Goal: Contribute content: Contribute content

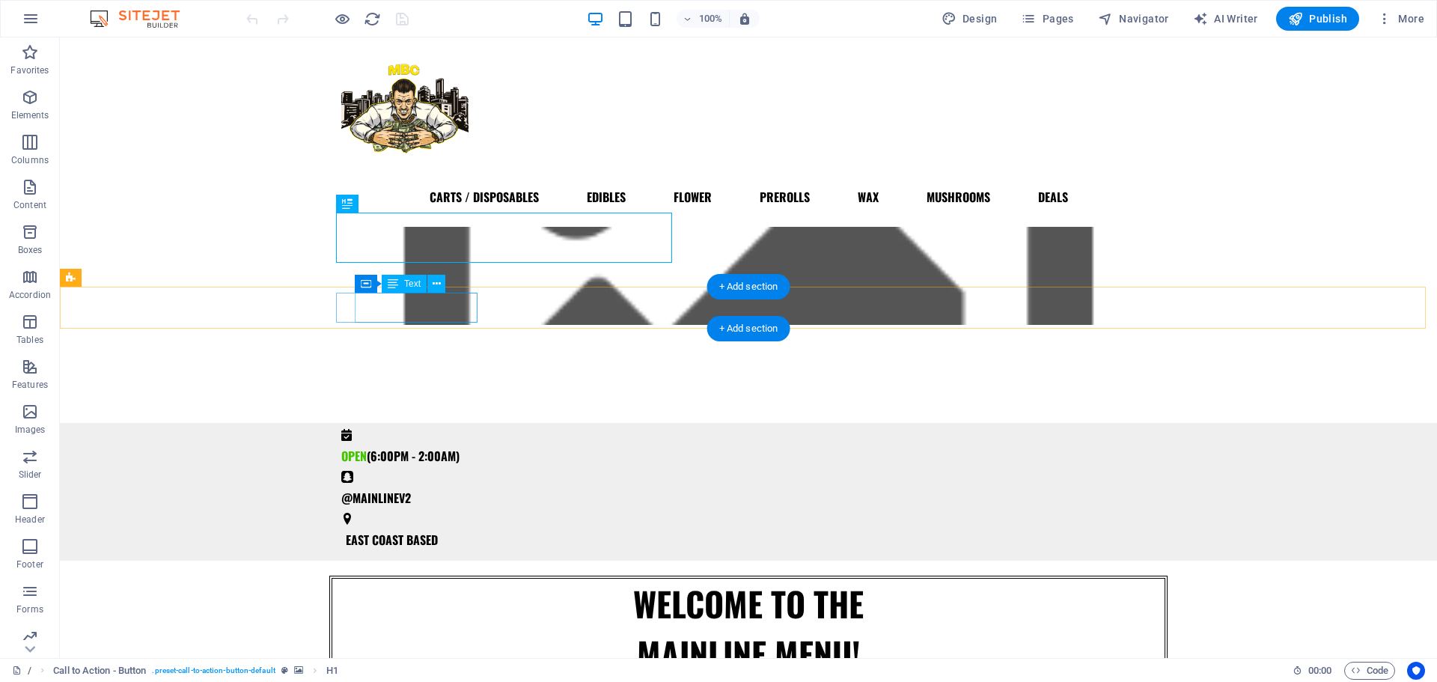
click at [417, 441] on div "OPEN (6:00PM - 2:00AM)" at bounding box center [742, 456] width 803 height 30
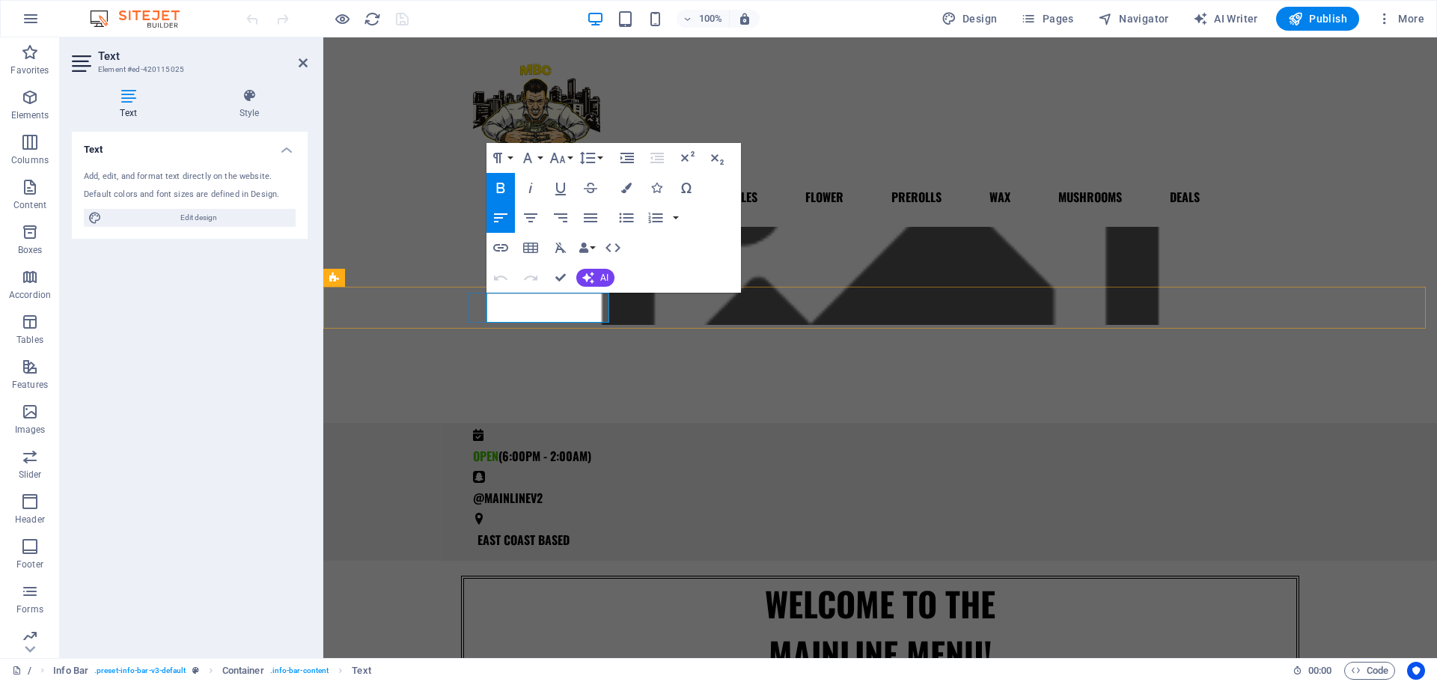
click at [524, 447] on span "(6:00PM - 2:00AM)" at bounding box center [545, 456] width 93 height 18
click at [573, 447] on span "(2:00PM - 2:00AM)" at bounding box center [545, 456] width 92 height 18
click at [596, 447] on span "(2:00PM - 10:00AM)" at bounding box center [547, 456] width 97 height 18
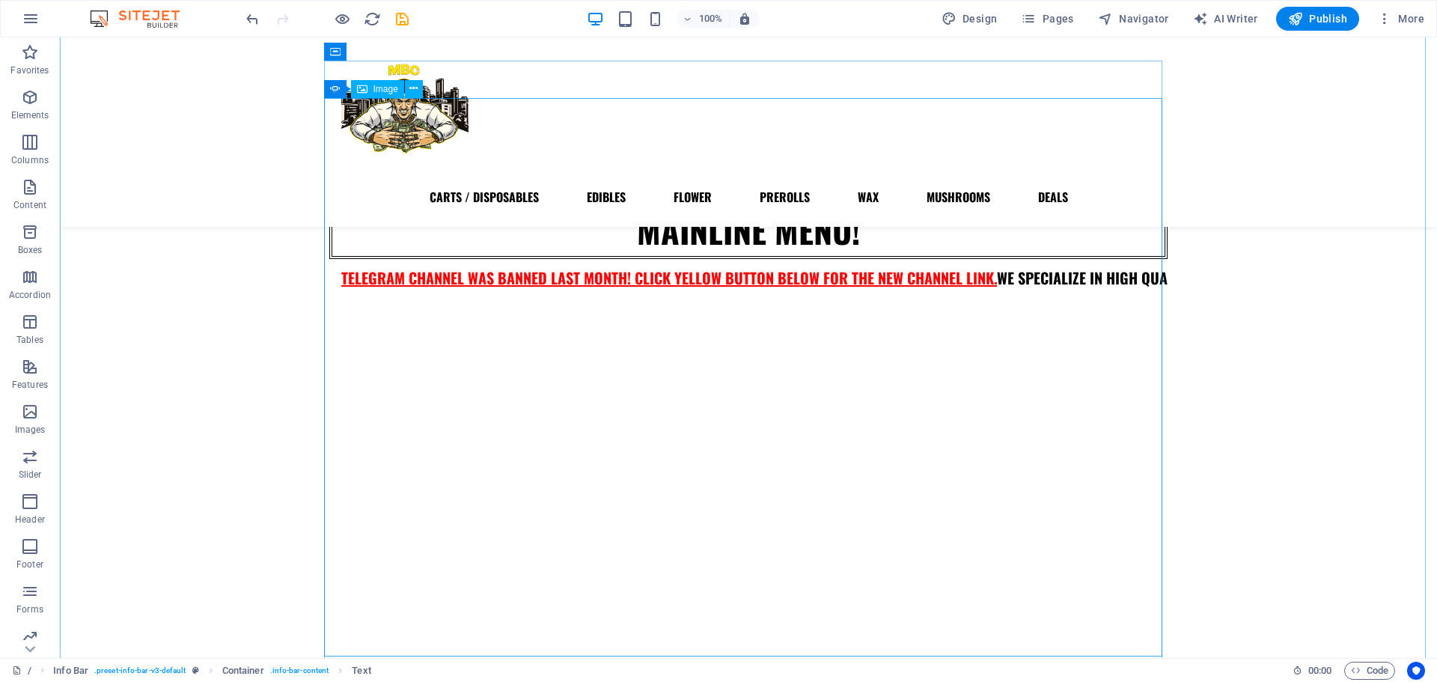
scroll to position [392, 0]
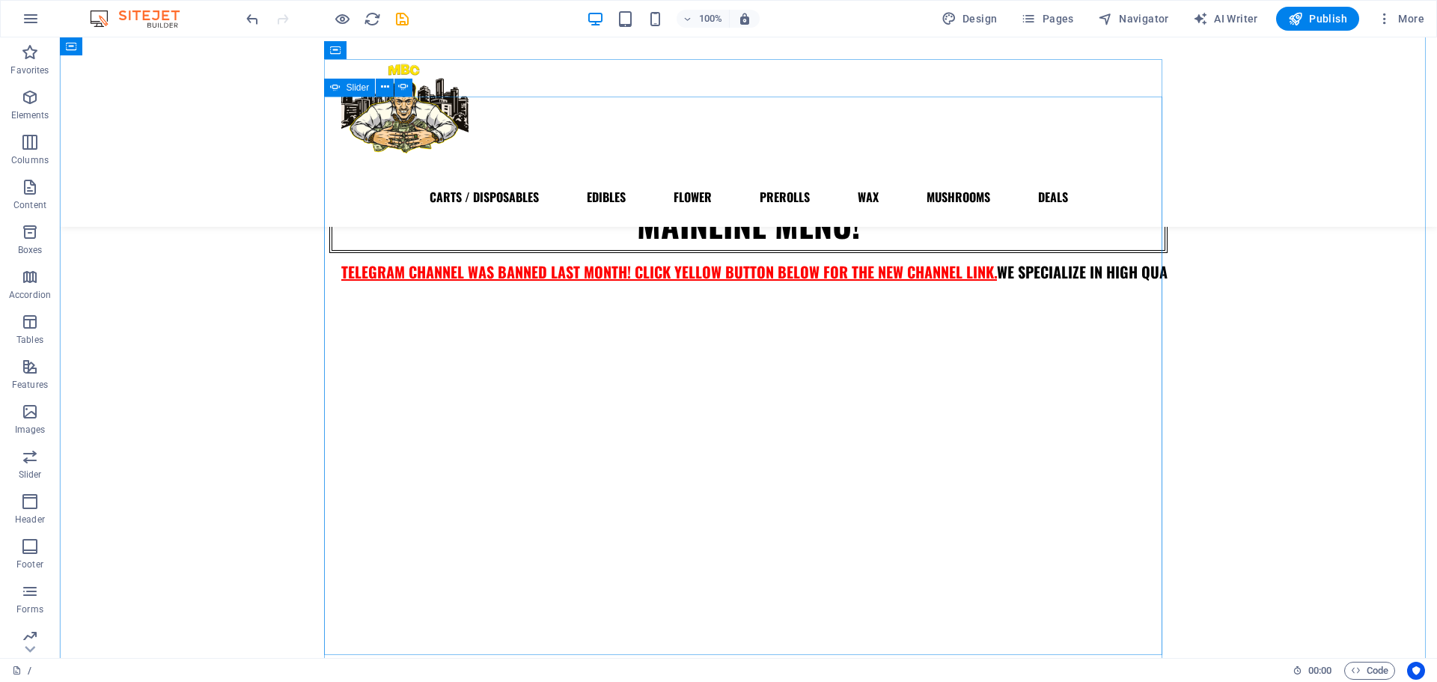
click at [329, 316] on button "button" at bounding box center [329, 316] width 0 height 0
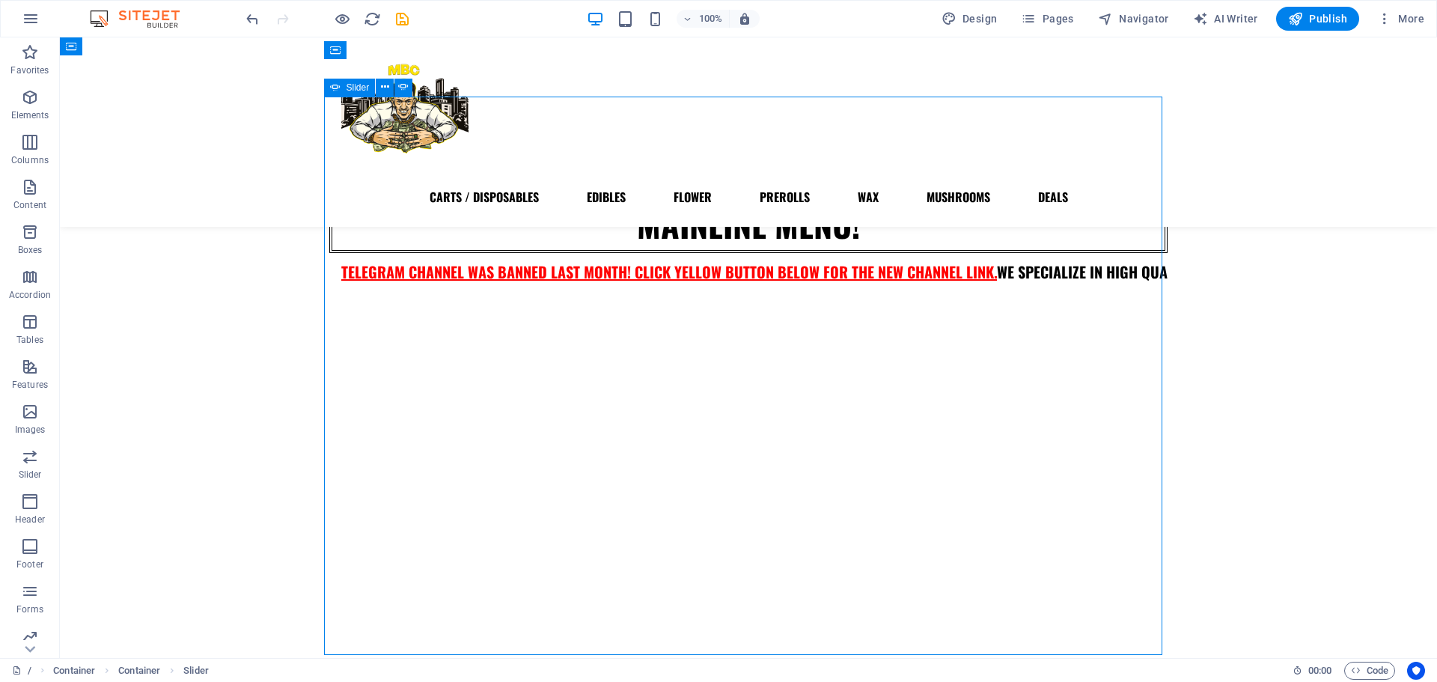
click at [329, 316] on button "button" at bounding box center [329, 316] width 0 height 0
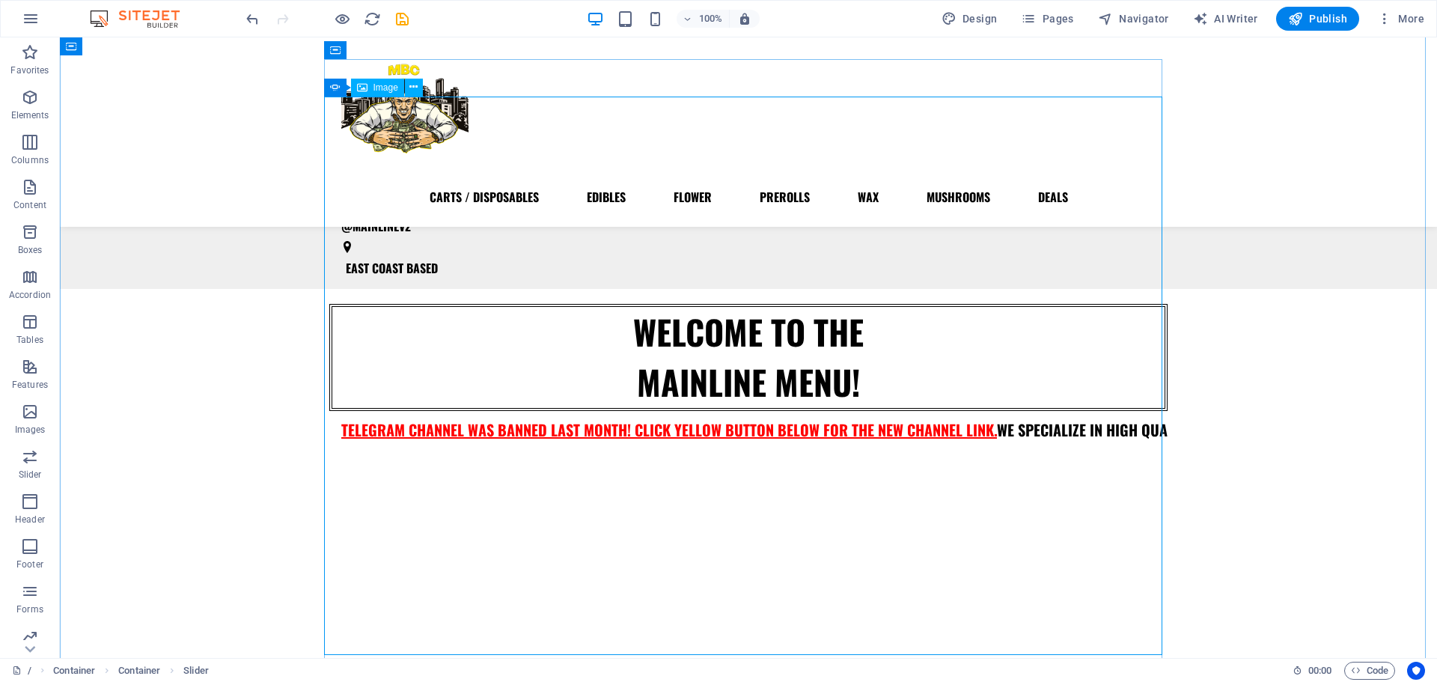
scroll to position [231, 0]
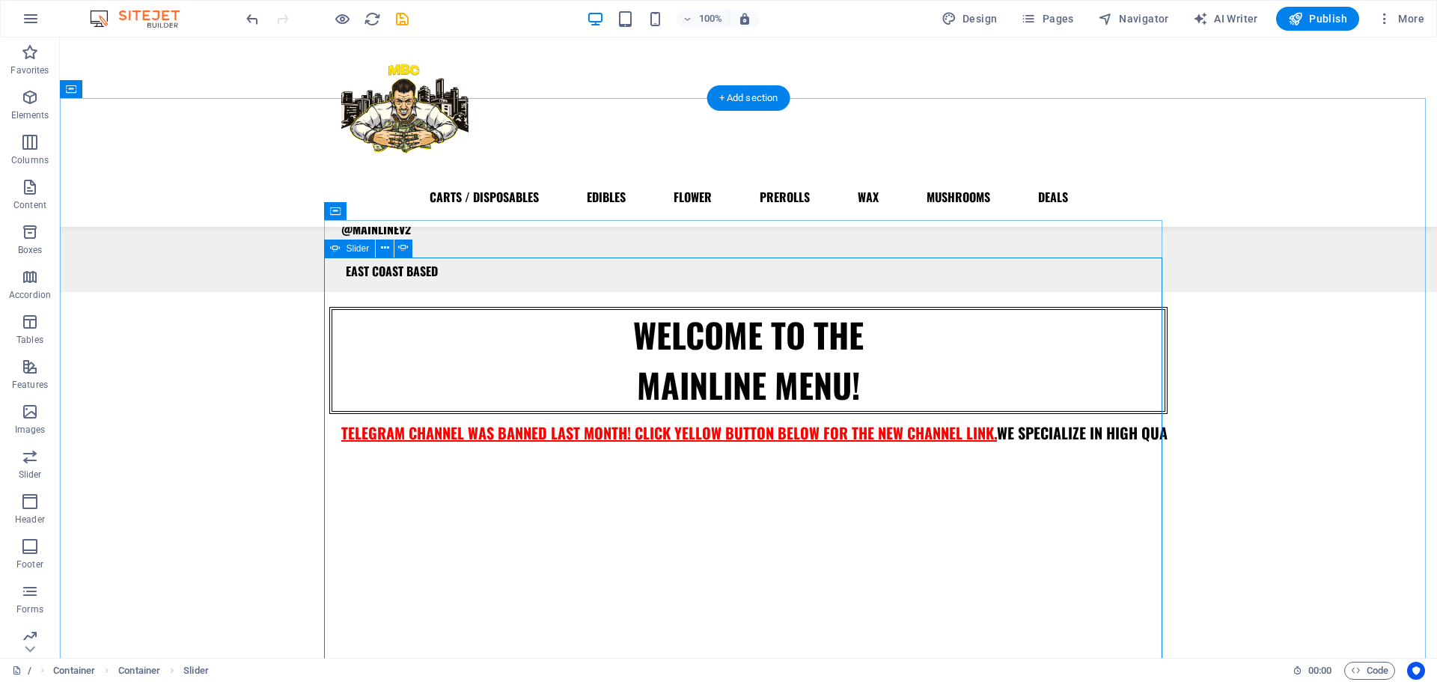
click at [333, 246] on icon at bounding box center [335, 249] width 10 height 18
select select "ms"
select select "s"
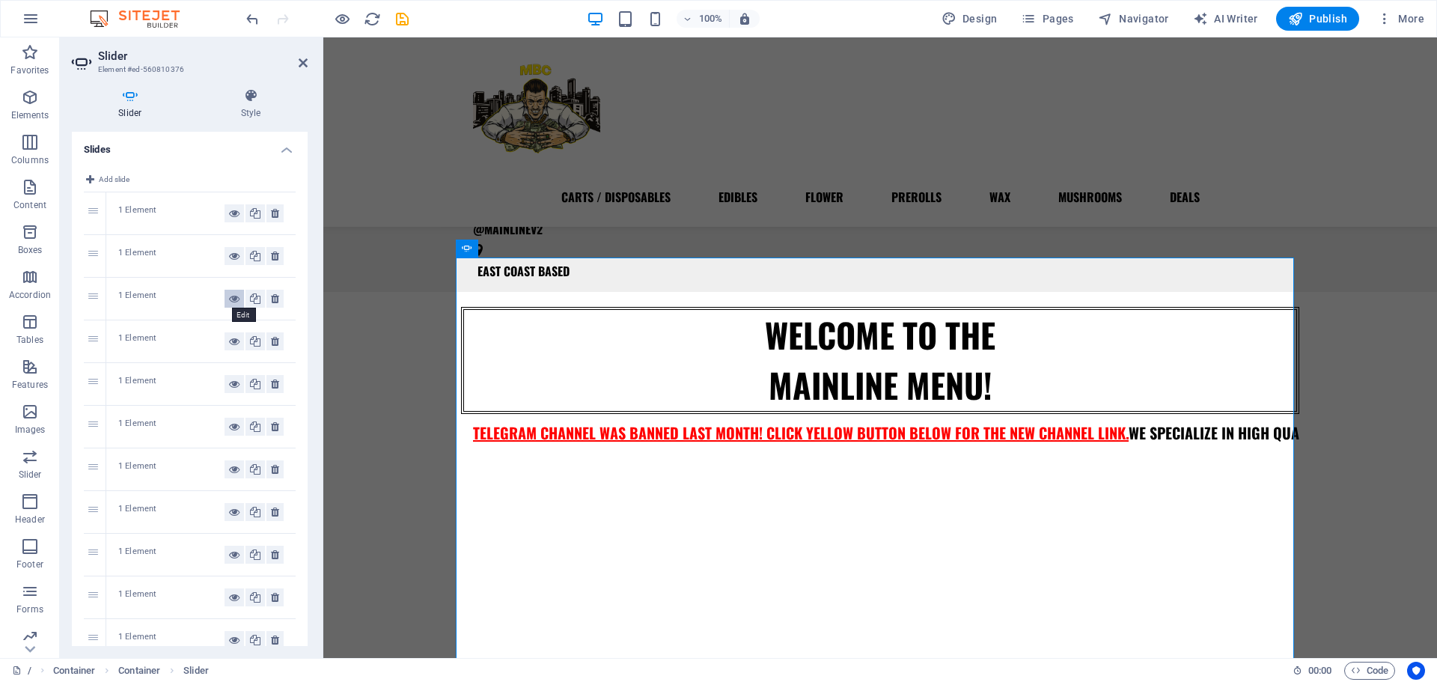
click at [225, 292] on button at bounding box center [234, 299] width 19 height 18
click at [271, 302] on icon at bounding box center [275, 299] width 8 height 18
click at [1051, 22] on span "Pages" at bounding box center [1047, 18] width 52 height 15
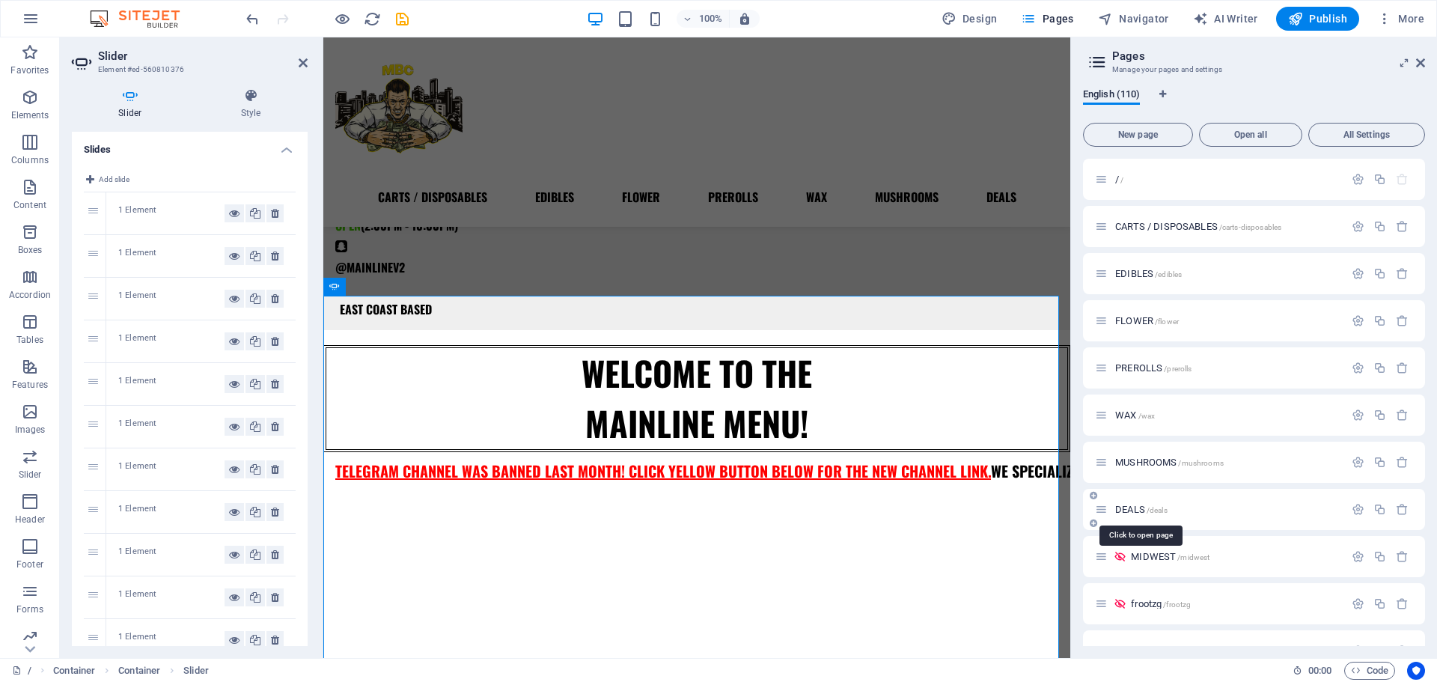
click at [1131, 507] on span "DEALS /deals" at bounding box center [1141, 509] width 52 height 11
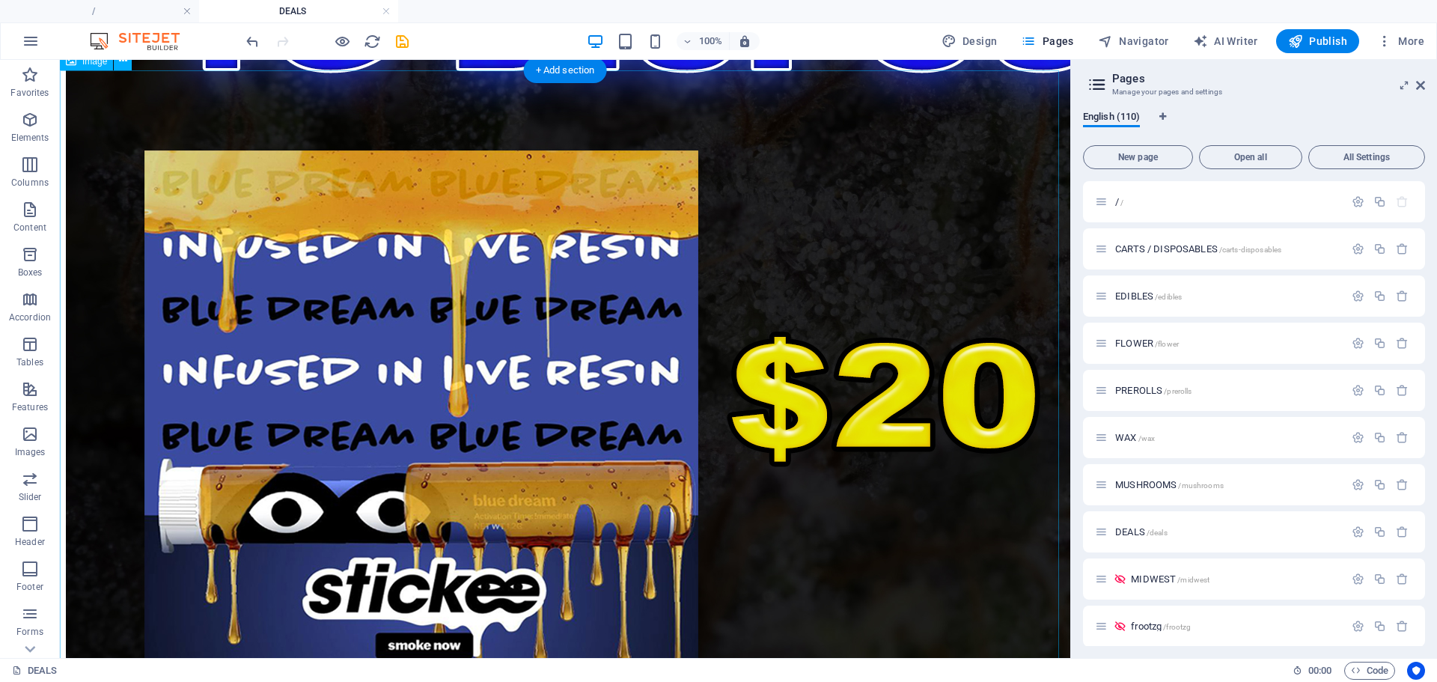
scroll to position [3060, 0]
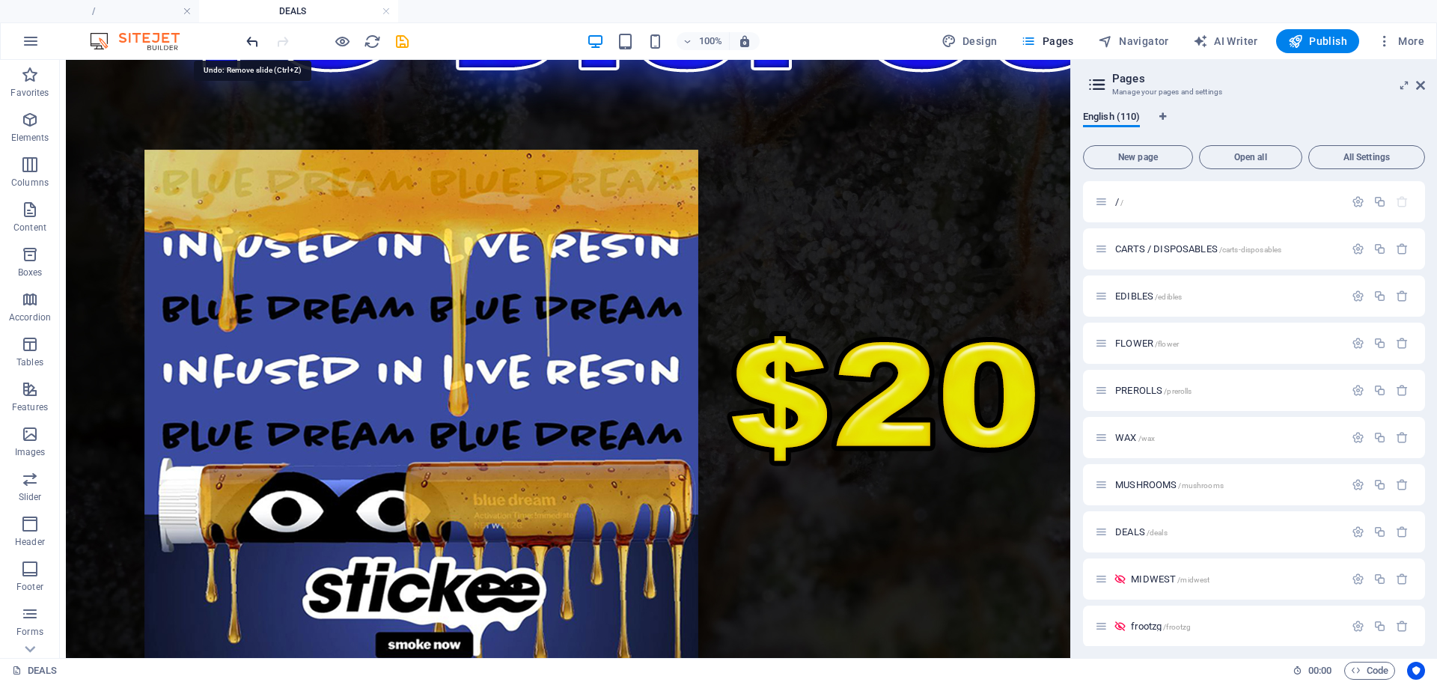
click at [254, 40] on icon "undo" at bounding box center [252, 41] width 17 height 17
click at [1128, 202] on p "/ /" at bounding box center [1227, 202] width 225 height 10
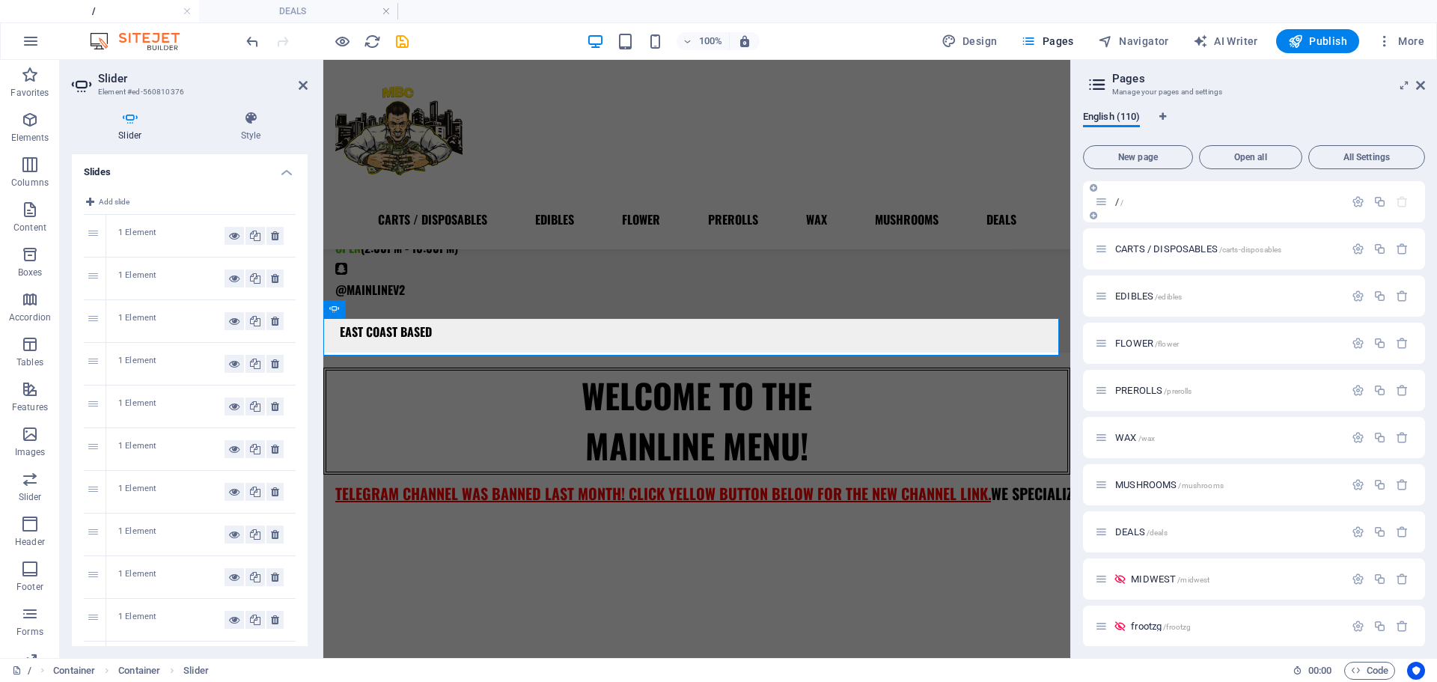
scroll to position [0, 0]
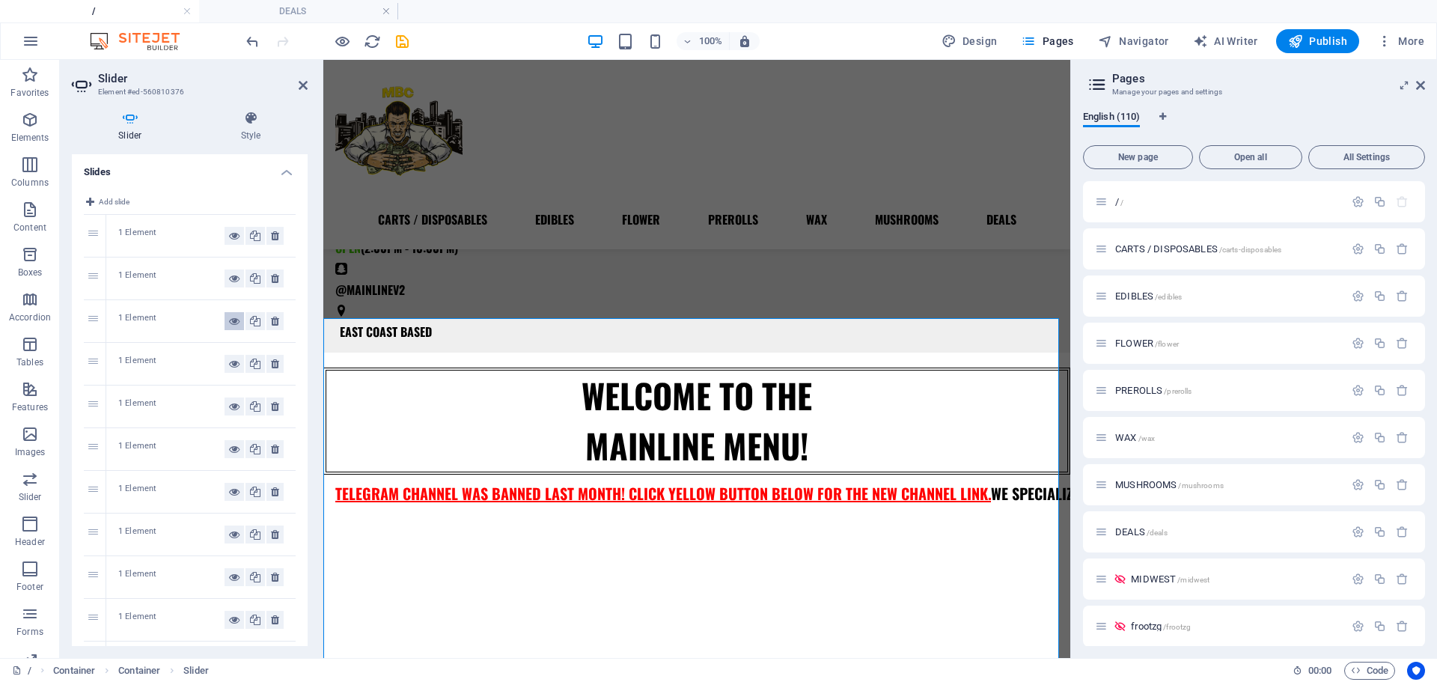
click at [229, 312] on icon at bounding box center [234, 321] width 10 height 18
click at [230, 290] on div "1 Element" at bounding box center [200, 279] width 189 height 42
click at [255, 40] on icon "undo" at bounding box center [252, 41] width 17 height 17
click at [496, 157] on div "CARTS / DISPOSABLES EDIBLES FLOWER PREROLLS WAX MUSHROOMS DEALS" at bounding box center [696, 154] width 747 height 189
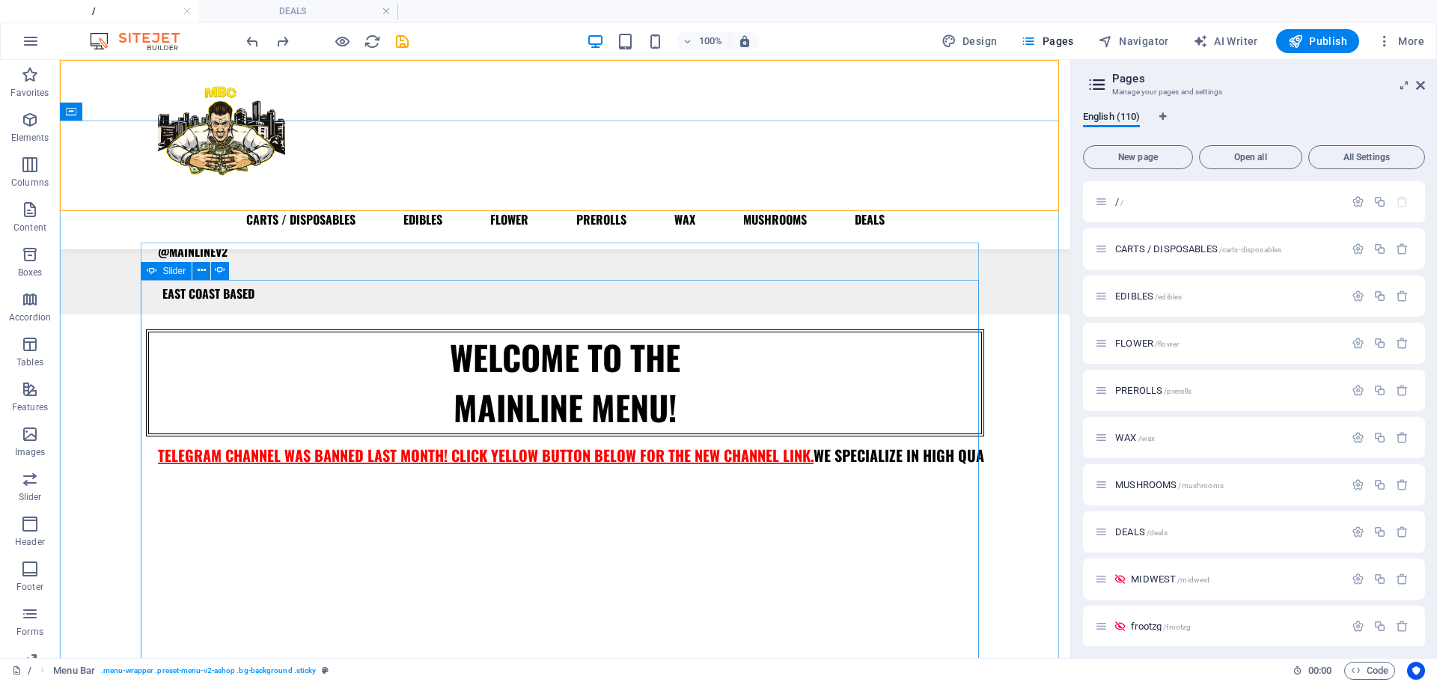
click at [150, 273] on icon at bounding box center [152, 271] width 10 height 18
select select "ms"
select select "s"
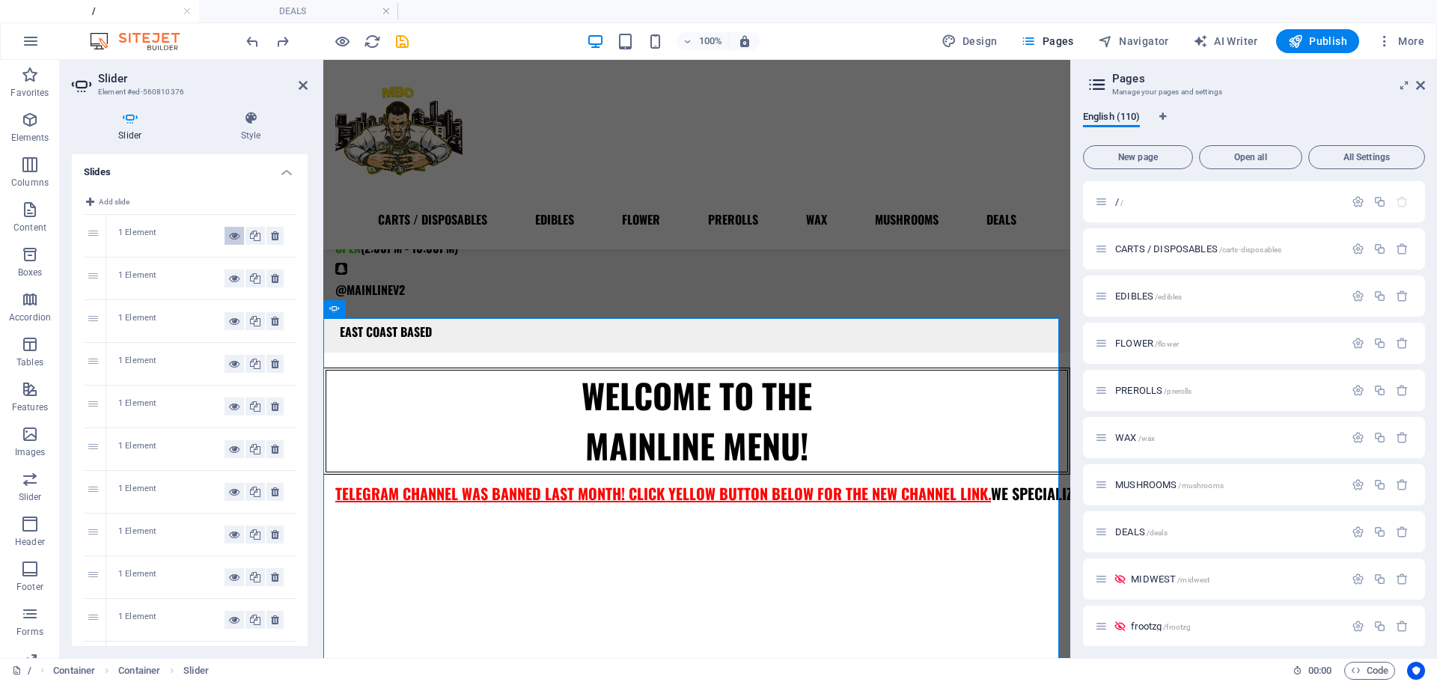
click at [229, 237] on icon at bounding box center [234, 236] width 10 height 18
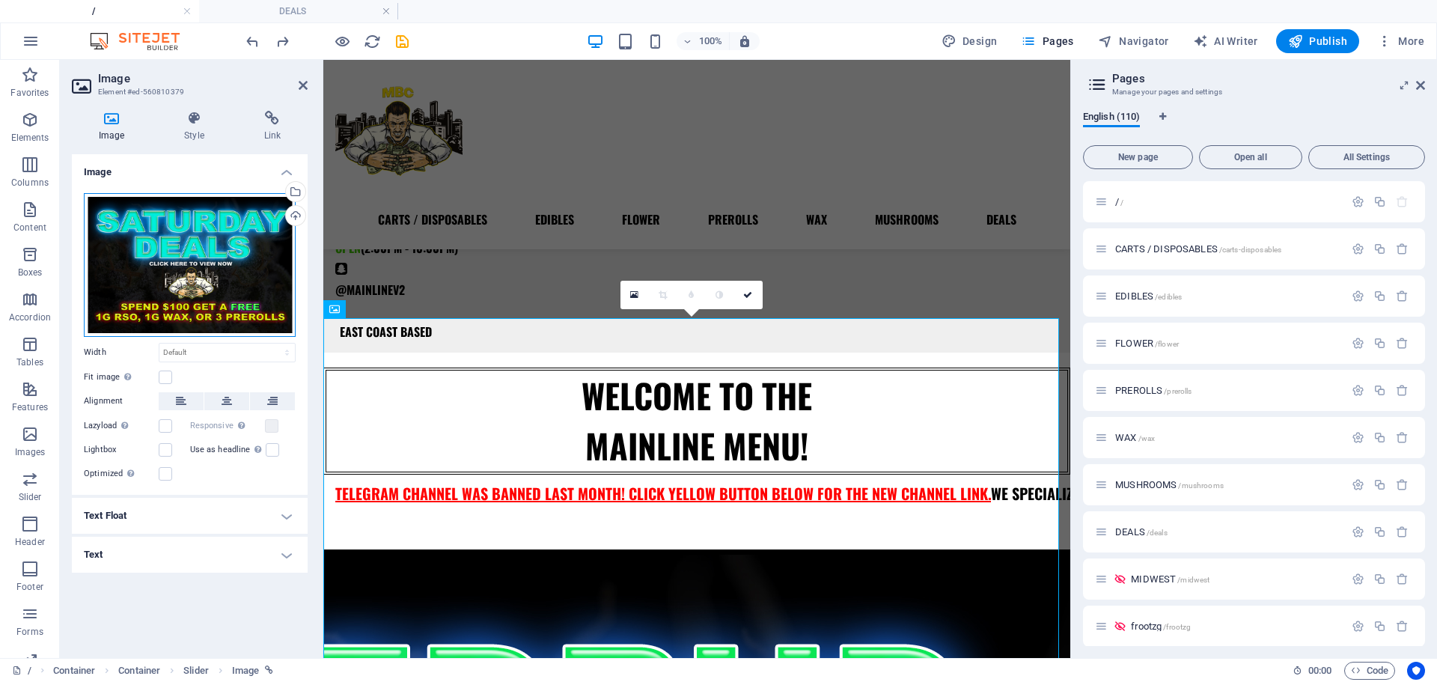
click at [225, 266] on div "Drag files here, click to choose files or select files from Files or our free s…" at bounding box center [190, 265] width 212 height 144
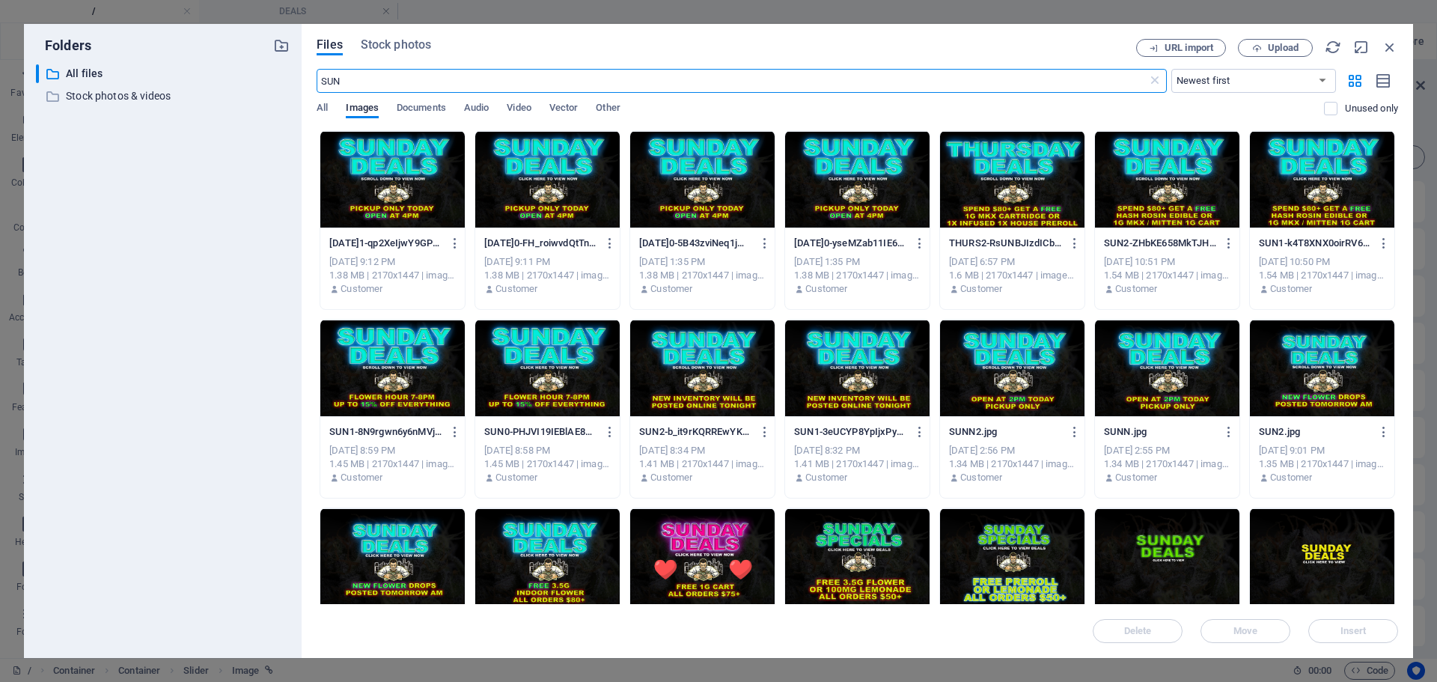
type input "SUN"
click at [712, 191] on div at bounding box center [702, 179] width 144 height 97
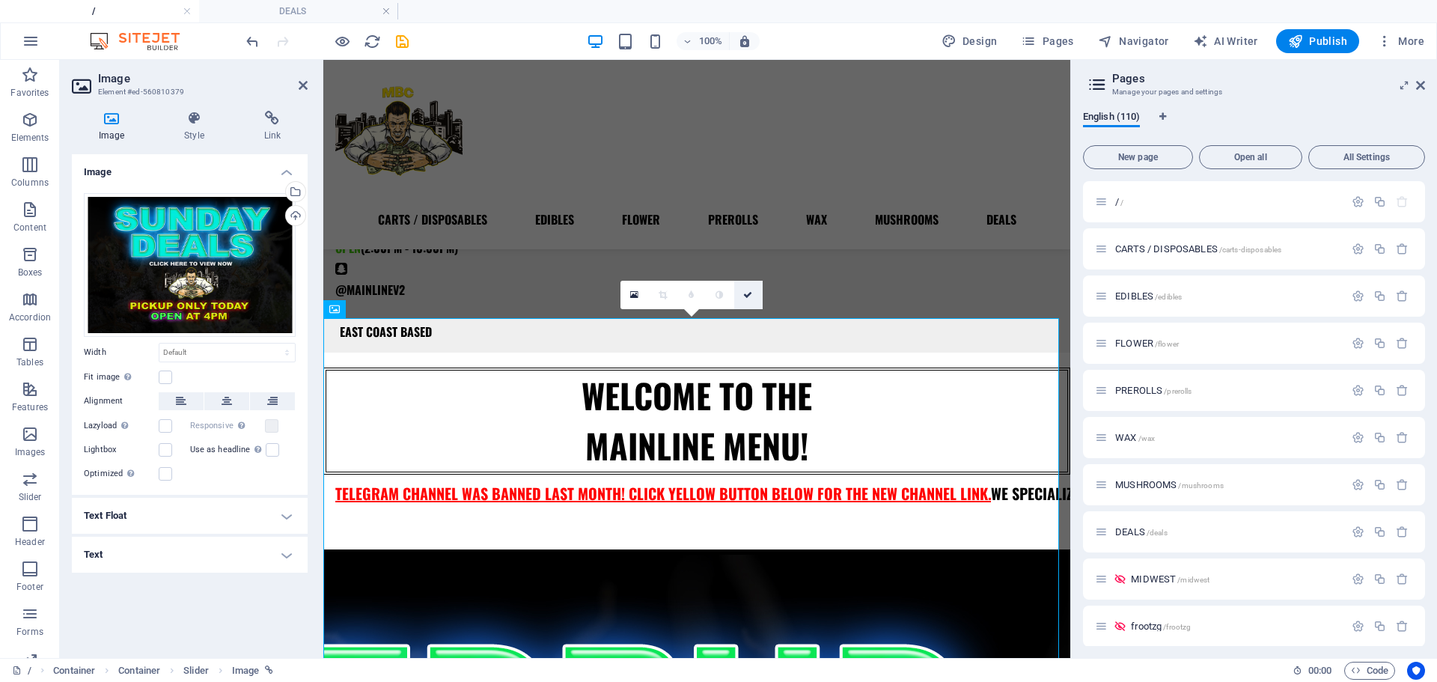
click at [748, 291] on icon at bounding box center [747, 294] width 9 height 9
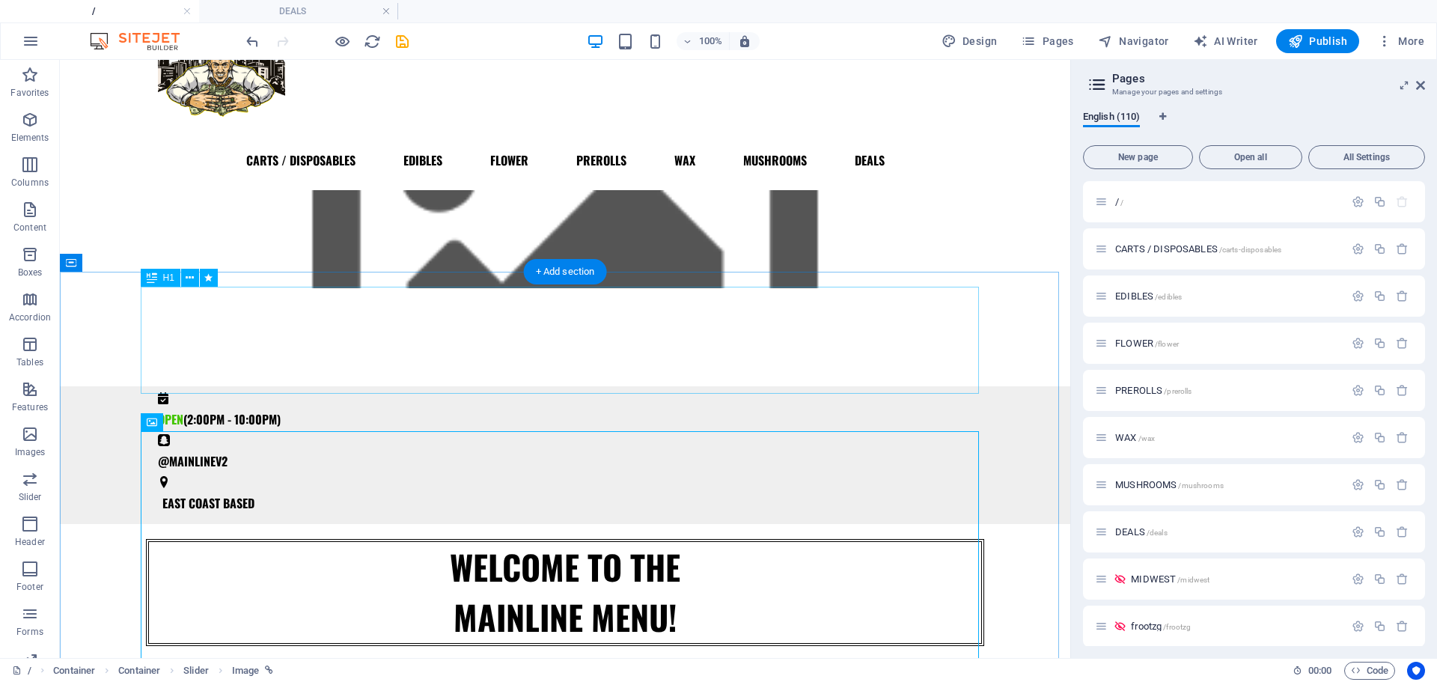
scroll to position [57, 0]
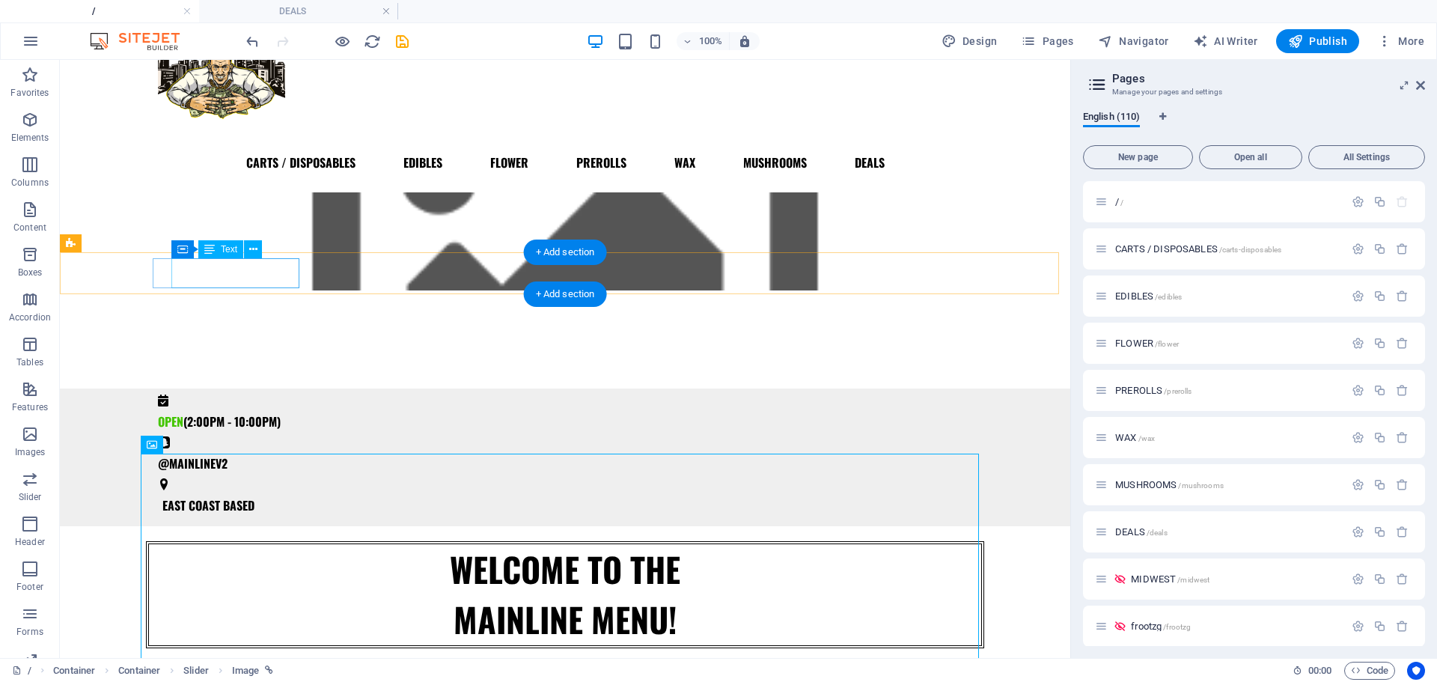
click at [234, 407] on div "OPEN (2:00PM - 10:00PM)" at bounding box center [559, 422] width 803 height 30
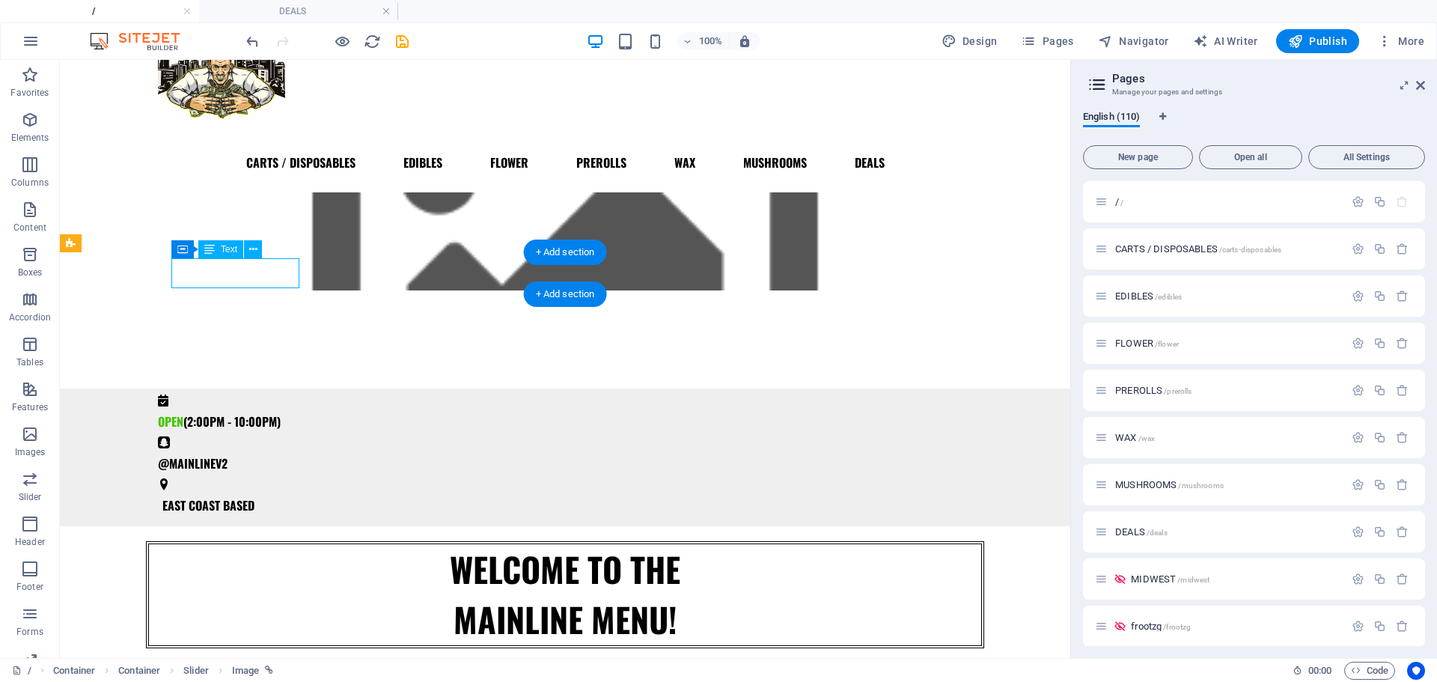
click at [234, 407] on div "OPEN (2:00PM - 10:00PM)" at bounding box center [559, 422] width 803 height 30
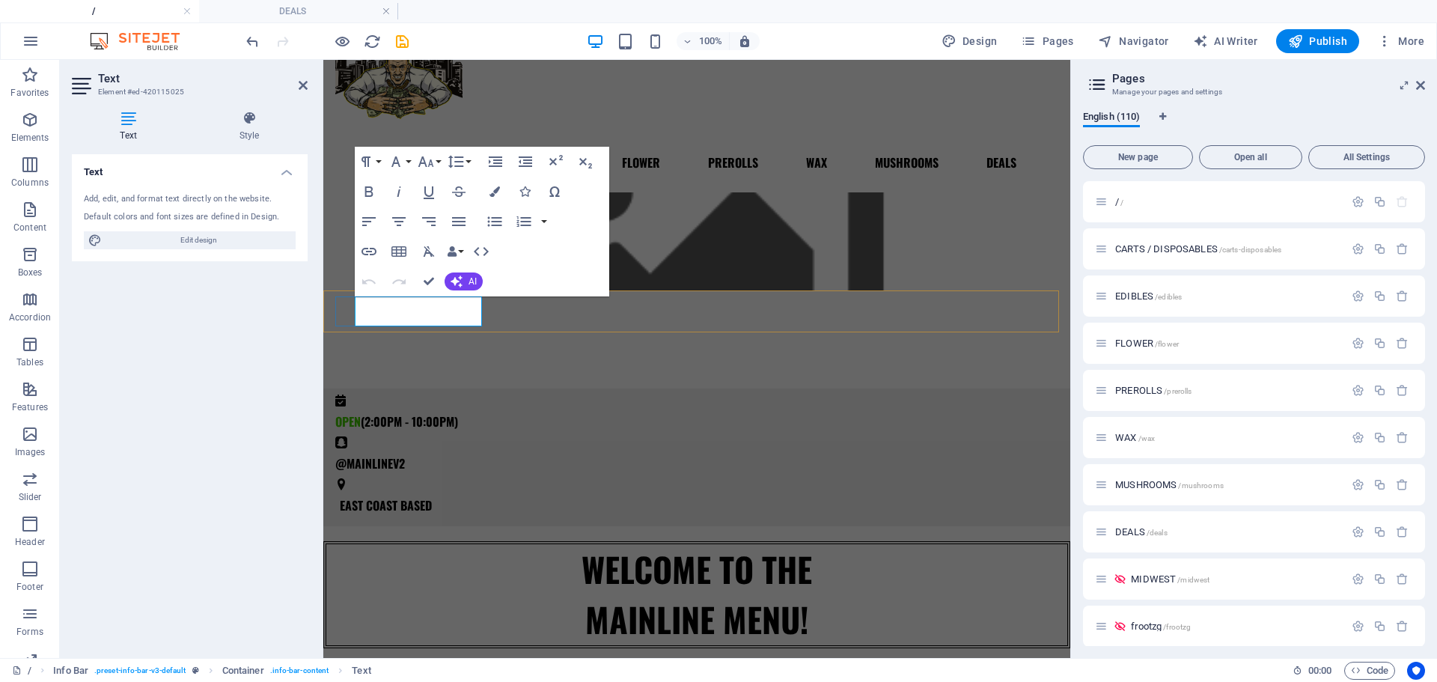
click at [392, 412] on span "(2:00PM - 10:00PM)" at bounding box center [409, 421] width 97 height 18
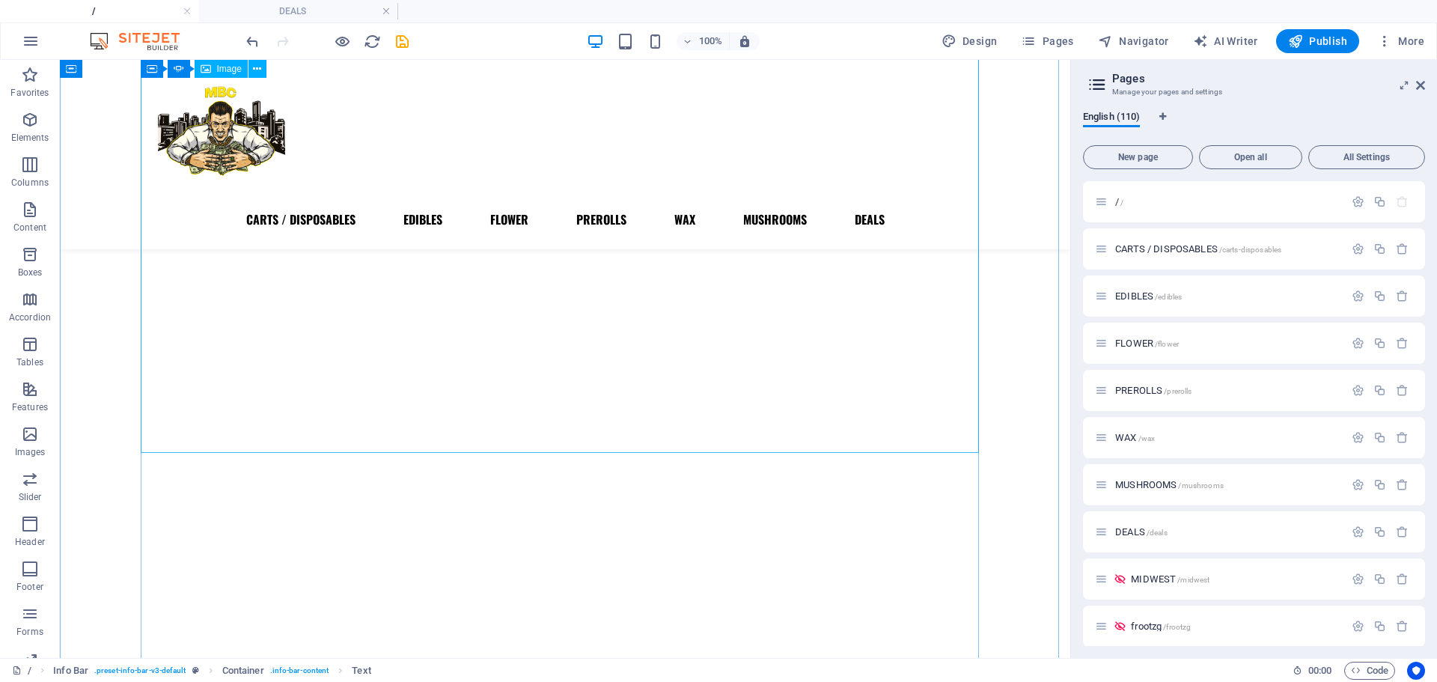
scroll to position [617, 0]
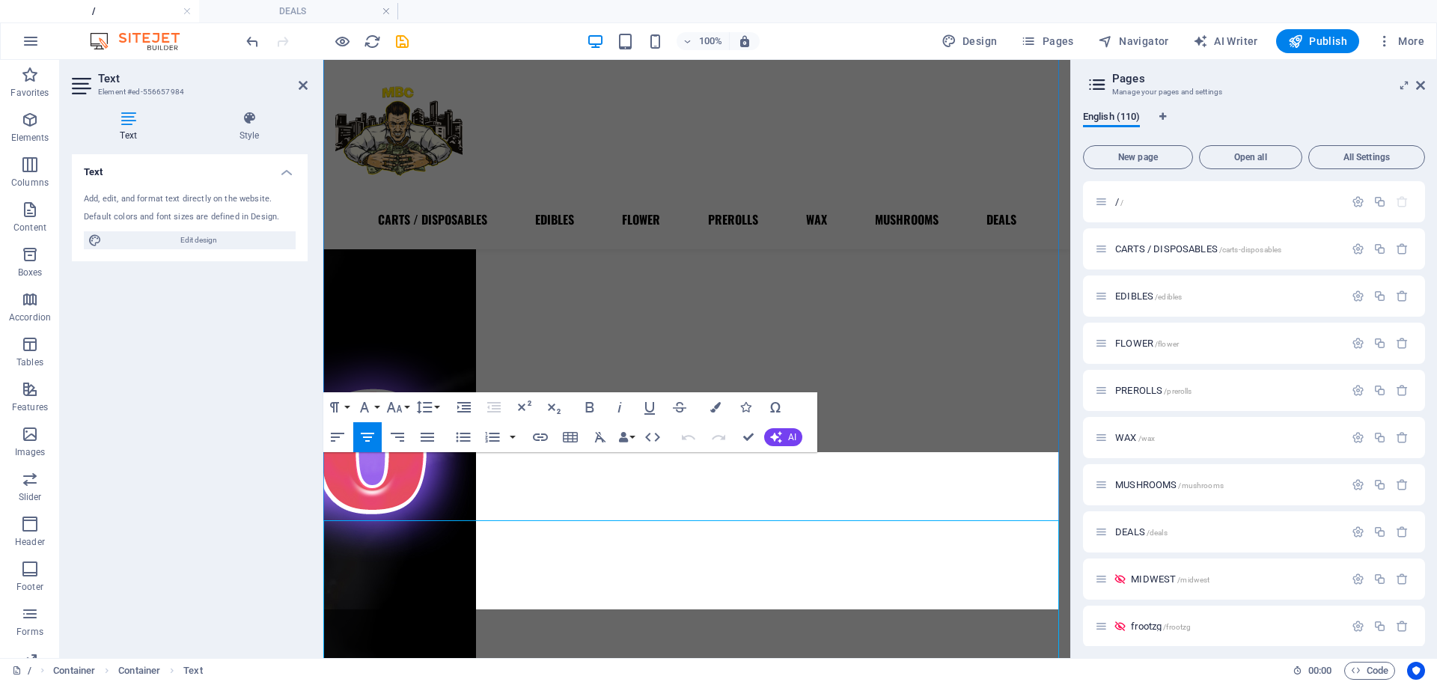
scroll to position [587, 0]
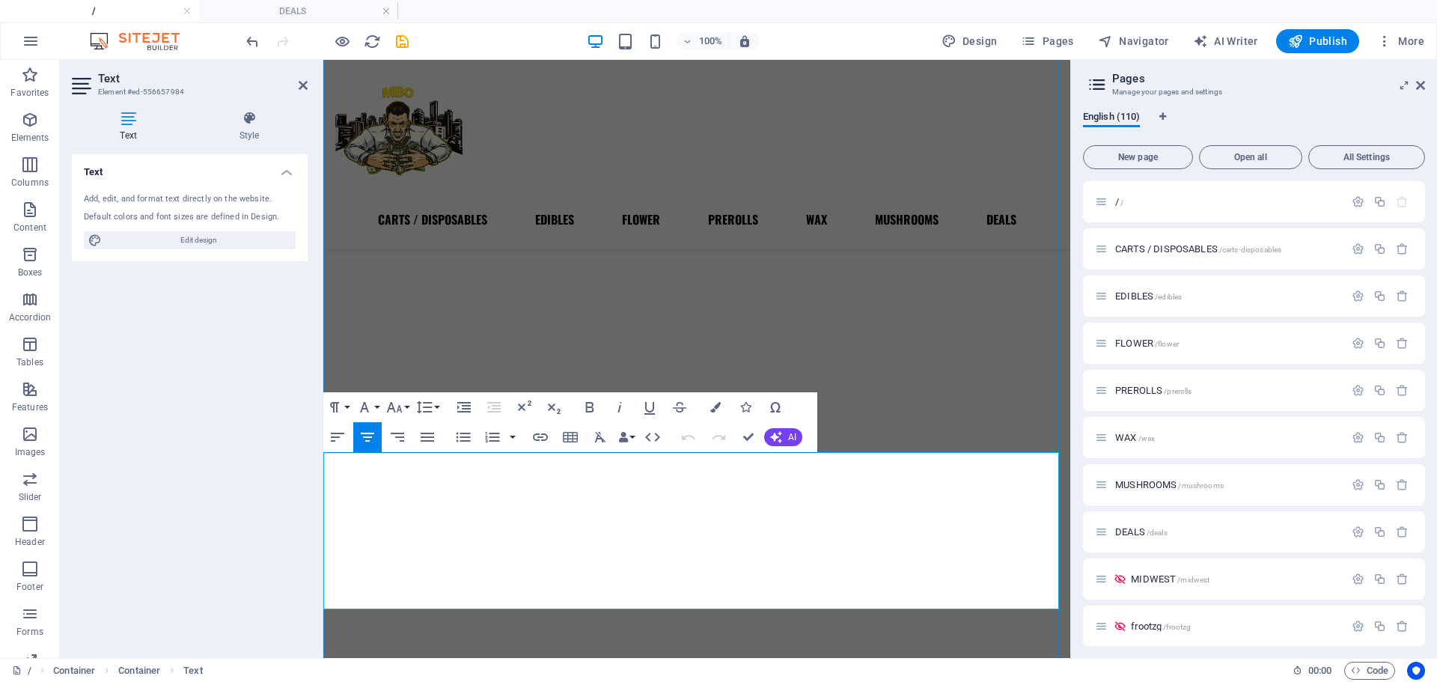
drag, startPoint x: 780, startPoint y: 472, endPoint x: 600, endPoint y: 486, distance: 180.2
drag, startPoint x: 737, startPoint y: 436, endPoint x: 566, endPoint y: 168, distance: 318.2
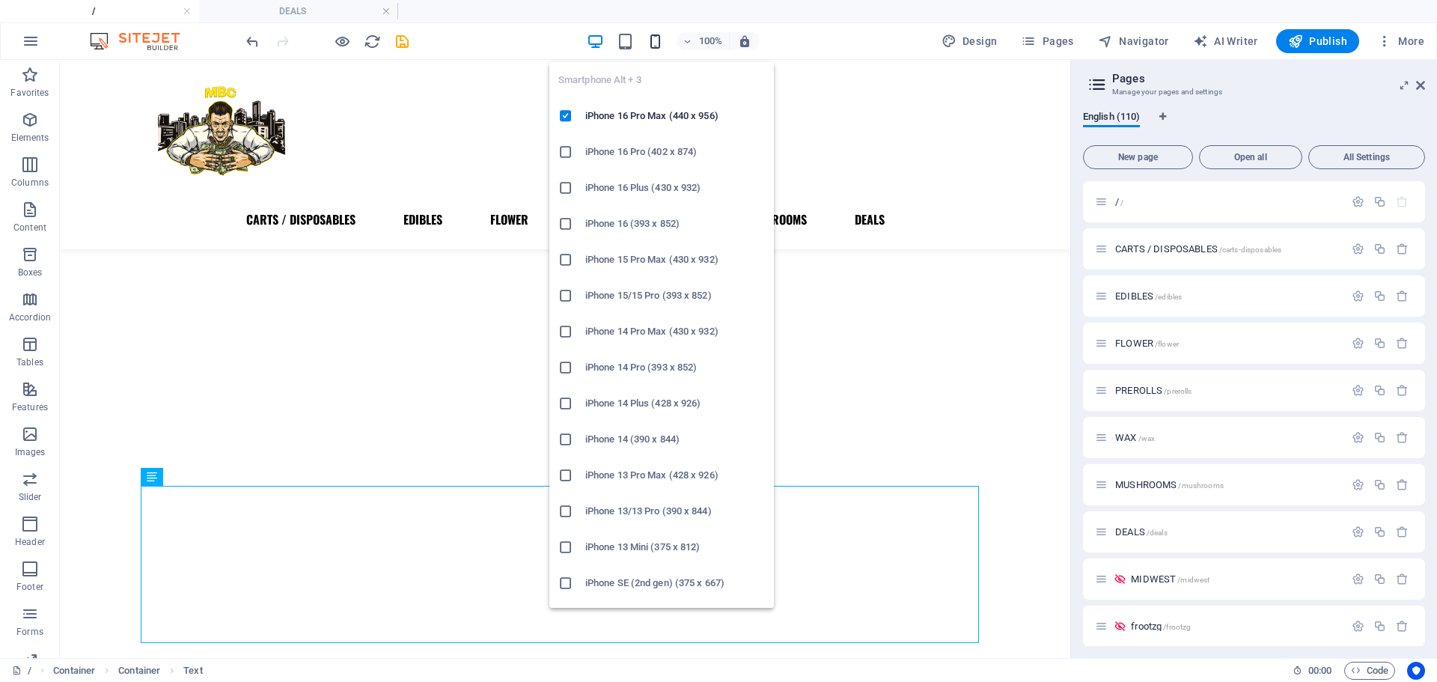
click at [663, 43] on icon "button" at bounding box center [655, 41] width 17 height 17
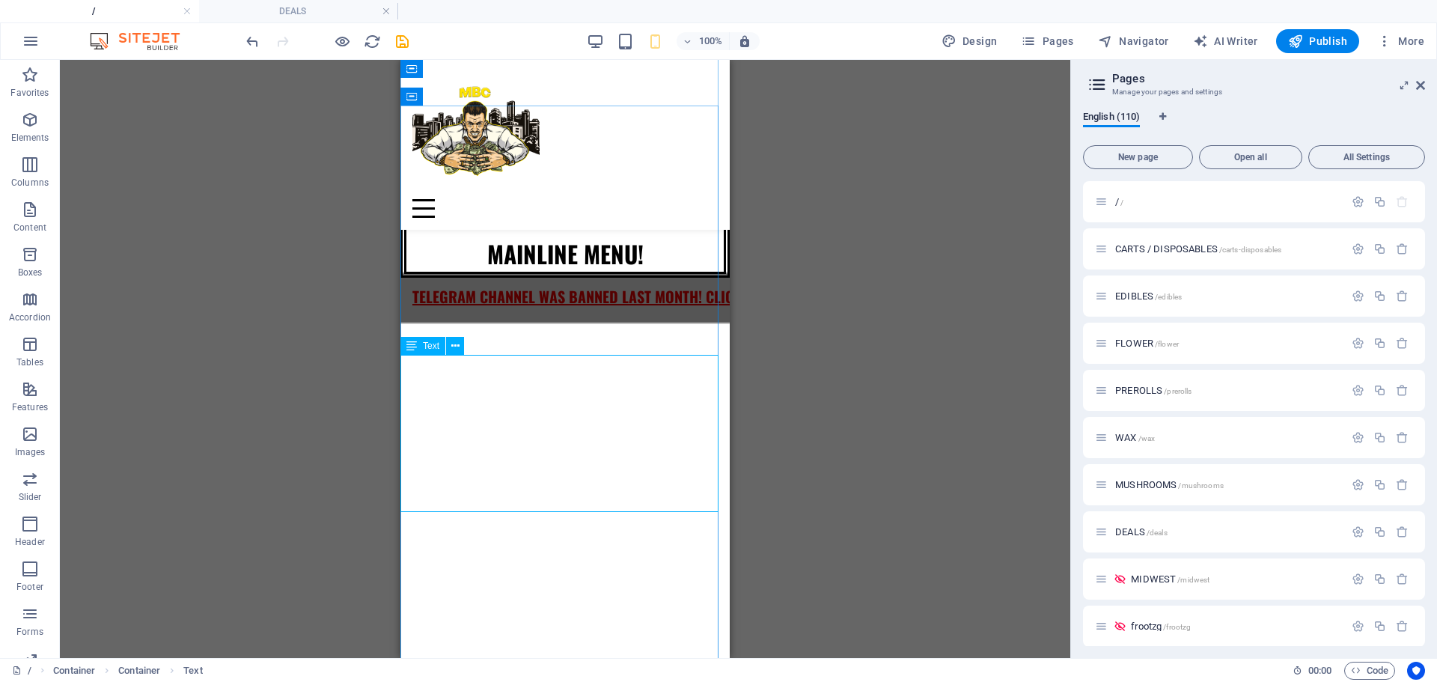
scroll to position [382, 0]
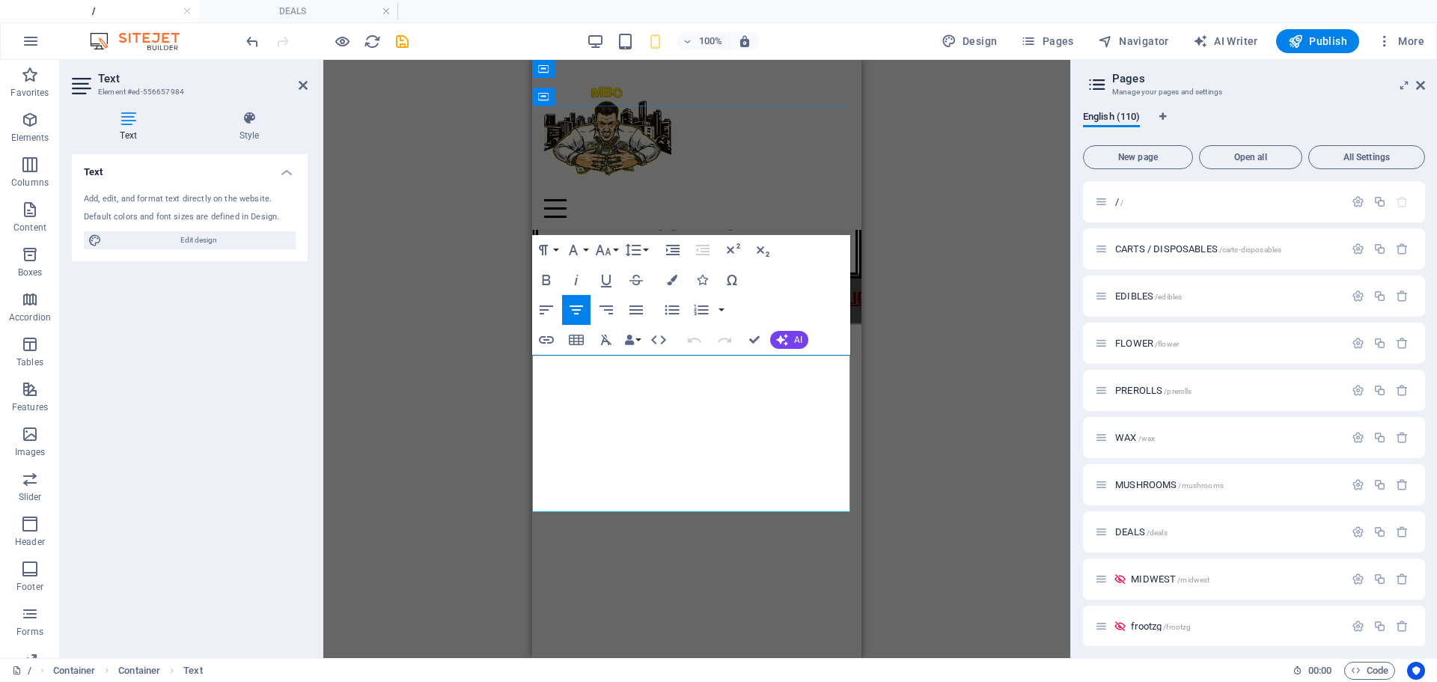
drag, startPoint x: 622, startPoint y: 378, endPoint x: 580, endPoint y: 378, distance: 41.9
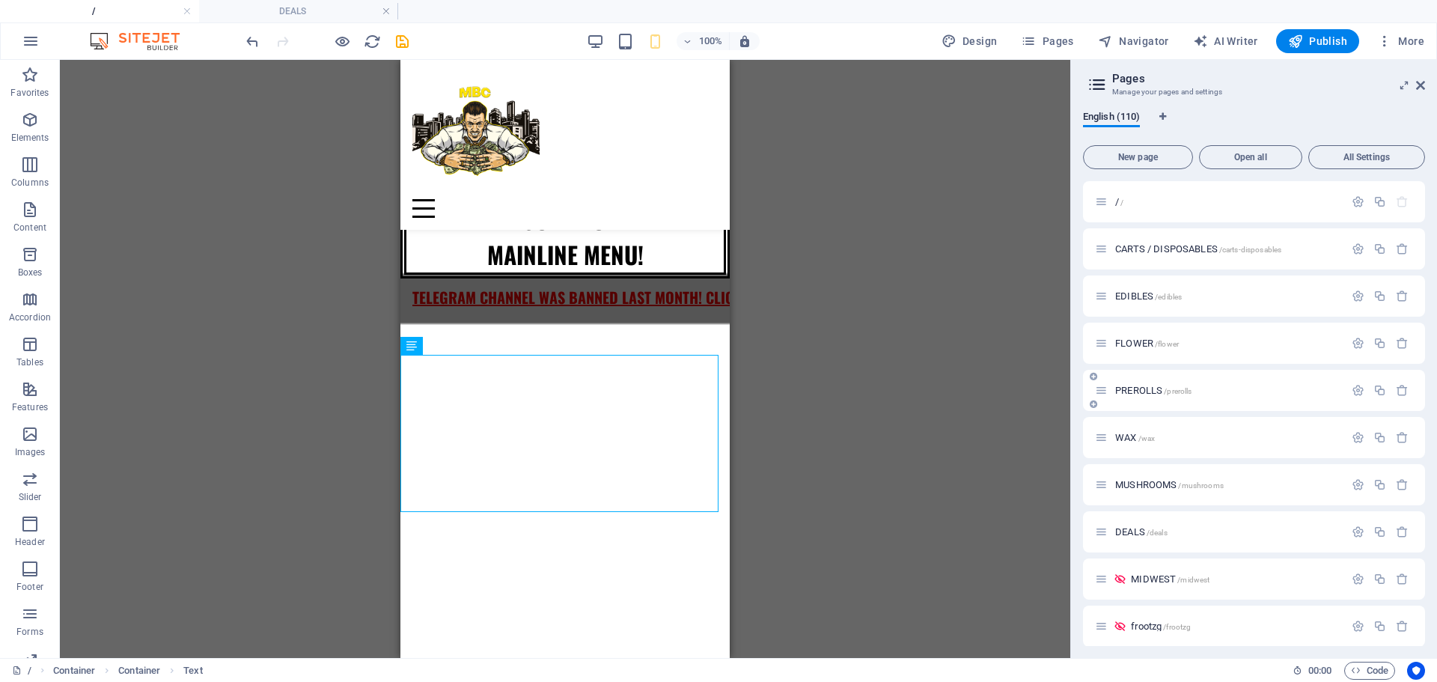
click at [1144, 390] on span "PREROLLS /prerolls" at bounding box center [1153, 390] width 76 height 11
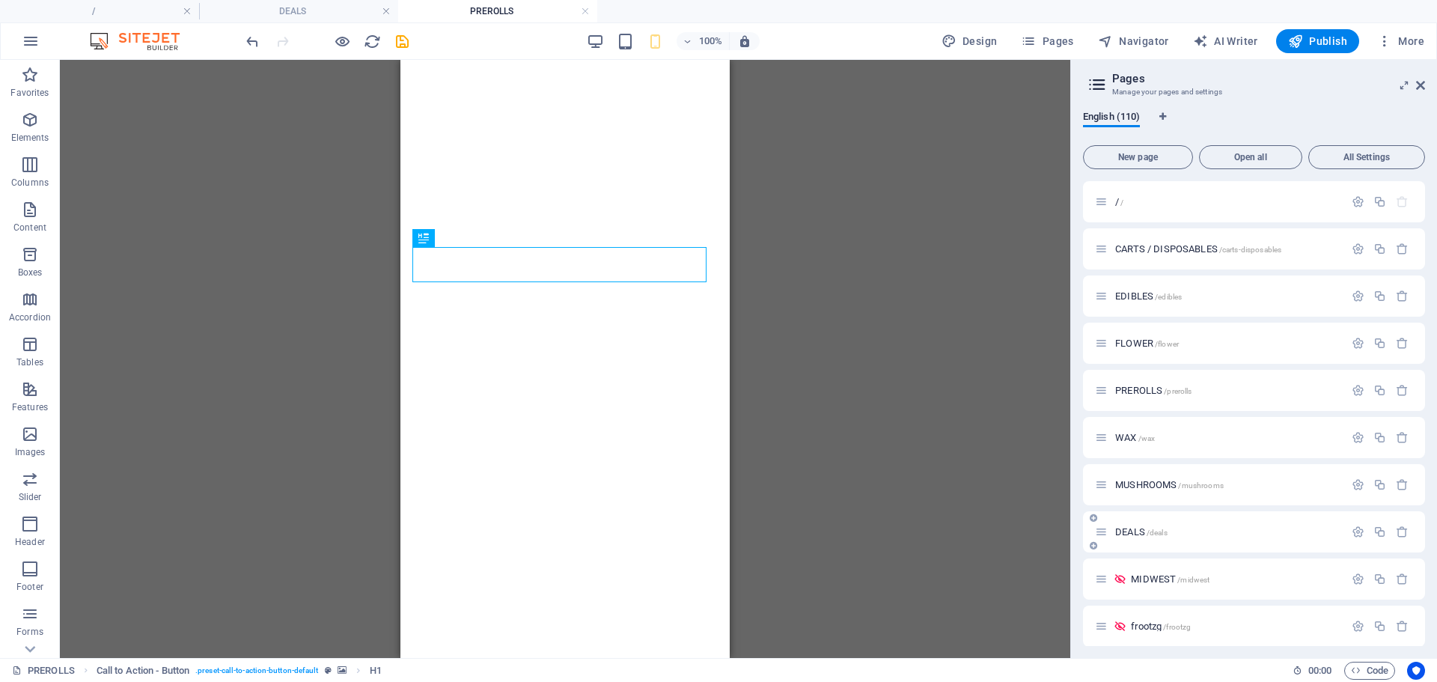
click at [1133, 530] on span "DEALS /deals" at bounding box center [1141, 531] width 52 height 11
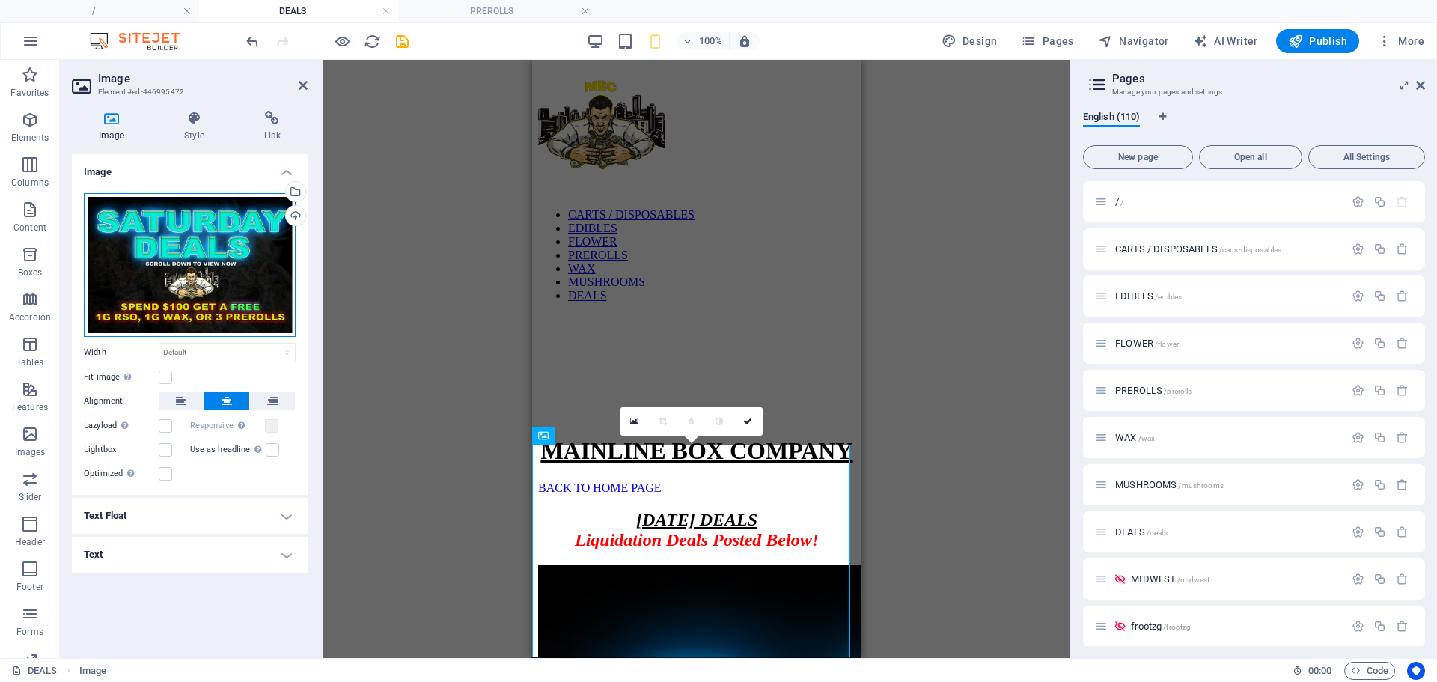
click at [230, 302] on div "Drag files here, click to choose files or select files from Files or our free s…" at bounding box center [190, 265] width 212 height 144
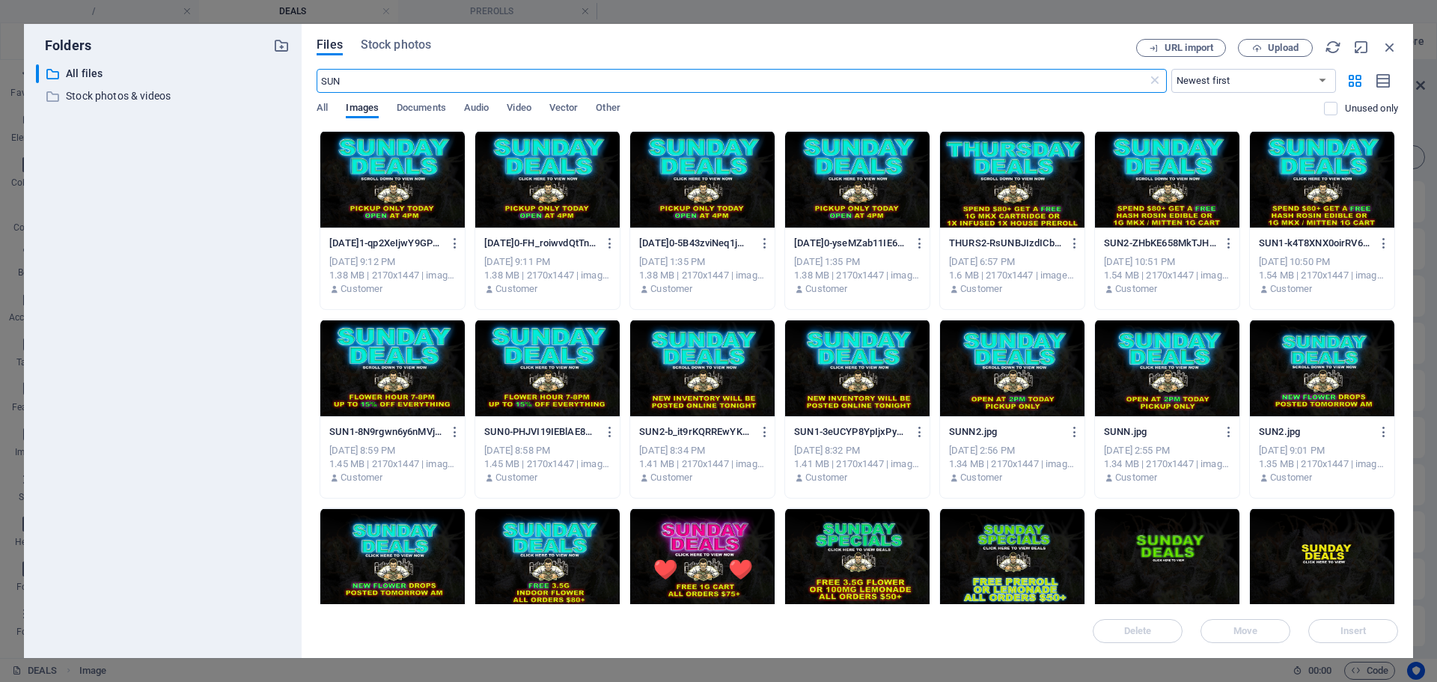
click at [393, 206] on div at bounding box center [392, 179] width 144 height 97
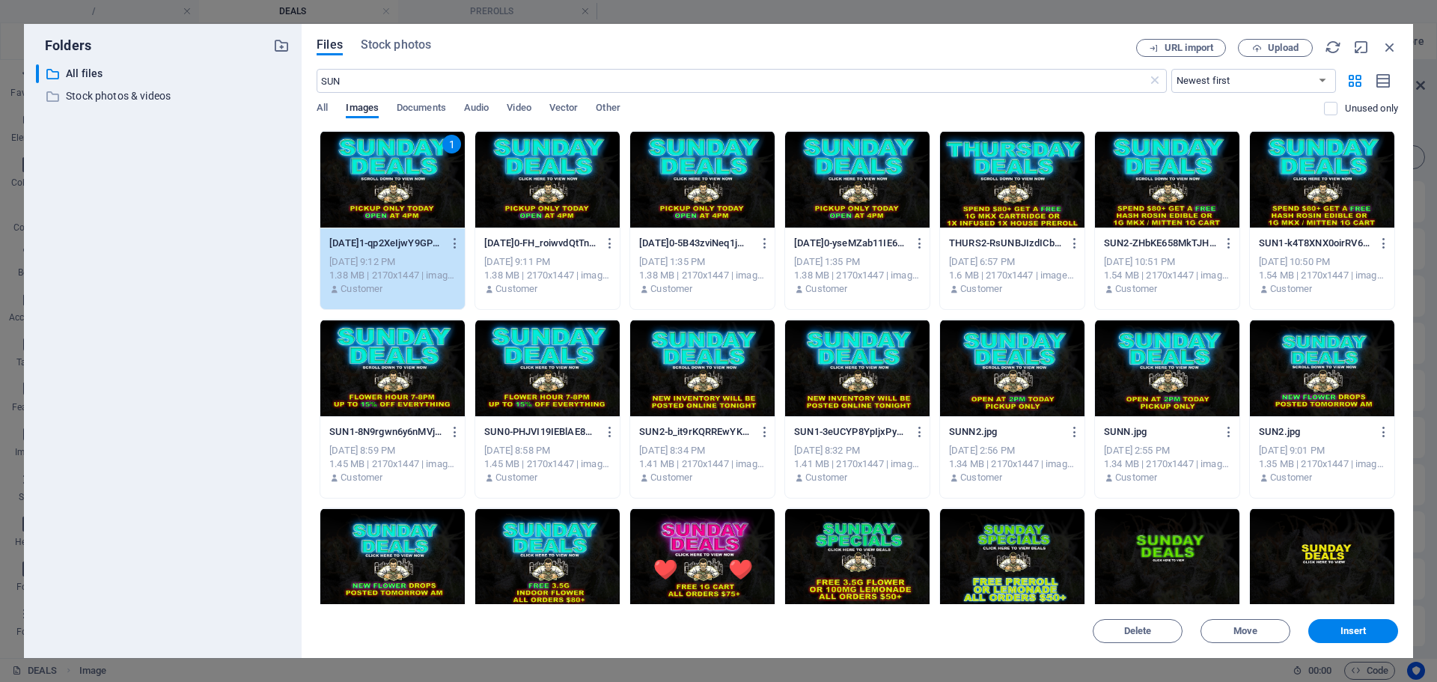
click at [393, 206] on div "1" at bounding box center [392, 179] width 144 height 97
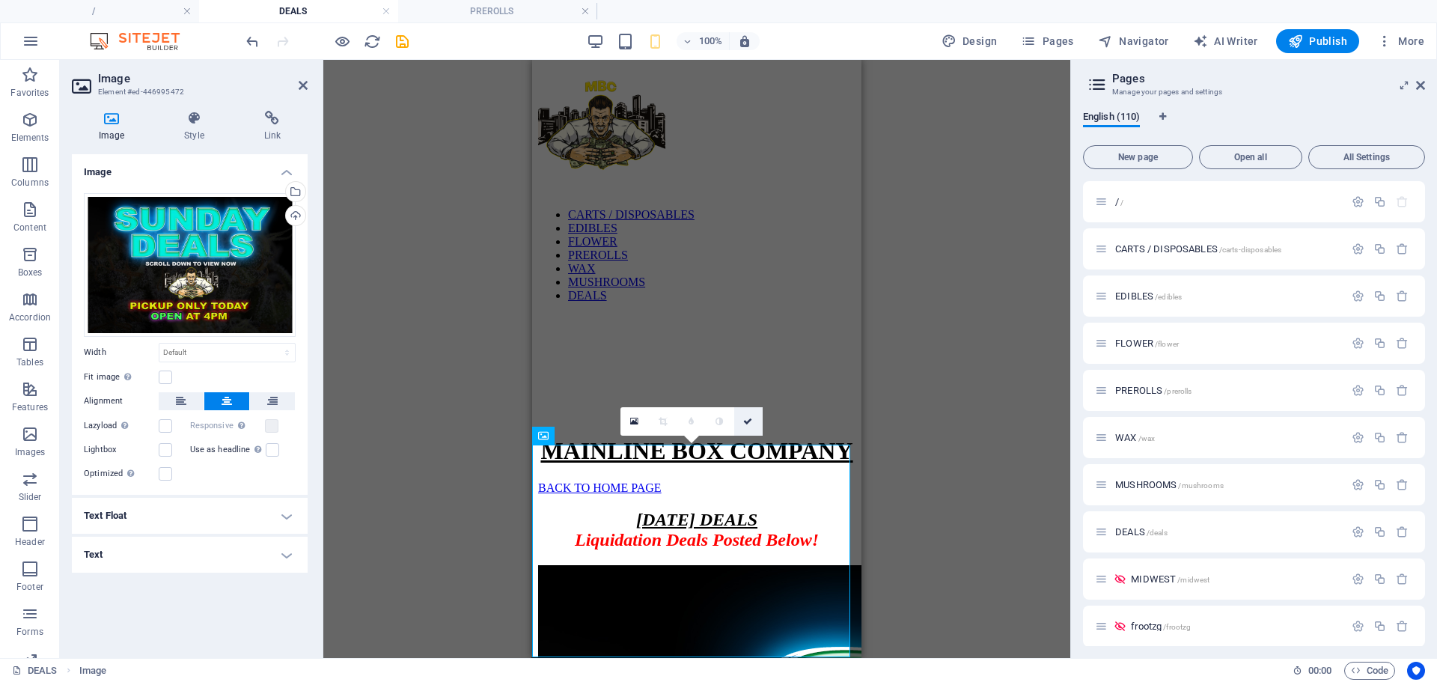
click at [746, 423] on icon at bounding box center [747, 421] width 9 height 9
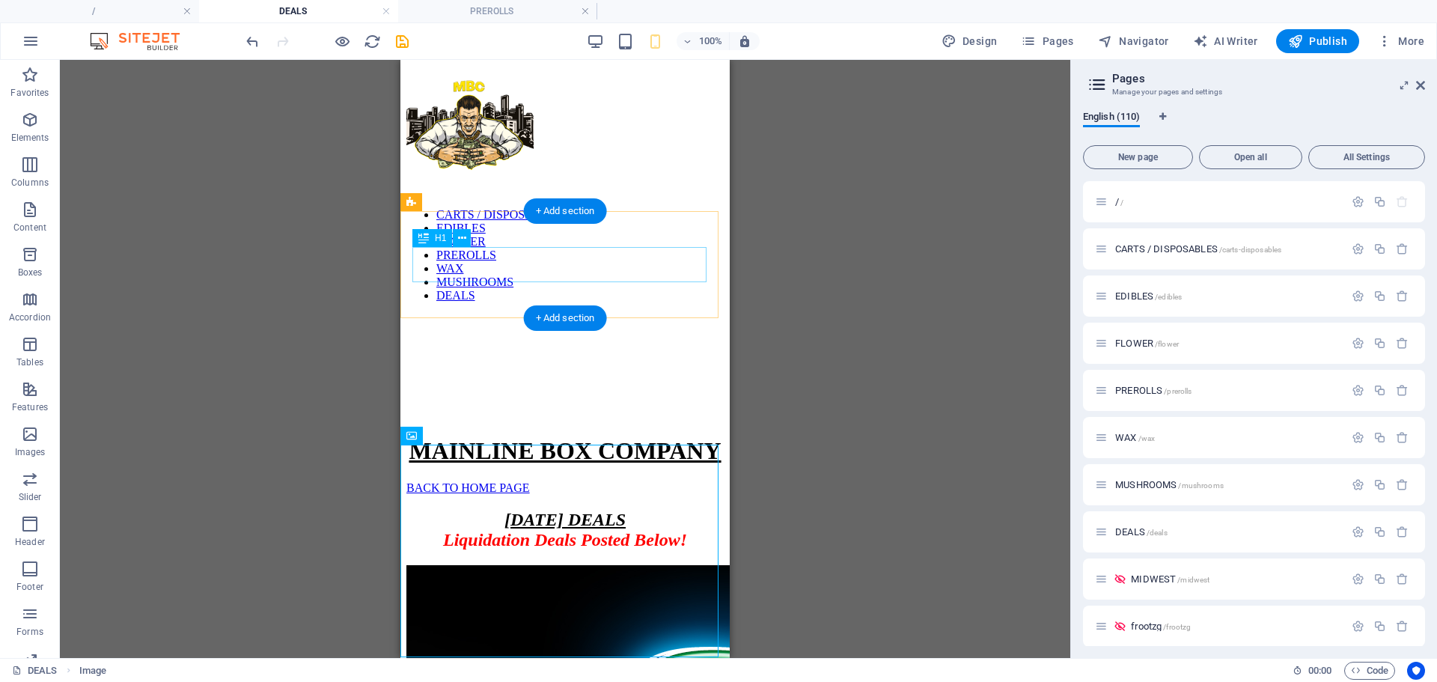
click at [636, 437] on div "MAINLINE BOX COMPANY" at bounding box center [565, 451] width 317 height 28
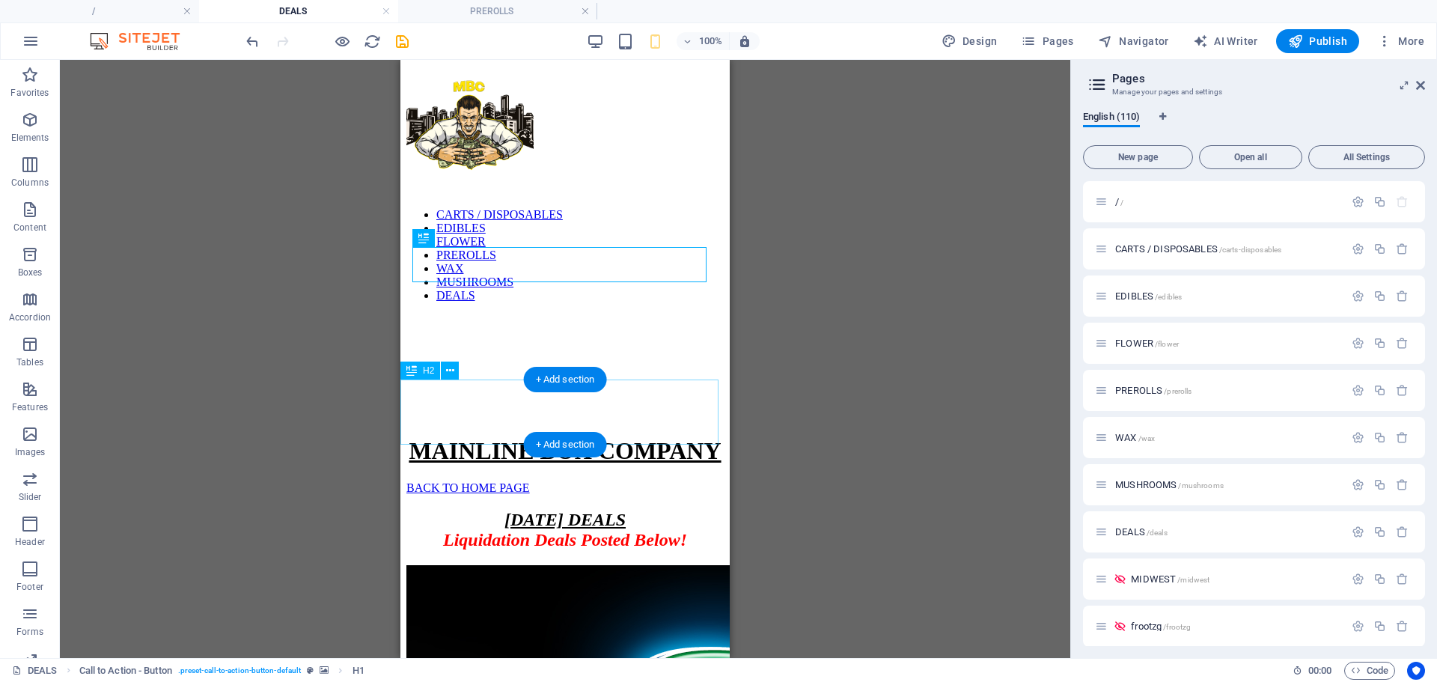
click at [629, 510] on div "[DATE] DEALS Liquidation Deals Posted Below!" at bounding box center [565, 530] width 317 height 40
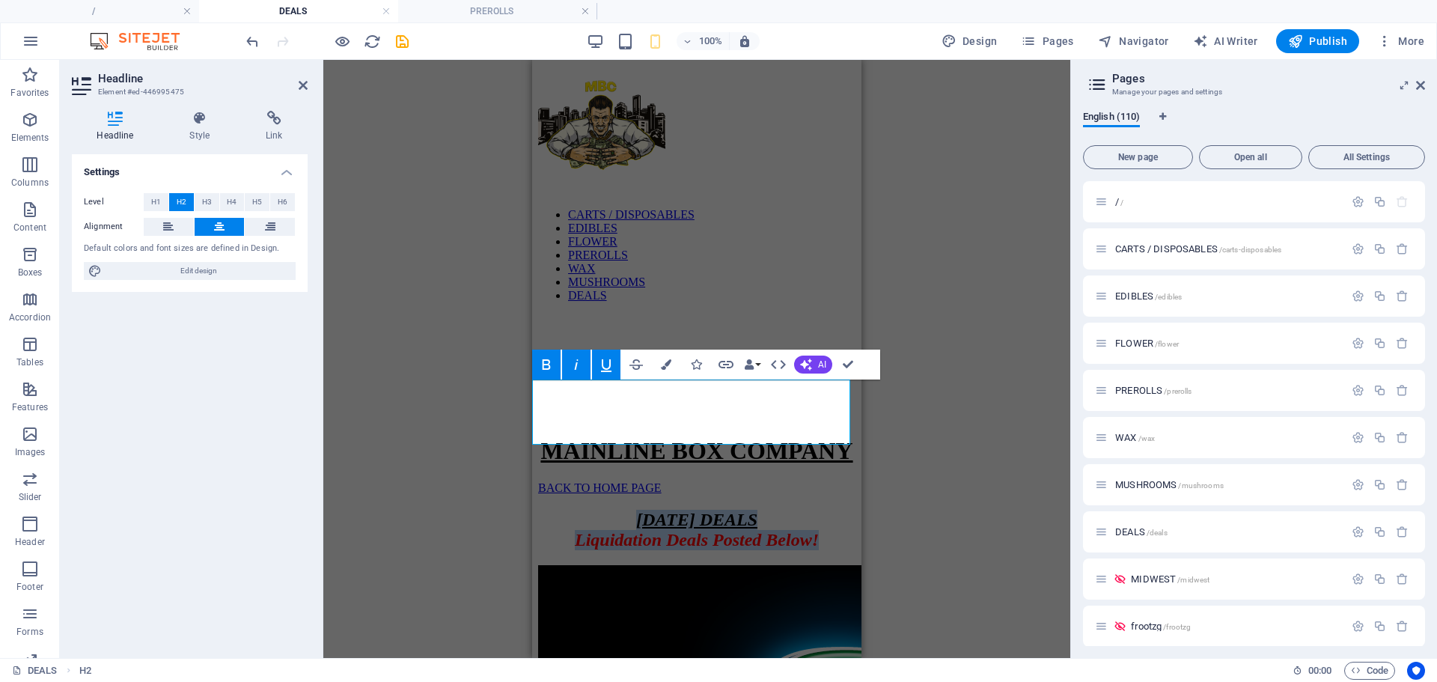
click at [657, 510] on span "[DATE] DEALS" at bounding box center [696, 519] width 121 height 19
drag, startPoint x: 647, startPoint y: 400, endPoint x: 609, endPoint y: 401, distance: 37.5
click at [636, 510] on span "[DATE] DEALS" at bounding box center [696, 519] width 121 height 19
click at [719, 510] on span "[DATE] DEALS" at bounding box center [696, 519] width 121 height 19
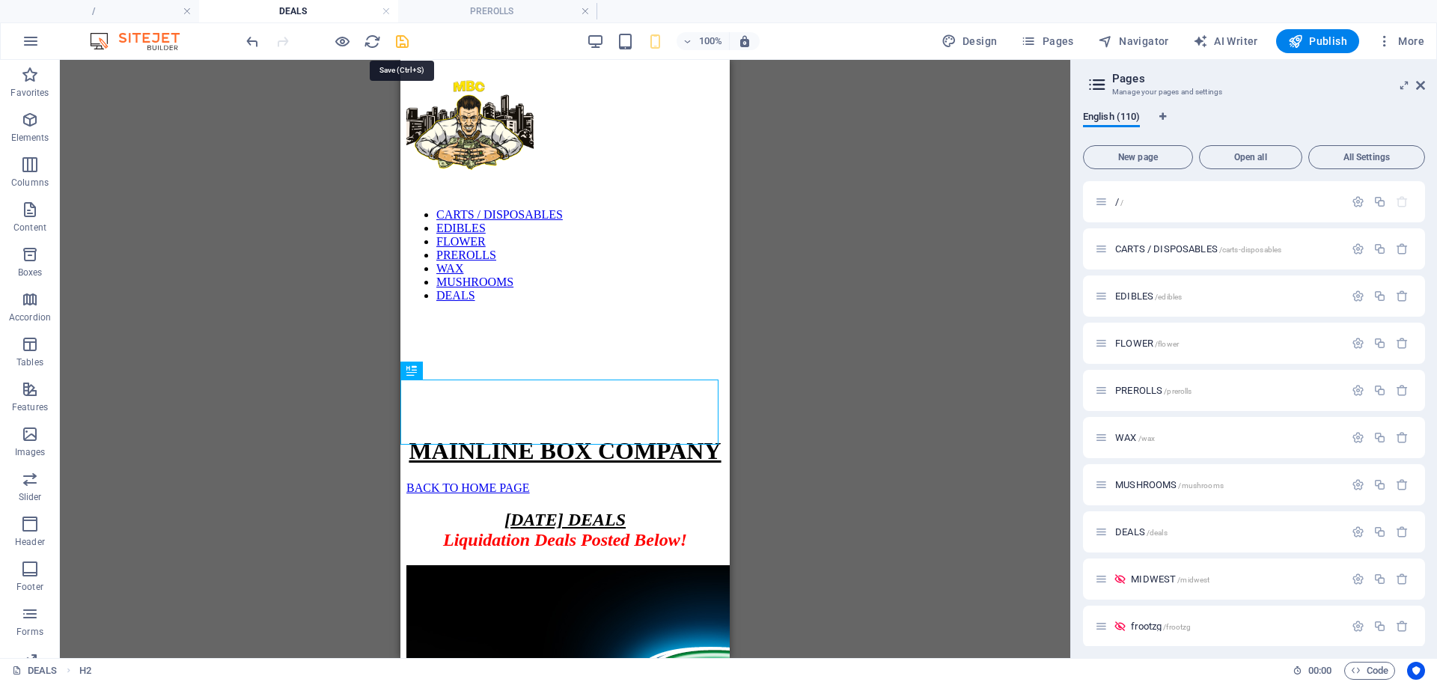
click at [394, 40] on icon "save" at bounding box center [402, 41] width 17 height 17
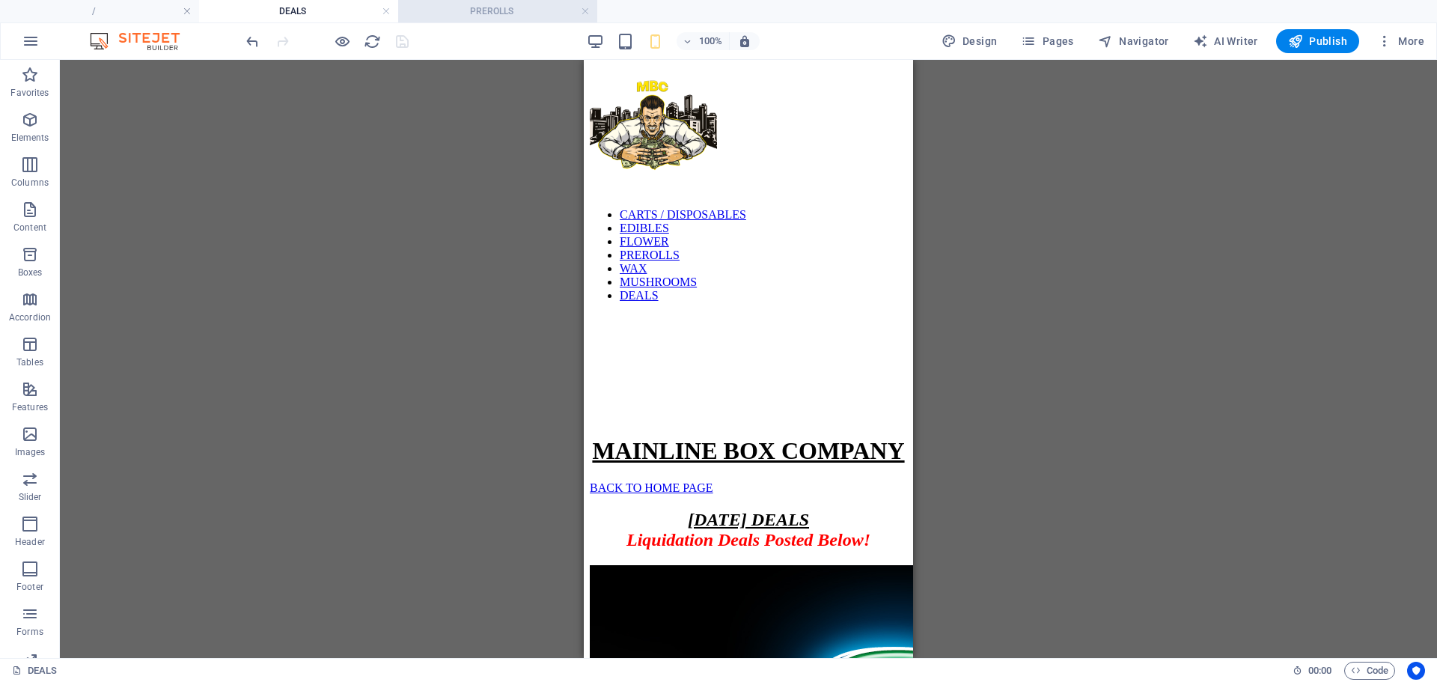
click at [488, 7] on h4 "PREROLLS" at bounding box center [497, 11] width 199 height 16
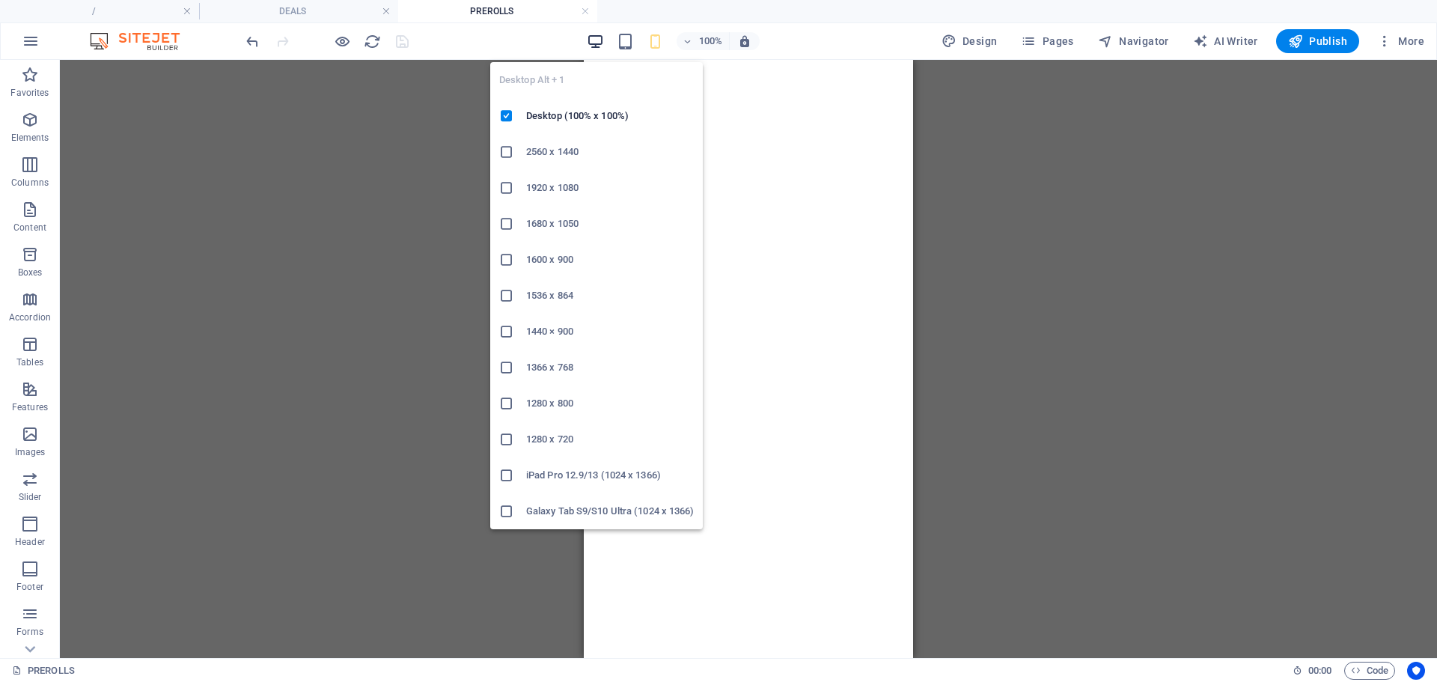
click at [590, 39] on icon "button" at bounding box center [595, 41] width 17 height 17
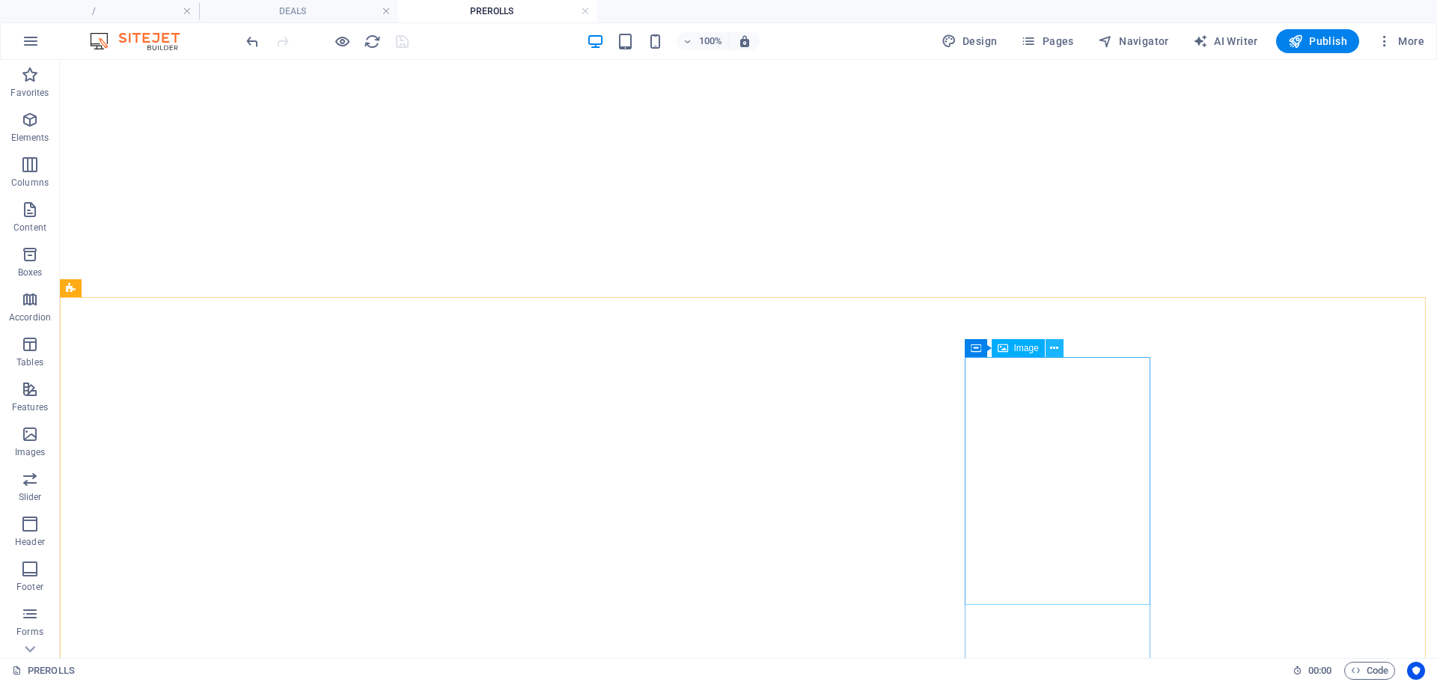
click at [1059, 350] on button at bounding box center [1055, 348] width 18 height 18
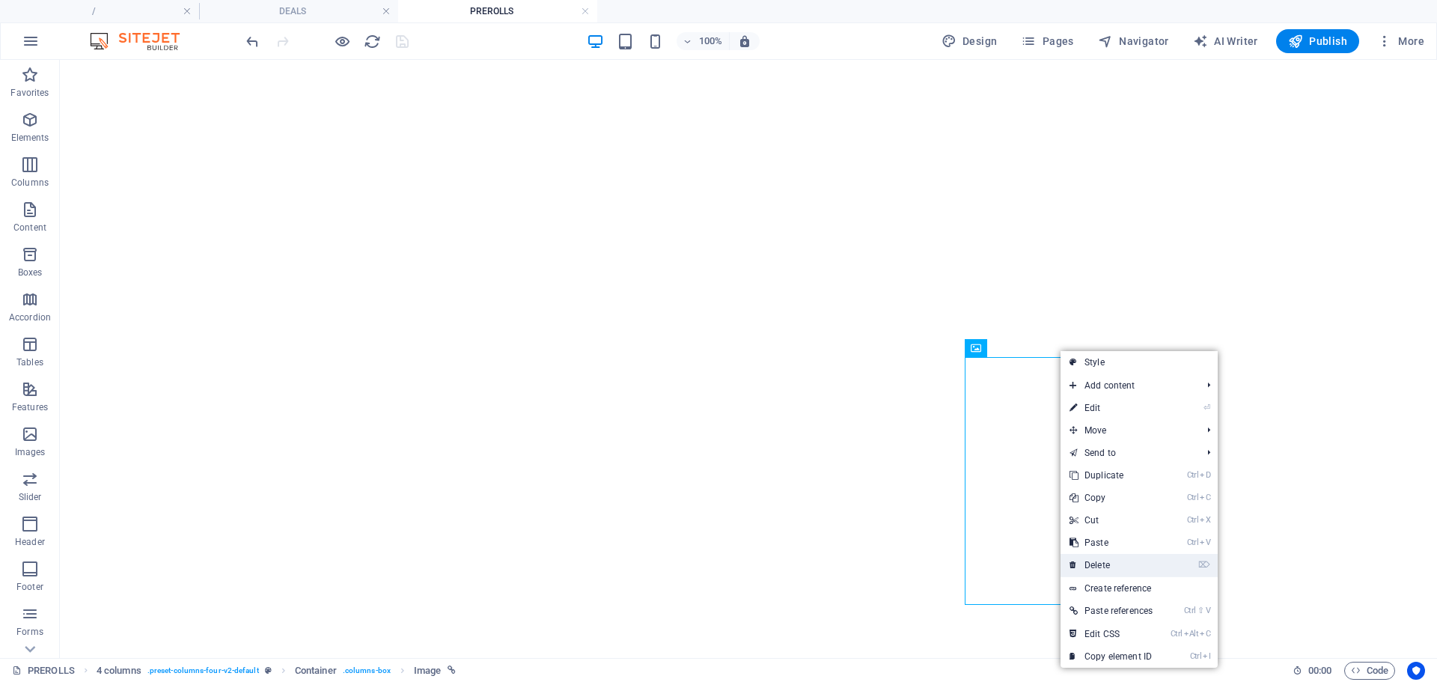
click at [1112, 560] on link "⌦ Delete" at bounding box center [1111, 565] width 101 height 22
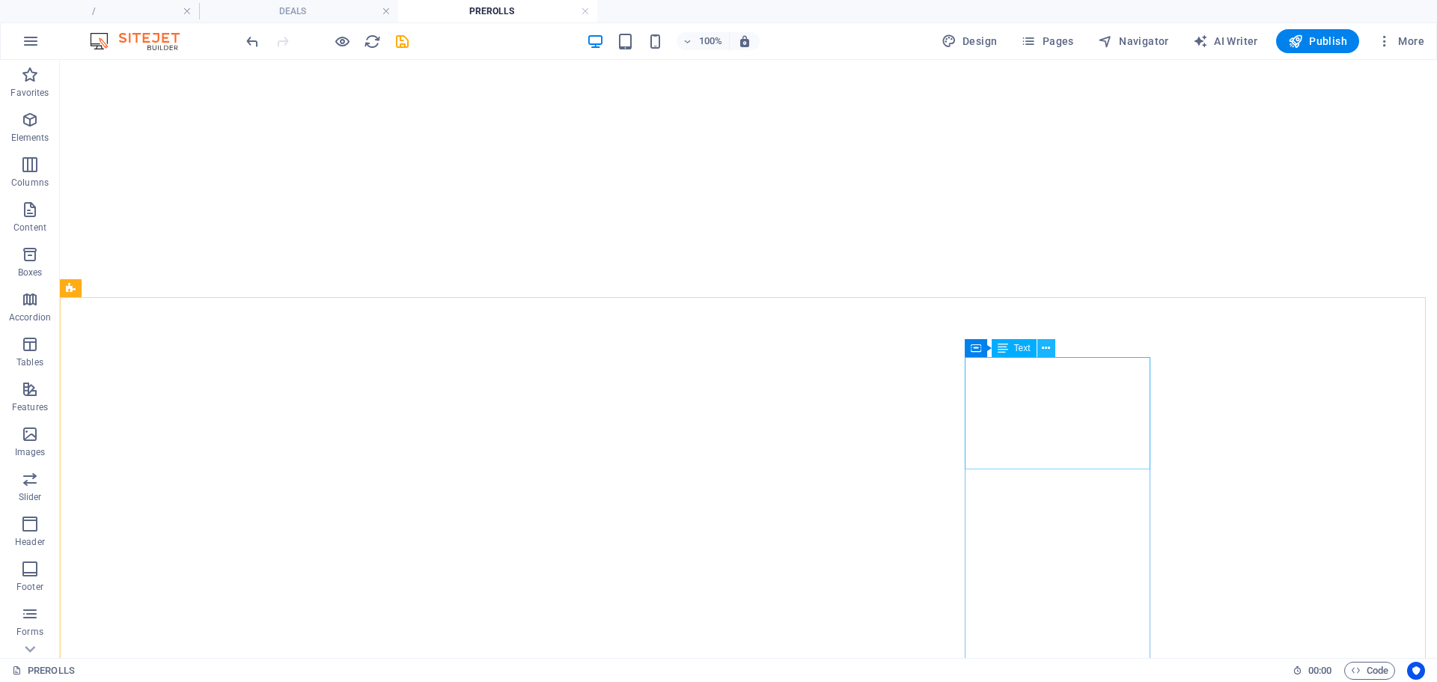
click at [1043, 341] on icon at bounding box center [1046, 349] width 8 height 16
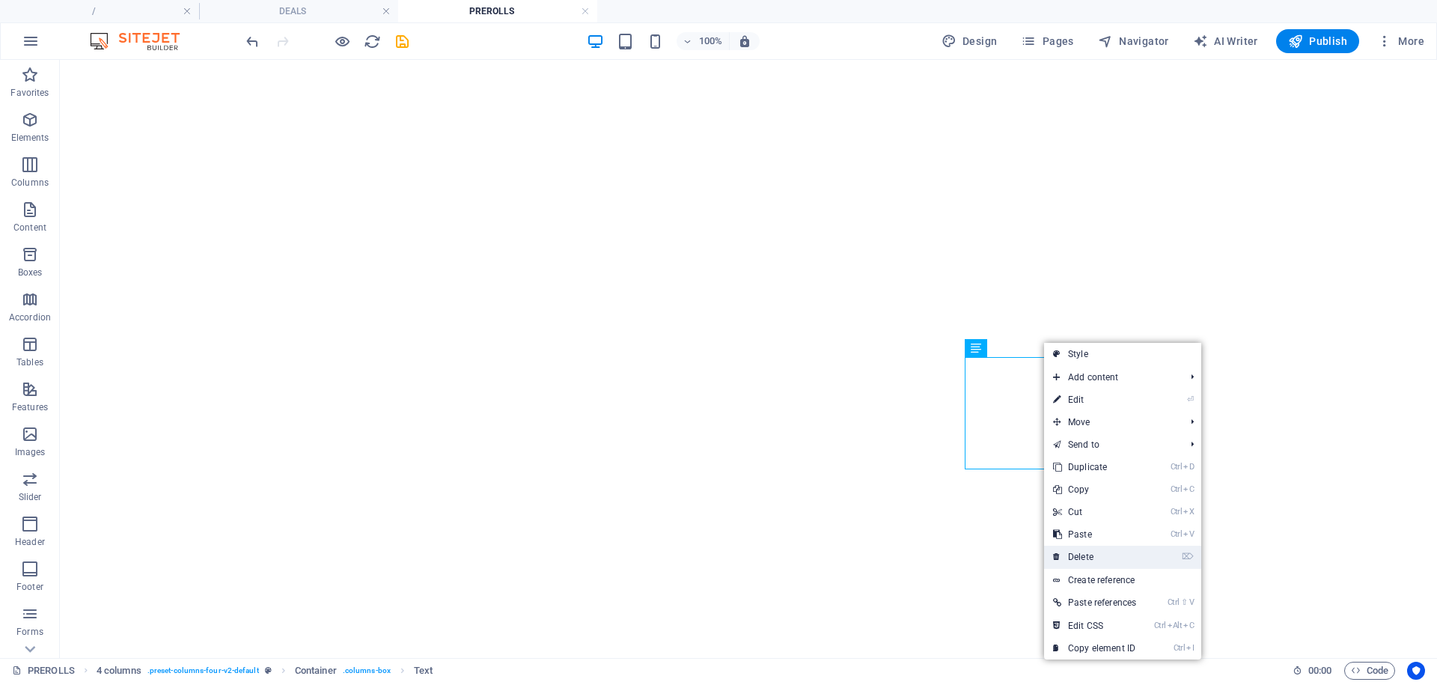
click at [1095, 554] on link "⌦ Delete" at bounding box center [1094, 557] width 101 height 22
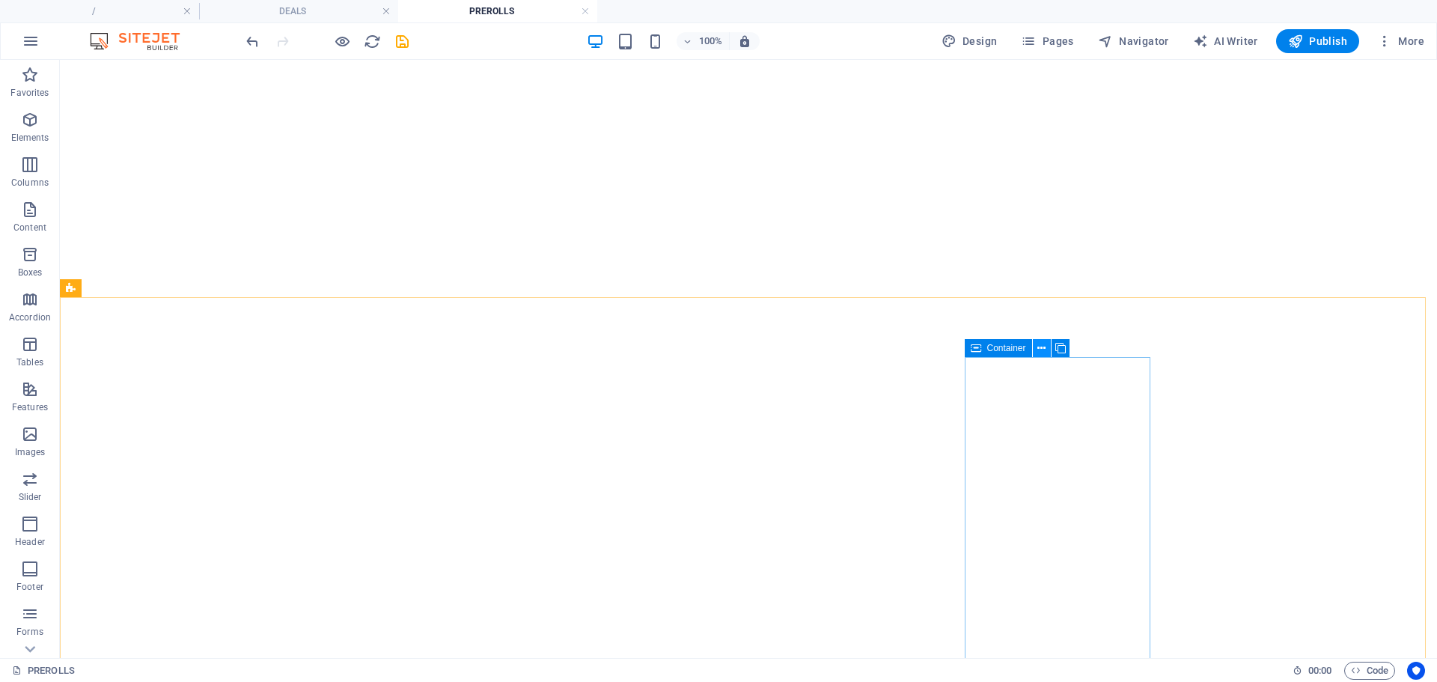
click at [1044, 342] on icon at bounding box center [1042, 349] width 8 height 16
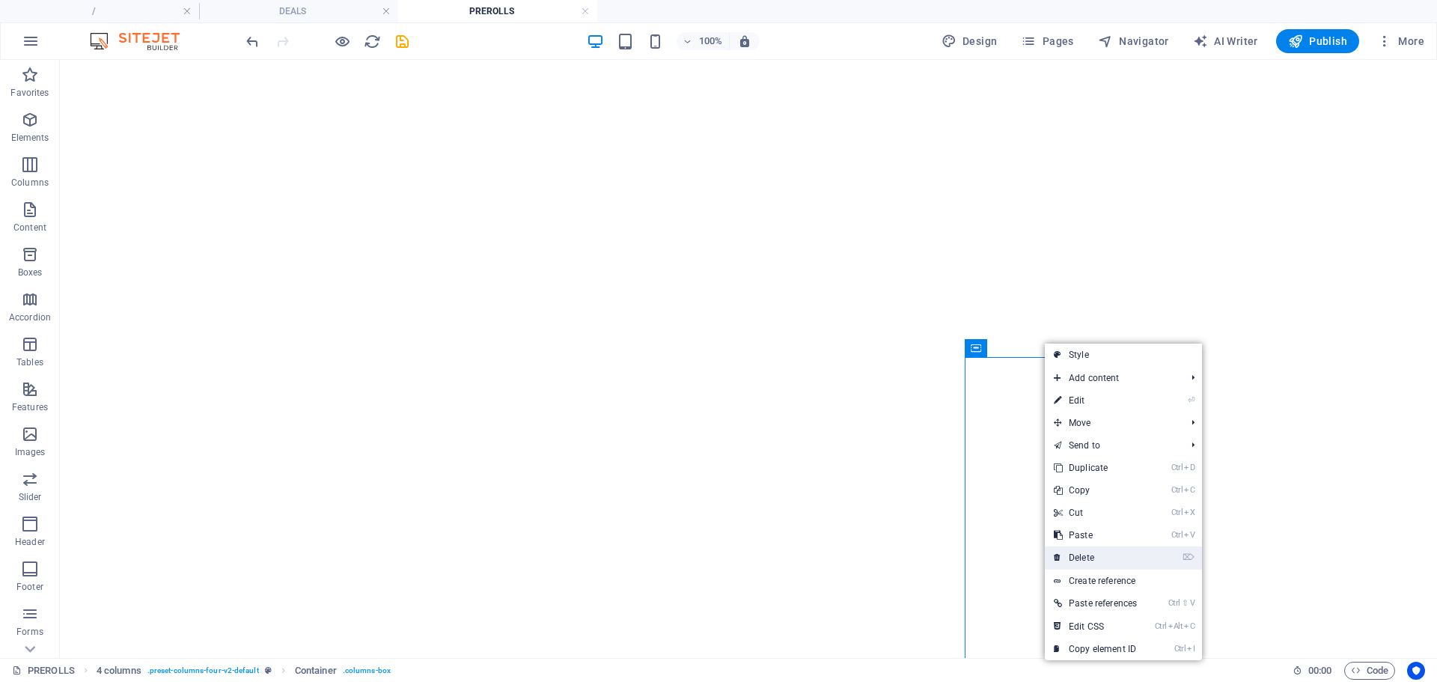
click at [1089, 558] on link "⌦ Delete" at bounding box center [1095, 558] width 101 height 22
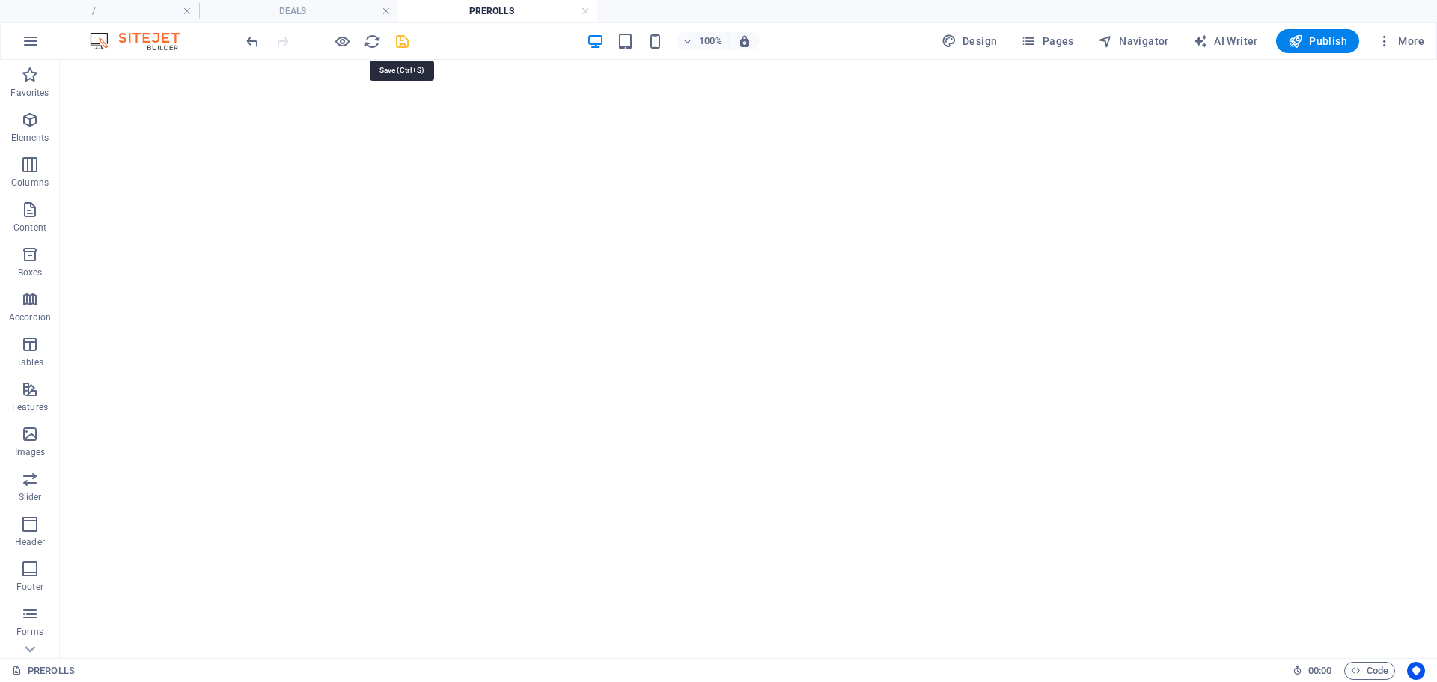
click at [404, 42] on icon "save" at bounding box center [402, 41] width 17 height 17
click at [582, 14] on link at bounding box center [585, 11] width 9 height 14
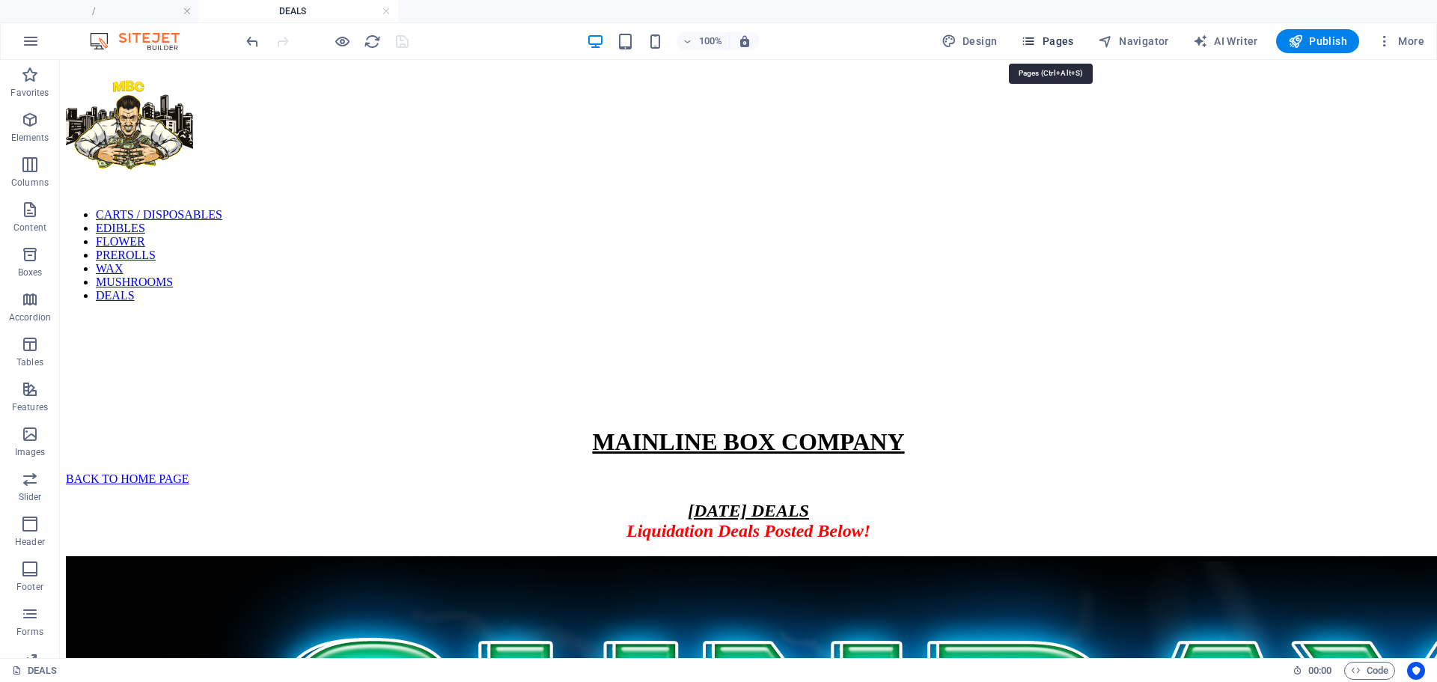
click at [1035, 43] on icon "button" at bounding box center [1028, 41] width 15 height 15
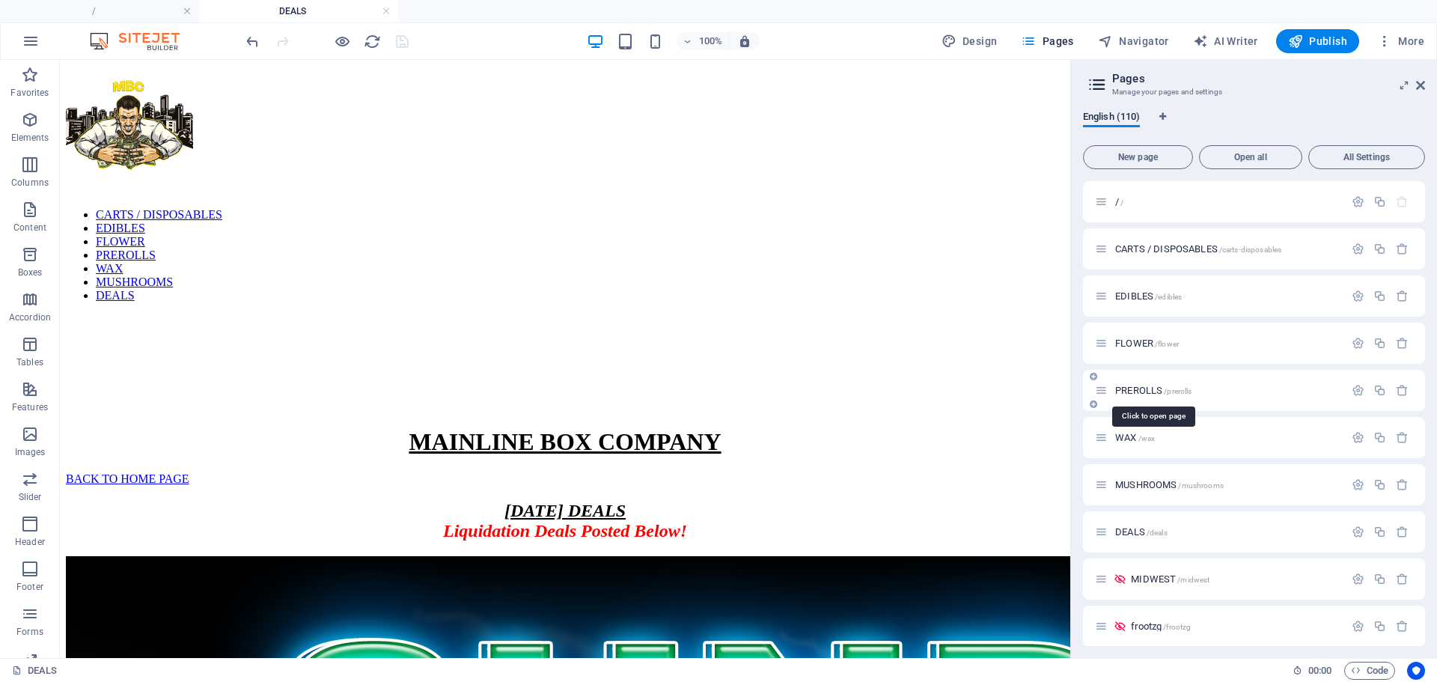
click at [1139, 391] on span "PREROLLS /prerolls" at bounding box center [1153, 390] width 76 height 11
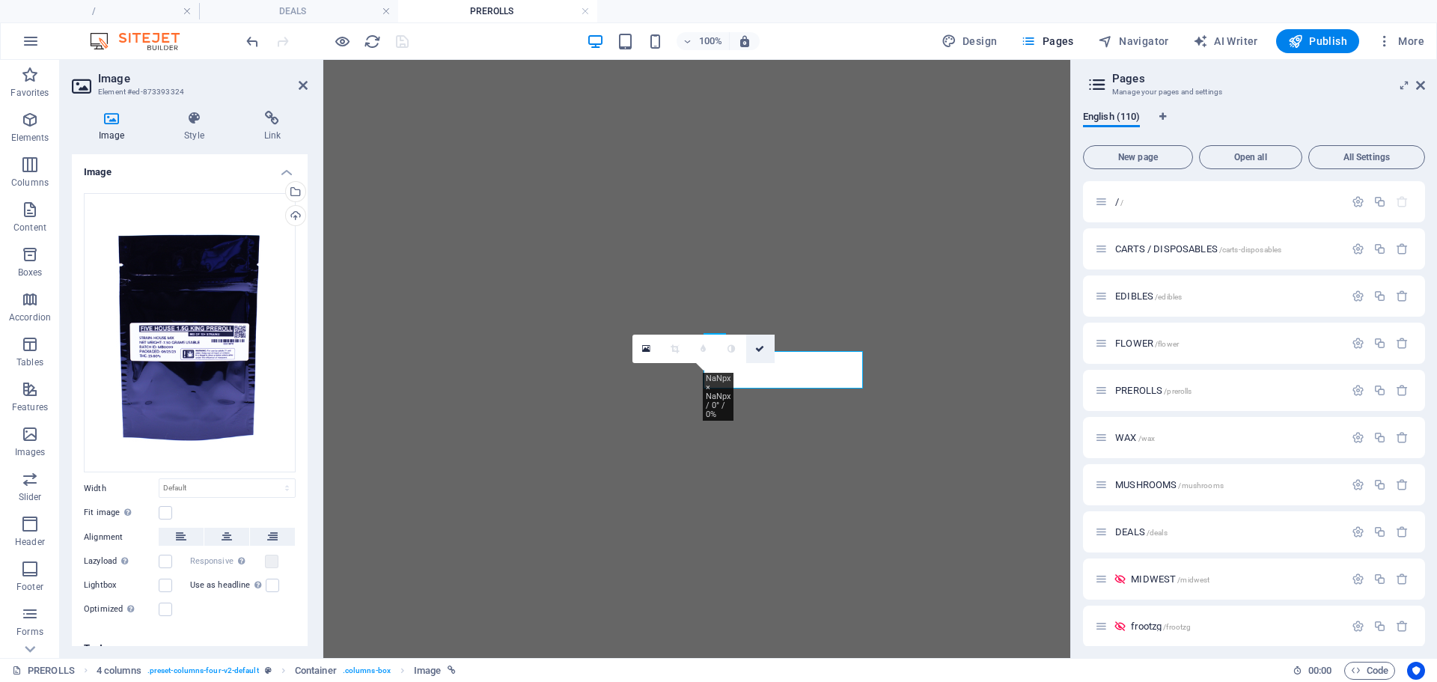
click at [764, 347] on icon at bounding box center [759, 348] width 9 height 9
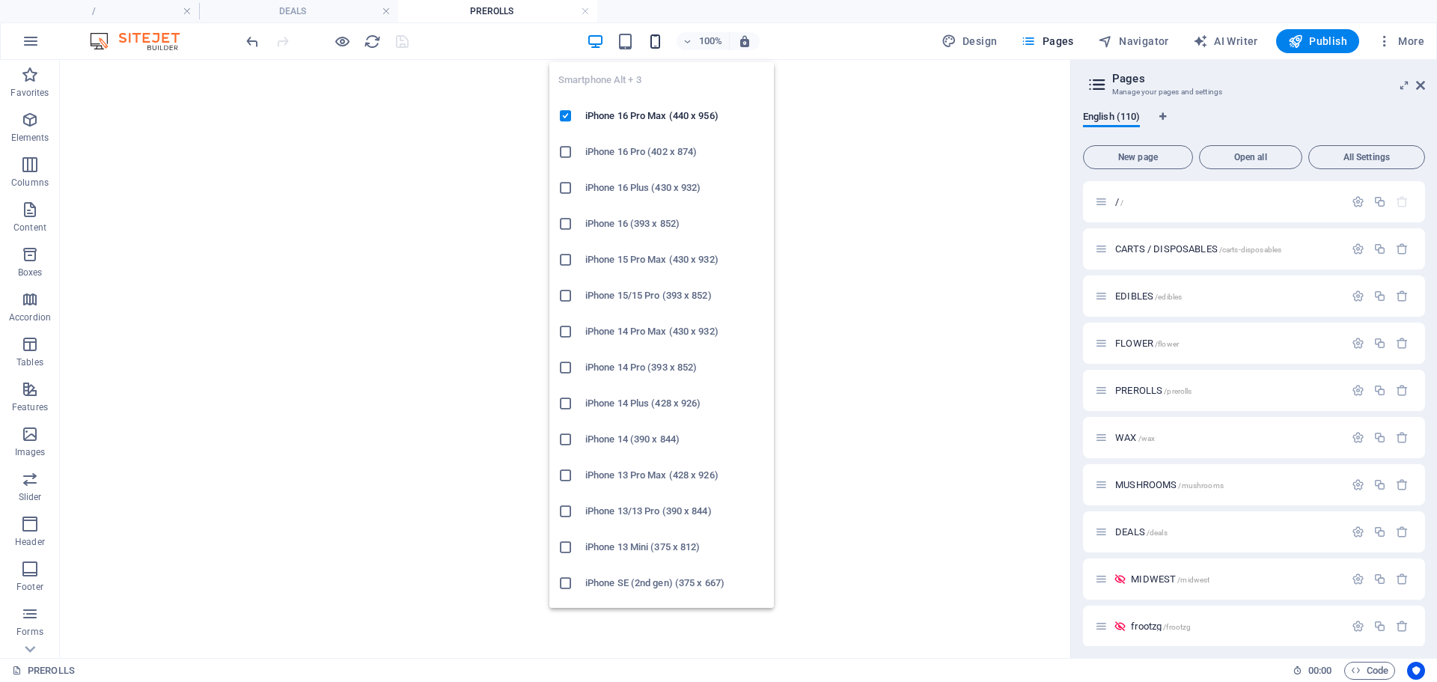
click at [662, 40] on icon "button" at bounding box center [655, 41] width 17 height 17
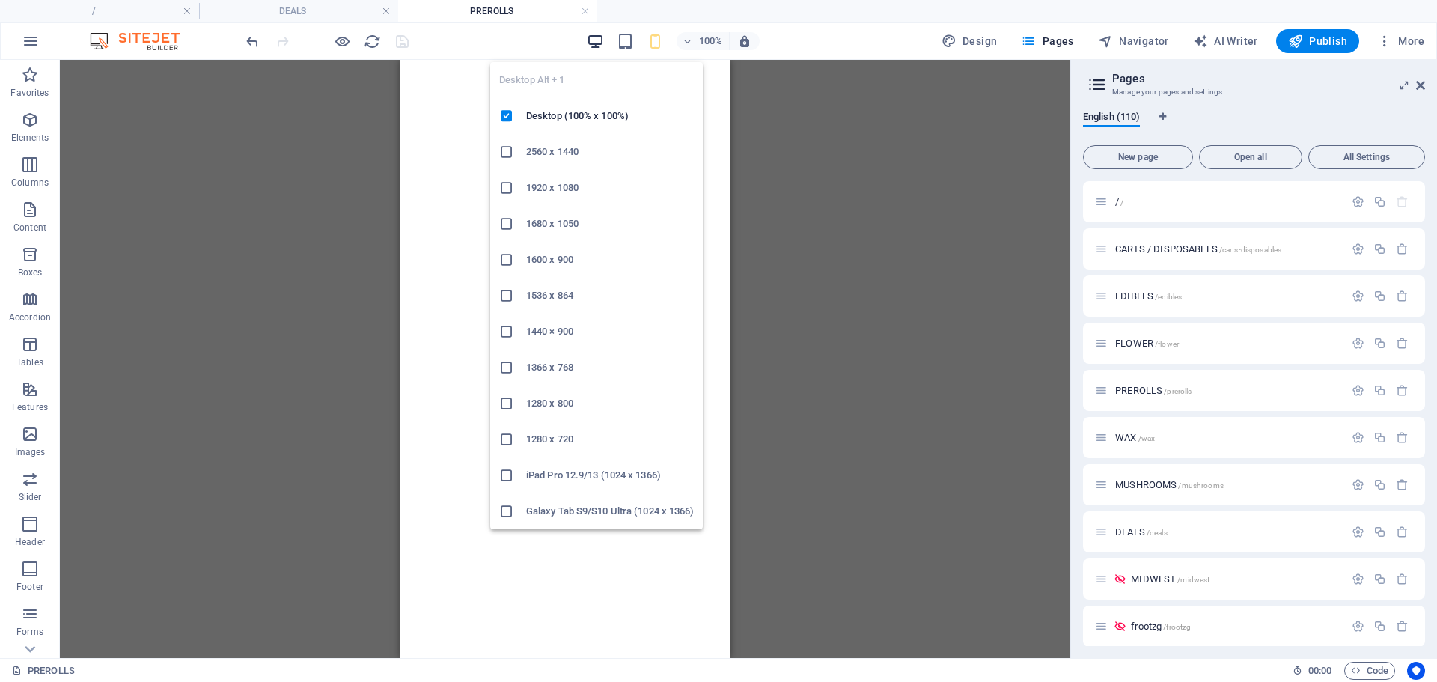
click at [600, 46] on icon "button" at bounding box center [595, 41] width 17 height 17
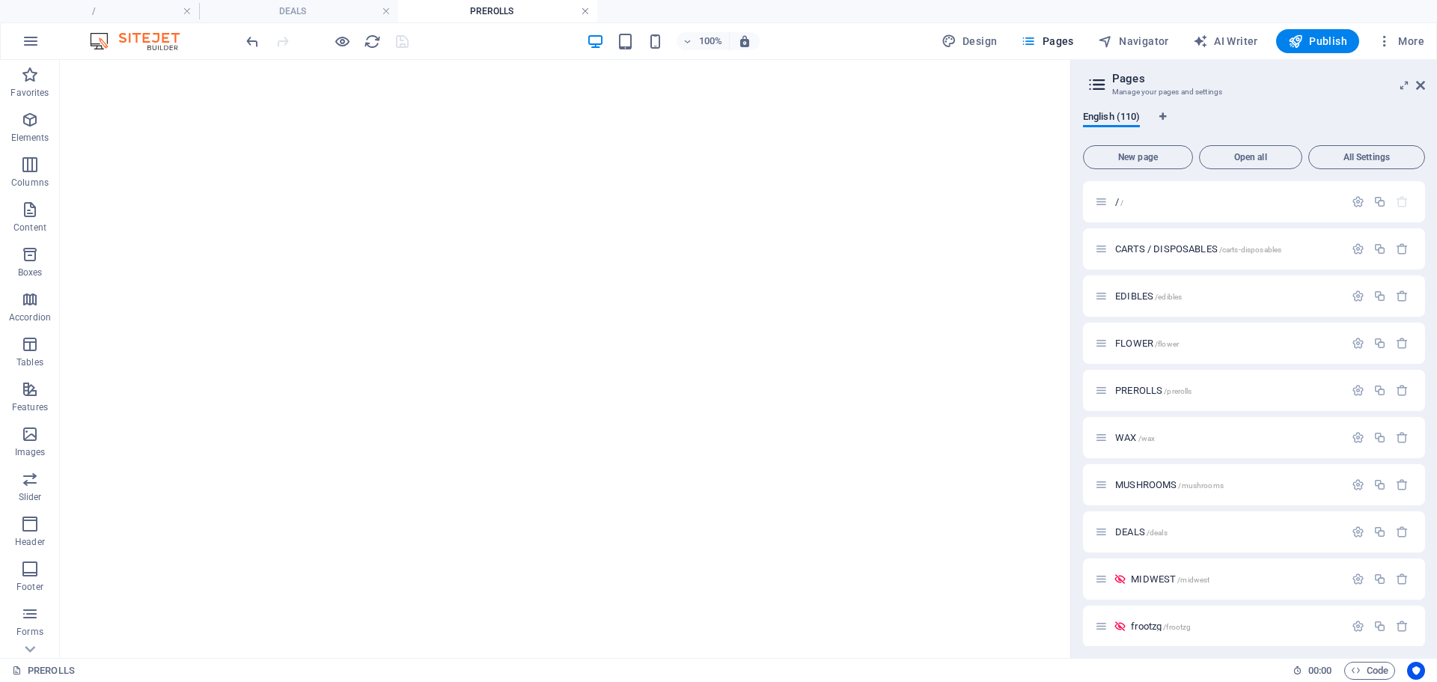
click at [587, 13] on link at bounding box center [585, 11] width 9 height 14
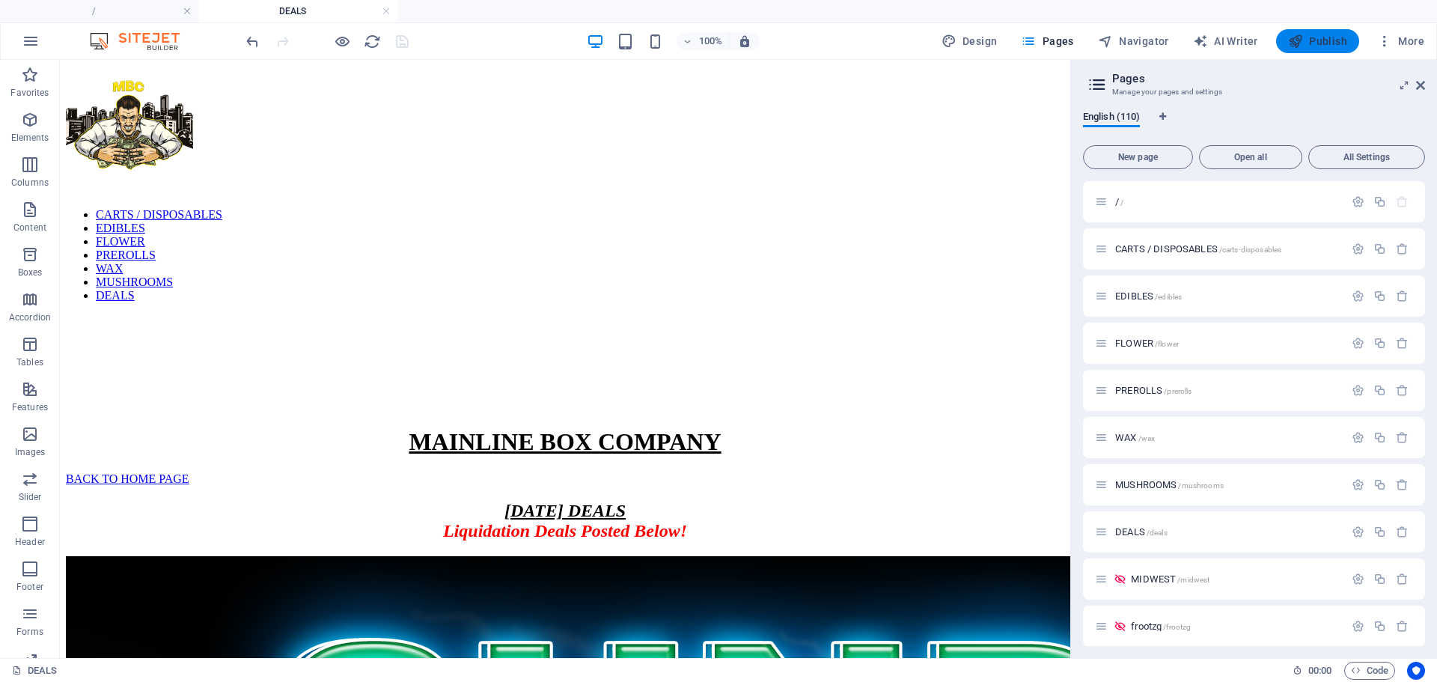
click at [1318, 39] on span "Publish" at bounding box center [1317, 41] width 59 height 15
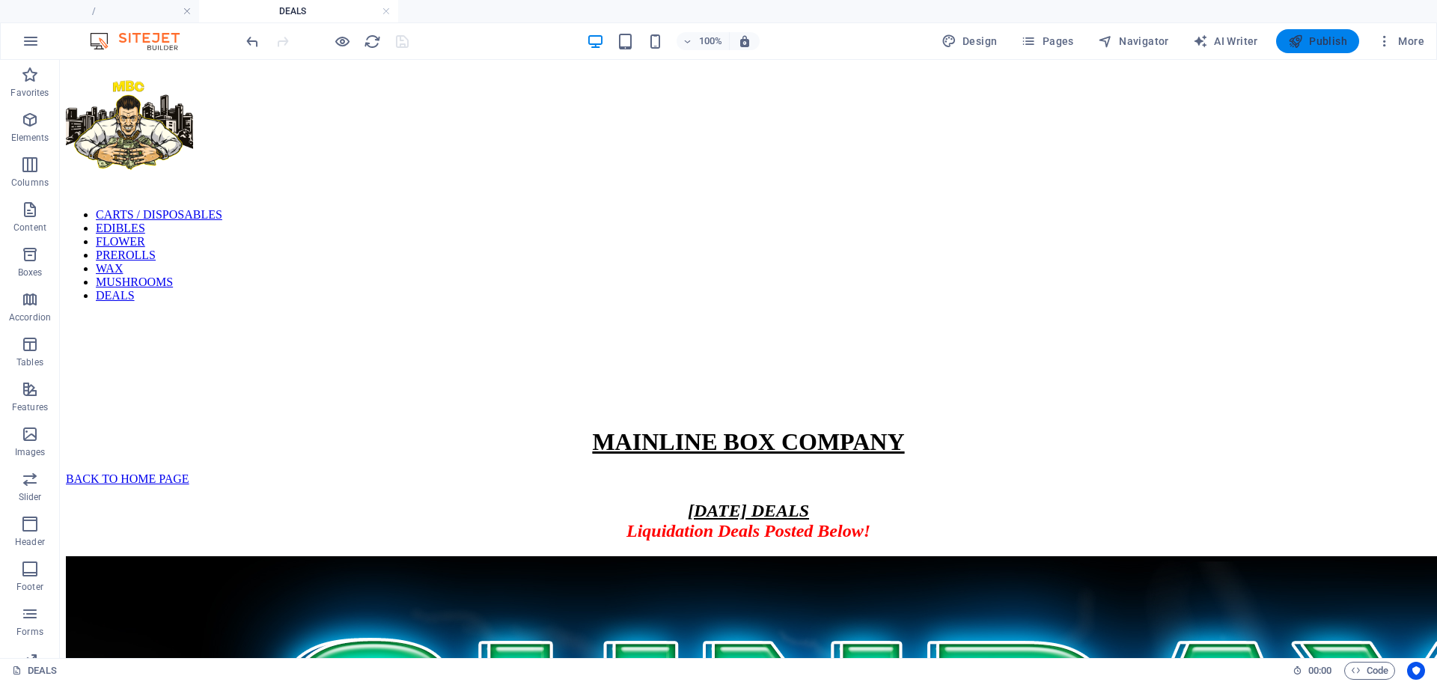
click at [1347, 37] on span "Publish" at bounding box center [1317, 41] width 59 height 15
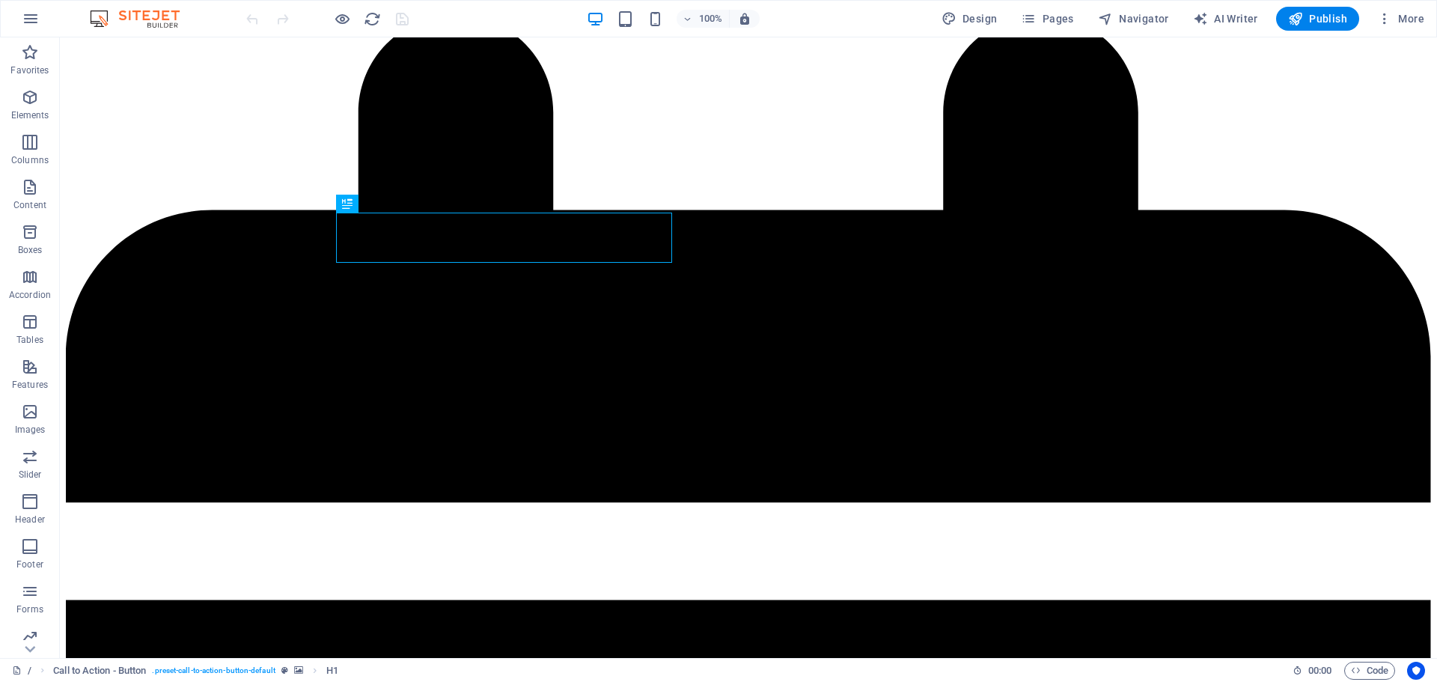
scroll to position [442, 0]
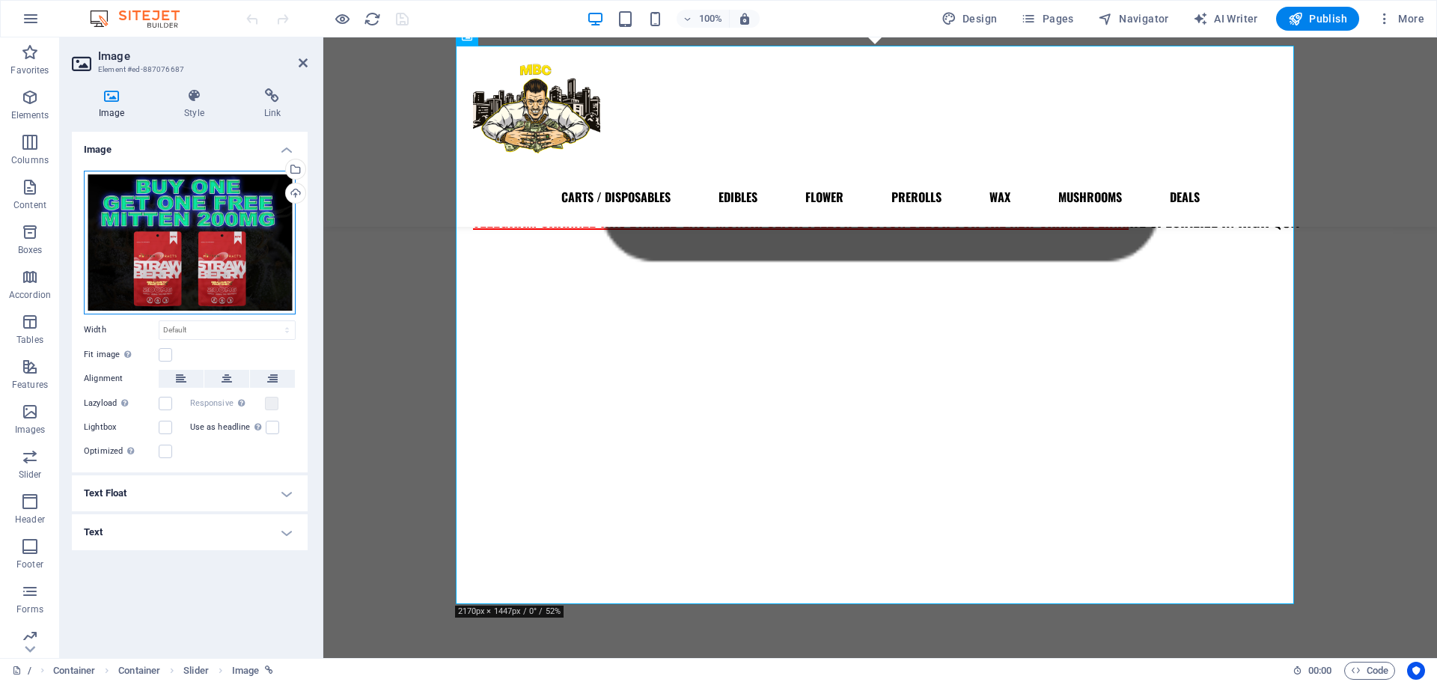
click at [239, 258] on div "Drag files here, click to choose files or select files from Files or our free s…" at bounding box center [190, 243] width 212 height 144
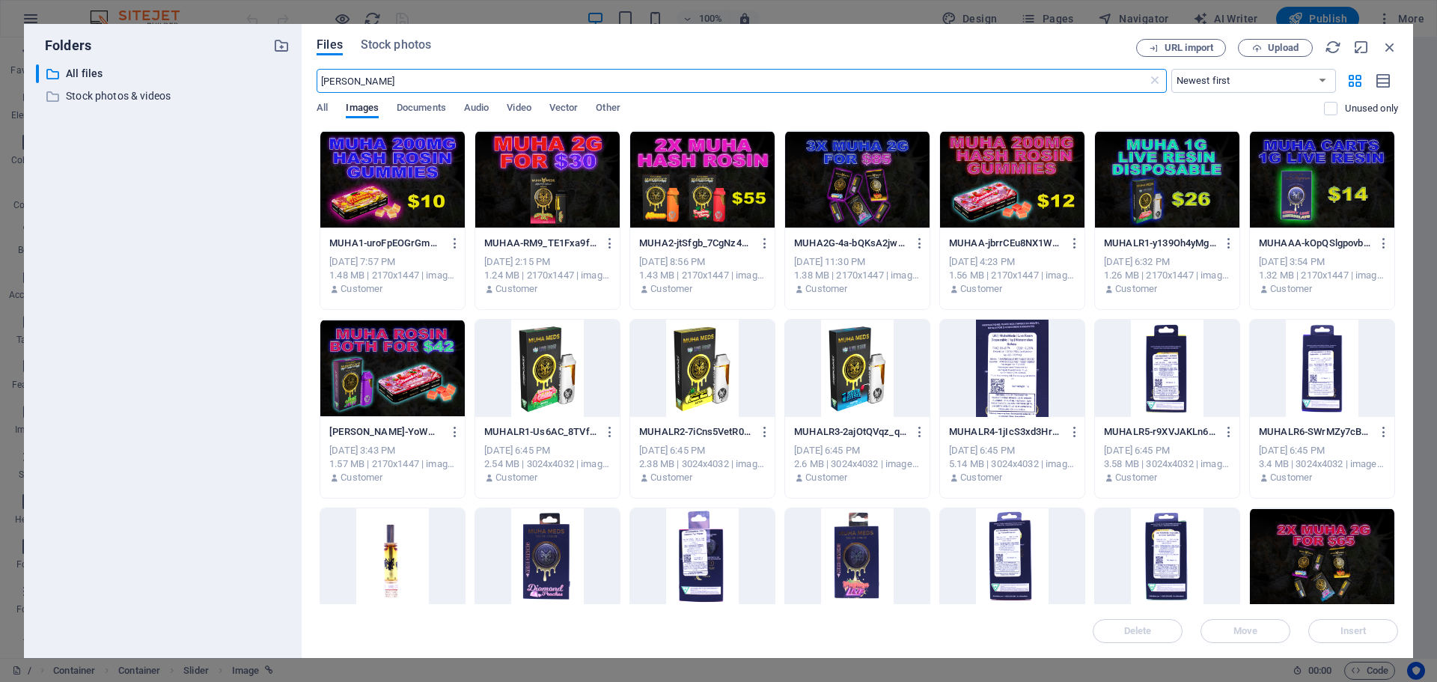
type input "MUHA"
click at [408, 198] on div at bounding box center [392, 179] width 144 height 97
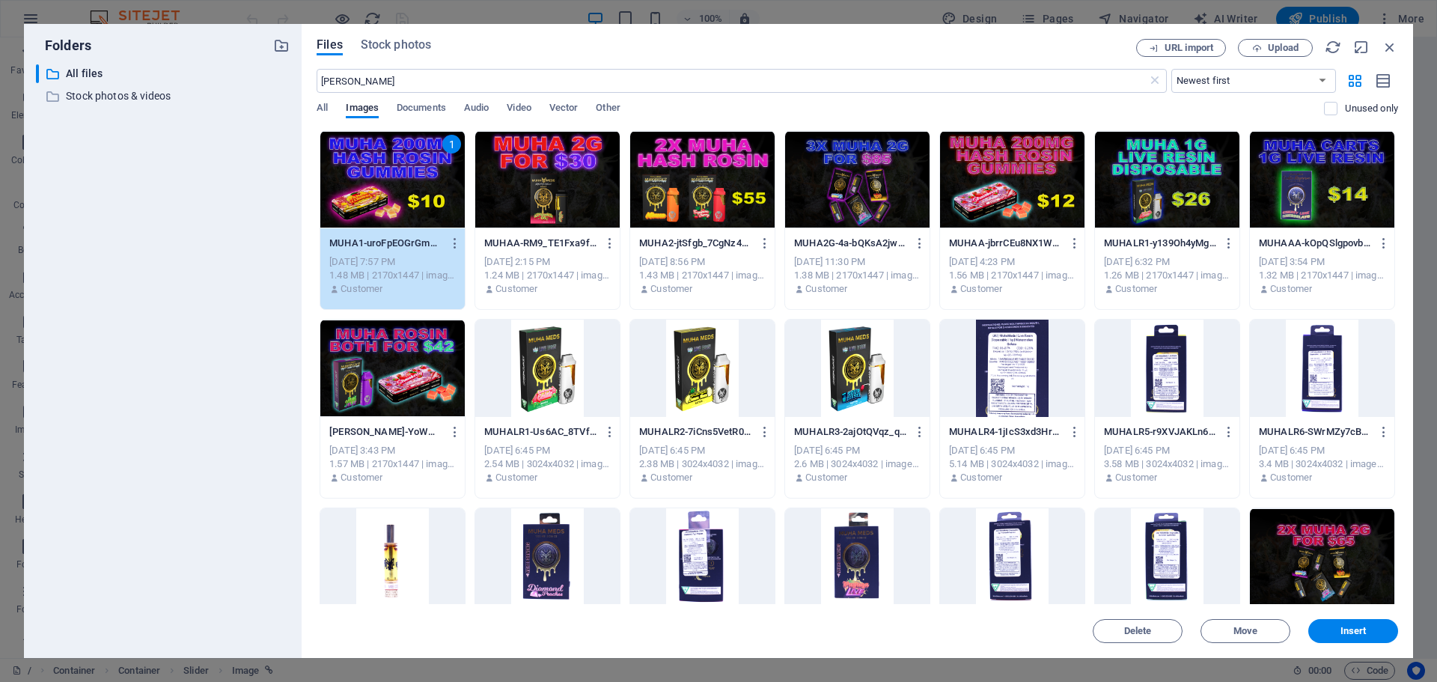
click at [408, 198] on div "1" at bounding box center [392, 179] width 144 height 97
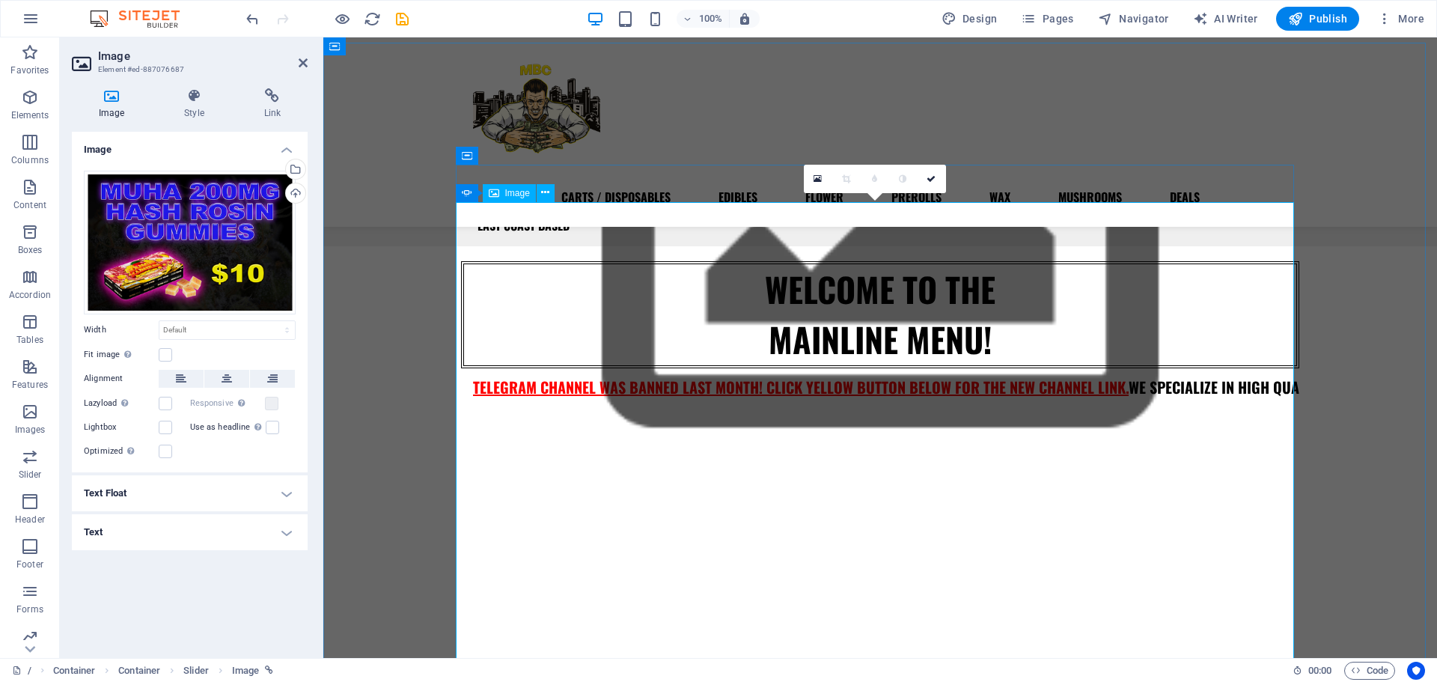
scroll to position [275, 0]
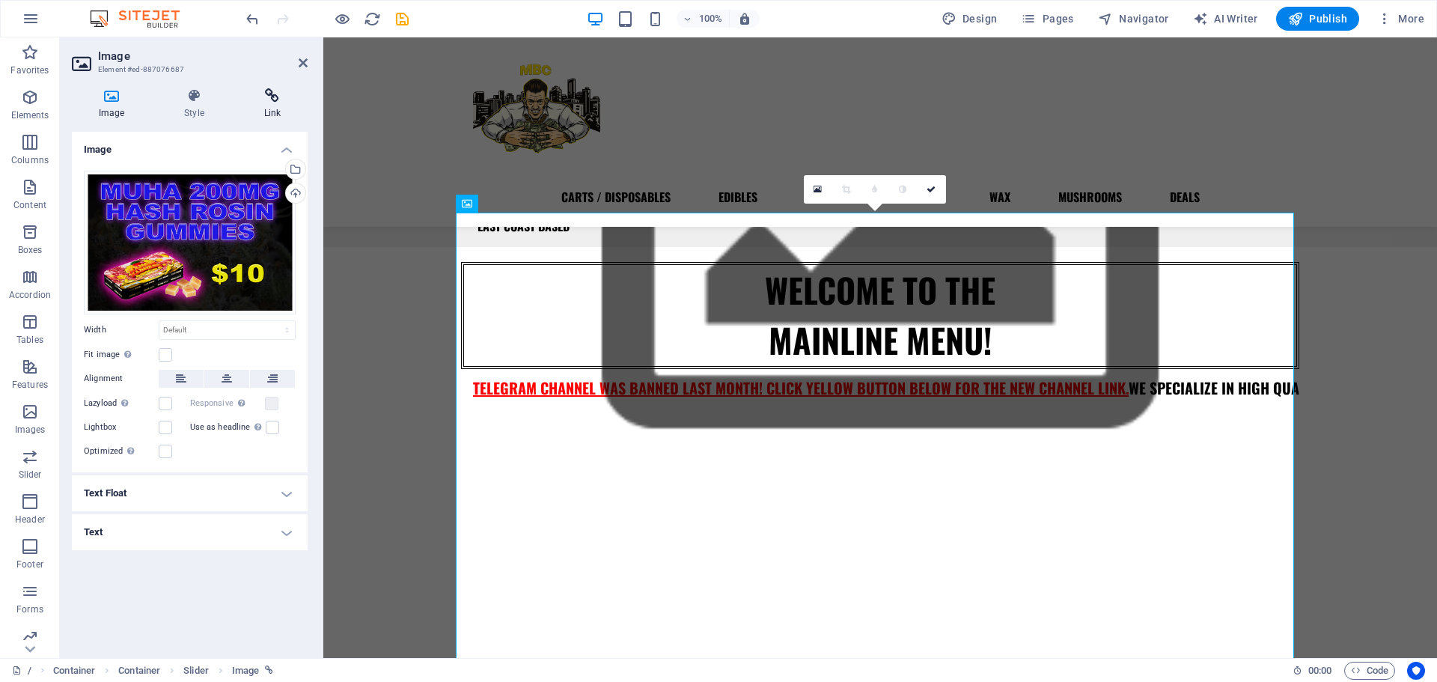
click at [275, 116] on h4 "Link" at bounding box center [272, 103] width 70 height 31
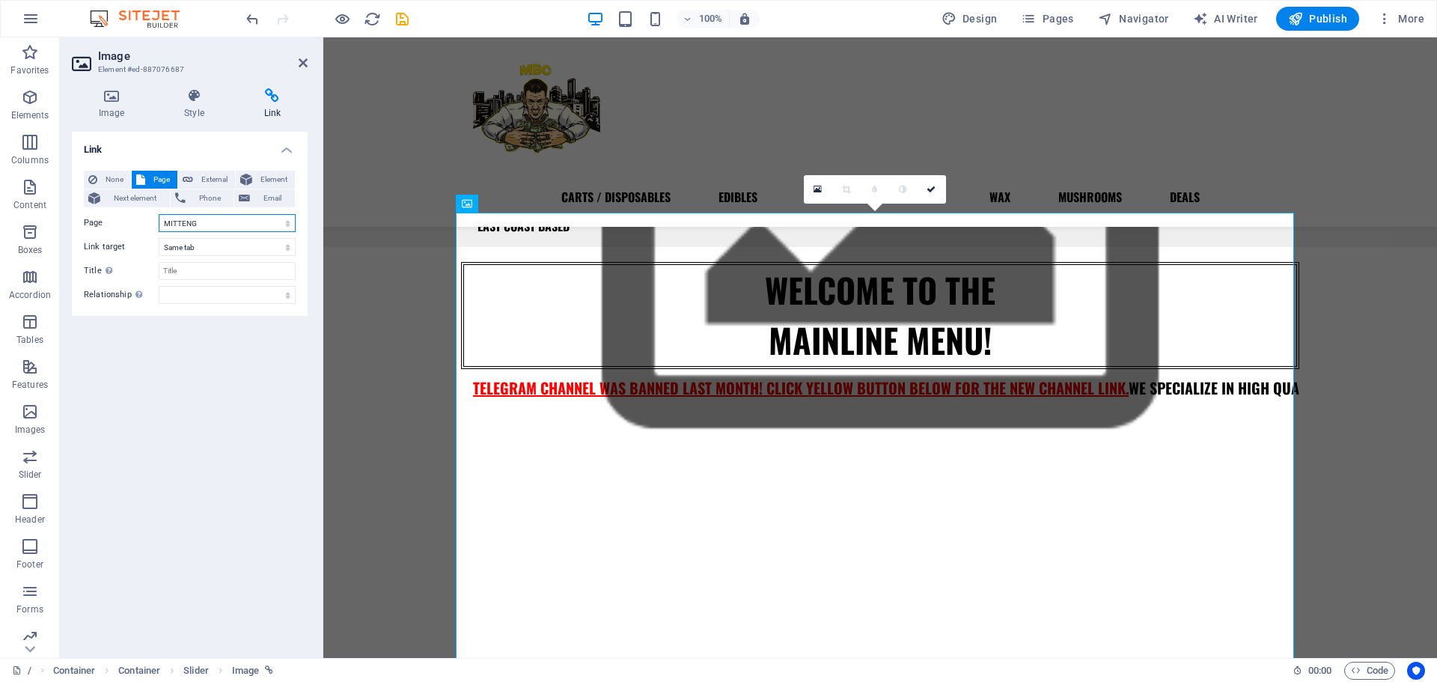
click at [201, 228] on select "/ CARTS / DISPOSABLES EDIBLES FLOWER PREROLLS WAX MUSHROOMS DEALS MIDWEST froot…" at bounding box center [227, 223] width 137 height 18
select select "10"
click at [159, 214] on select "/ CARTS / DISPOSABLES EDIBLES FLOWER PREROLLS WAX MUSHROOMS DEALS MIDWEST froot…" at bounding box center [227, 223] width 137 height 18
click at [931, 192] on icon at bounding box center [931, 189] width 9 height 9
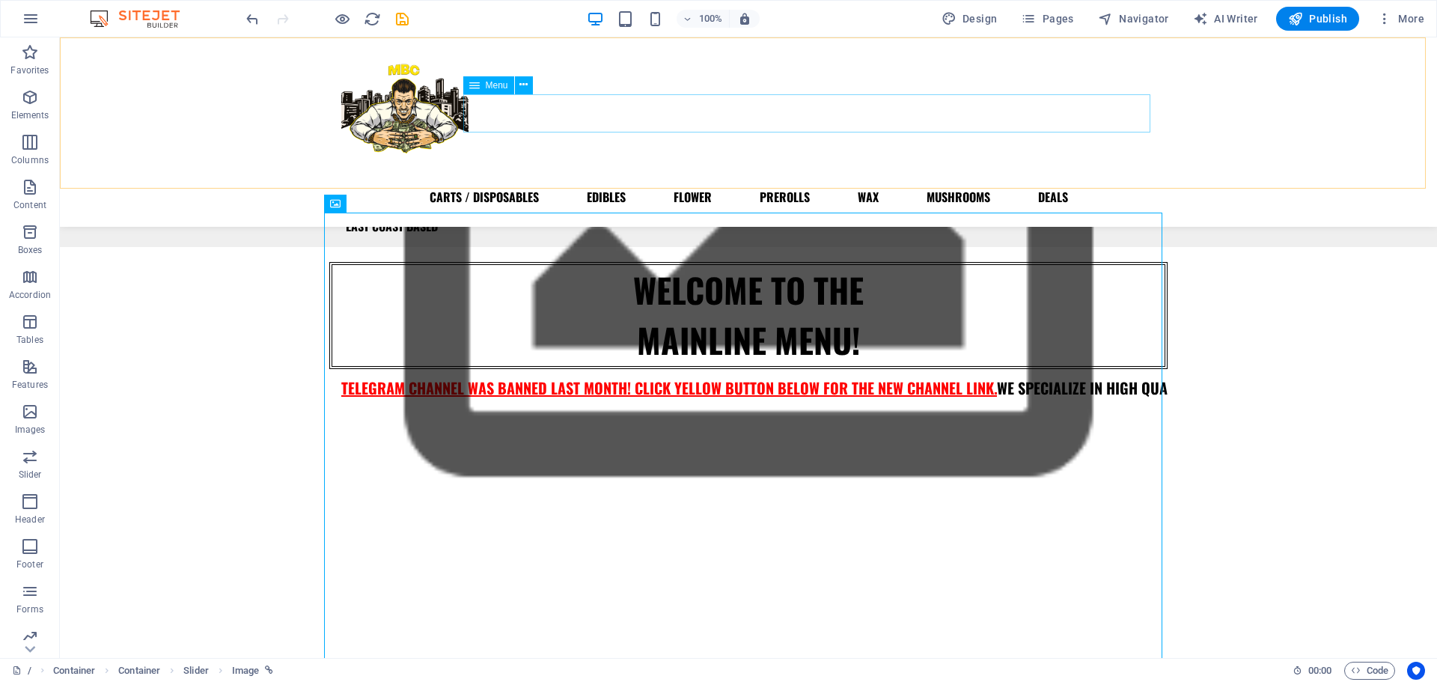
scroll to position [0, 0]
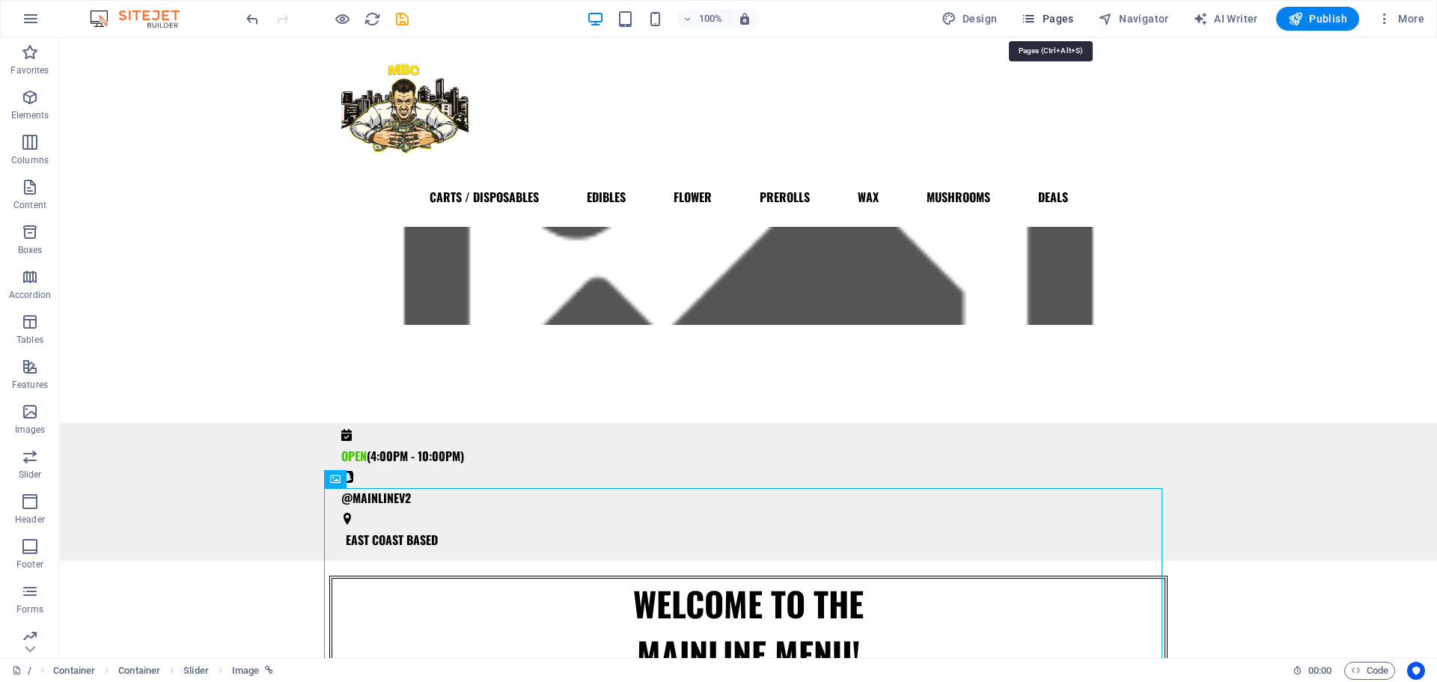
click at [1062, 26] on button "Pages" at bounding box center [1047, 19] width 64 height 24
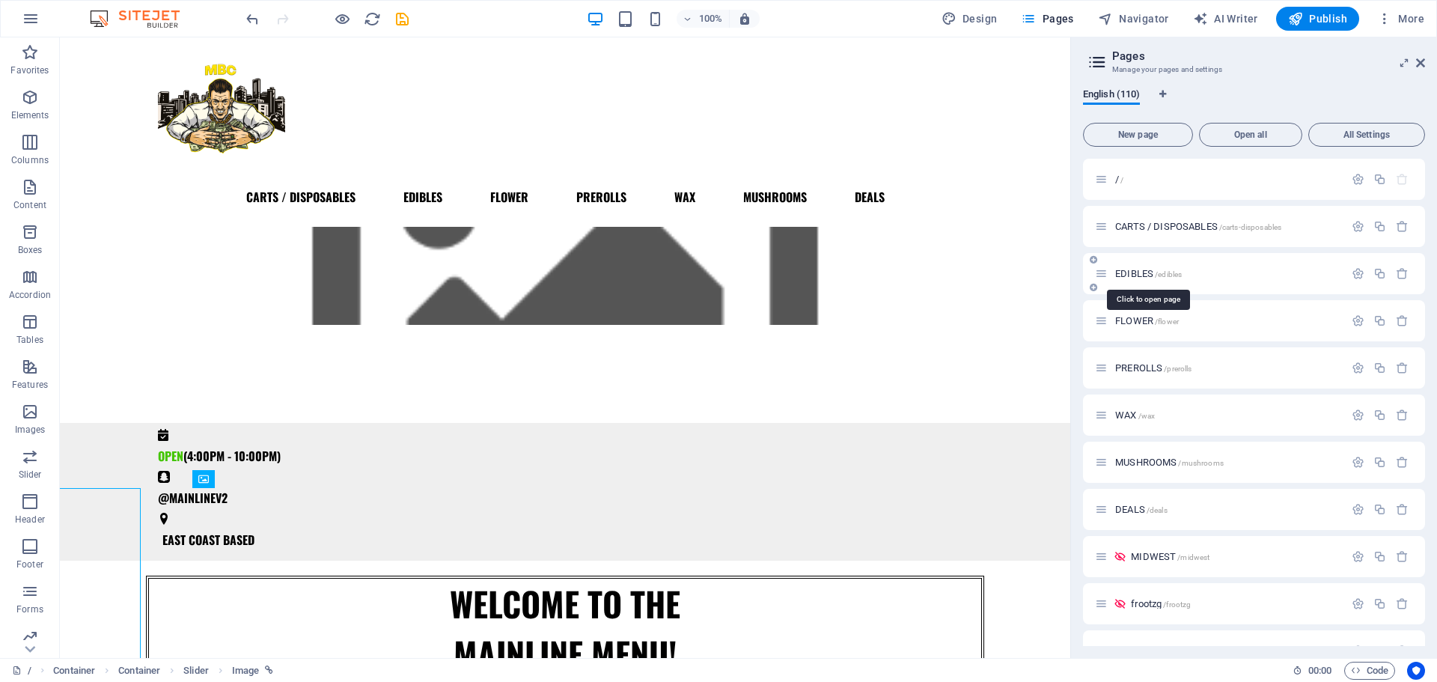
click at [1136, 273] on span "EDIBLES /edibles" at bounding box center [1148, 273] width 67 height 11
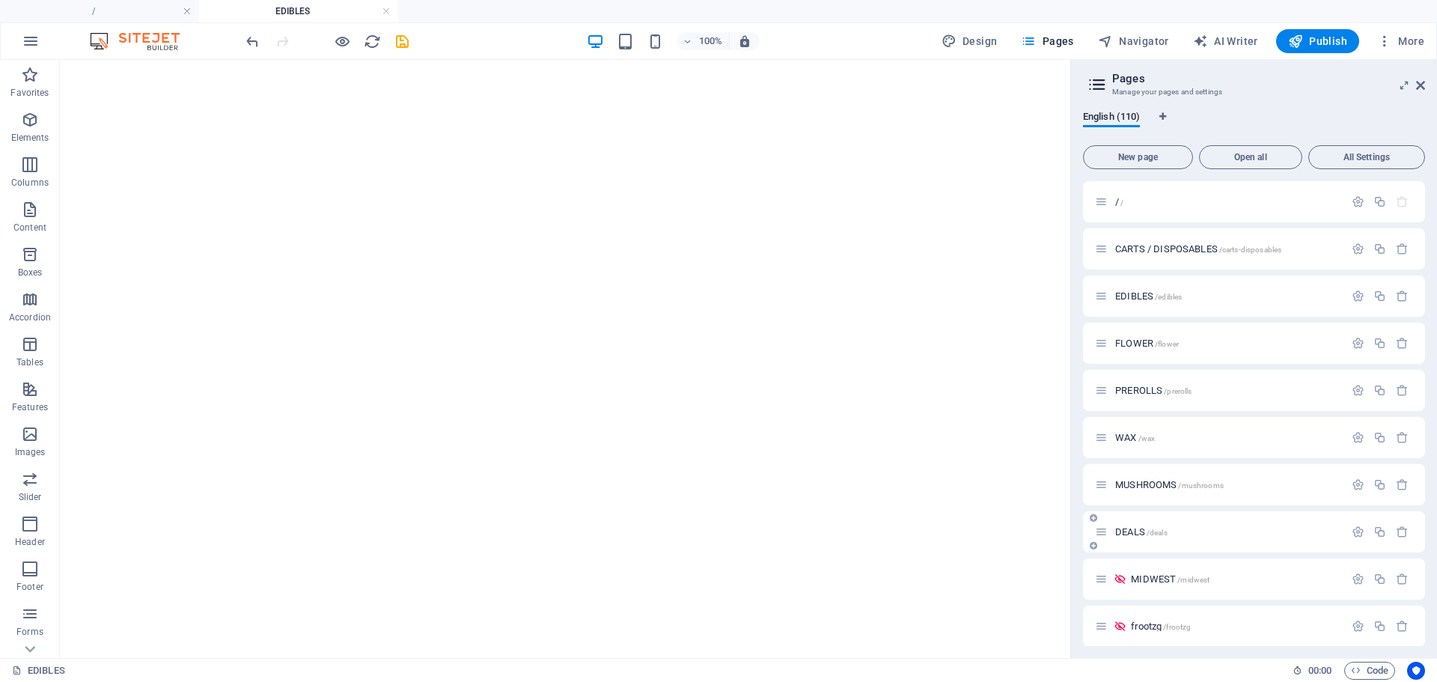
click at [1133, 528] on span "DEALS /deals" at bounding box center [1141, 531] width 52 height 11
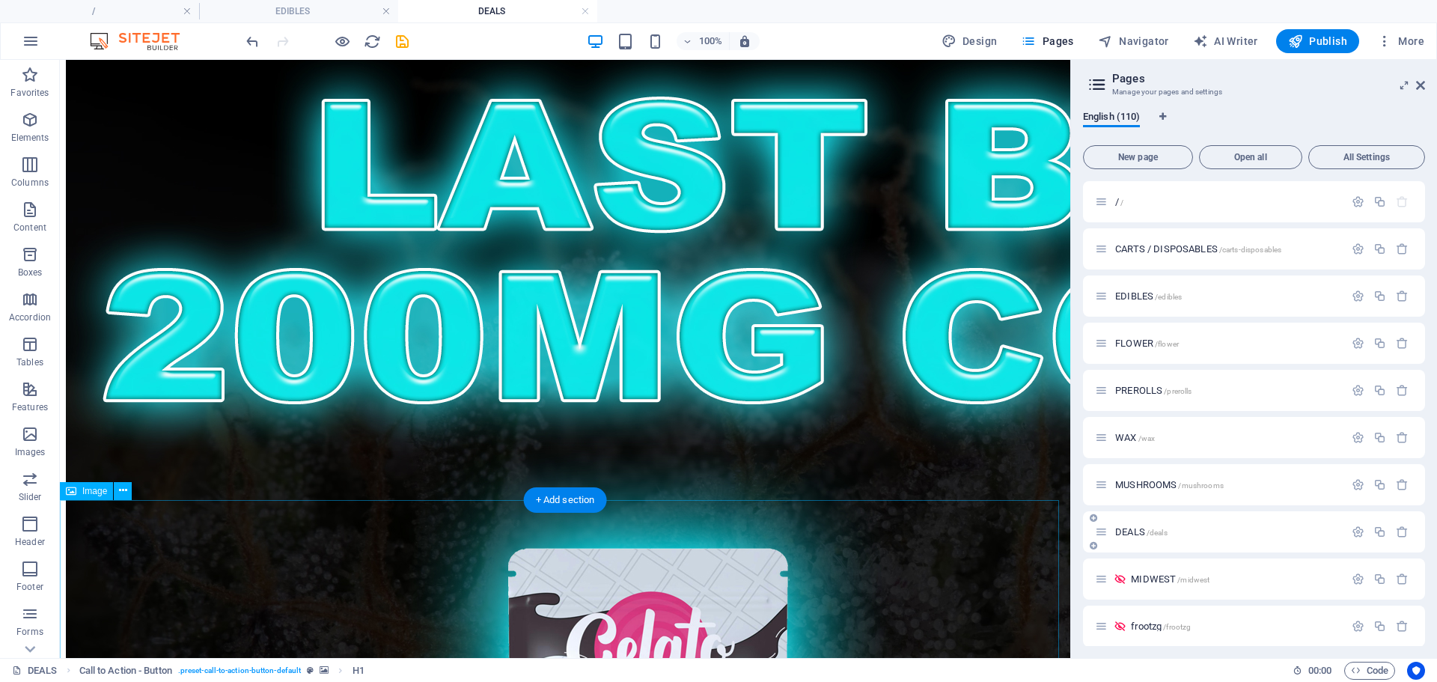
scroll to position [6073, 0]
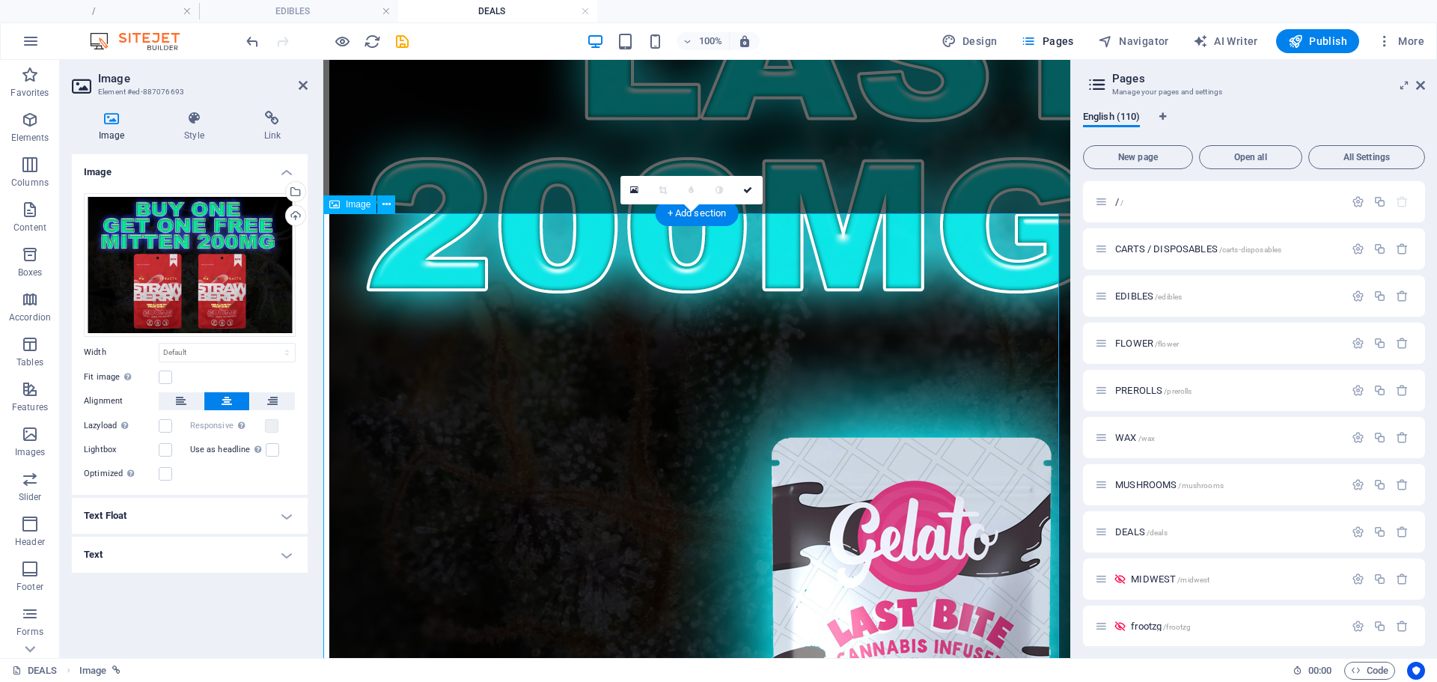
scroll to position [4705, 0]
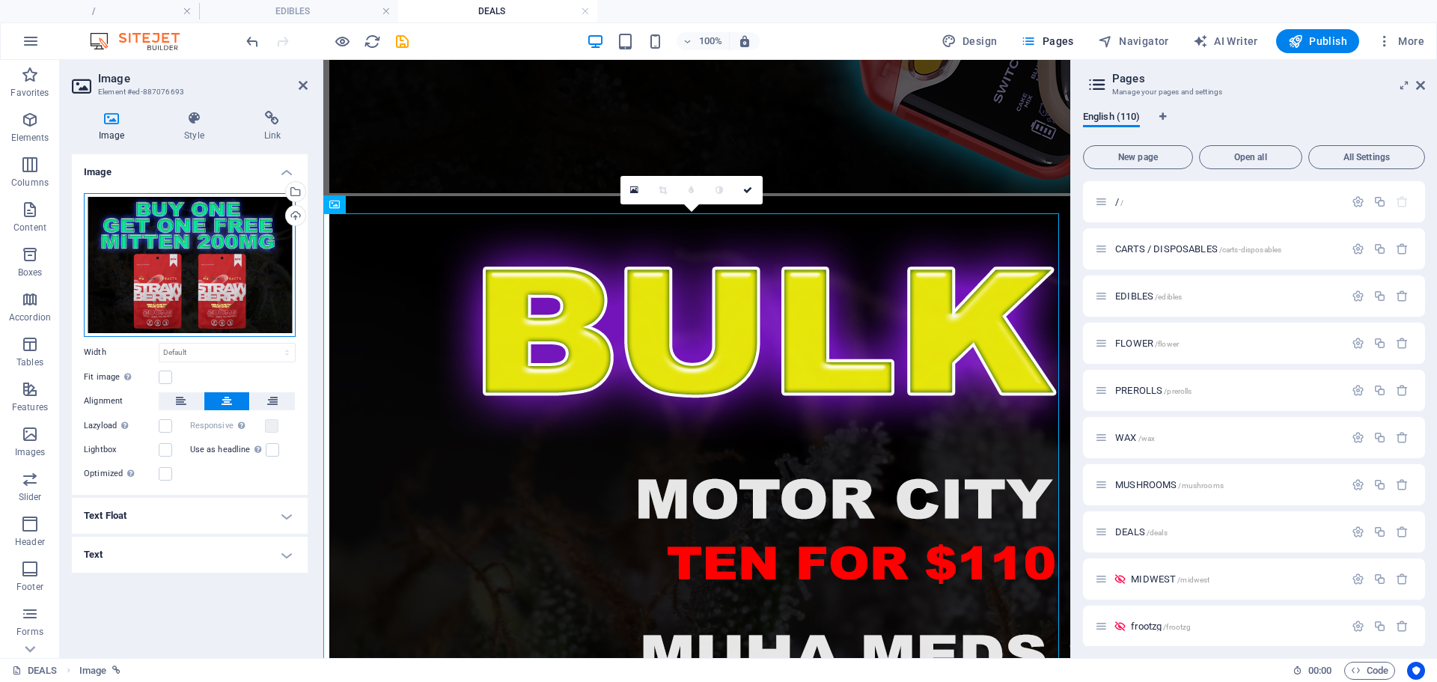
click at [279, 313] on div "Drag files here, click to choose files or select files from Files or our free s…" at bounding box center [190, 265] width 212 height 144
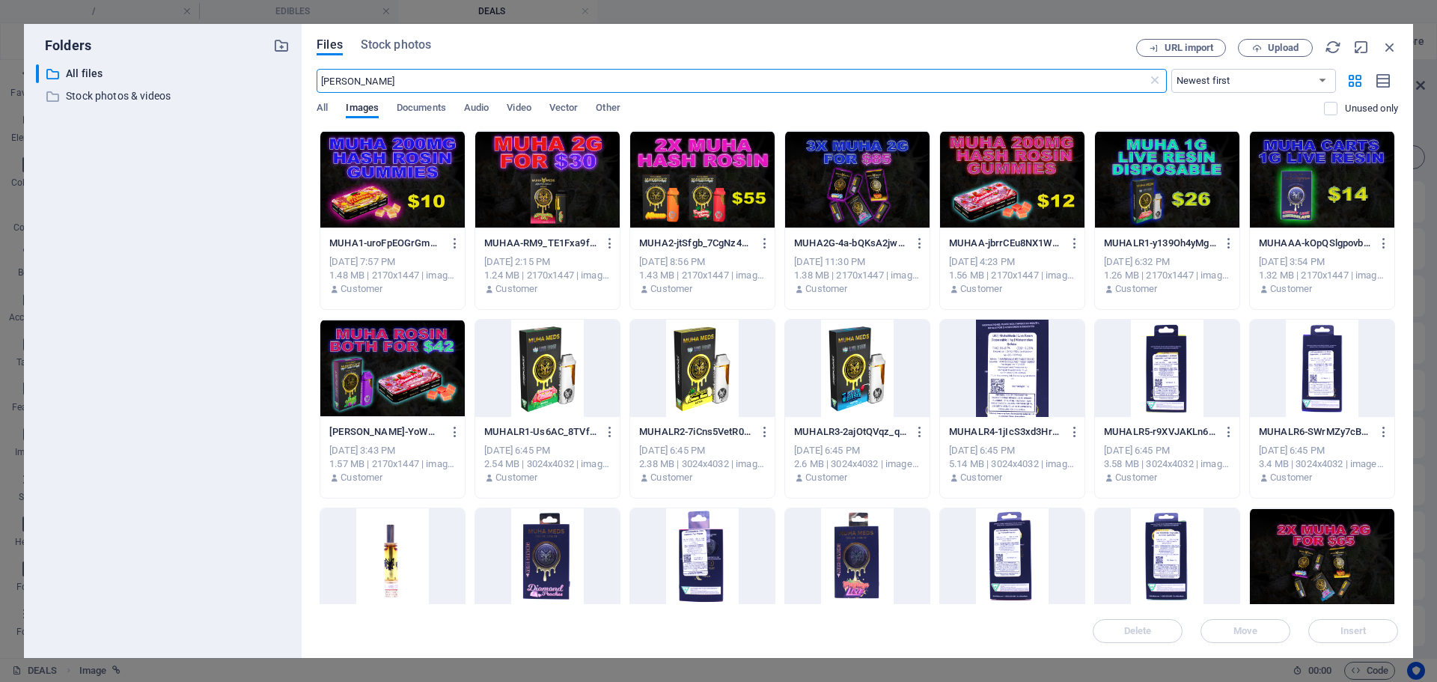
scroll to position [2691, 0]
click at [401, 178] on div at bounding box center [392, 179] width 144 height 97
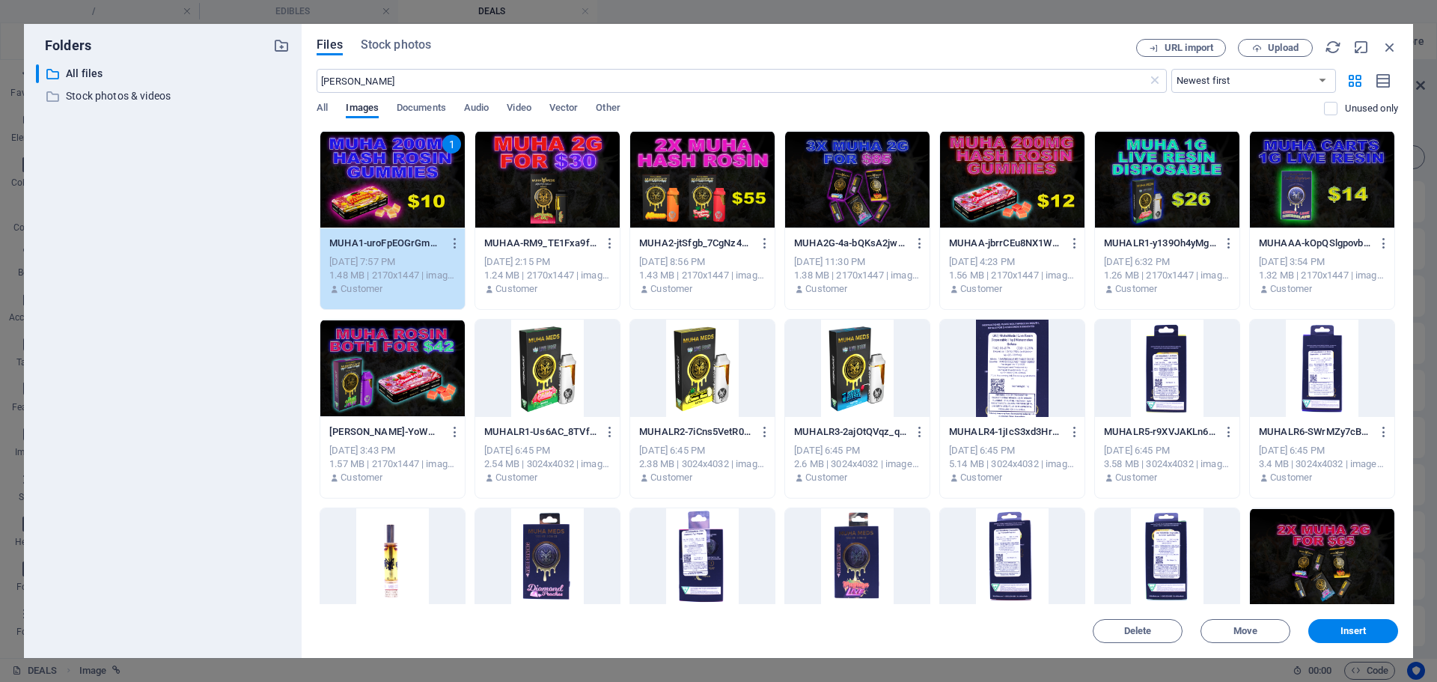
click at [401, 178] on div "1" at bounding box center [392, 179] width 144 height 97
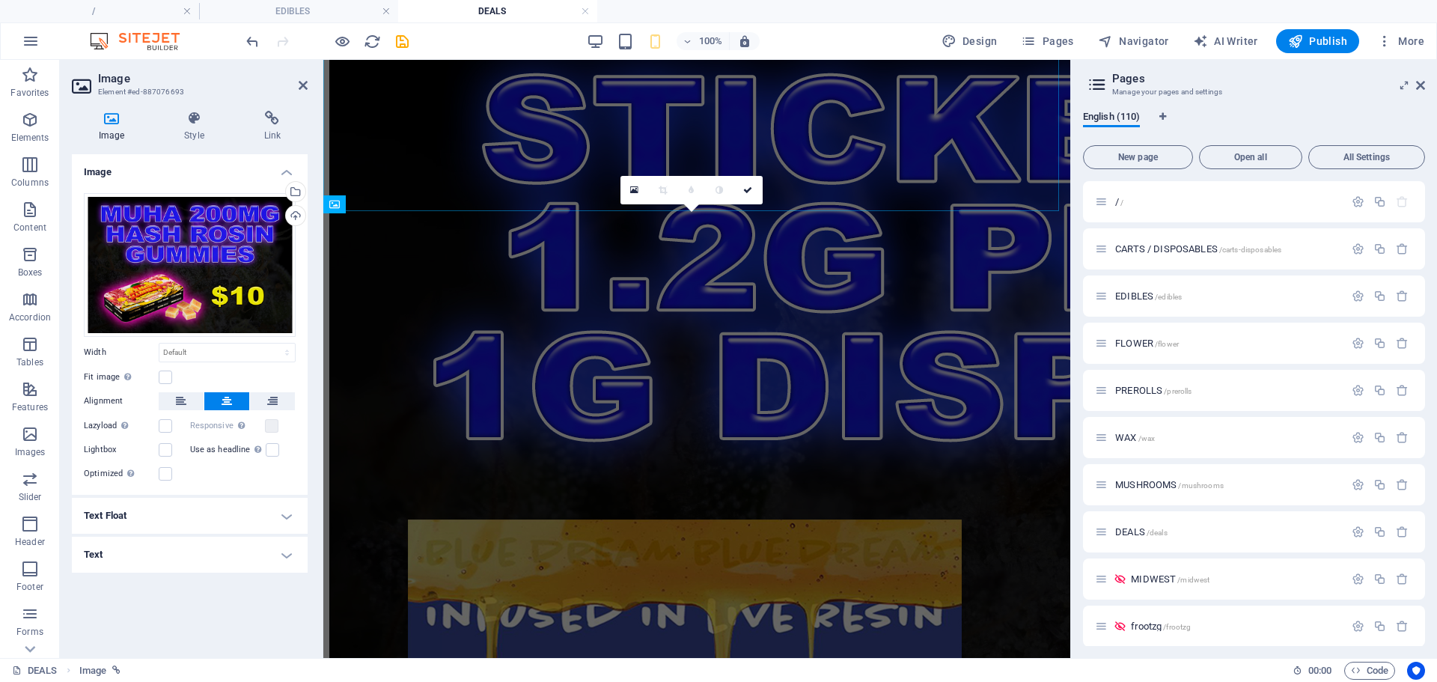
scroll to position [4705, 0]
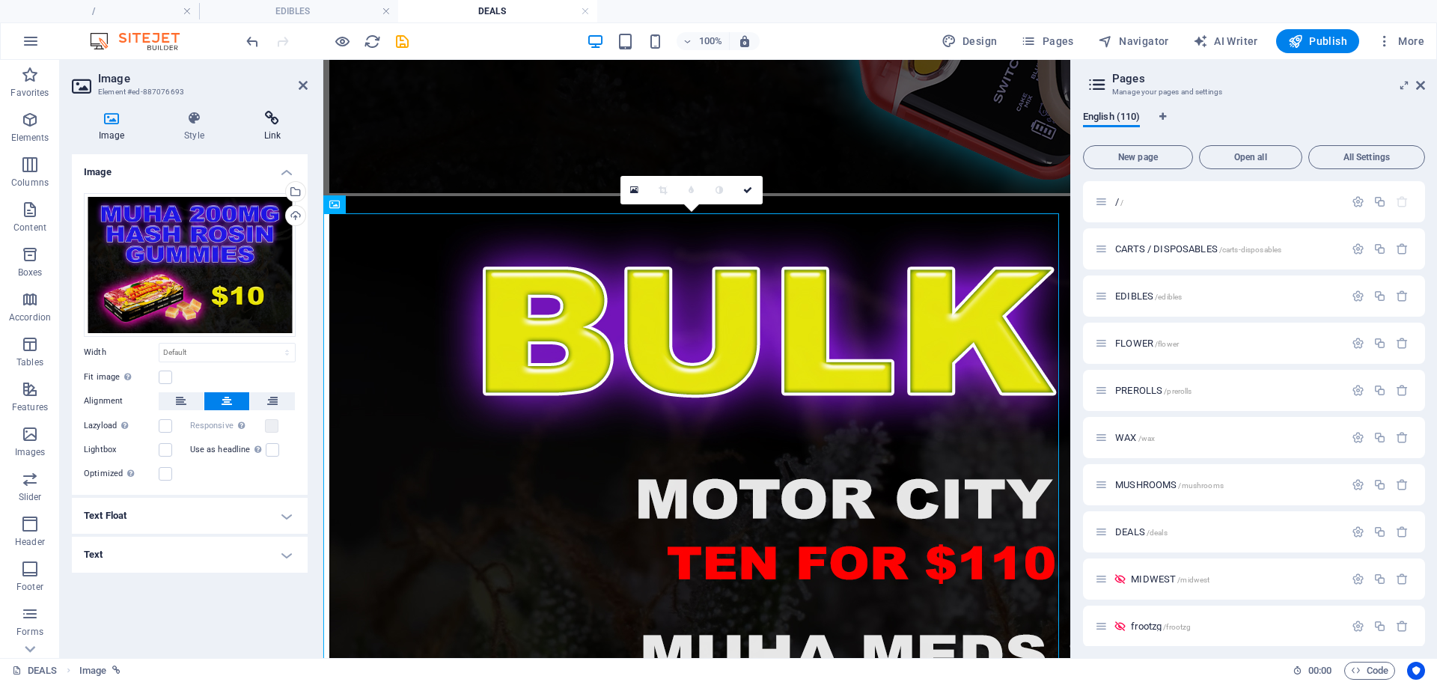
click at [268, 124] on icon at bounding box center [272, 118] width 70 height 15
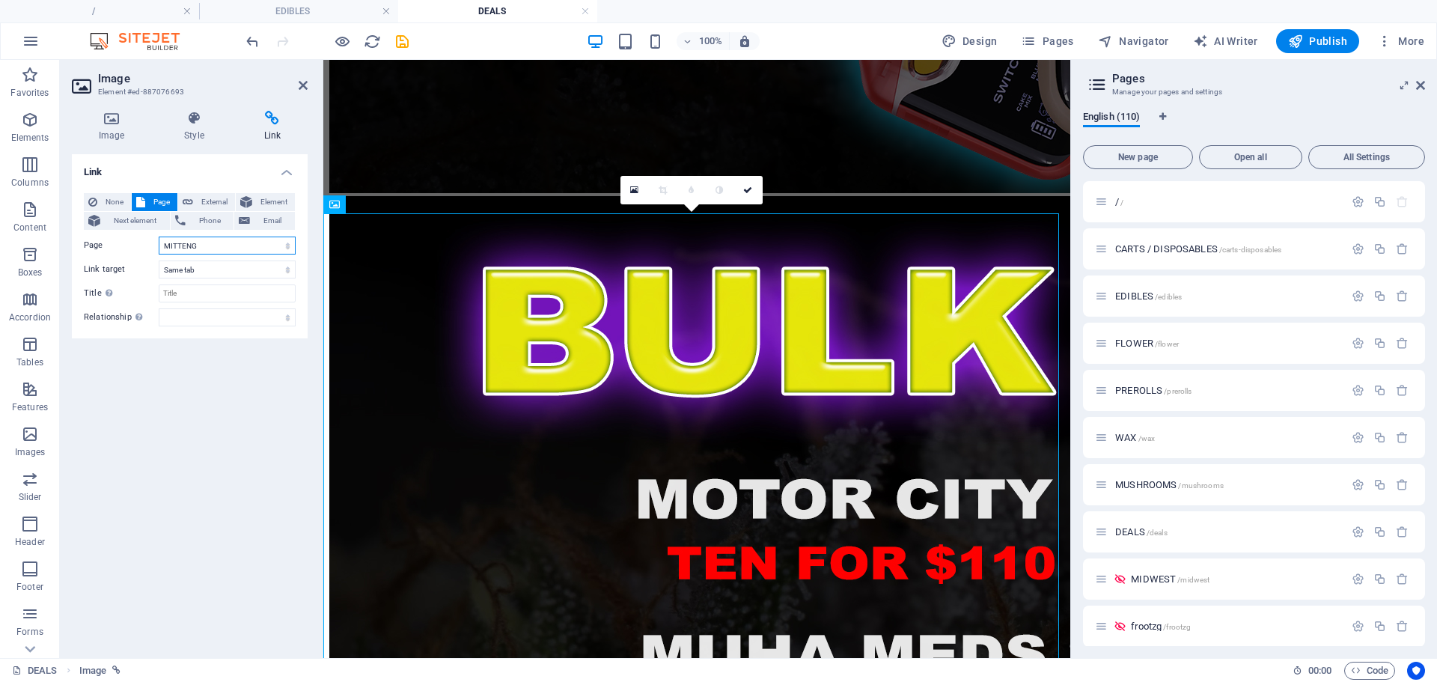
click at [241, 245] on select "/ CARTS / DISPOSABLES EDIBLES FLOWER PREROLLS WAX MUSHROOMS DEALS MIDWEST froot…" at bounding box center [227, 246] width 137 height 18
select select "10"
click at [159, 237] on select "/ CARTS / DISPOSABLES EDIBLES FLOWER PREROLLS WAX MUSHROOMS DEALS MIDWEST froot…" at bounding box center [227, 246] width 137 height 18
click at [749, 186] on icon at bounding box center [747, 190] width 9 height 9
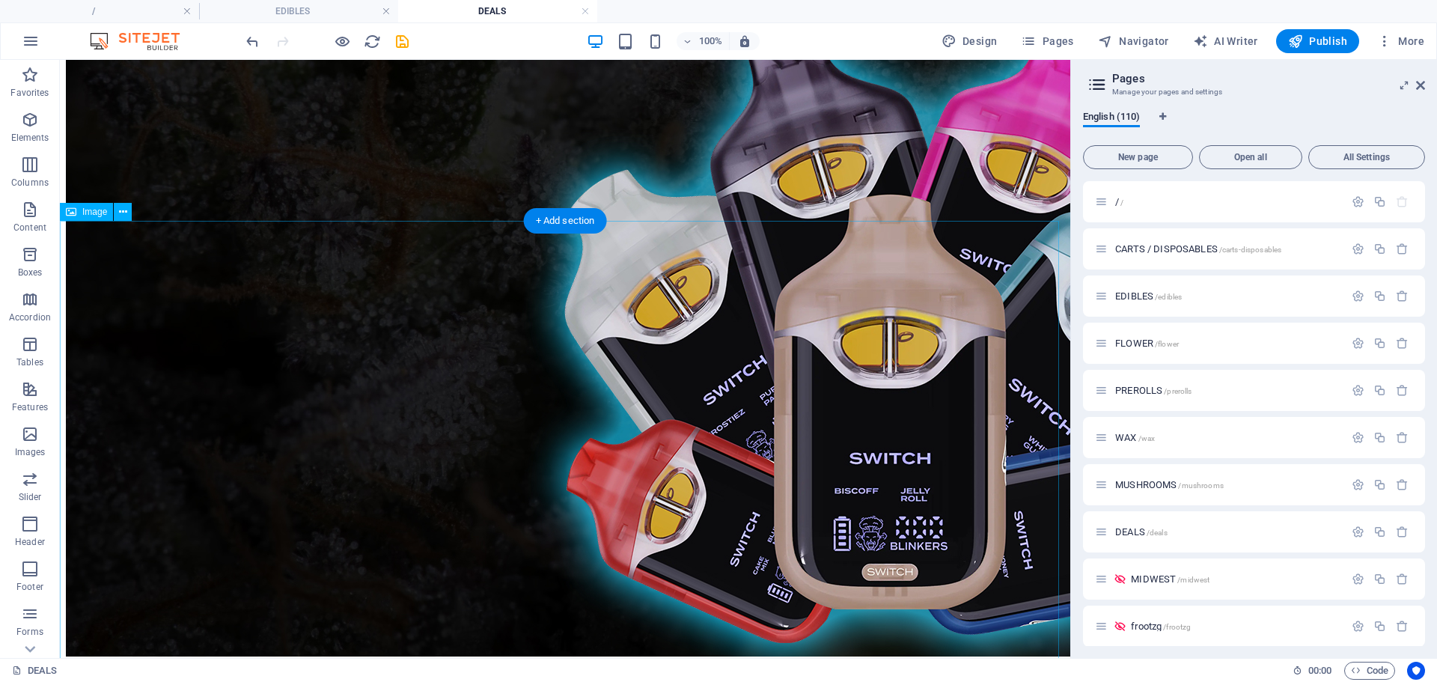
scroll to position [4282, 0]
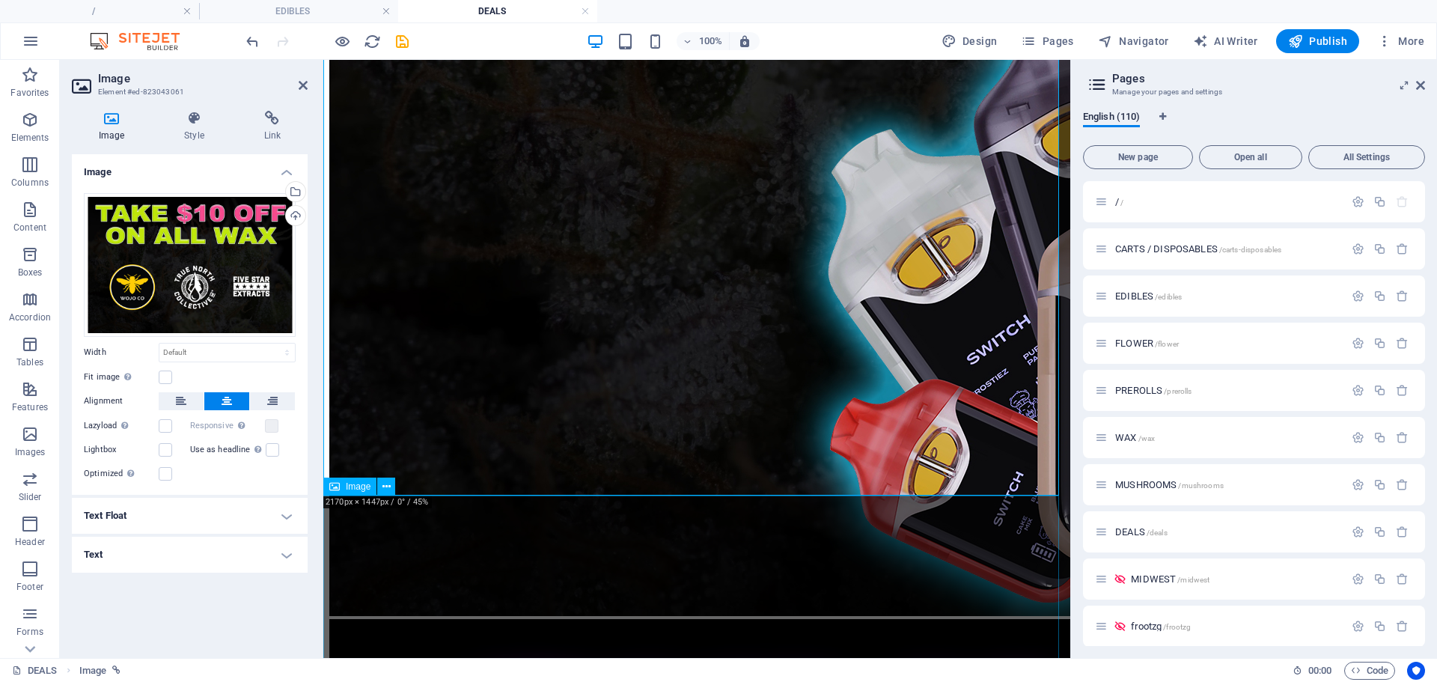
scroll to position [3441, 0]
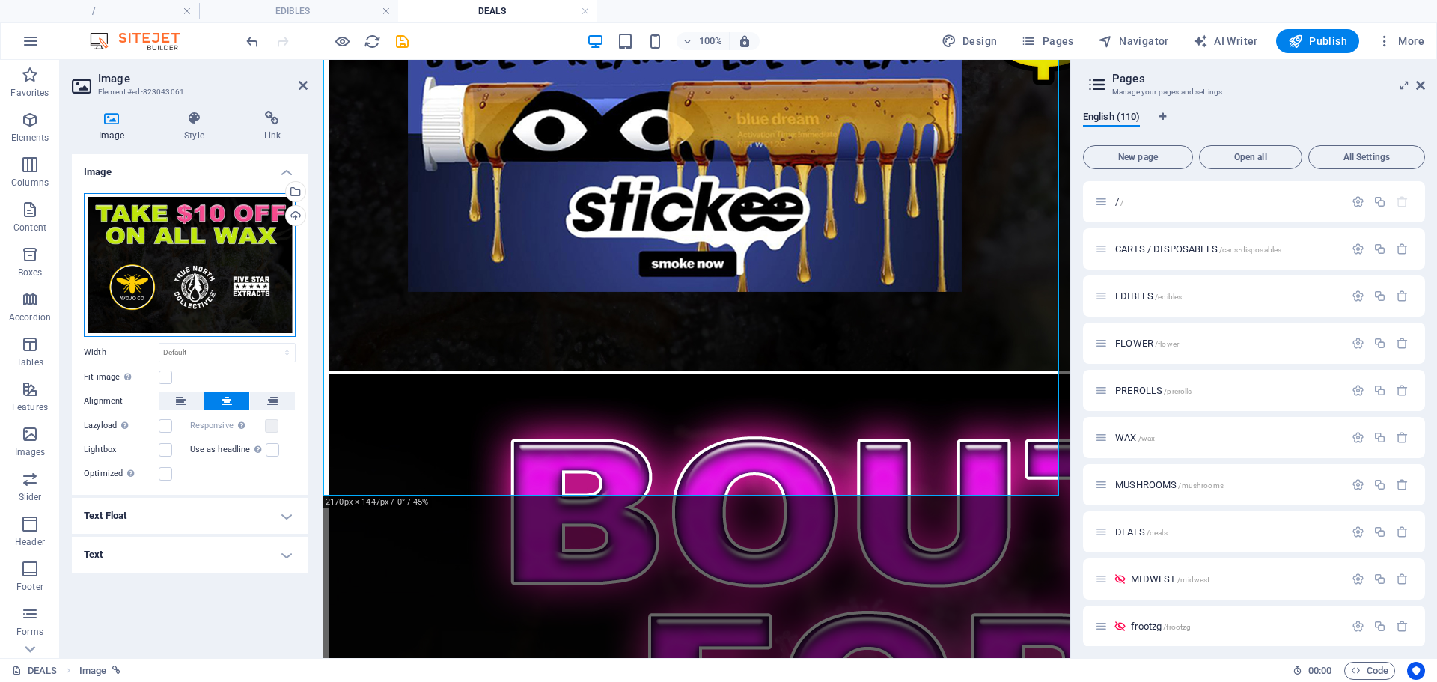
click at [232, 251] on div "Drag files here, click to choose files or select files from Files or our free s…" at bounding box center [190, 265] width 212 height 144
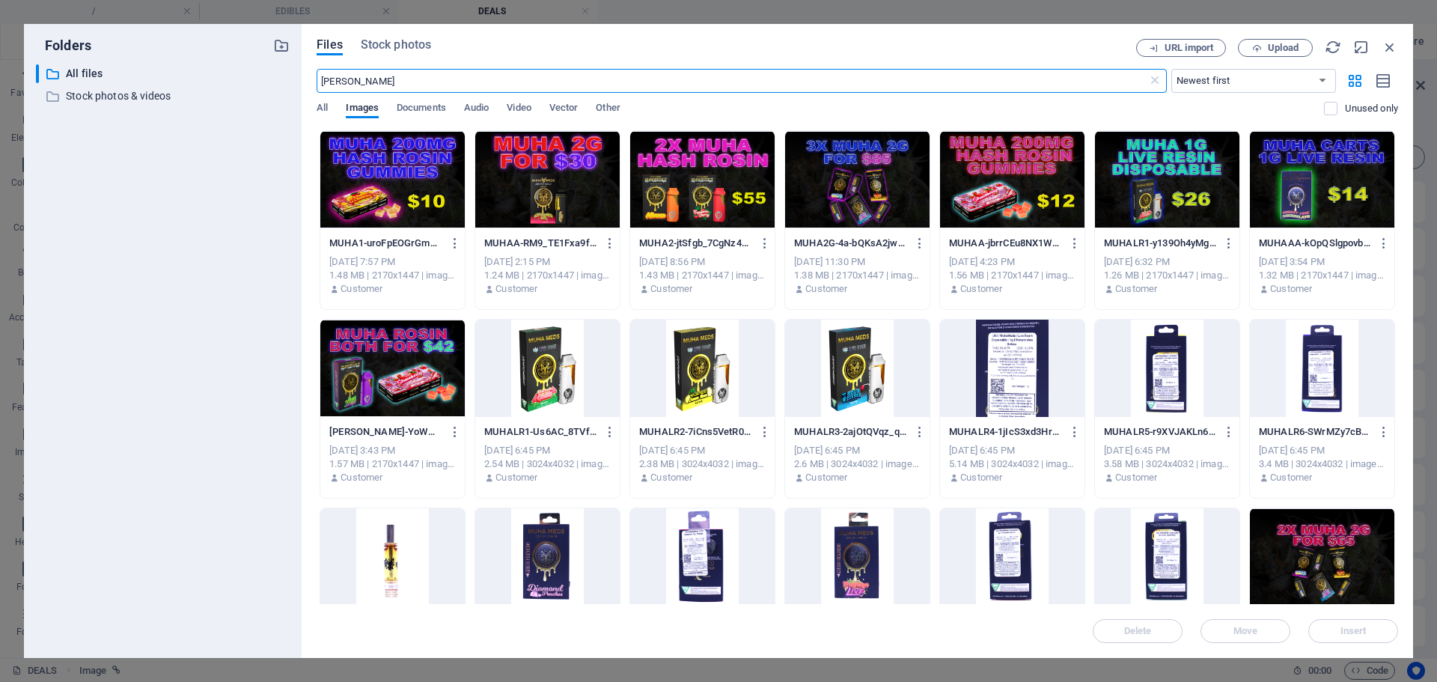
scroll to position [1686, 0]
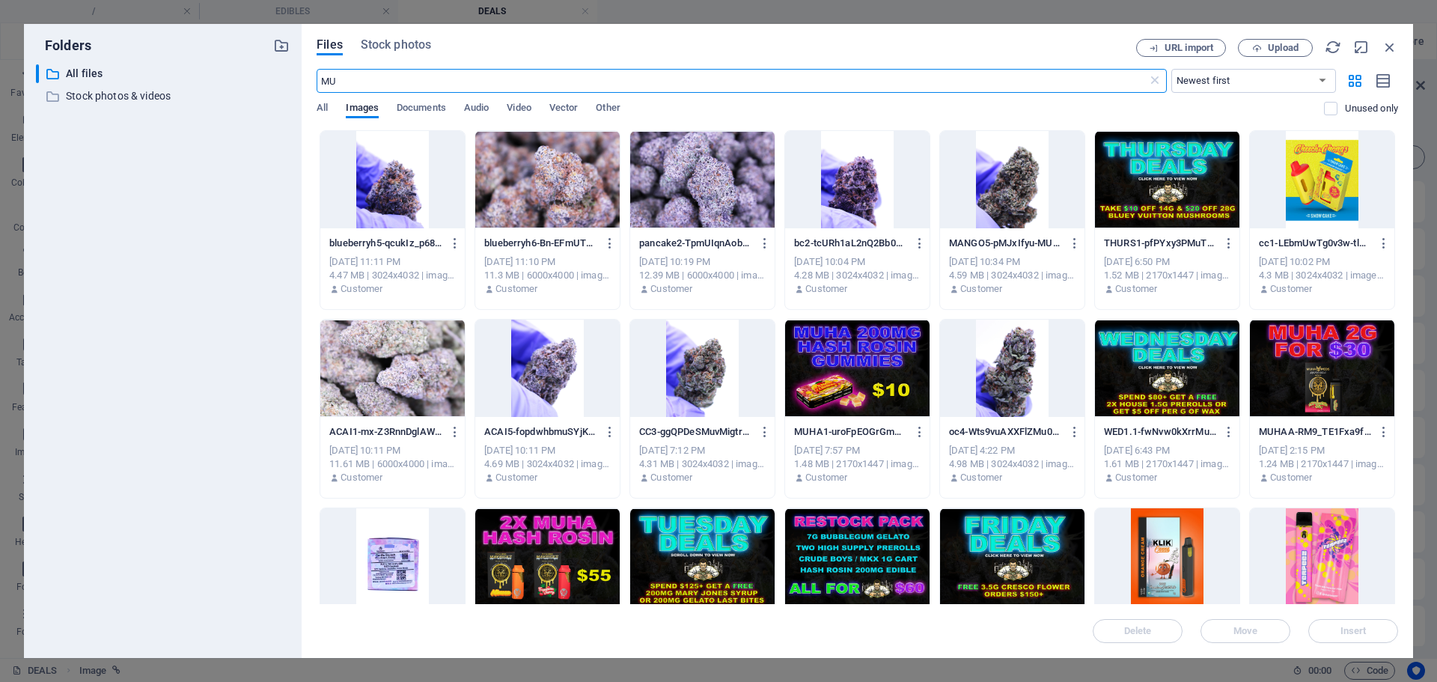
type input "M"
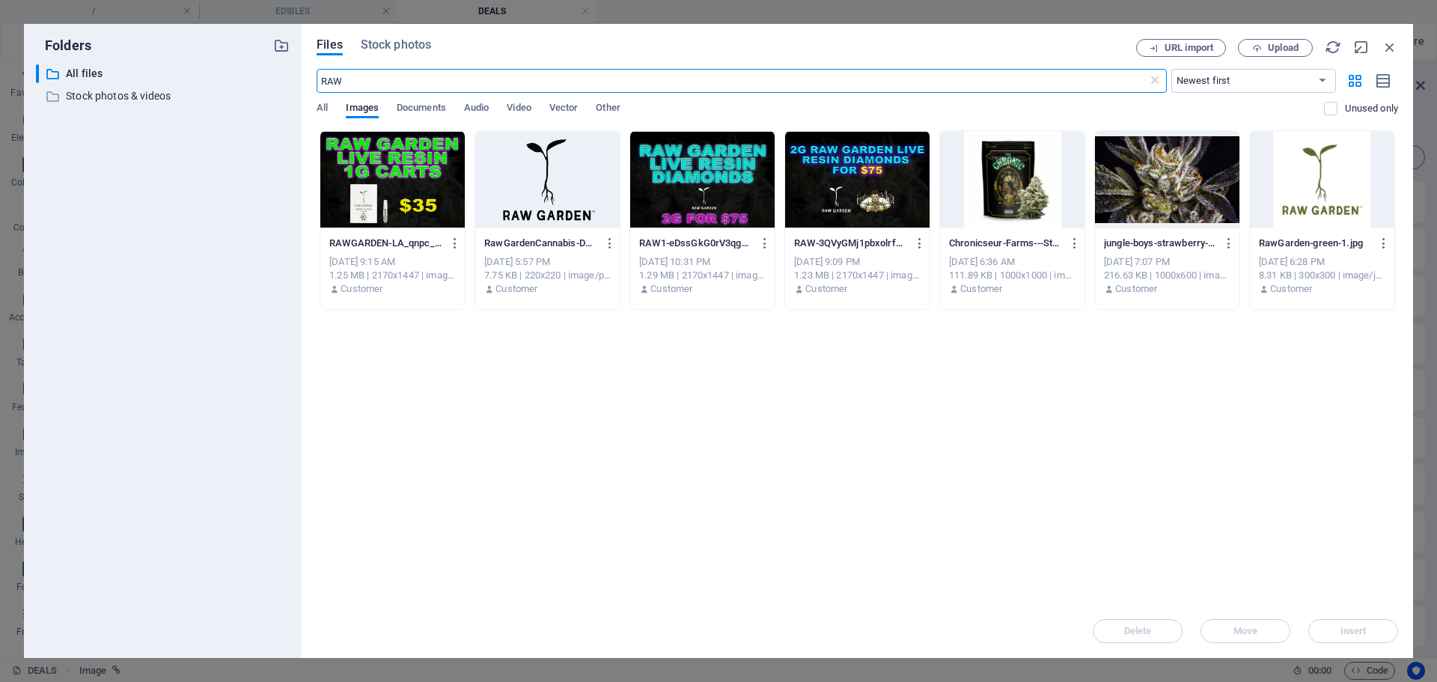
type input "RAW"
click at [347, 192] on div at bounding box center [392, 179] width 144 height 97
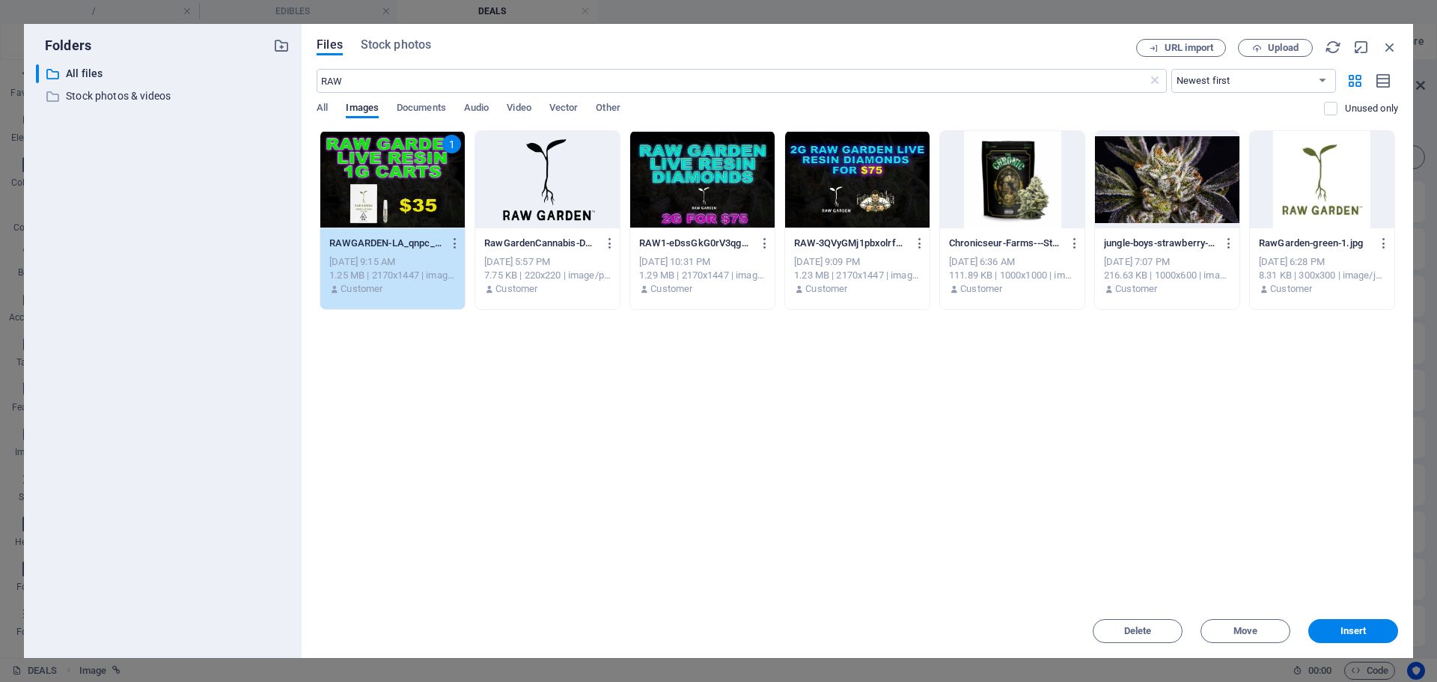
click at [347, 192] on div "1" at bounding box center [392, 179] width 144 height 97
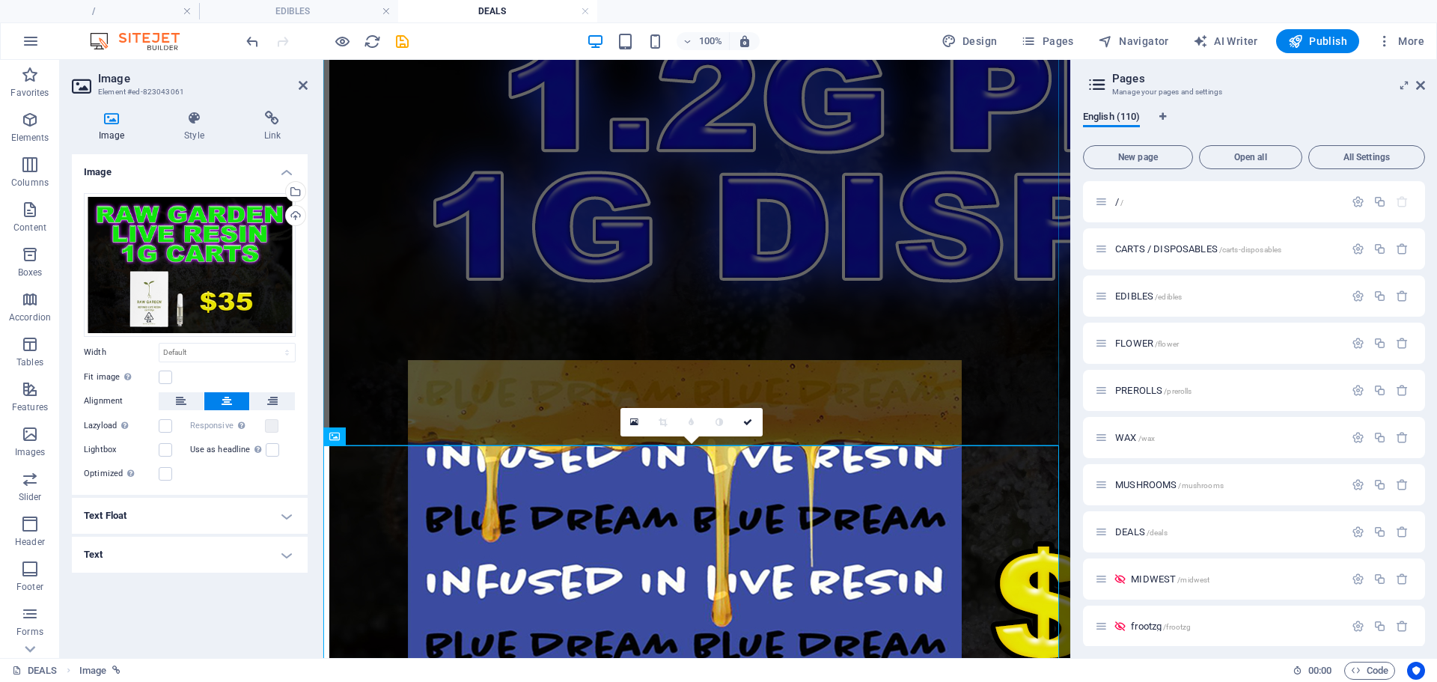
scroll to position [3003, 0]
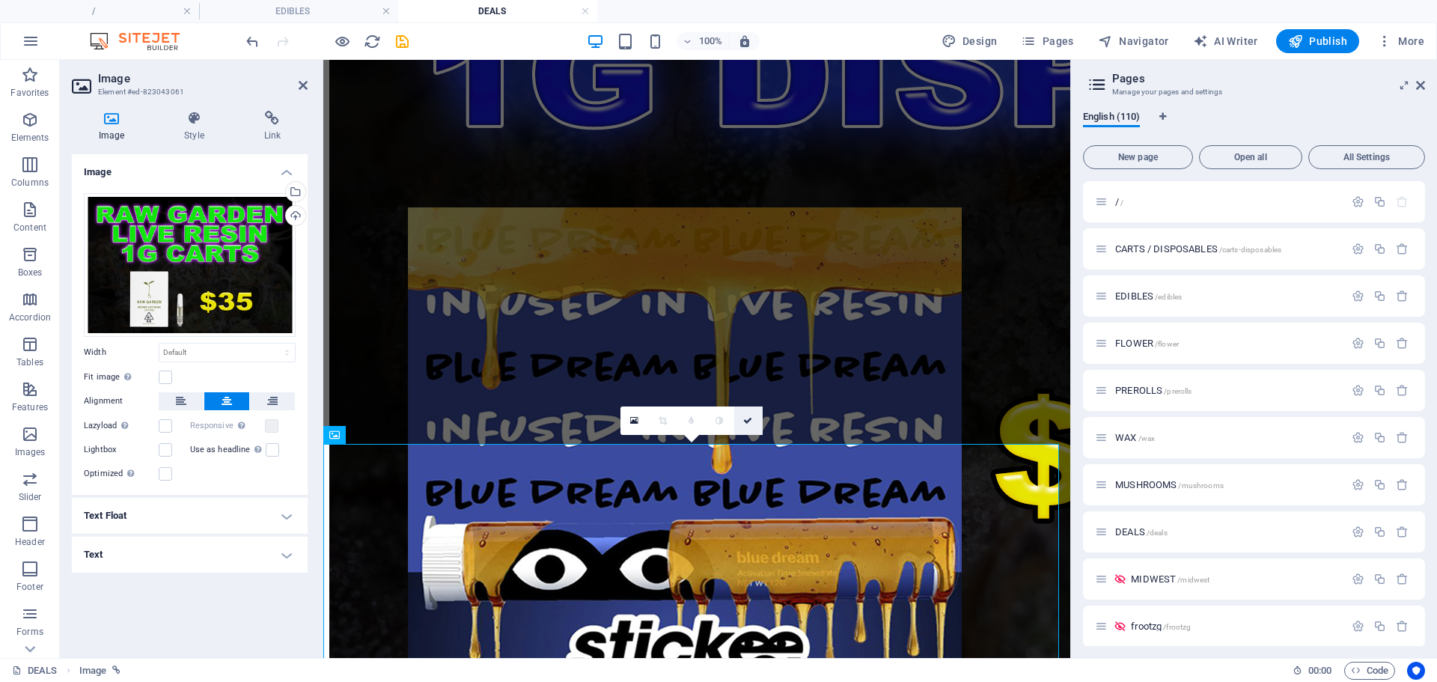
click at [755, 427] on link at bounding box center [748, 421] width 28 height 28
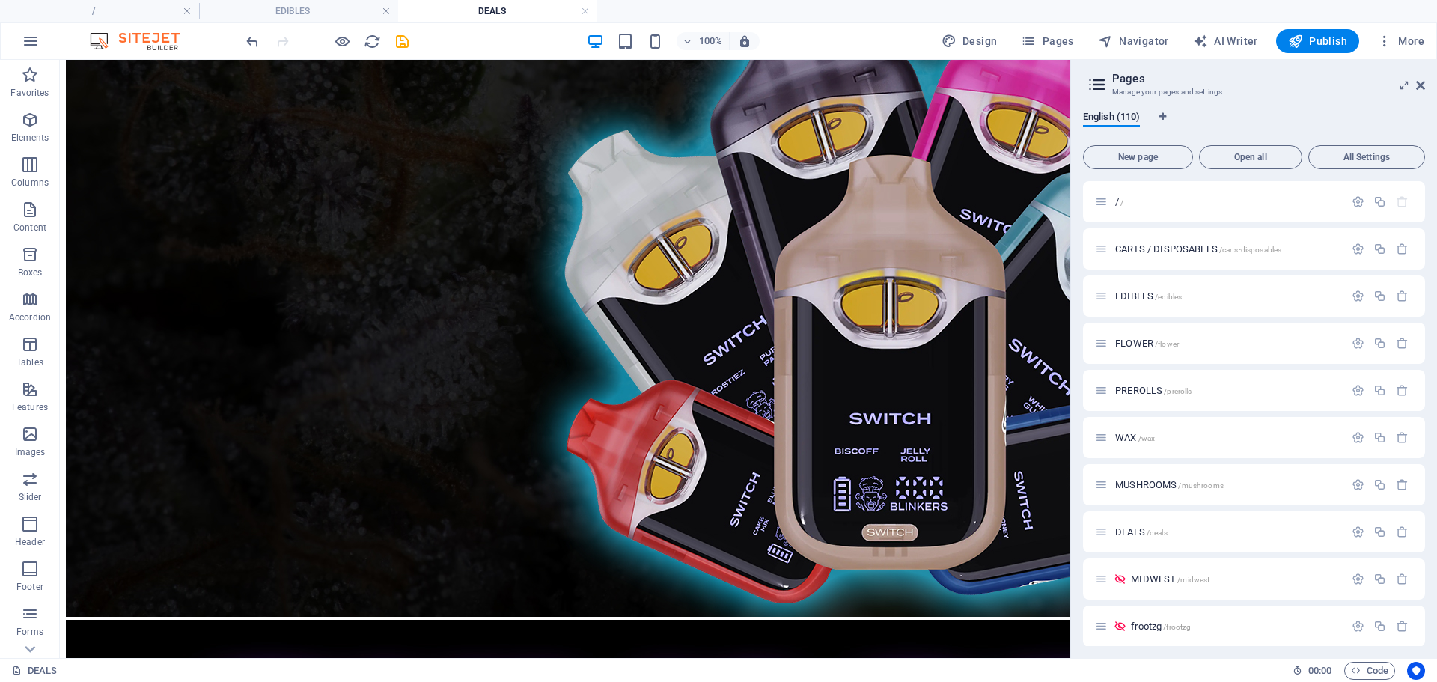
scroll to position [4272, 0]
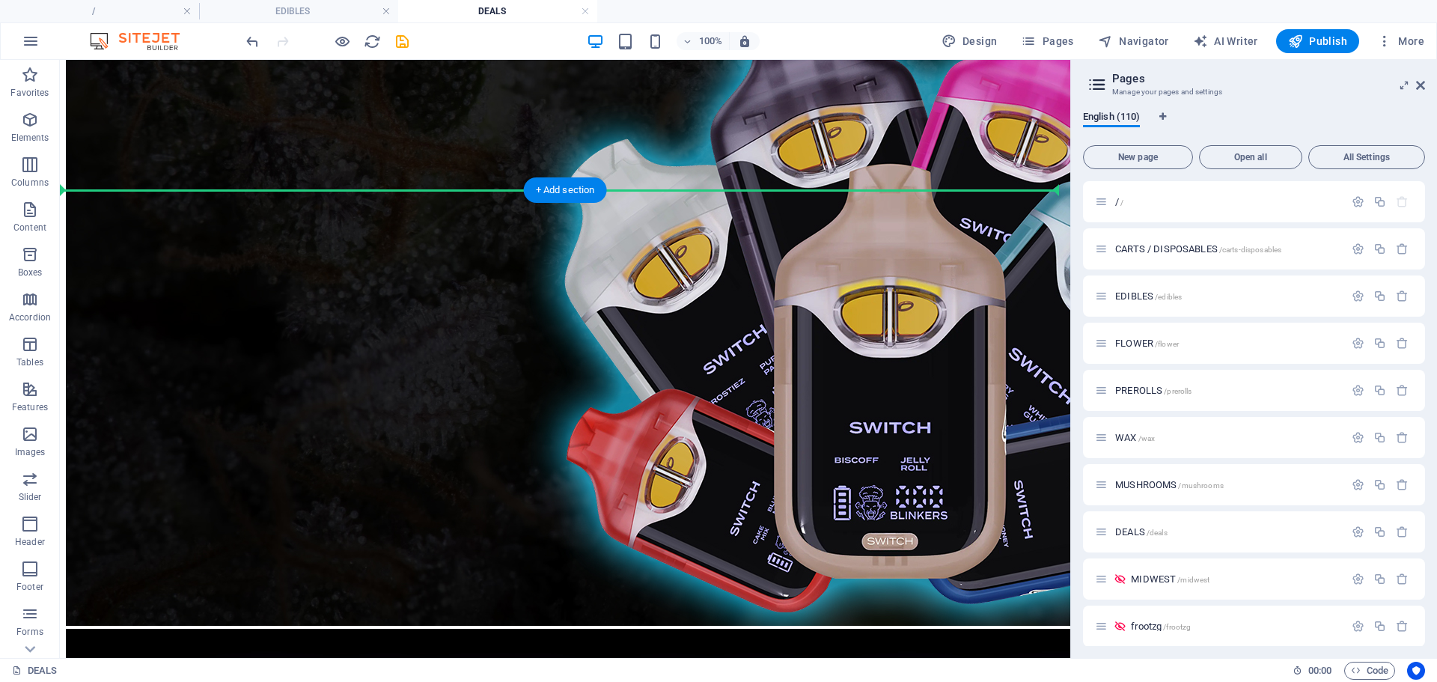
drag, startPoint x: 158, startPoint y: 464, endPoint x: 230, endPoint y: 324, distance: 157.4
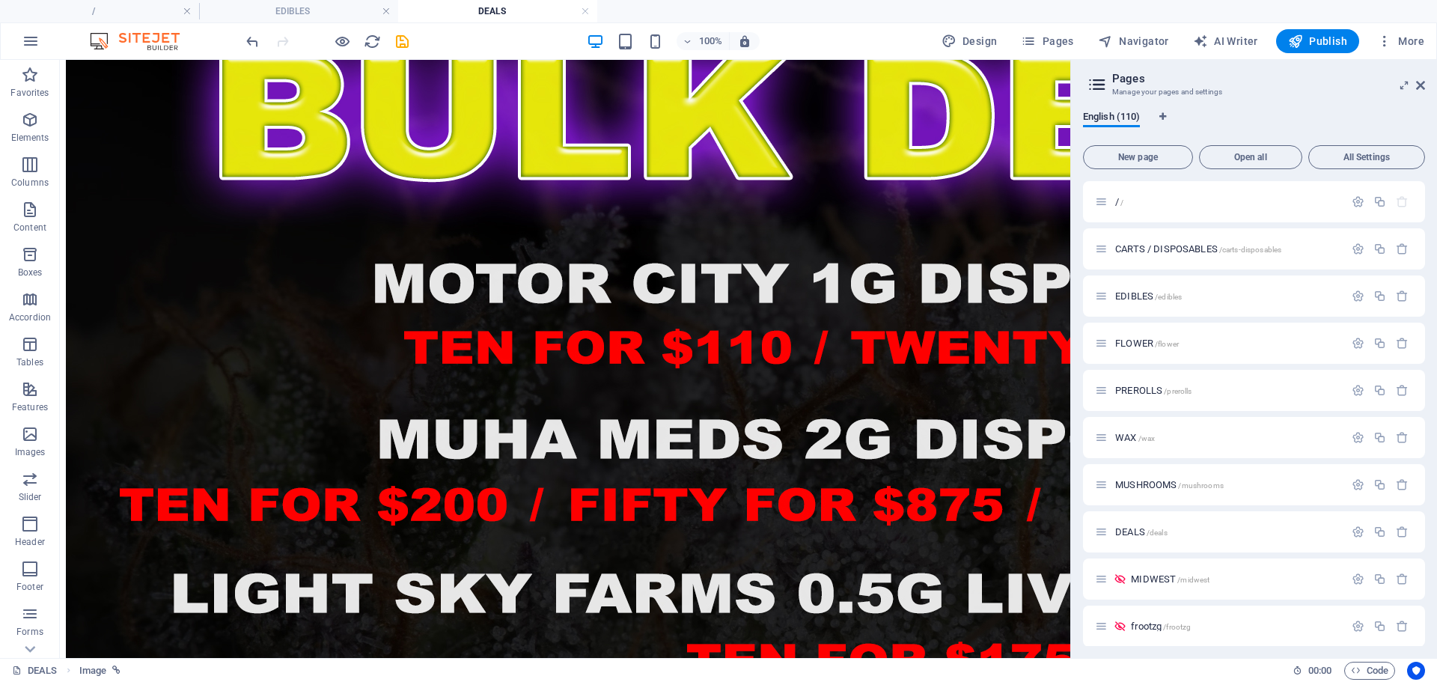
scroll to position [4912, 0]
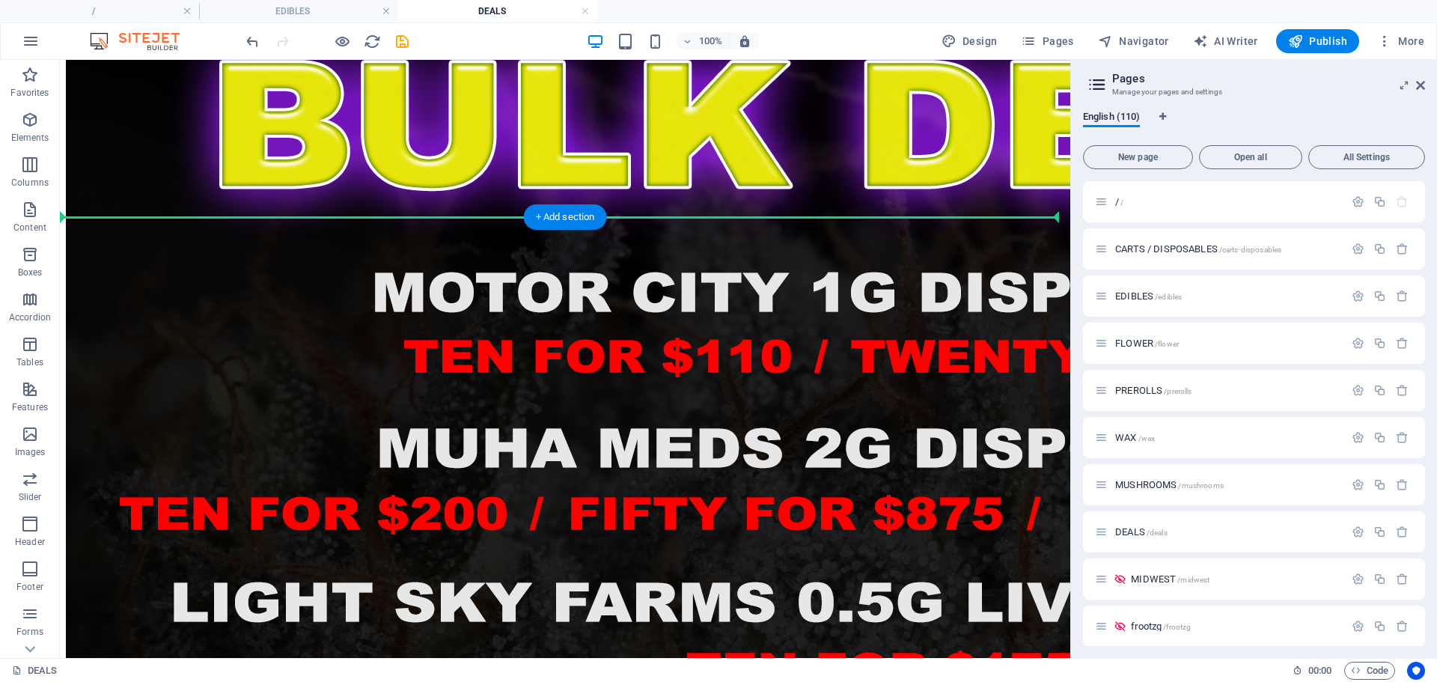
drag, startPoint x: 149, startPoint y: 530, endPoint x: 162, endPoint y: 302, distance: 227.9
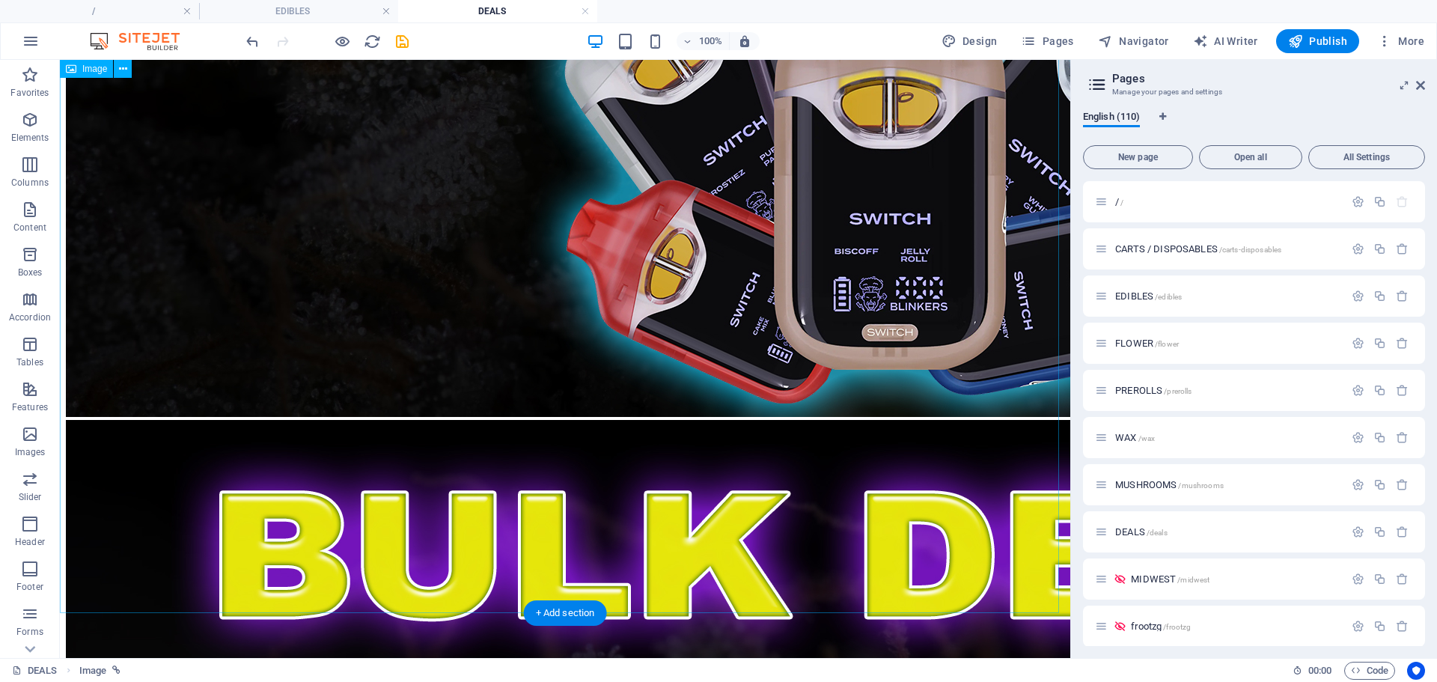
select select "5"
select select
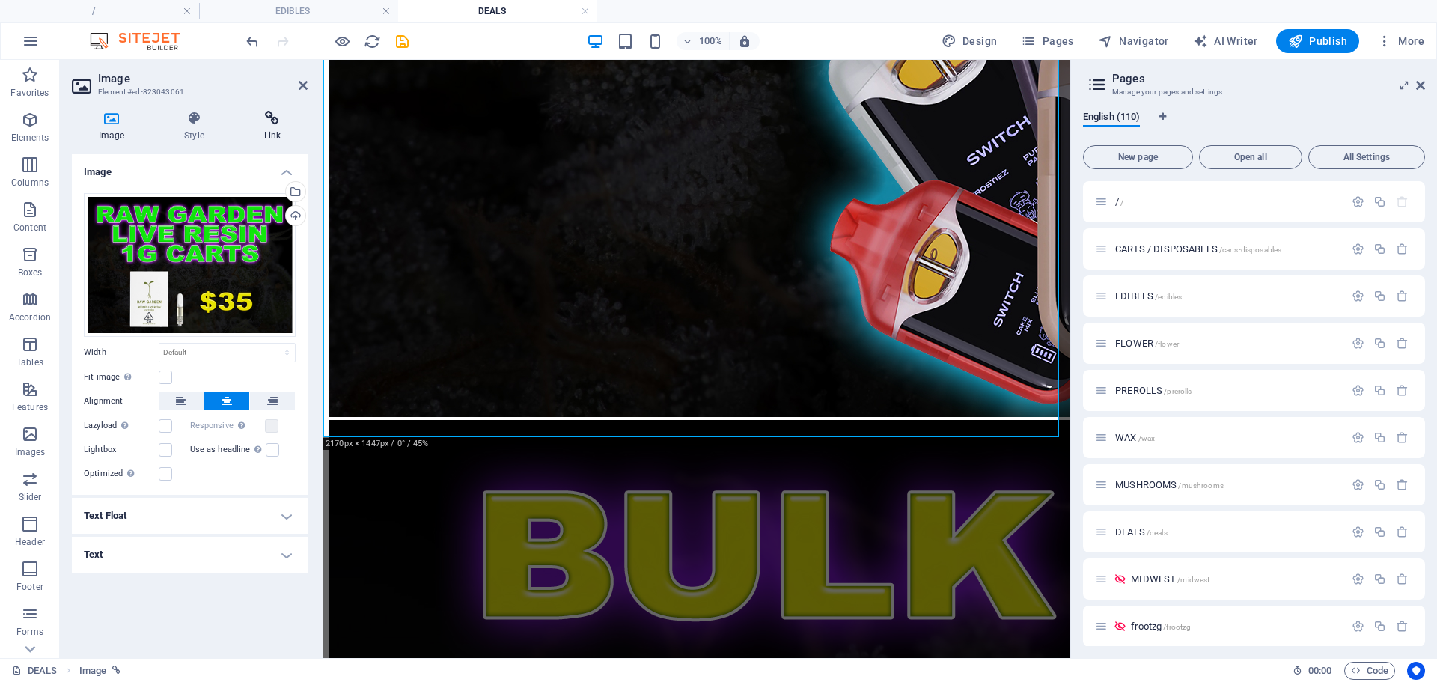
click at [268, 130] on h4 "Link" at bounding box center [272, 126] width 70 height 31
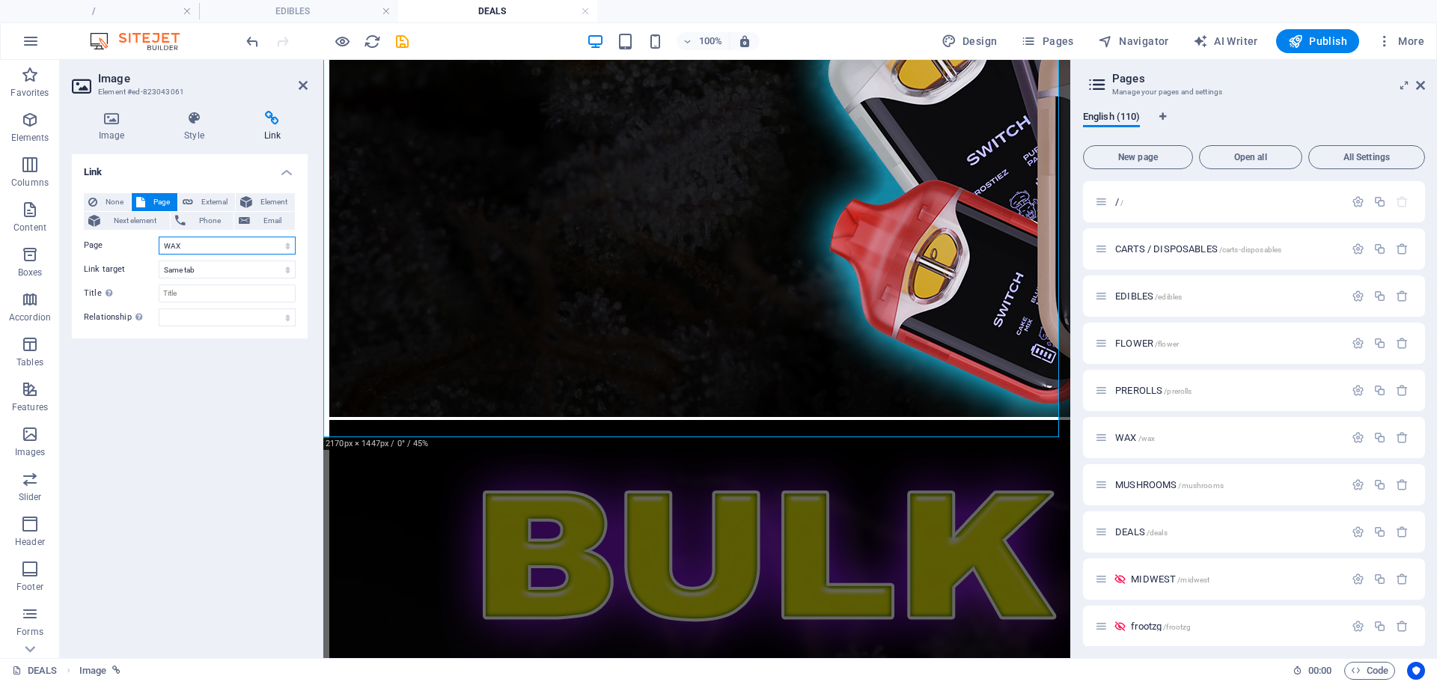
click at [213, 248] on select "/ CARTS / DISPOSABLES EDIBLES FLOWER PREROLLS WAX MUSHROOMS DEALS MIDWEST froot…" at bounding box center [227, 246] width 137 height 18
select select "37"
click at [159, 237] on select "/ CARTS / DISPOSABLES EDIBLES FLOWER PREROLLS WAX MUSHROOMS DEALS MIDWEST froot…" at bounding box center [227, 246] width 137 height 18
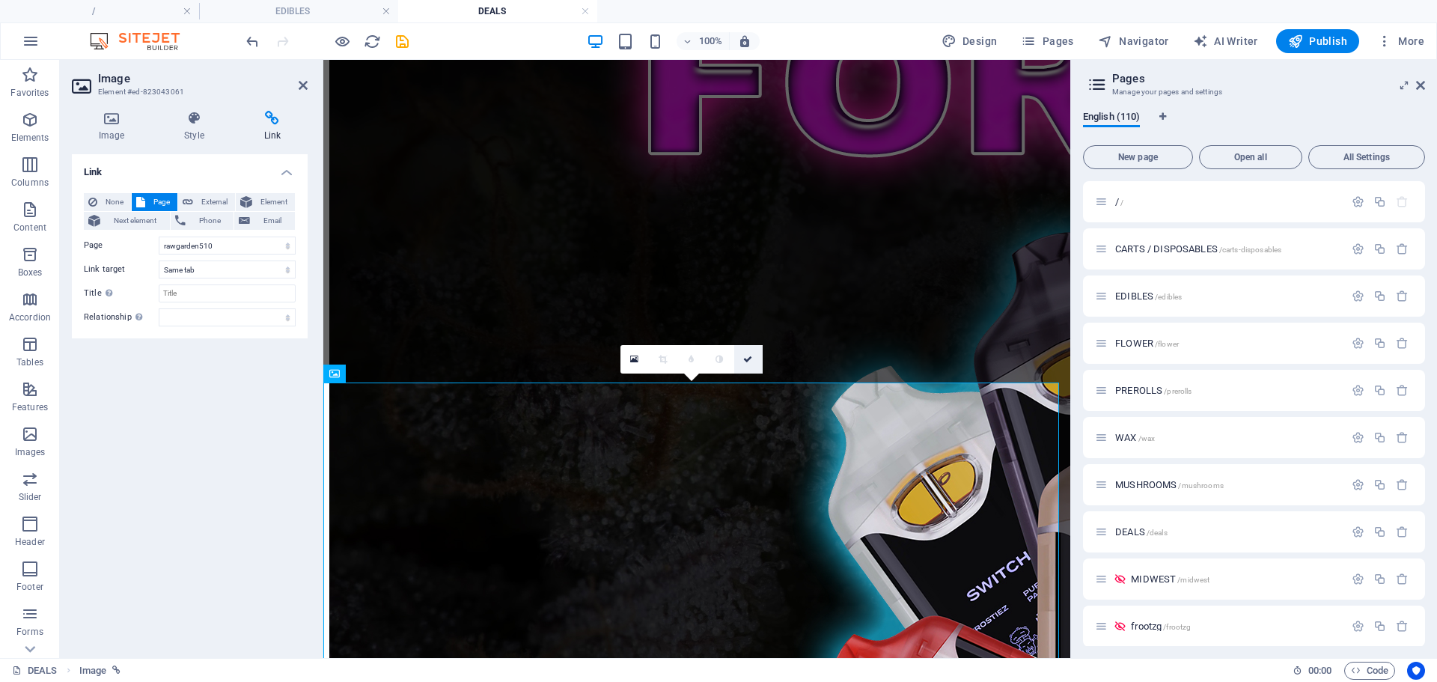
click at [752, 356] on icon at bounding box center [747, 359] width 9 height 9
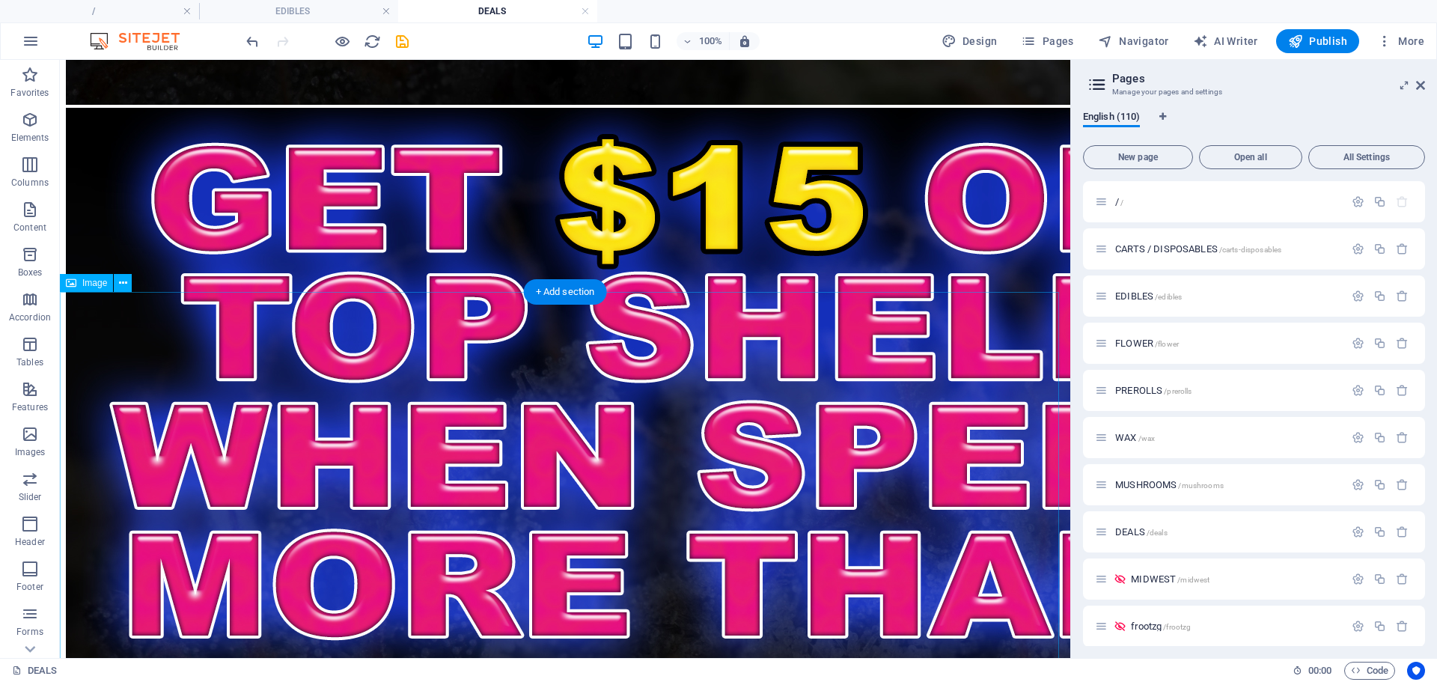
scroll to position [1539, 0]
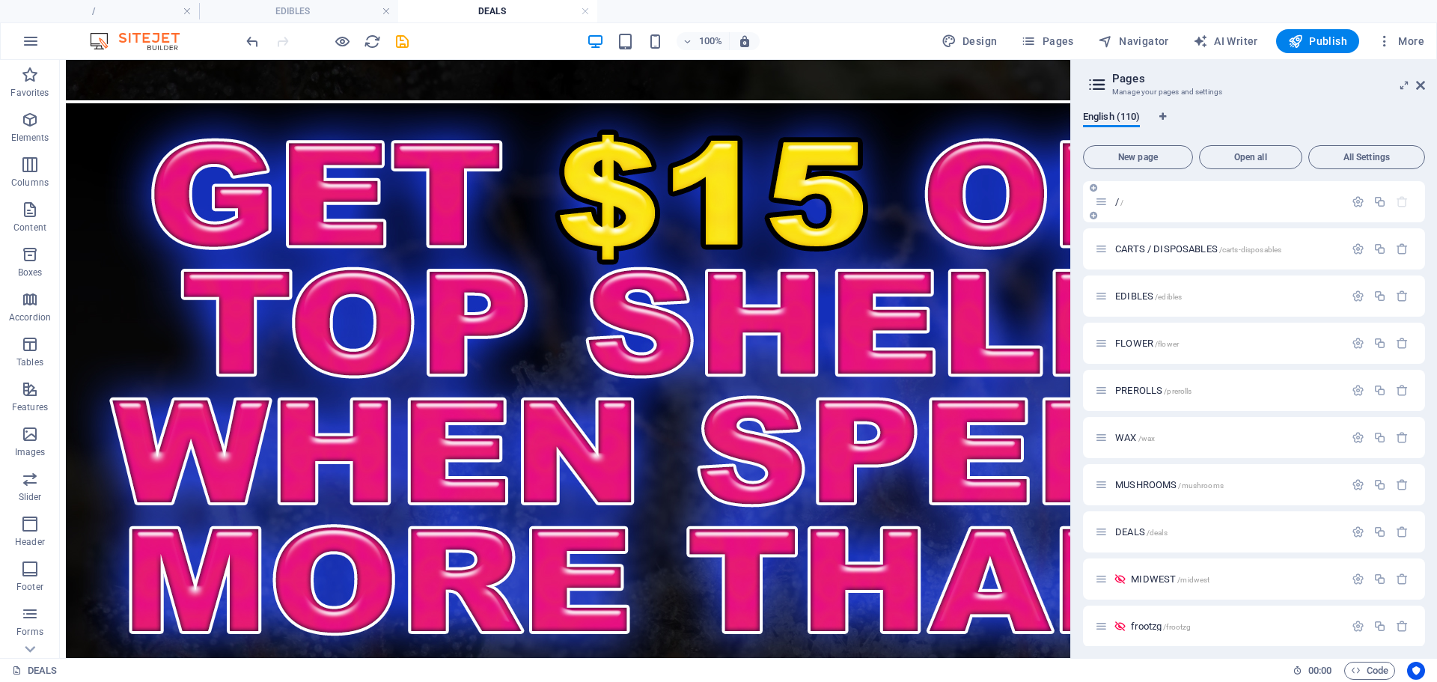
click at [1124, 201] on p "/ /" at bounding box center [1227, 202] width 225 height 10
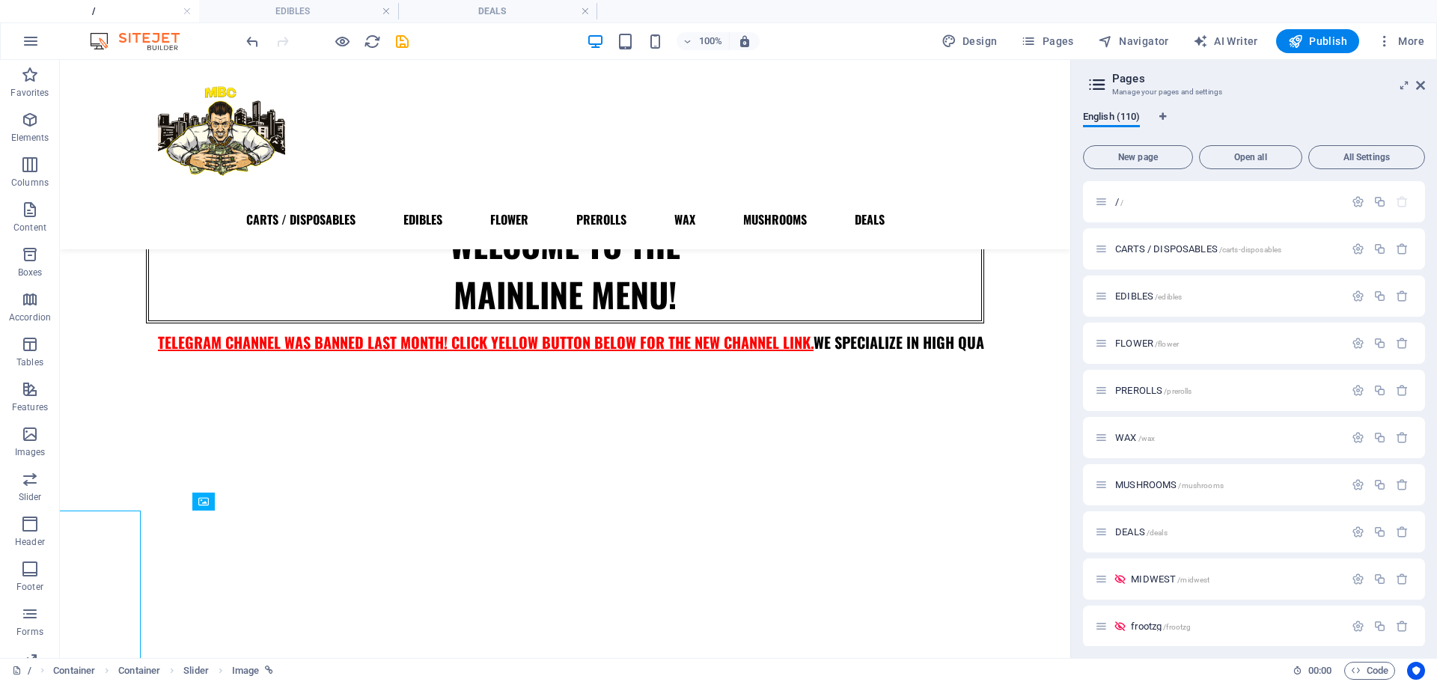
scroll to position [354, 0]
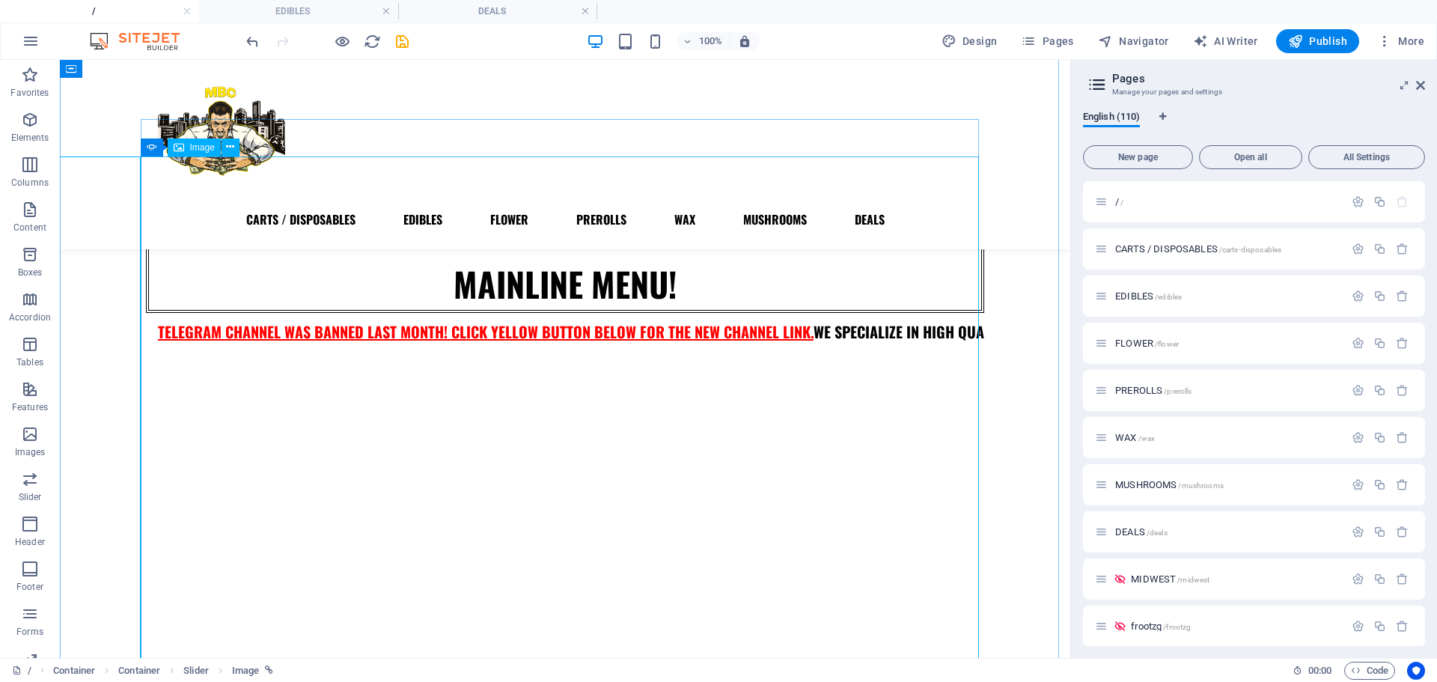
click at [146, 376] on button "button" at bounding box center [146, 376] width 0 height 0
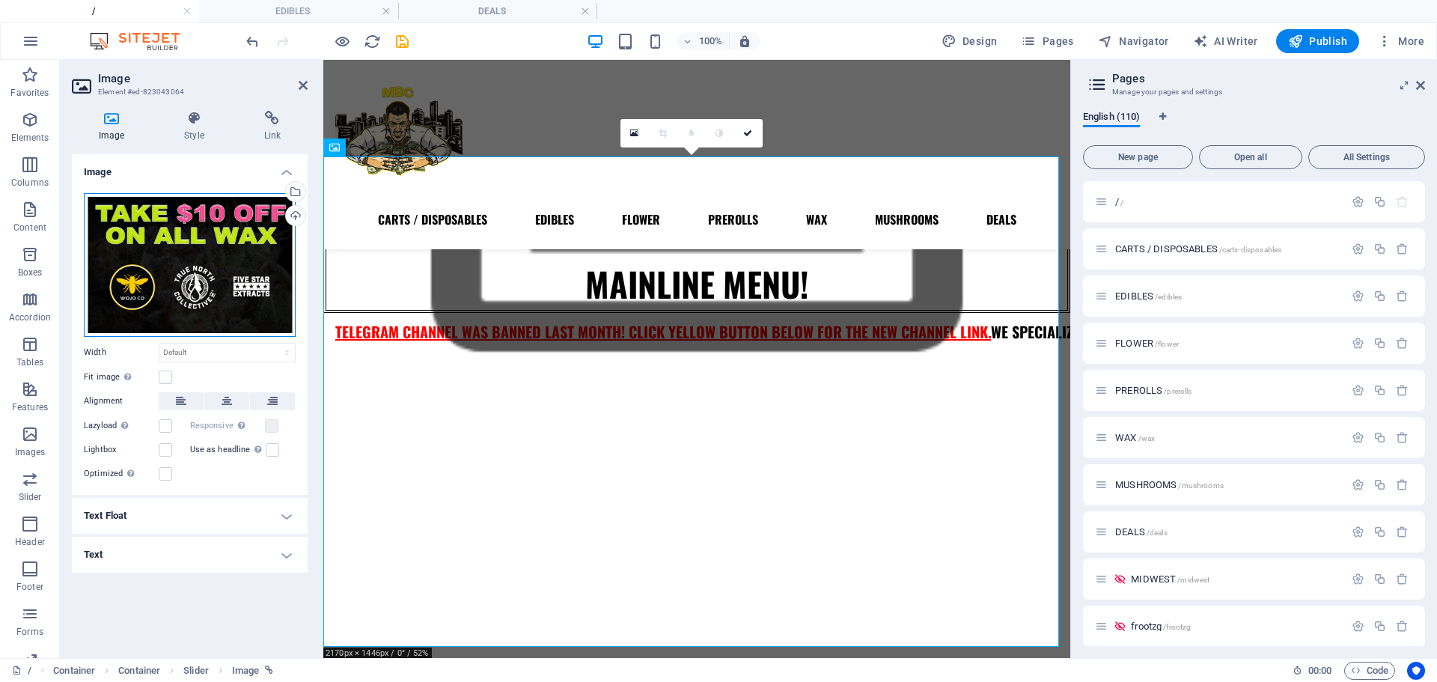
click at [191, 287] on div "Drag files here, click to choose files or select files from Files or our free s…" at bounding box center [190, 265] width 212 height 144
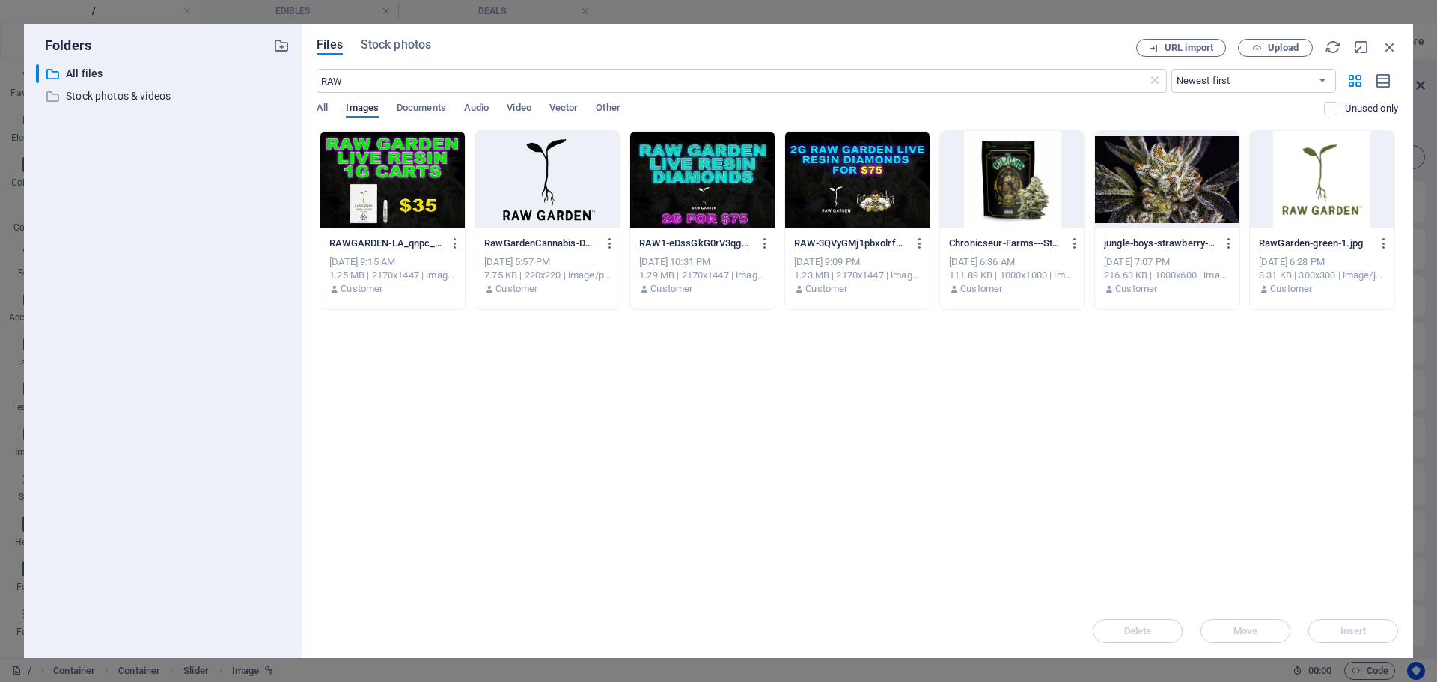
click at [386, 194] on div at bounding box center [392, 179] width 144 height 97
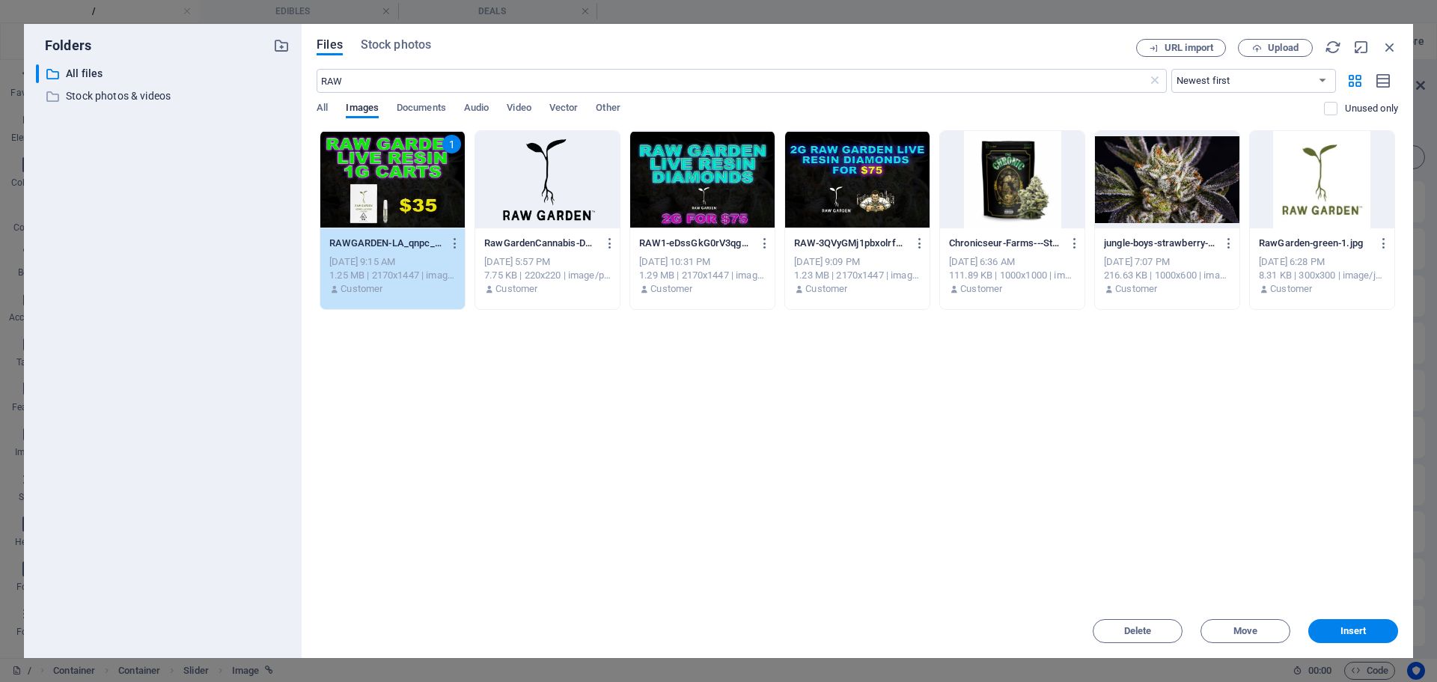
click at [386, 194] on div "1" at bounding box center [392, 179] width 144 height 97
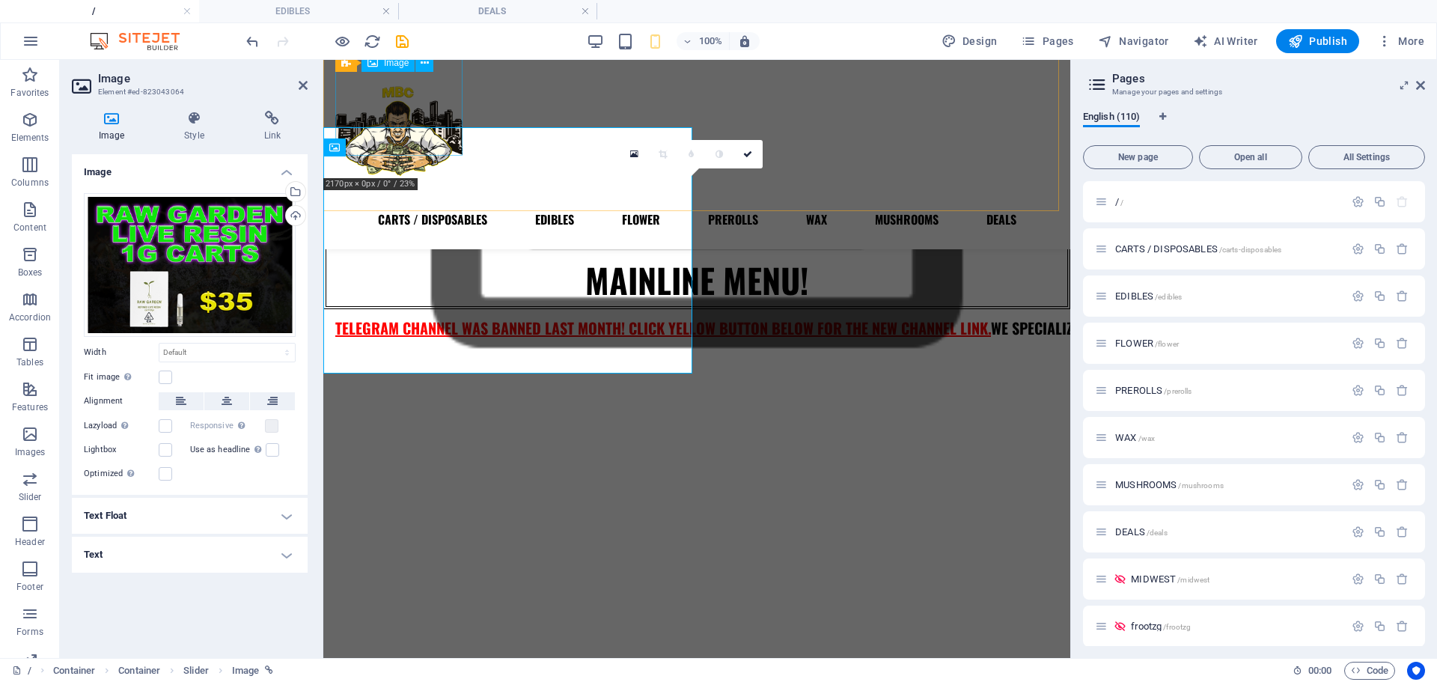
scroll to position [392, 0]
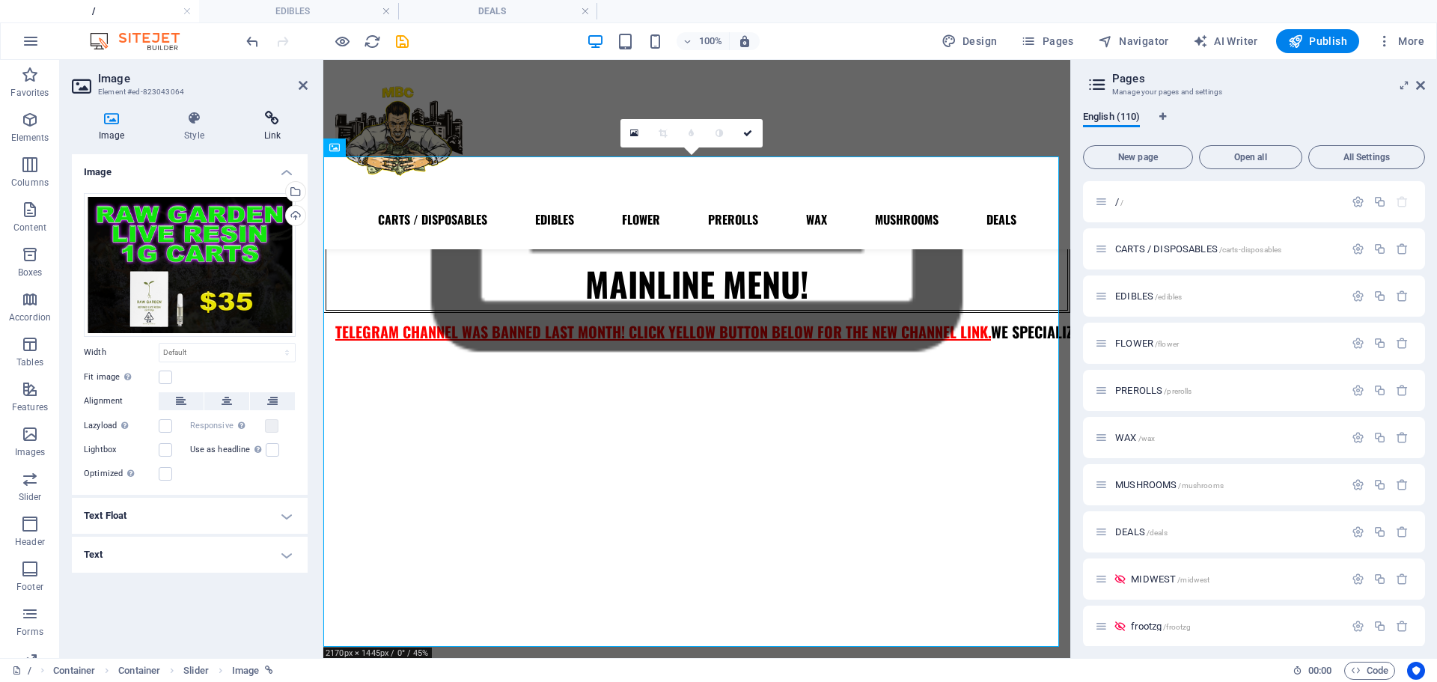
click at [274, 140] on h4 "Link" at bounding box center [272, 126] width 70 height 31
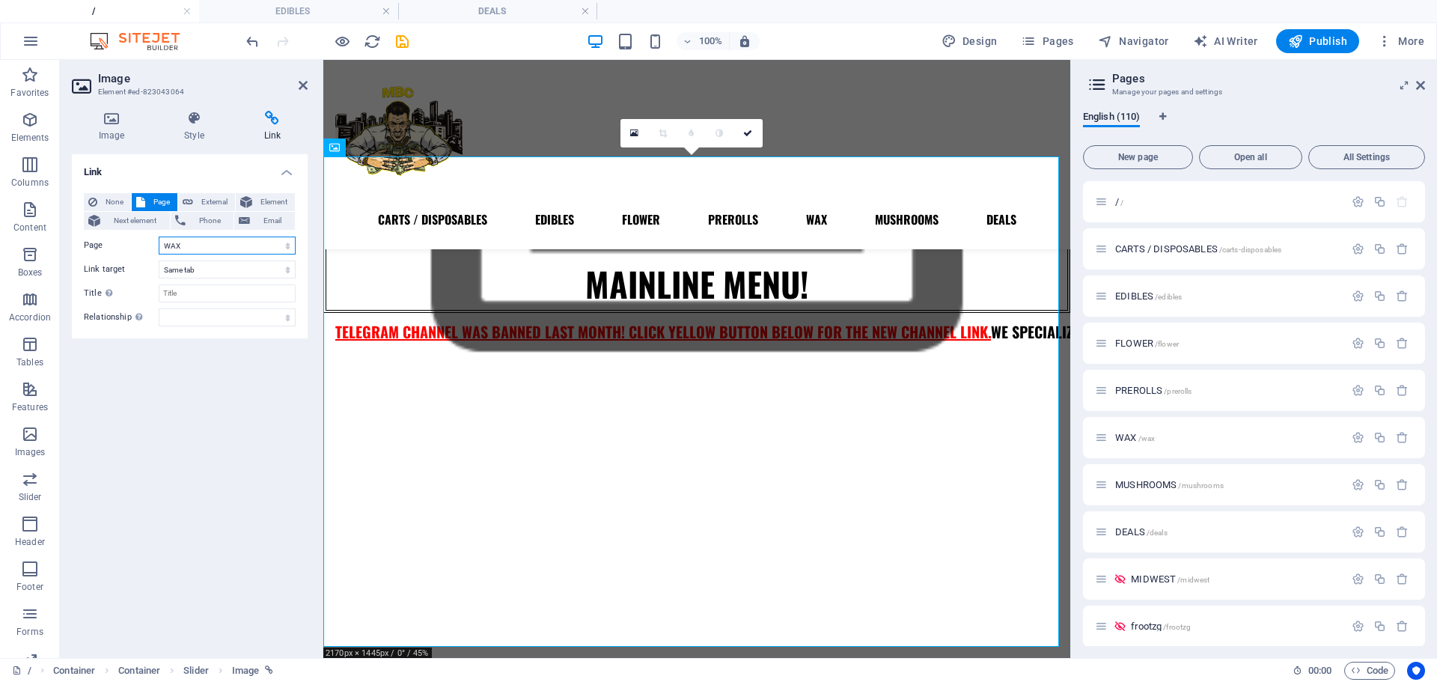
click at [186, 246] on select "/ CARTS / DISPOSABLES EDIBLES FLOWER PREROLLS WAX MUSHROOMS DEALS MIDWEST froot…" at bounding box center [227, 246] width 137 height 18
select select "37"
click at [159, 237] on select "/ CARTS / DISPOSABLES EDIBLES FLOWER PREROLLS WAX MUSHROOMS DEALS MIDWEST froot…" at bounding box center [227, 246] width 137 height 18
click at [753, 128] on link at bounding box center [748, 133] width 28 height 28
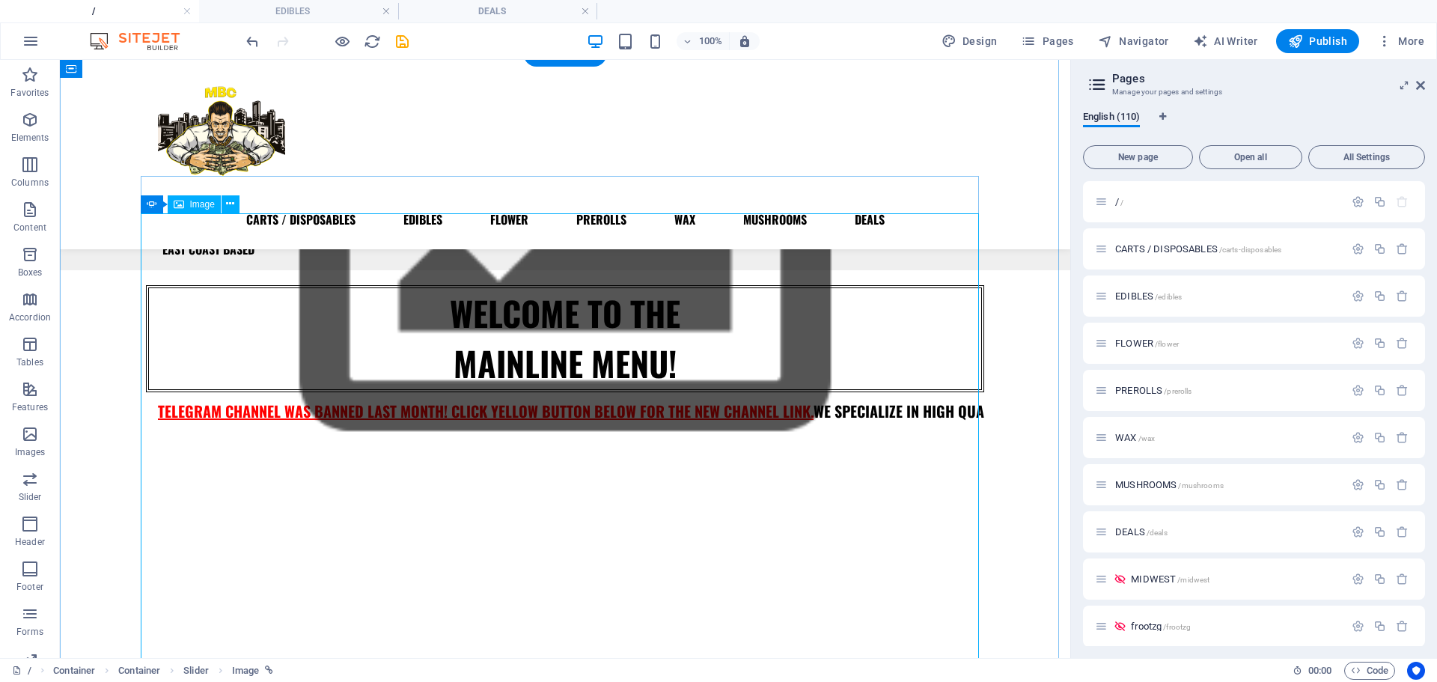
scroll to position [252, 0]
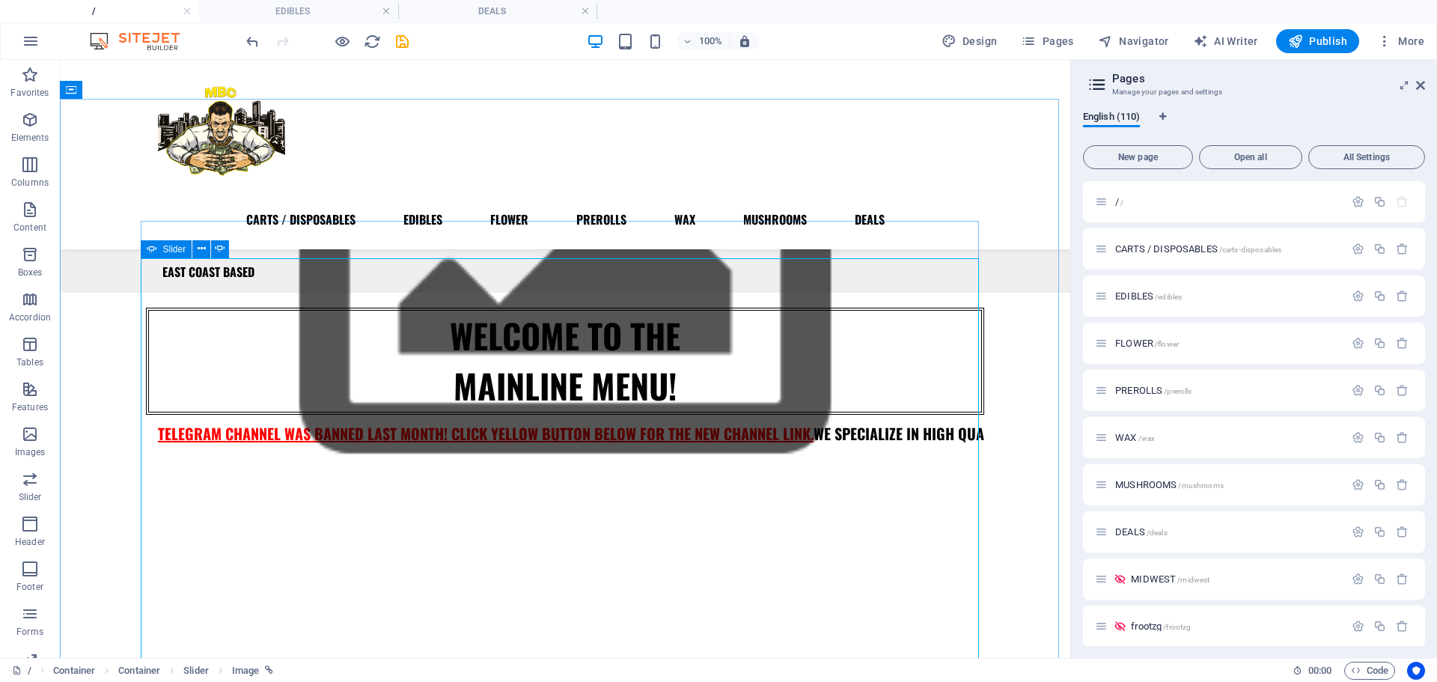
click at [152, 250] on icon at bounding box center [152, 249] width 10 height 18
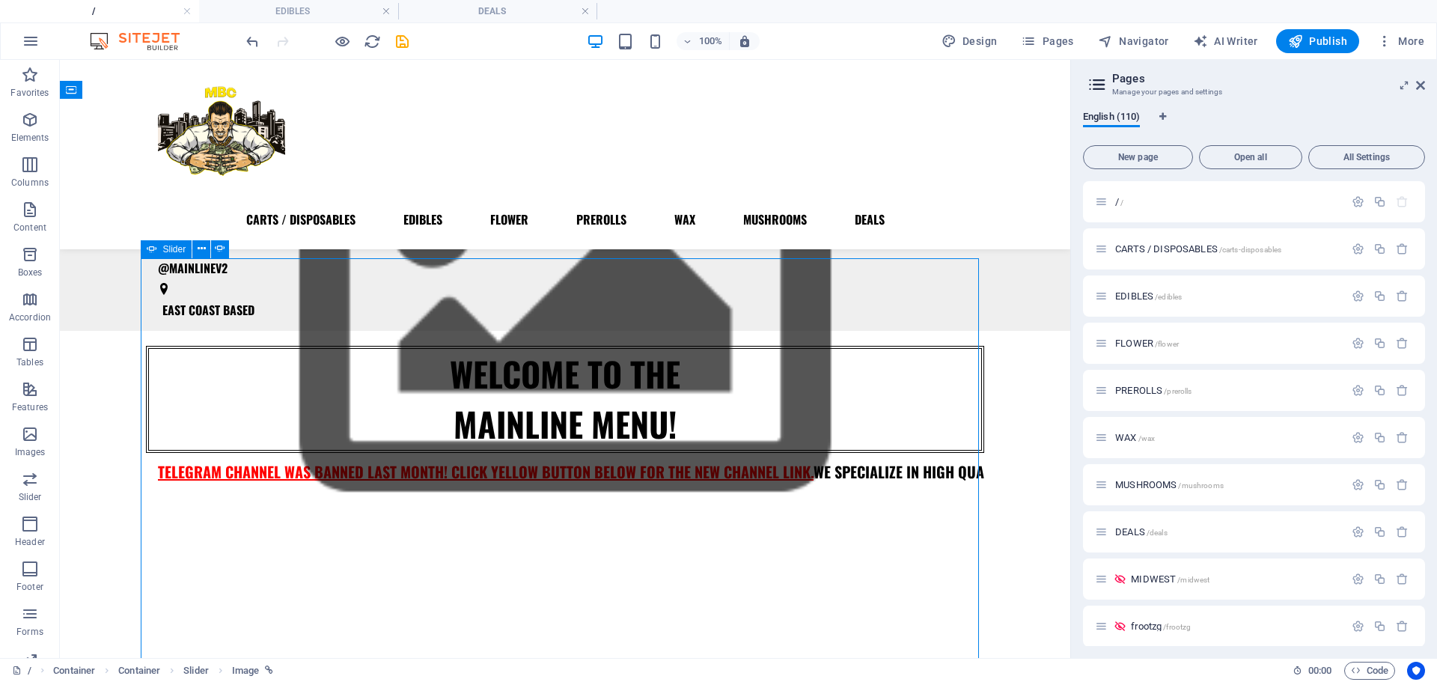
select select "ms"
select select "s"
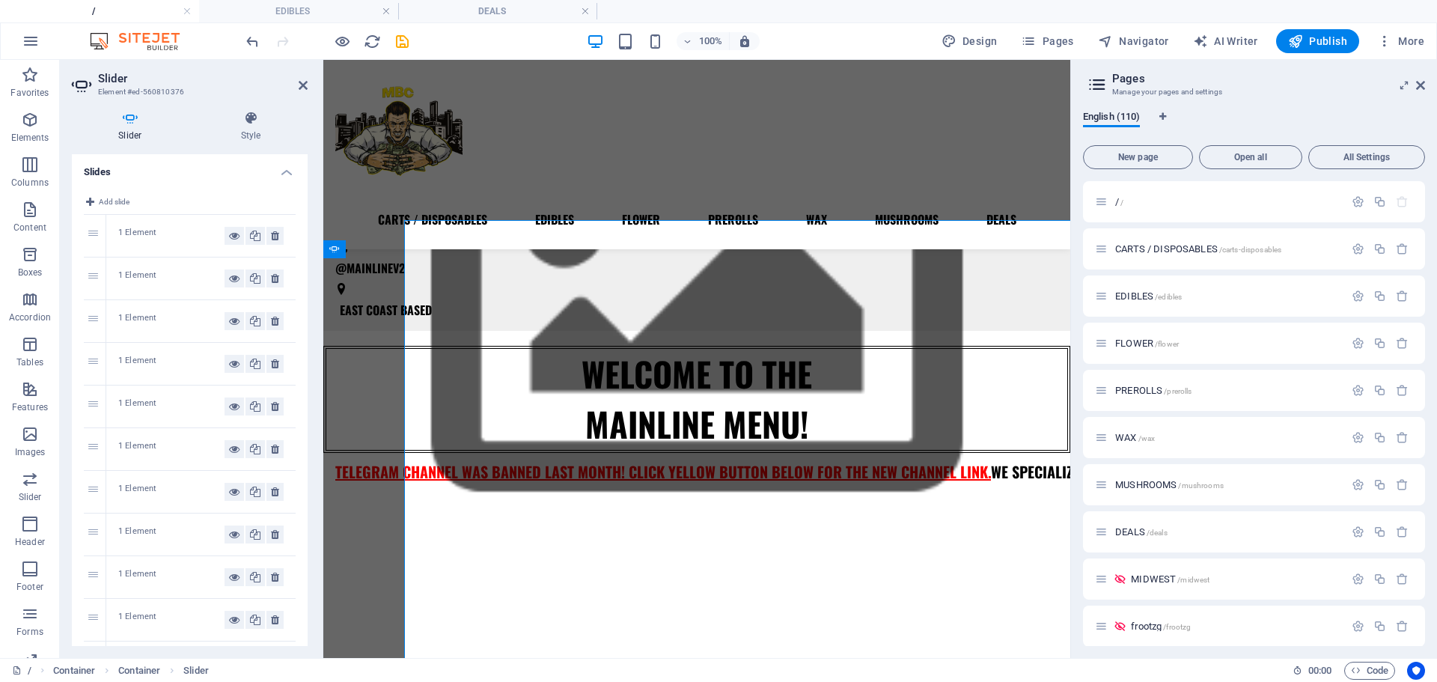
scroll to position [290, 0]
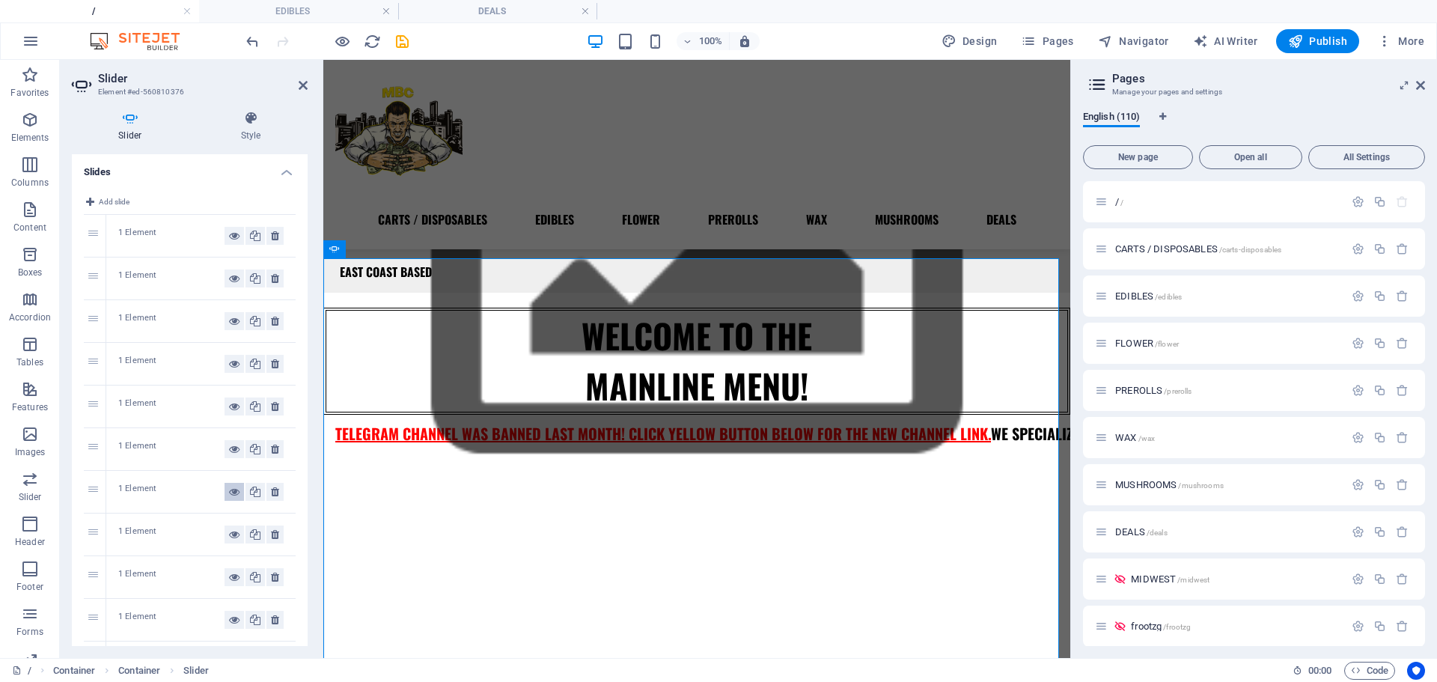
click at [229, 490] on icon at bounding box center [234, 492] width 10 height 18
click at [229, 535] on icon at bounding box center [234, 535] width 10 height 18
click at [229, 570] on icon at bounding box center [234, 577] width 10 height 18
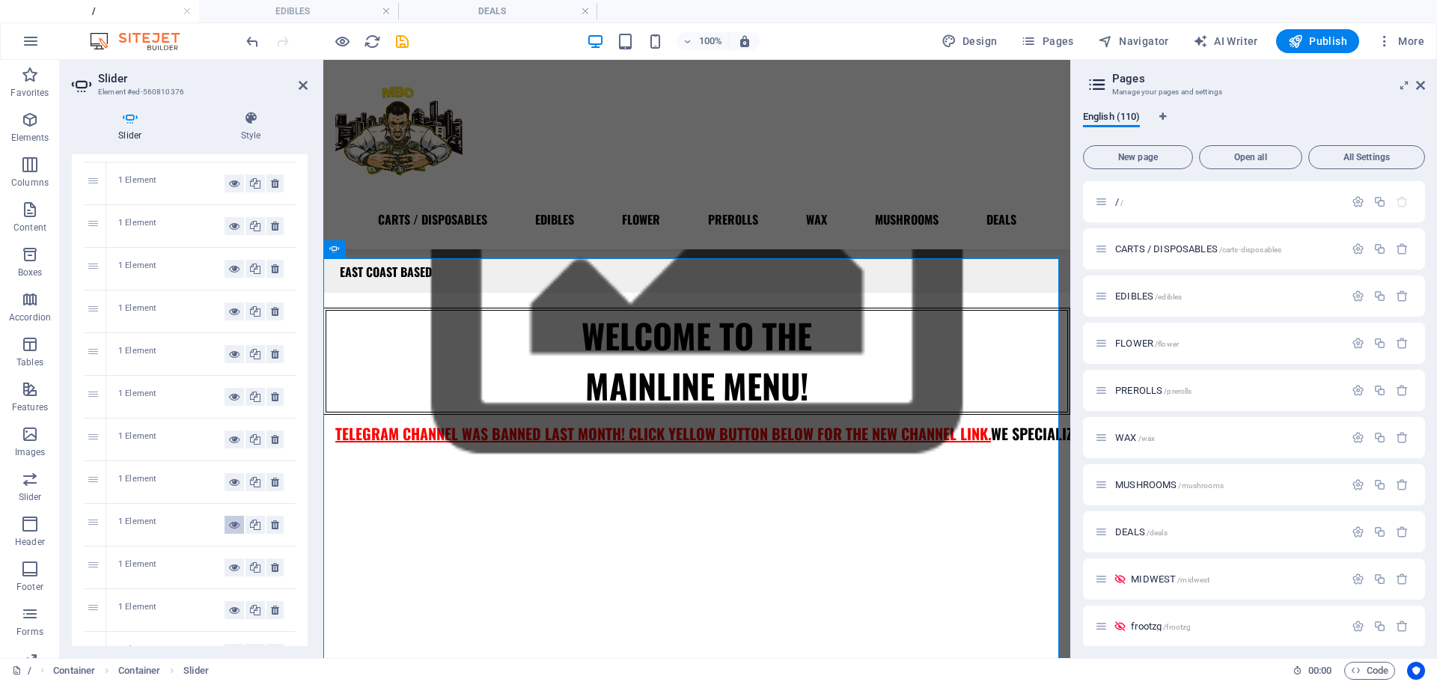
scroll to position [53, 0]
drag, startPoint x: 92, startPoint y: 530, endPoint x: 103, endPoint y: 457, distance: 73.5
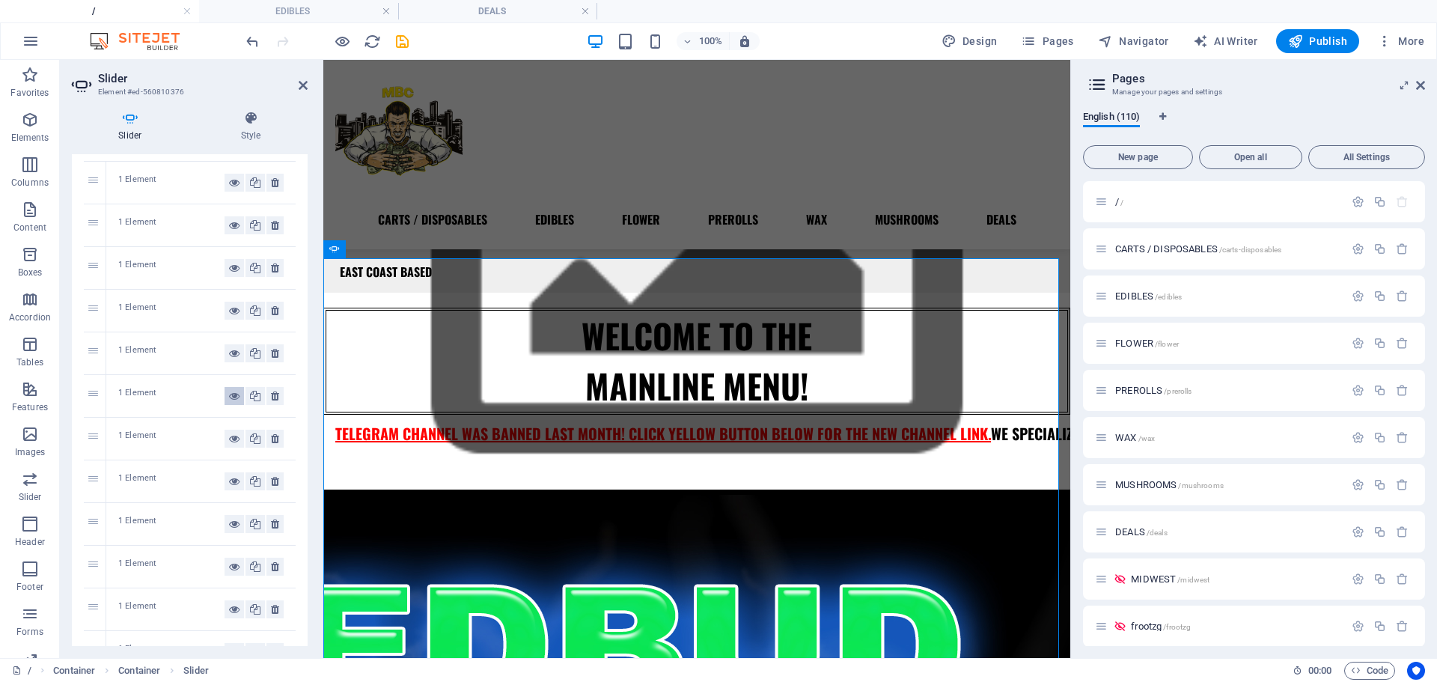
click at [230, 398] on icon at bounding box center [234, 396] width 10 height 18
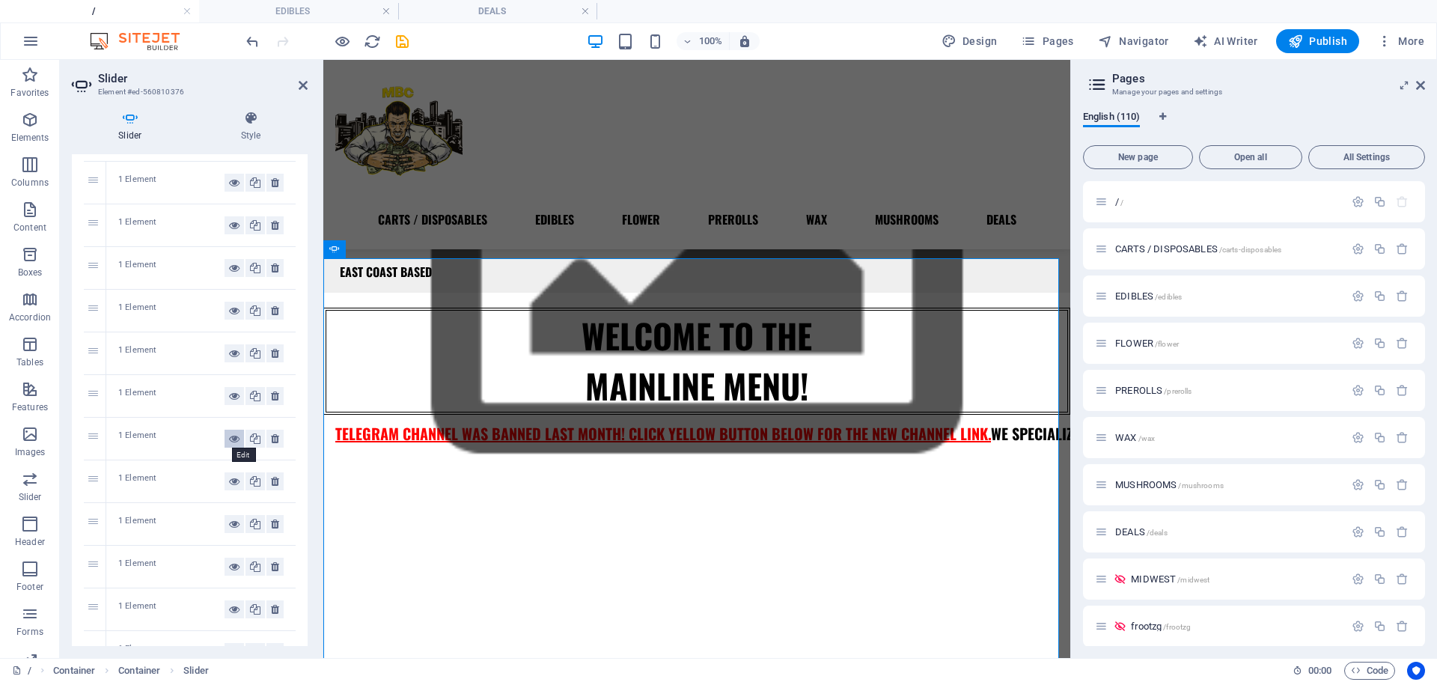
click at [233, 441] on icon at bounding box center [234, 439] width 10 height 18
click at [229, 481] on icon at bounding box center [234, 481] width 10 height 18
click at [225, 524] on button at bounding box center [234, 524] width 19 height 18
drag, startPoint x: 94, startPoint y: 445, endPoint x: 103, endPoint y: 504, distance: 59.7
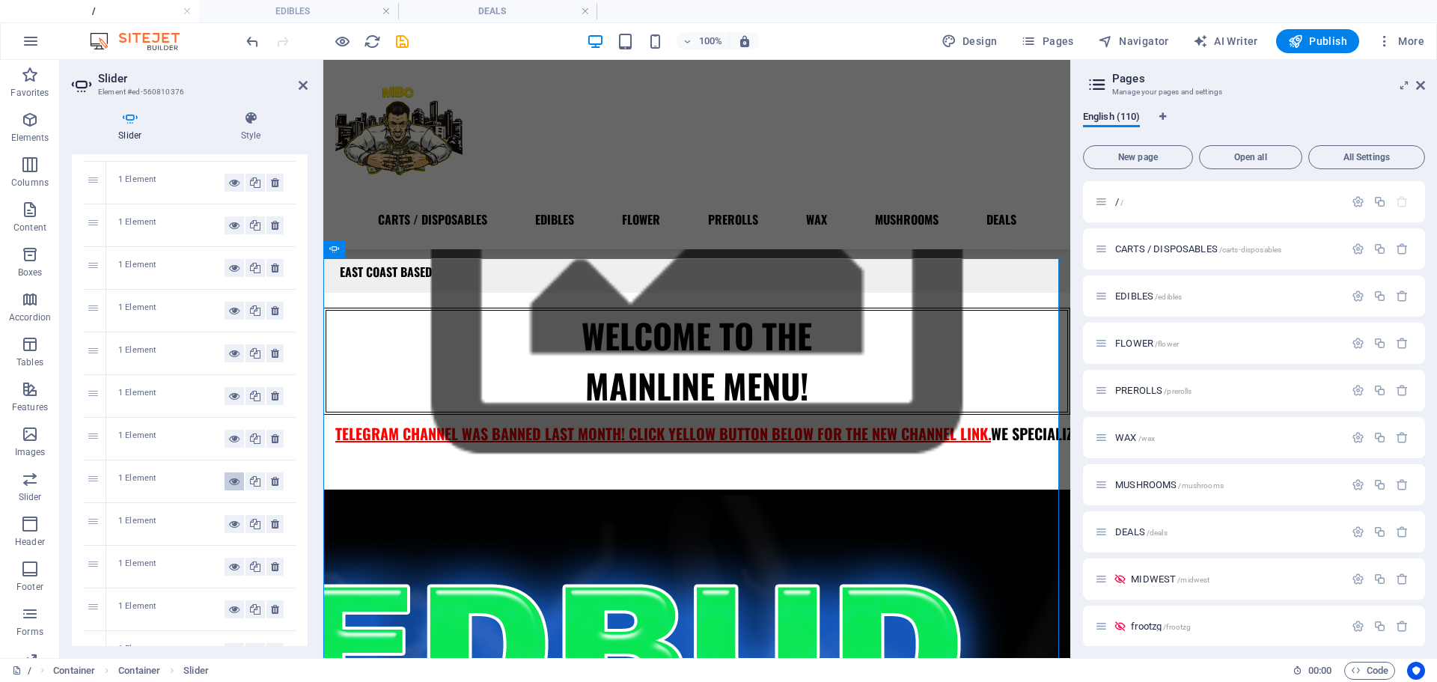
click at [229, 480] on icon at bounding box center [234, 481] width 10 height 18
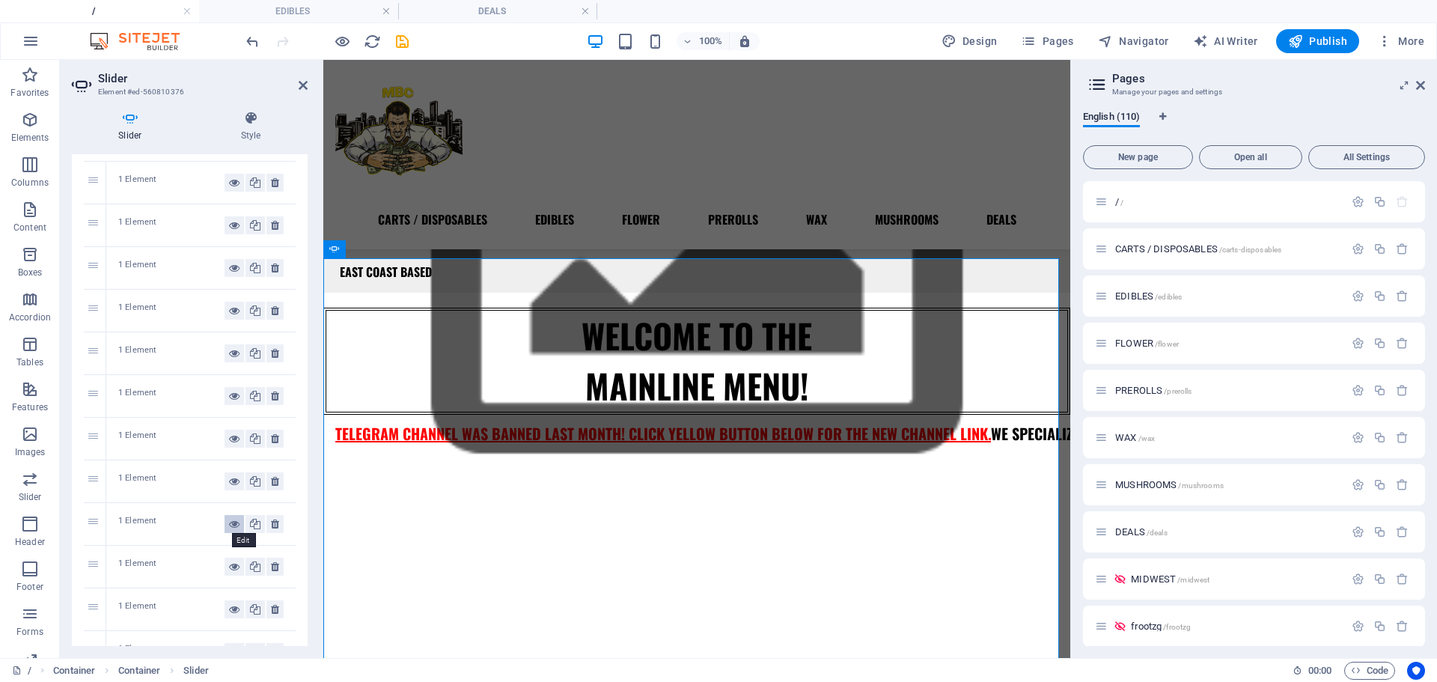
click at [231, 527] on icon at bounding box center [234, 524] width 10 height 18
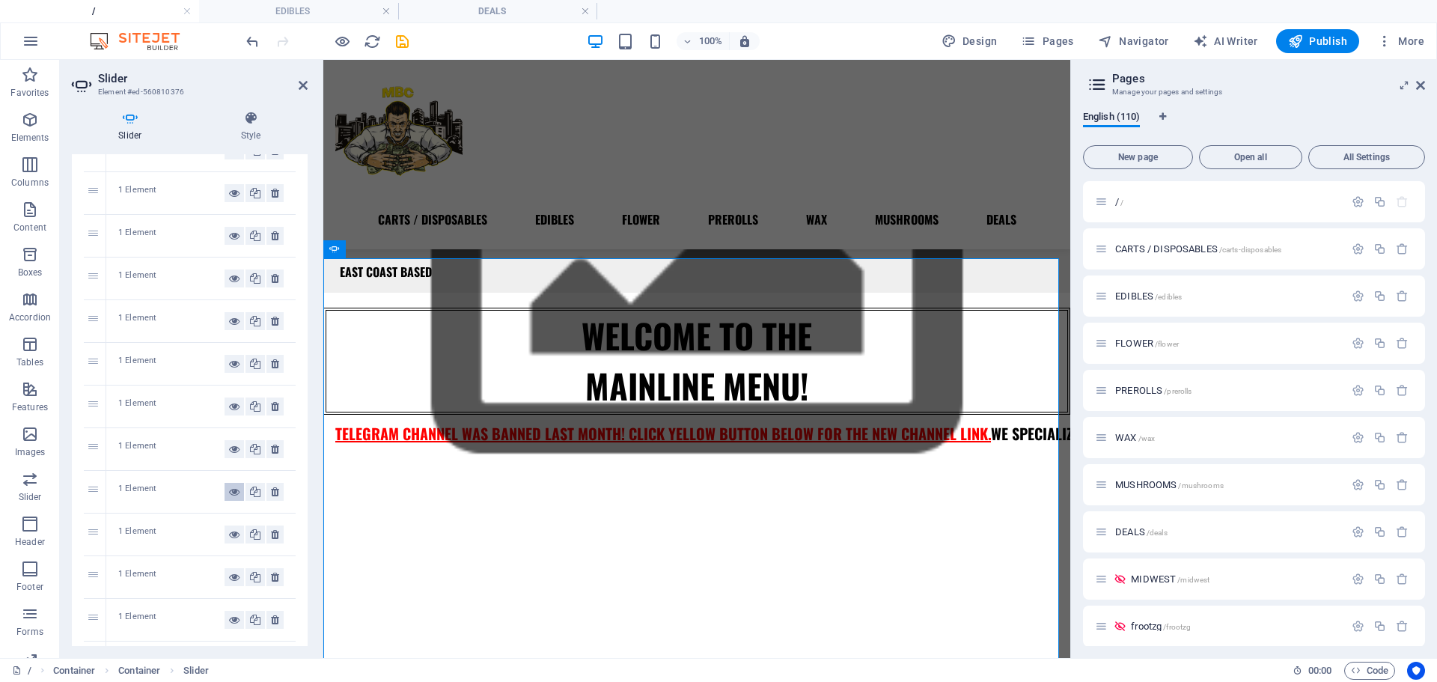
scroll to position [86, 0]
click at [231, 493] on icon at bounding box center [234, 491] width 10 height 18
click at [229, 532] on icon at bounding box center [234, 534] width 10 height 18
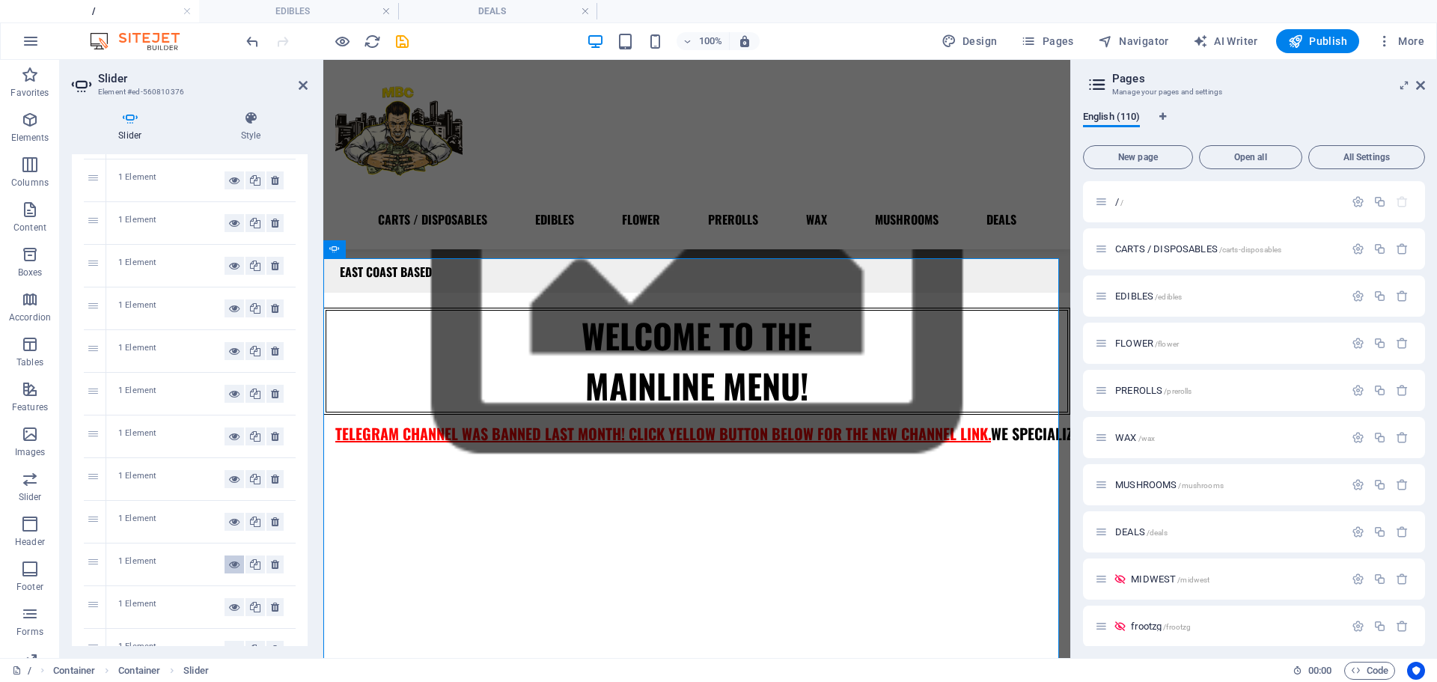
click at [231, 561] on icon at bounding box center [234, 564] width 10 height 18
click at [231, 561] on icon at bounding box center [234, 567] width 10 height 18
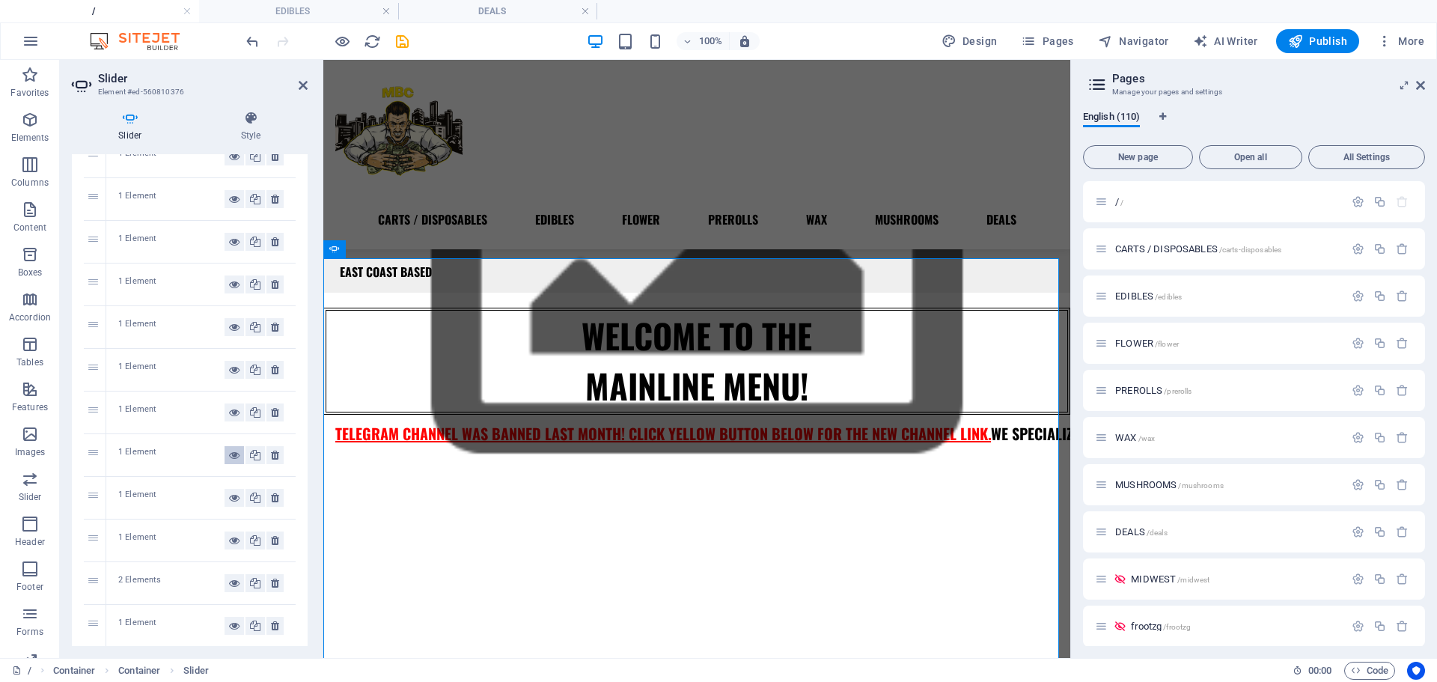
scroll to position [216, 0]
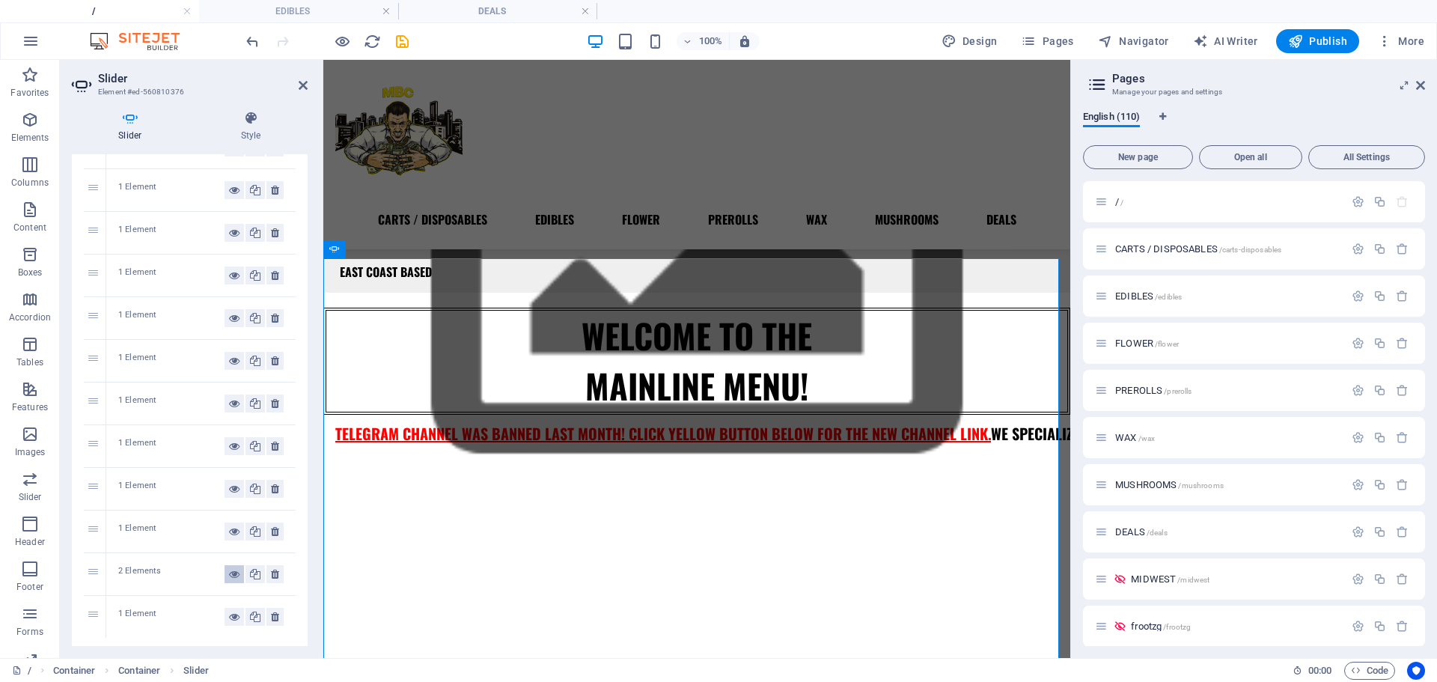
click at [231, 574] on icon at bounding box center [234, 574] width 10 height 18
click at [231, 574] on icon at bounding box center [234, 573] width 10 height 18
click at [402, 31] on div at bounding box center [327, 41] width 168 height 24
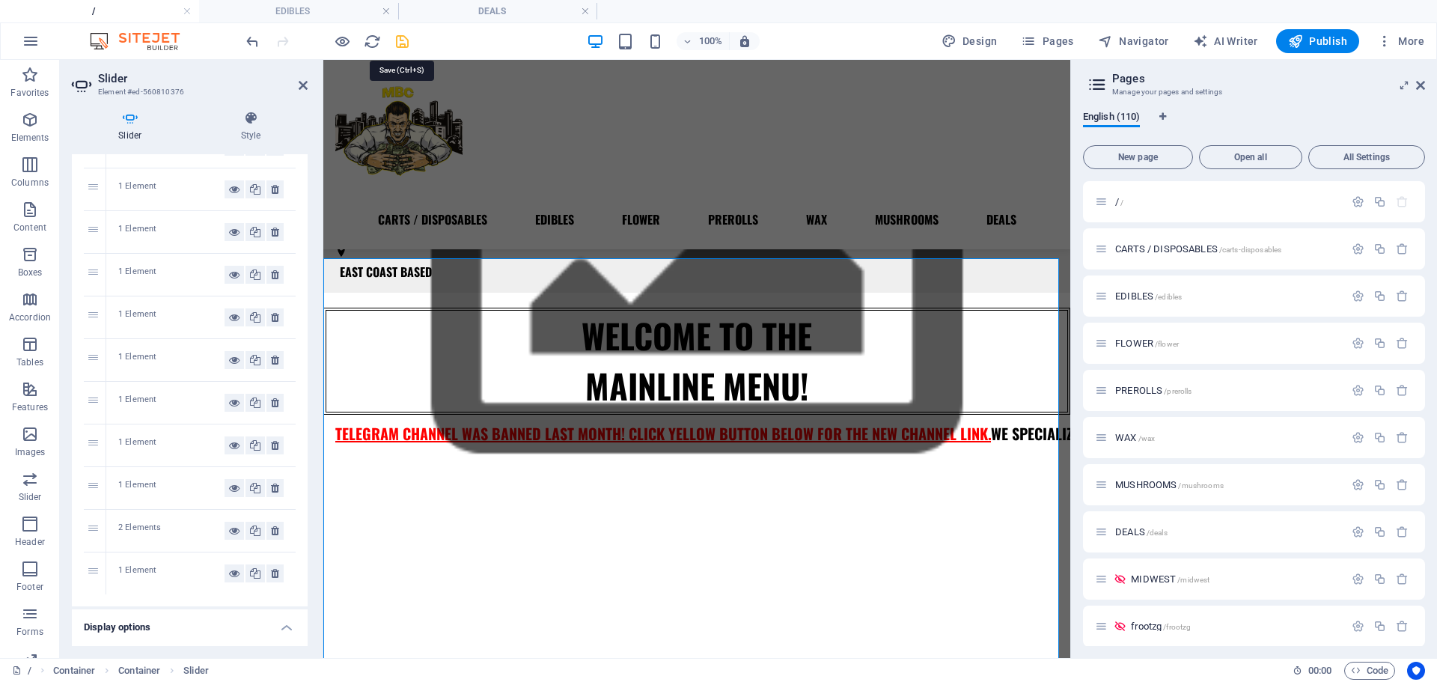
click at [402, 37] on icon "save" at bounding box center [402, 41] width 17 height 17
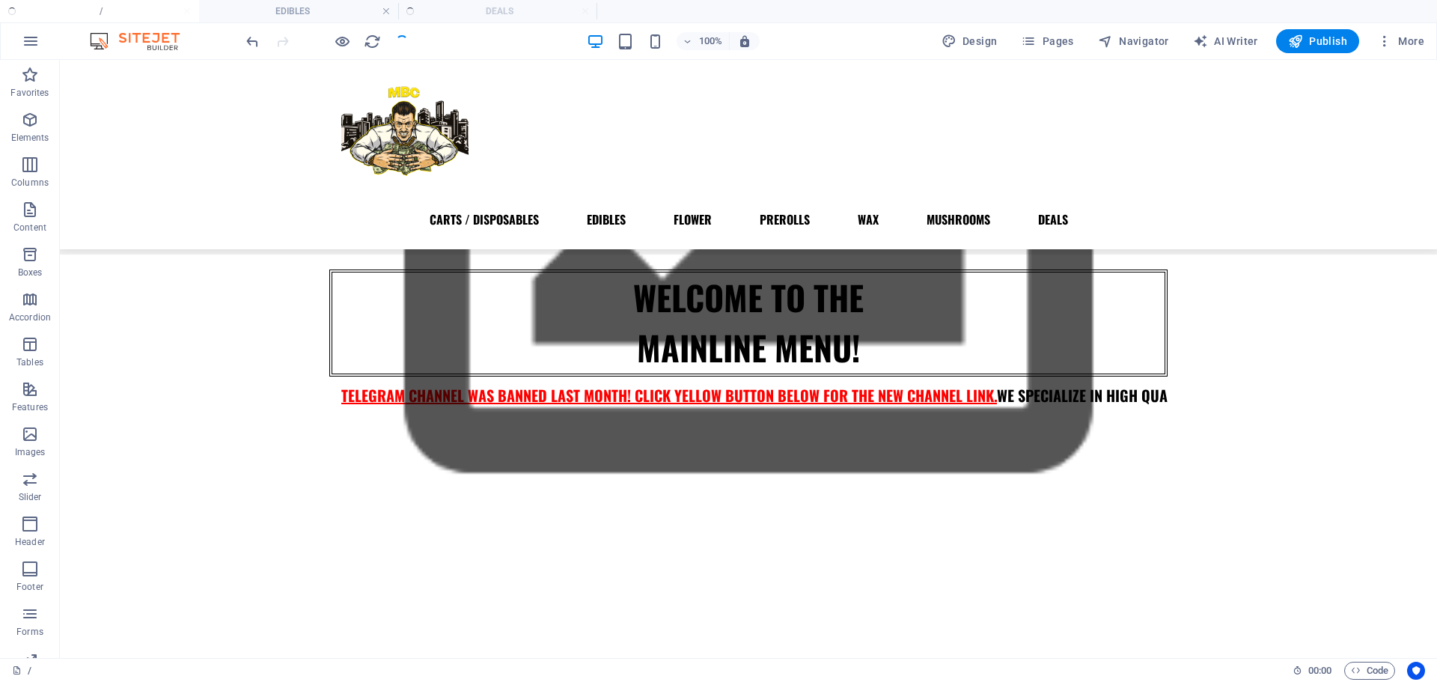
scroll to position [252, 0]
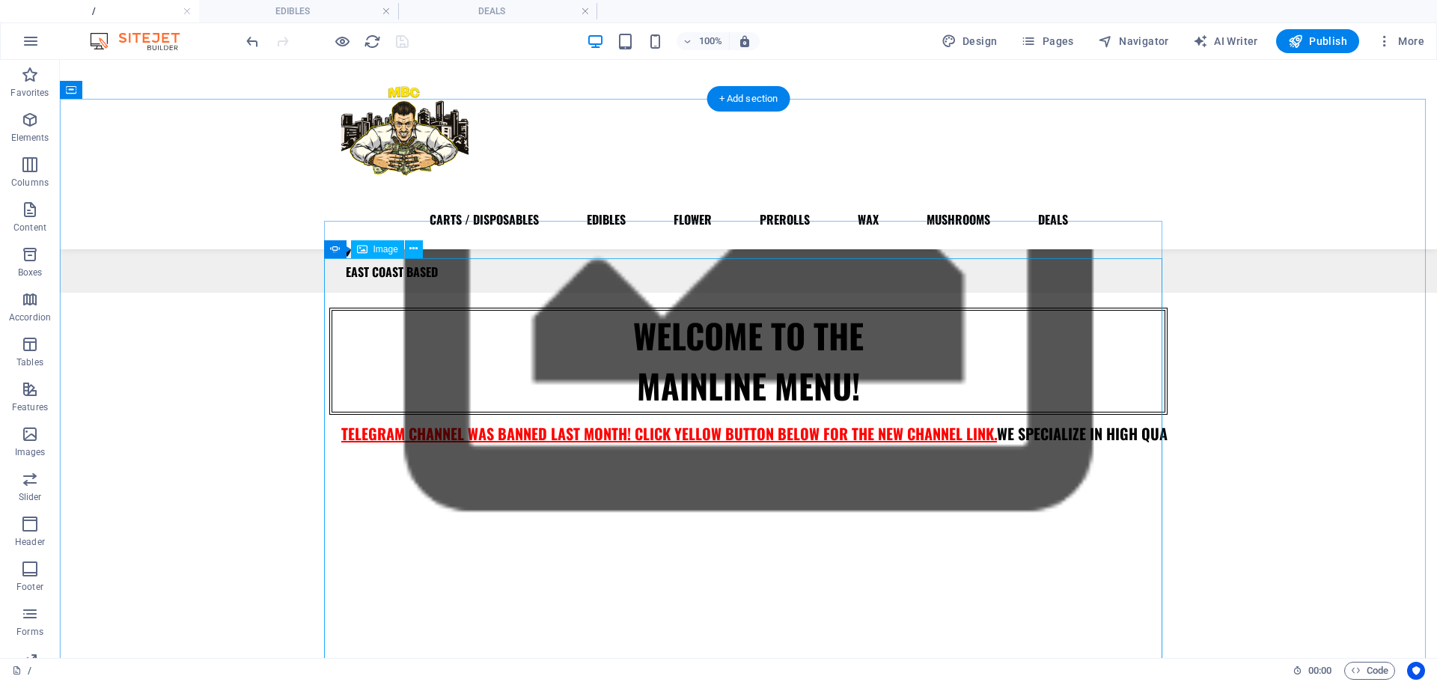
click at [329, 478] on button "button" at bounding box center [329, 478] width 0 height 0
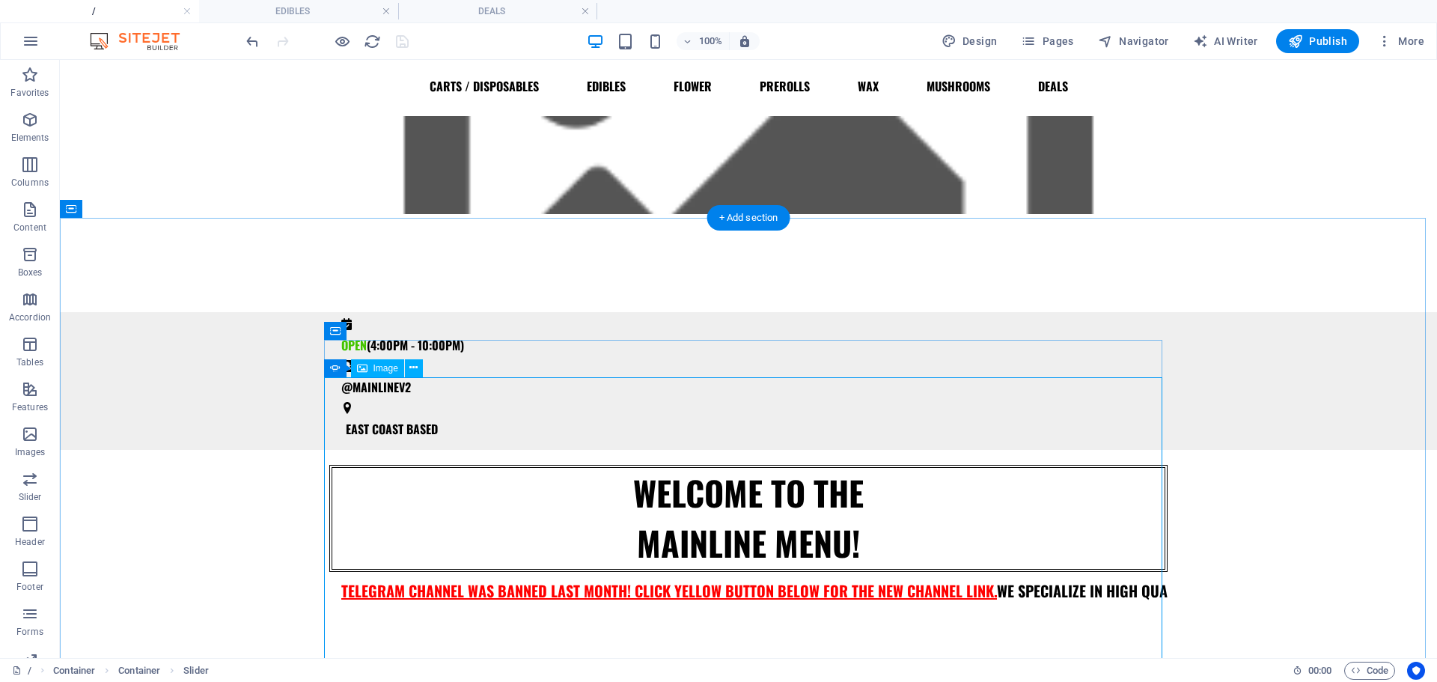
scroll to position [133, 0]
click at [339, 371] on icon at bounding box center [335, 369] width 10 height 18
select select "ms"
select select "s"
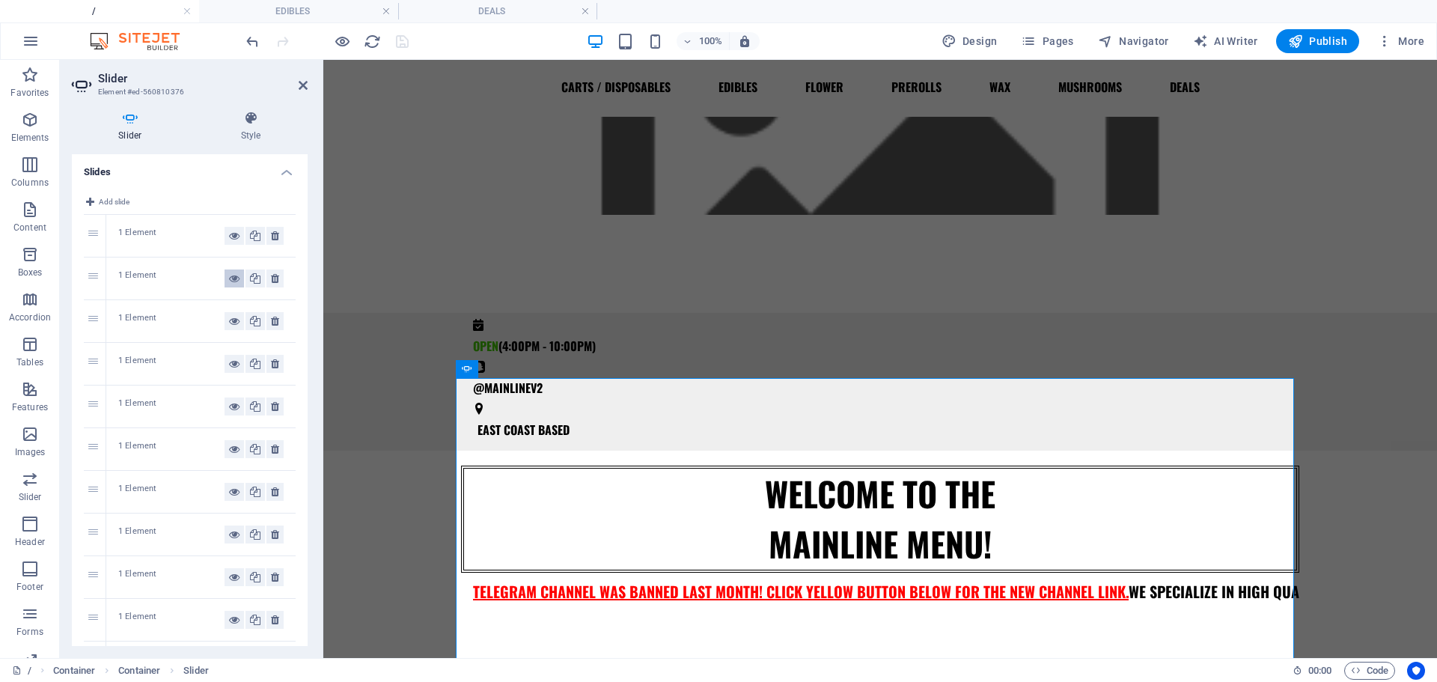
click at [231, 281] on icon at bounding box center [234, 279] width 10 height 18
click at [225, 319] on button at bounding box center [234, 321] width 19 height 18
click at [276, 318] on button at bounding box center [275, 321] width 17 height 18
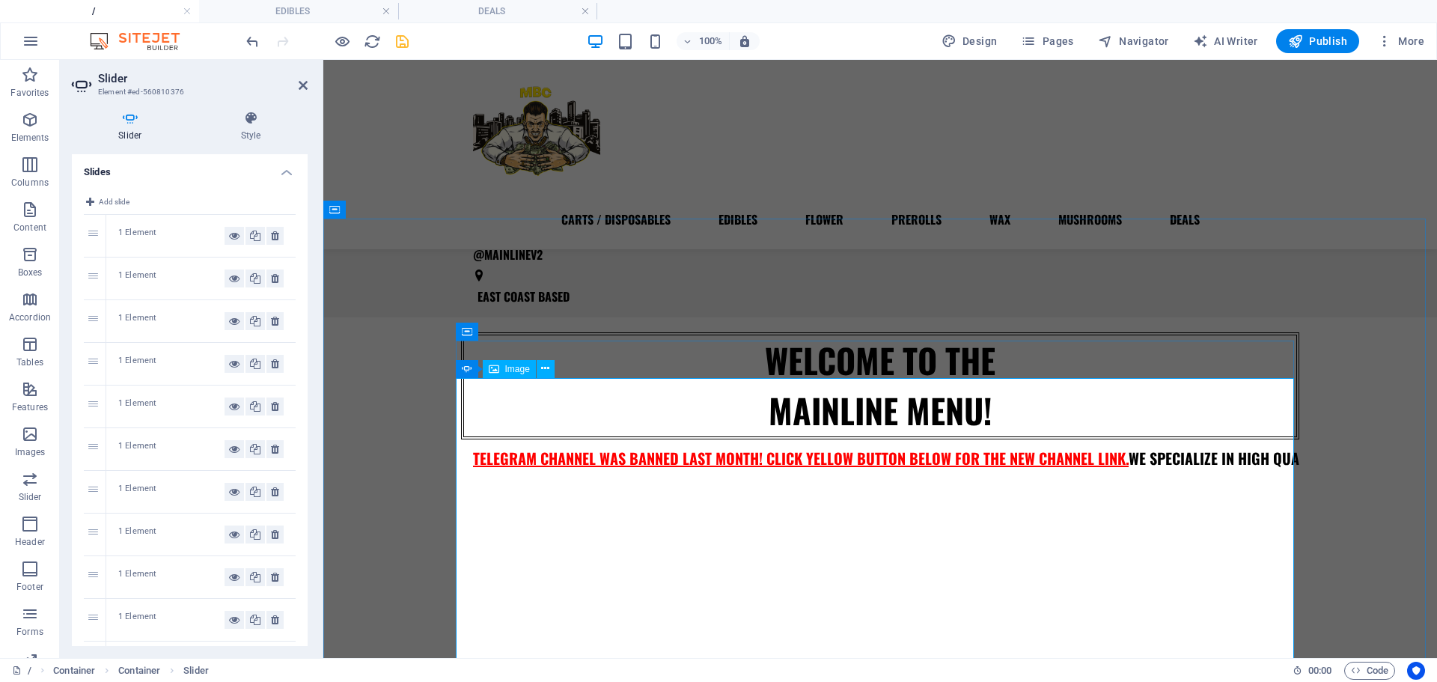
scroll to position [230, 0]
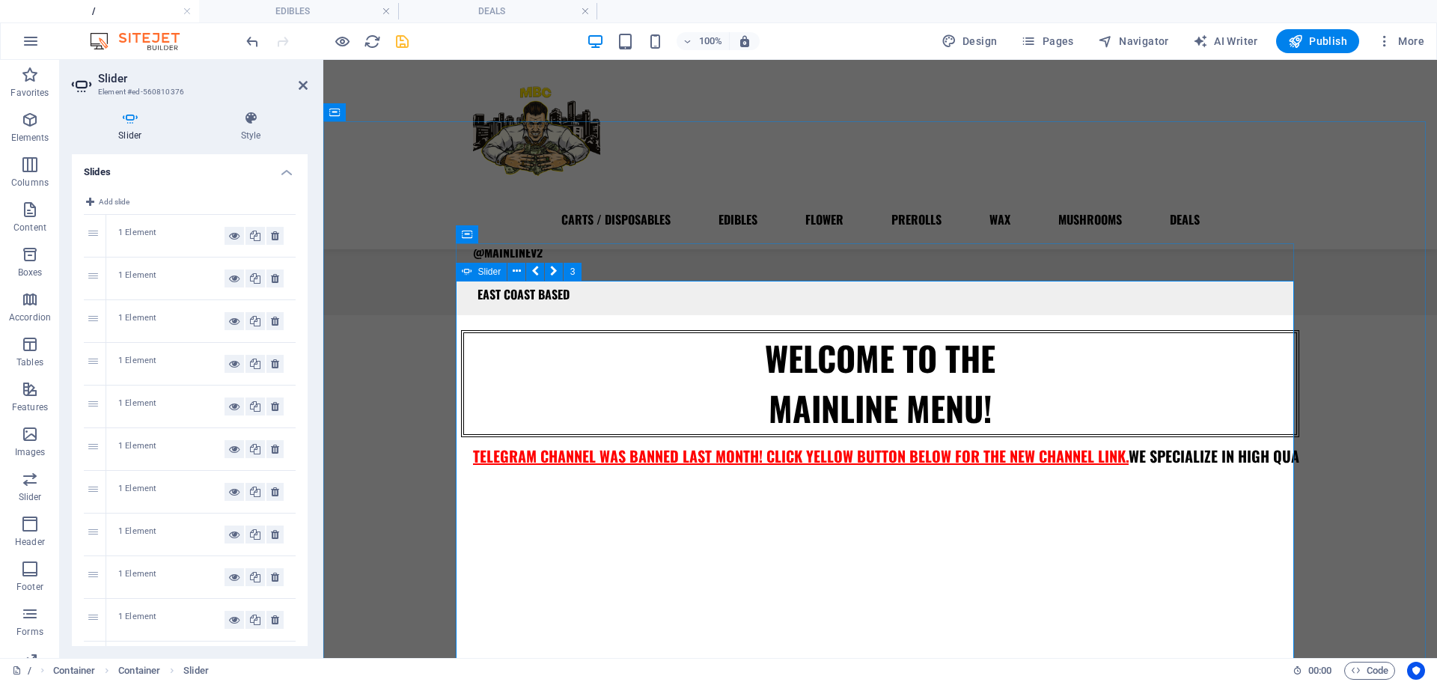
click at [461, 500] on button "button" at bounding box center [461, 500] width 0 height 0
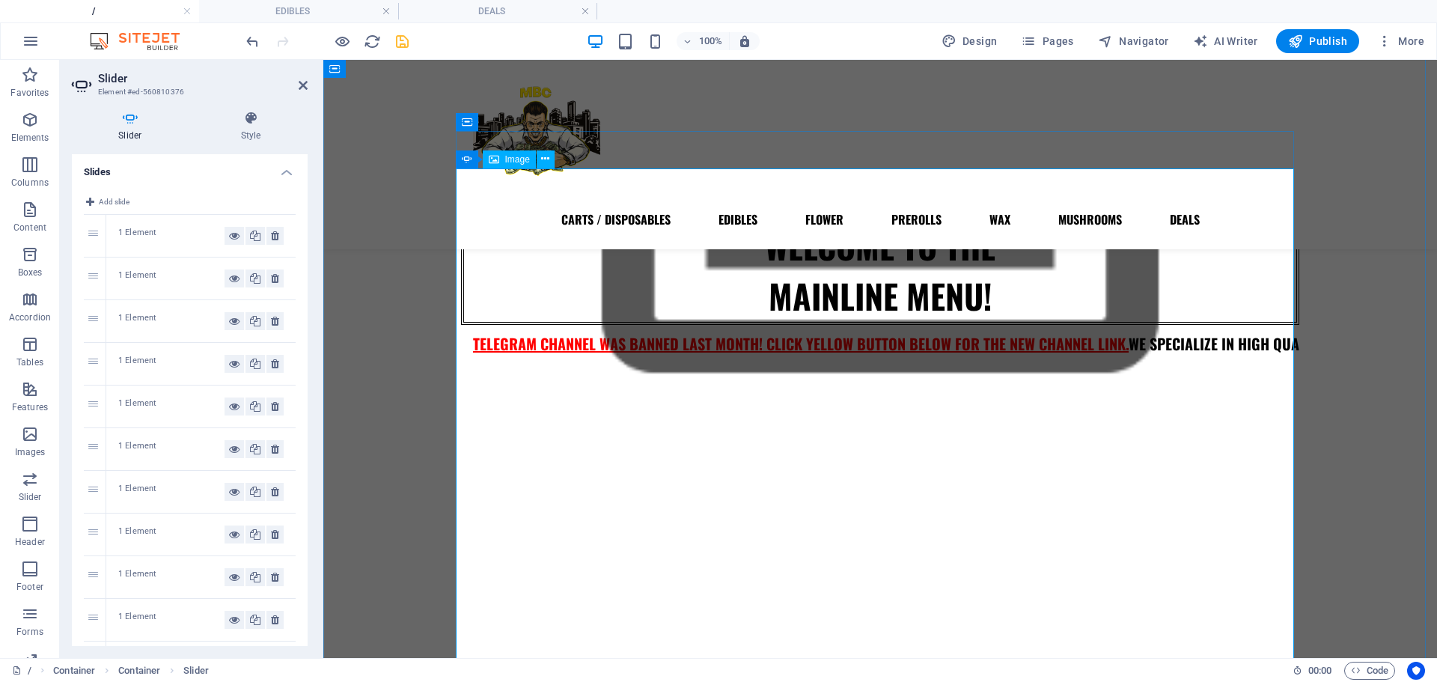
scroll to position [343, 0]
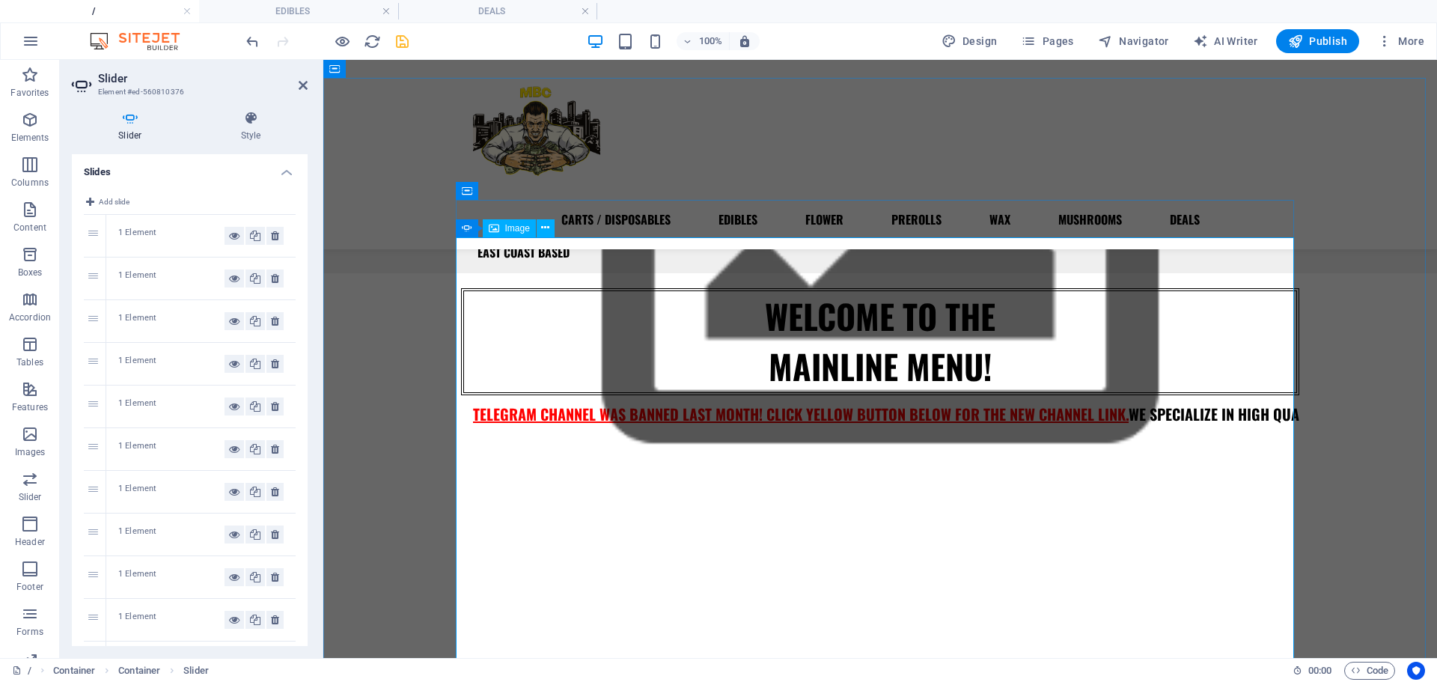
scroll to position [273, 0]
click at [229, 356] on icon at bounding box center [234, 364] width 10 height 18
drag, startPoint x: 93, startPoint y: 359, endPoint x: 109, endPoint y: 326, distance: 35.8
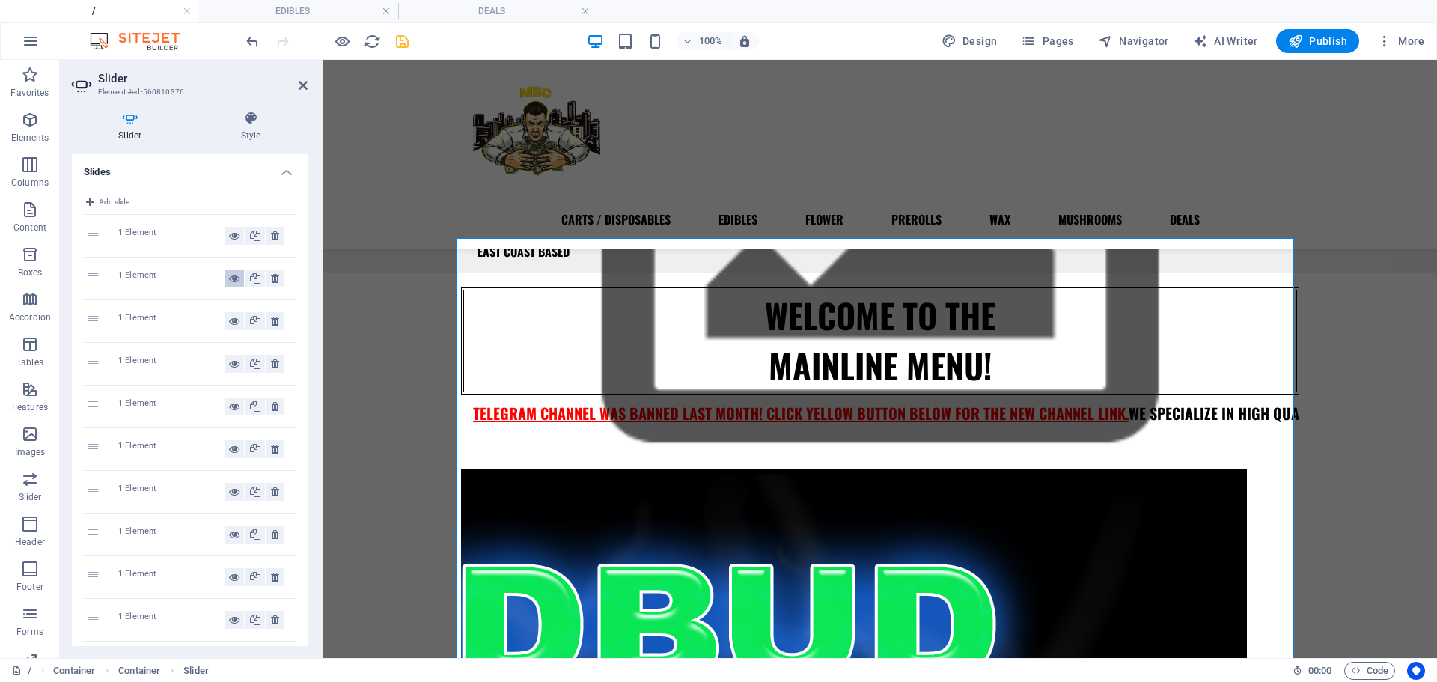
click at [235, 281] on icon at bounding box center [234, 279] width 10 height 18
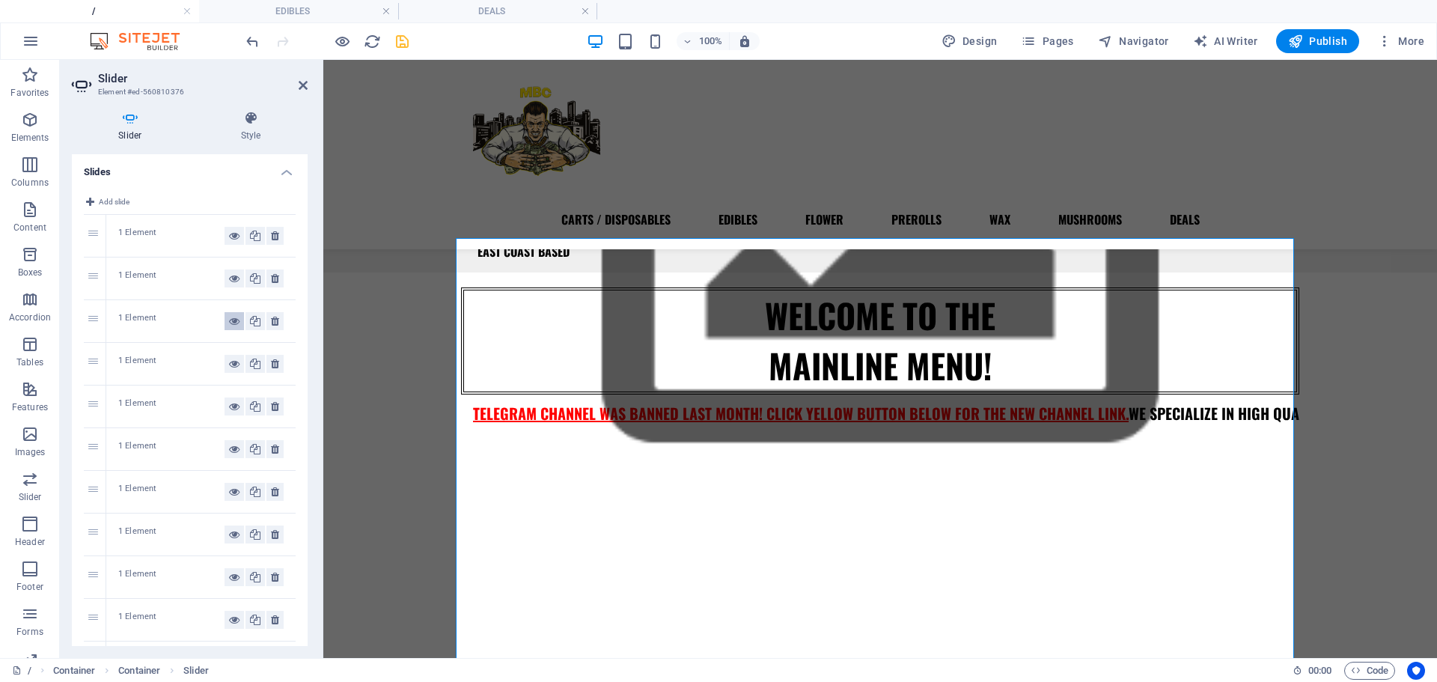
click at [231, 325] on icon at bounding box center [234, 321] width 10 height 18
click at [231, 359] on icon at bounding box center [234, 364] width 10 height 18
click at [225, 411] on button at bounding box center [234, 407] width 19 height 18
click at [231, 450] on icon at bounding box center [234, 449] width 10 height 18
click at [234, 495] on icon at bounding box center [234, 492] width 10 height 18
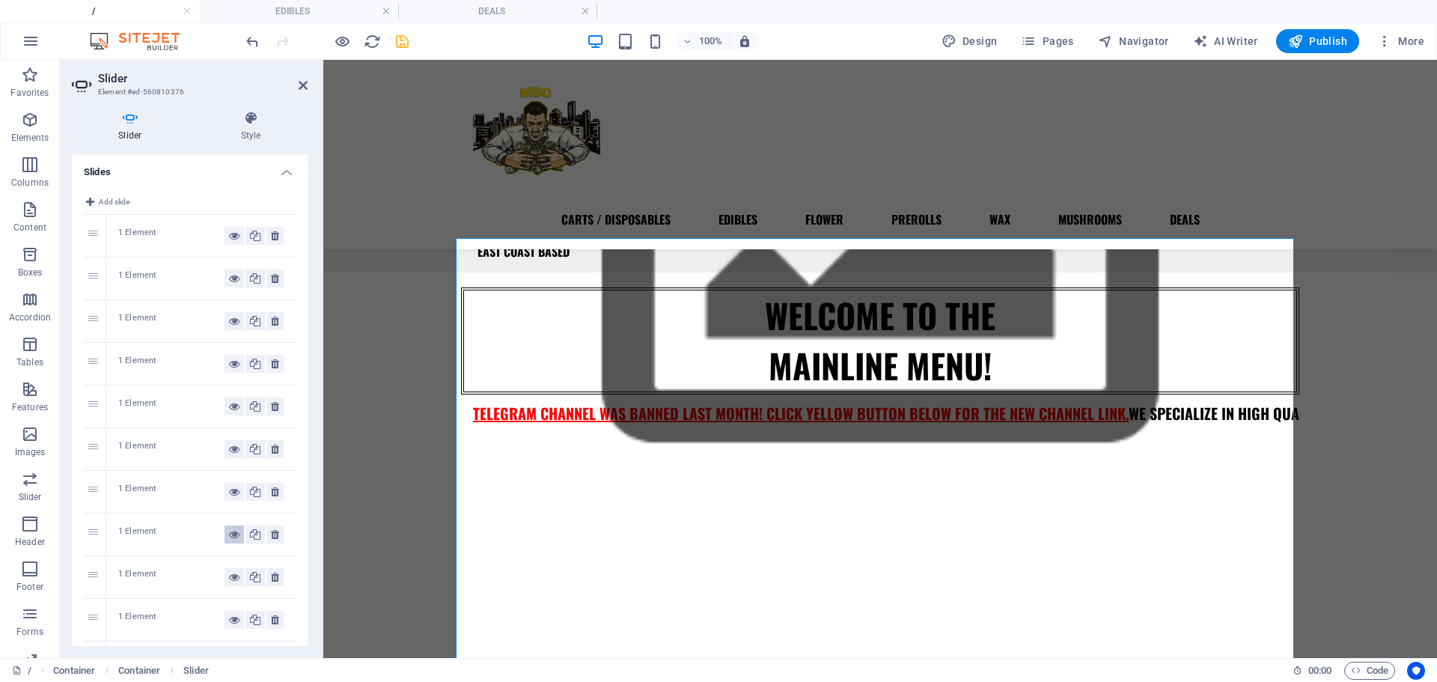
click at [234, 536] on icon at bounding box center [234, 535] width 10 height 18
click at [234, 576] on icon at bounding box center [234, 577] width 10 height 18
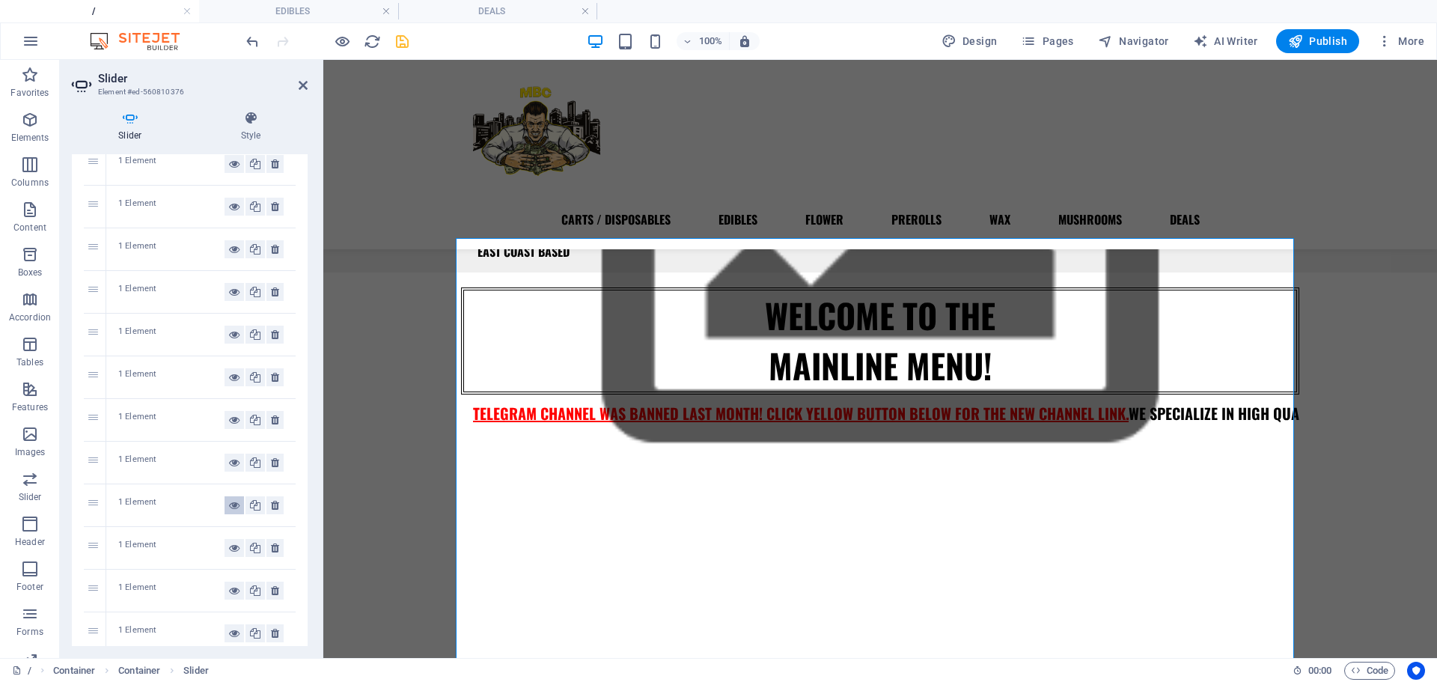
scroll to position [73, 0]
click at [233, 506] on icon at bounding box center [234, 504] width 10 height 18
click at [232, 550] on icon at bounding box center [234, 547] width 10 height 18
click at [406, 44] on icon "save" at bounding box center [402, 41] width 17 height 17
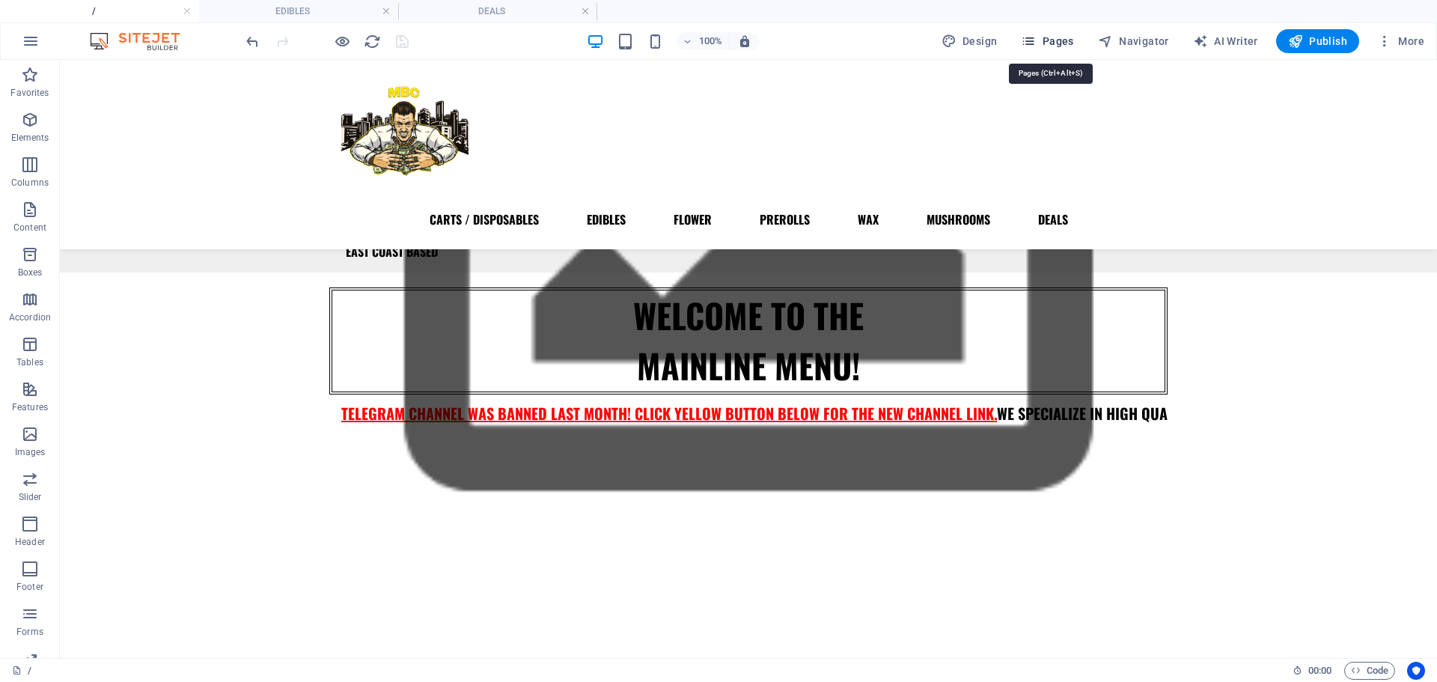
click at [1062, 46] on span "Pages" at bounding box center [1047, 41] width 52 height 15
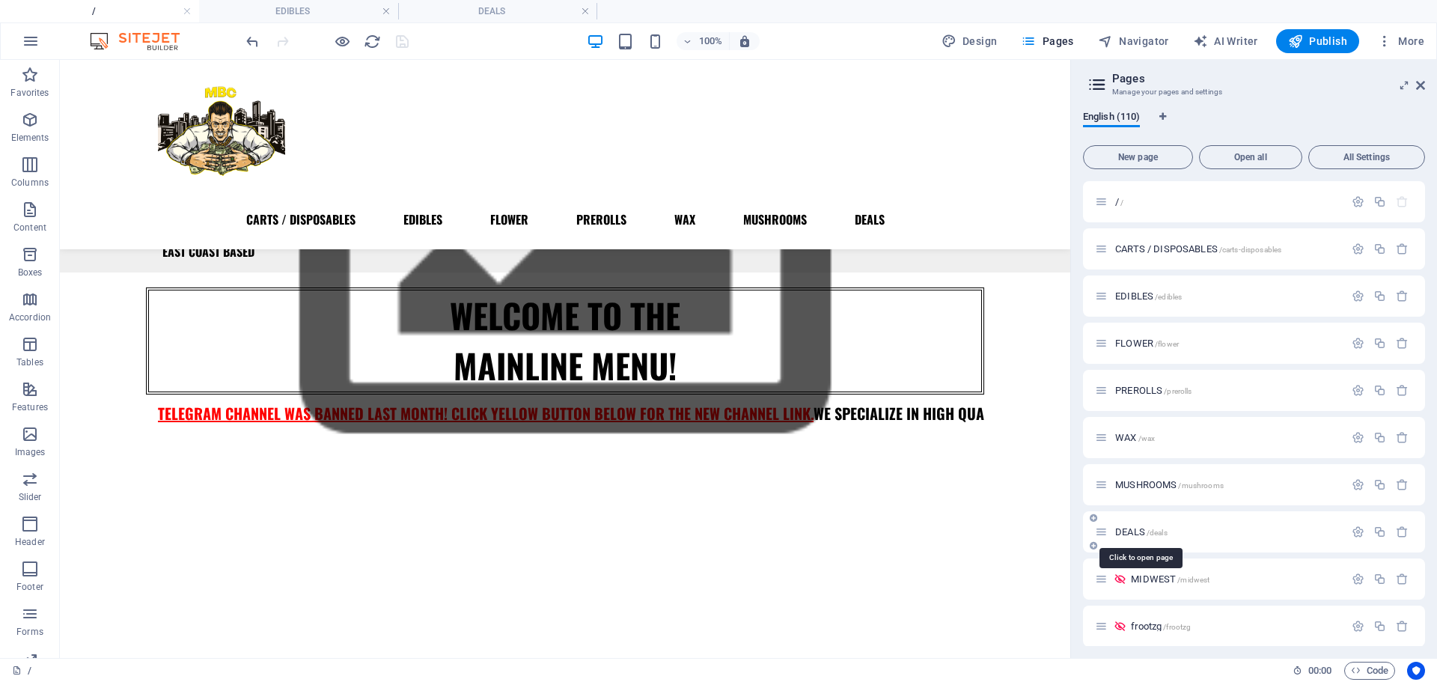
click at [1135, 529] on span "DEALS /deals" at bounding box center [1141, 531] width 52 height 11
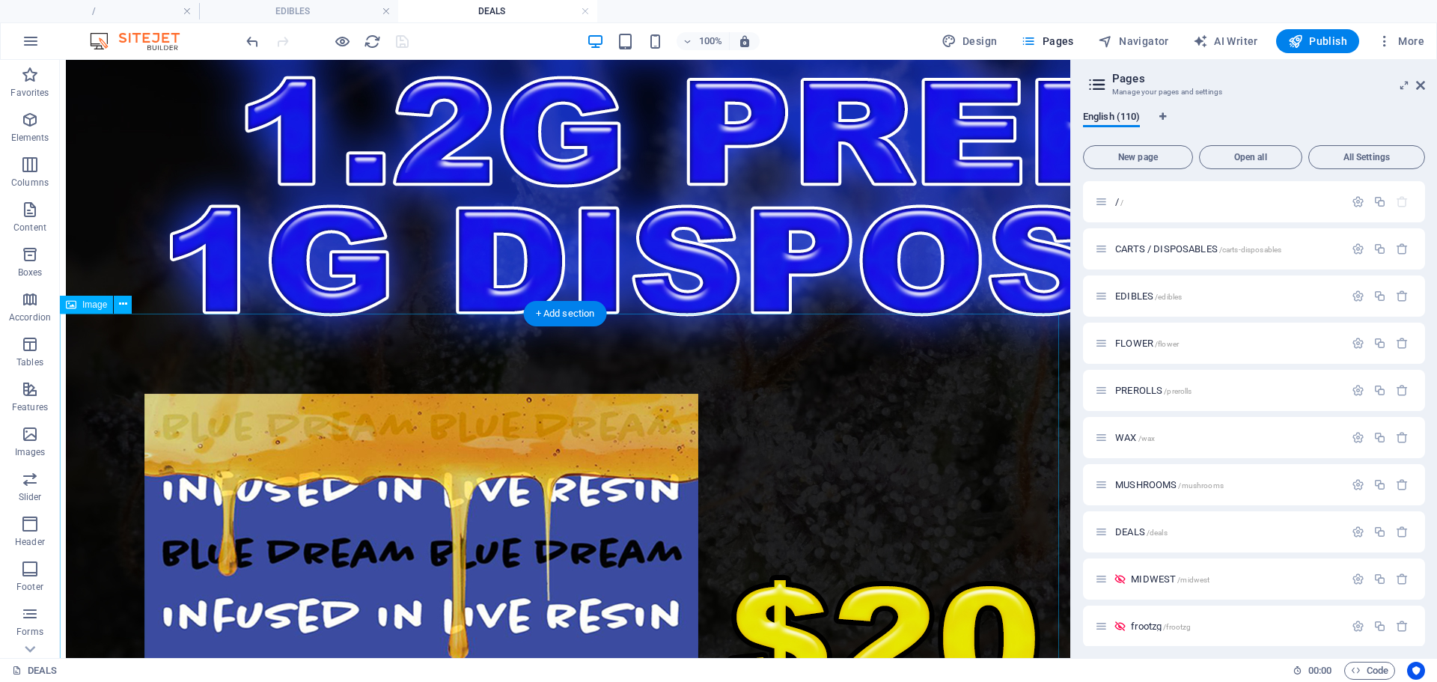
scroll to position [2801, 0]
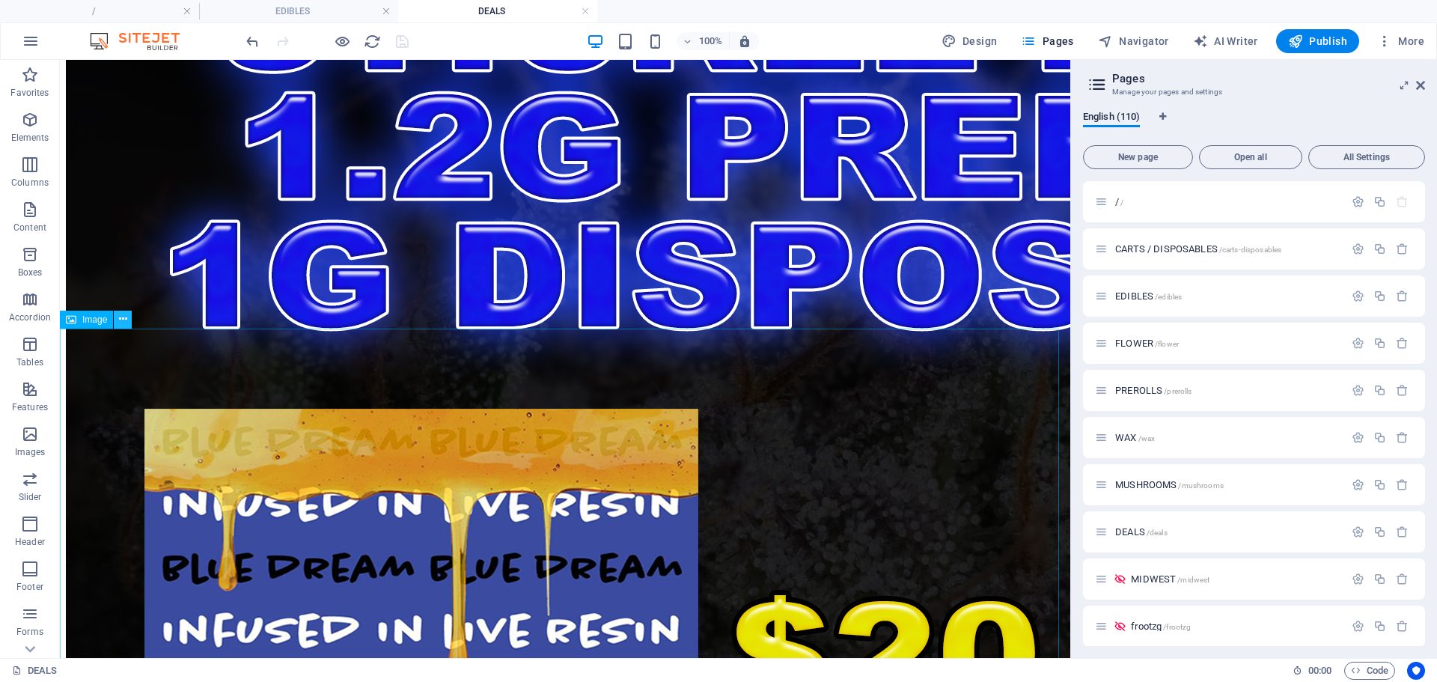
click at [124, 318] on icon at bounding box center [123, 319] width 8 height 16
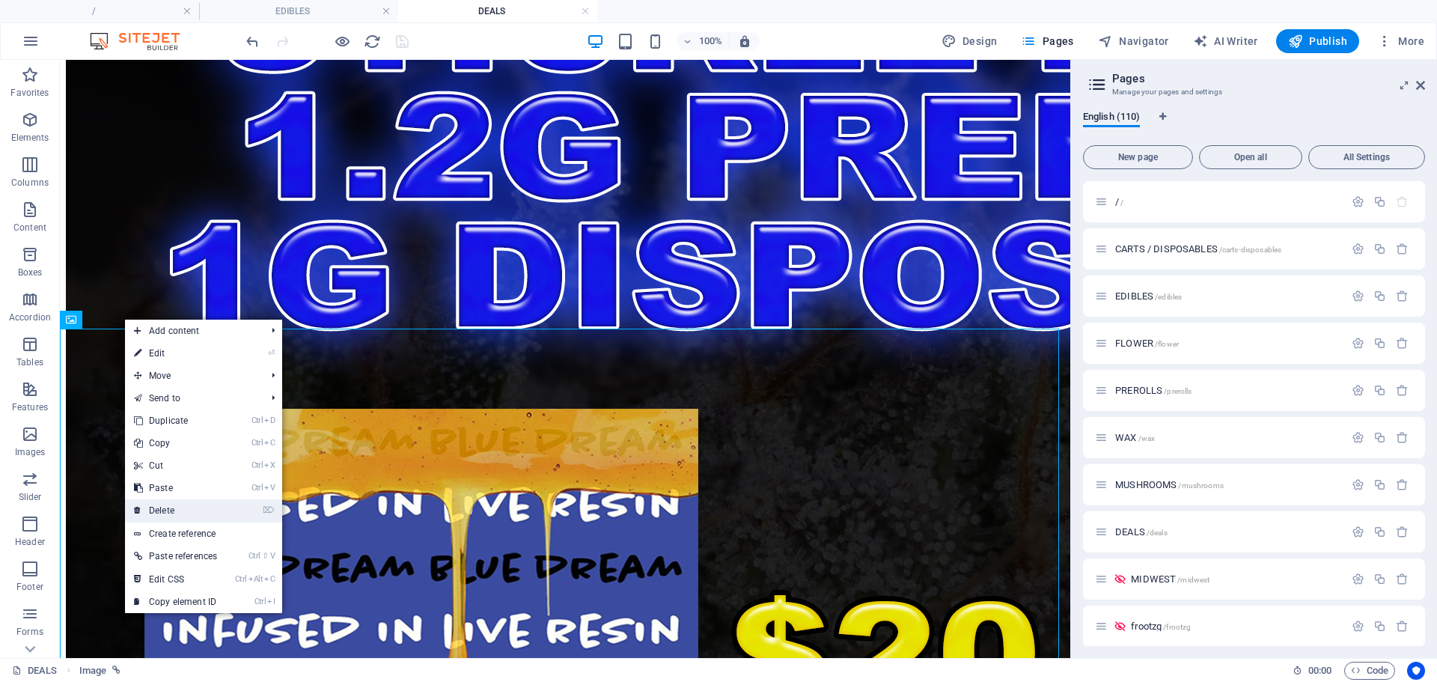
click at [155, 503] on link "⌦ Delete" at bounding box center [175, 510] width 101 height 22
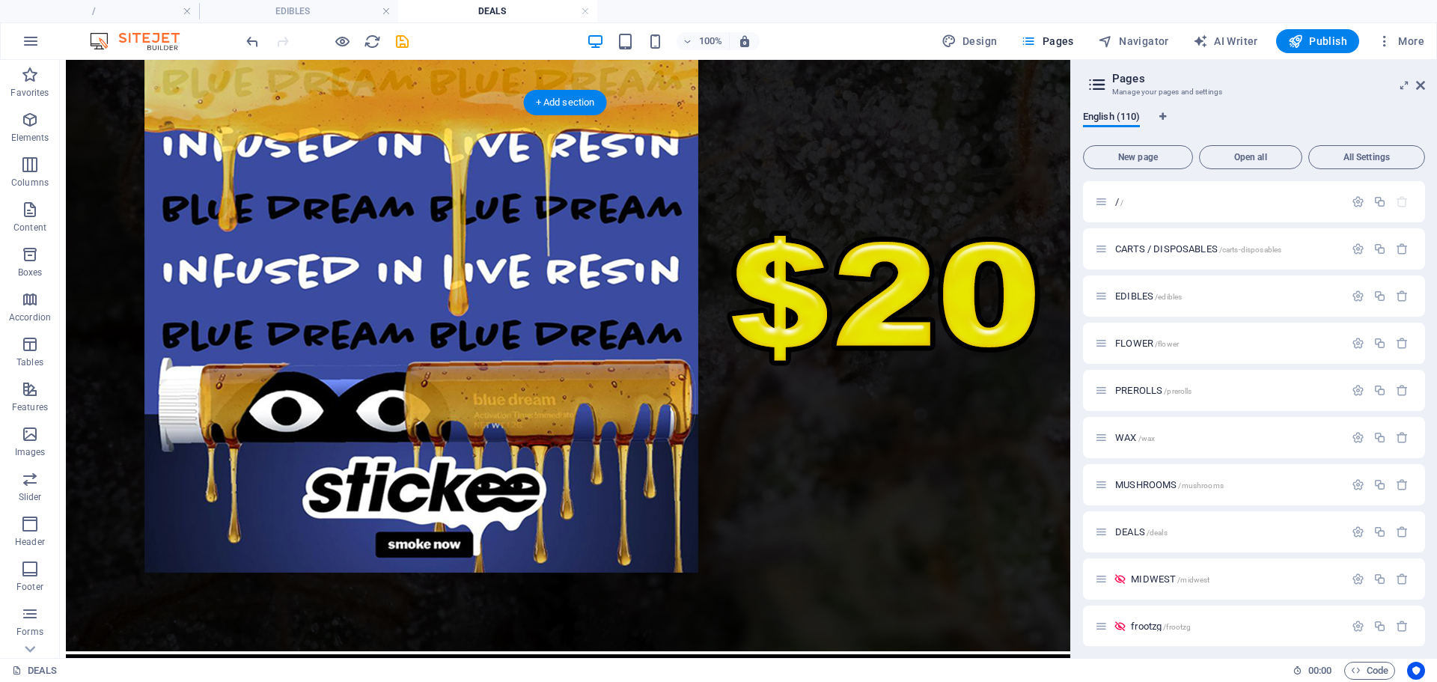
scroll to position [3259, 0]
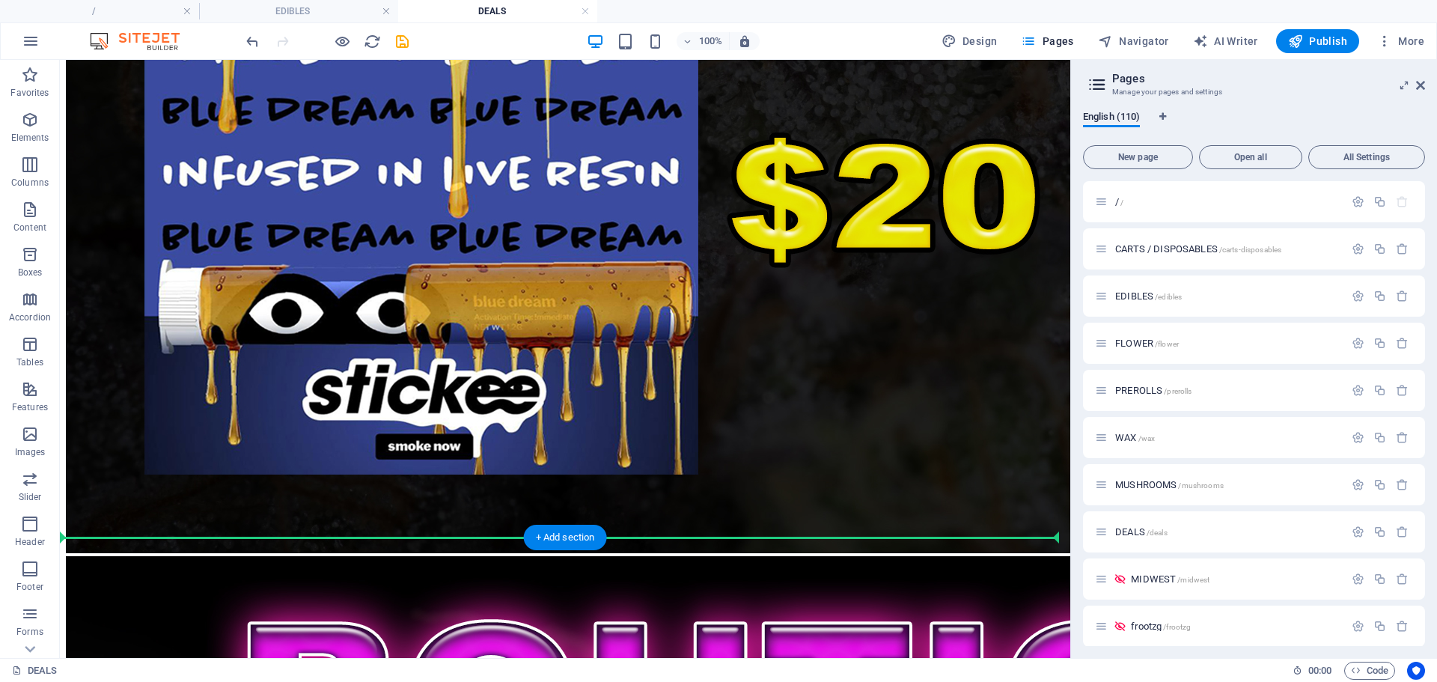
drag, startPoint x: 147, startPoint y: 353, endPoint x: 225, endPoint y: 508, distance: 173.4
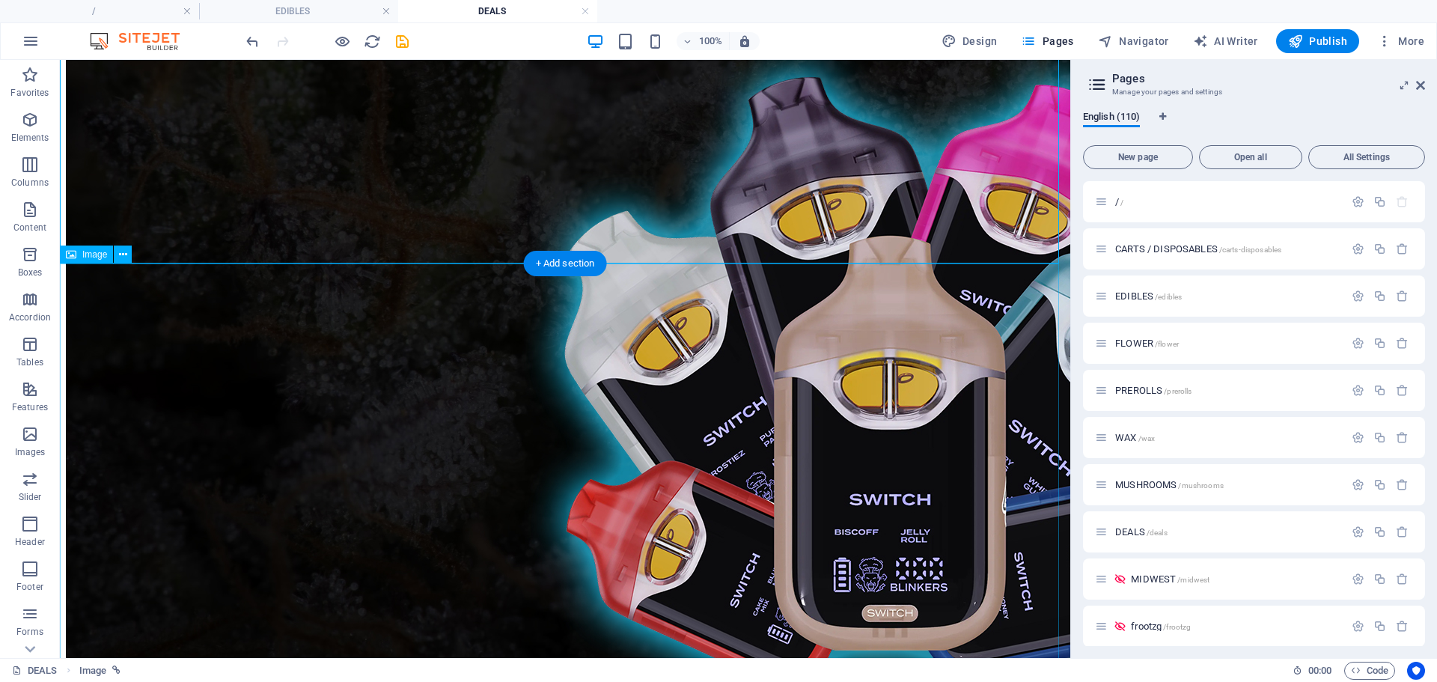
scroll to position [4220, 0]
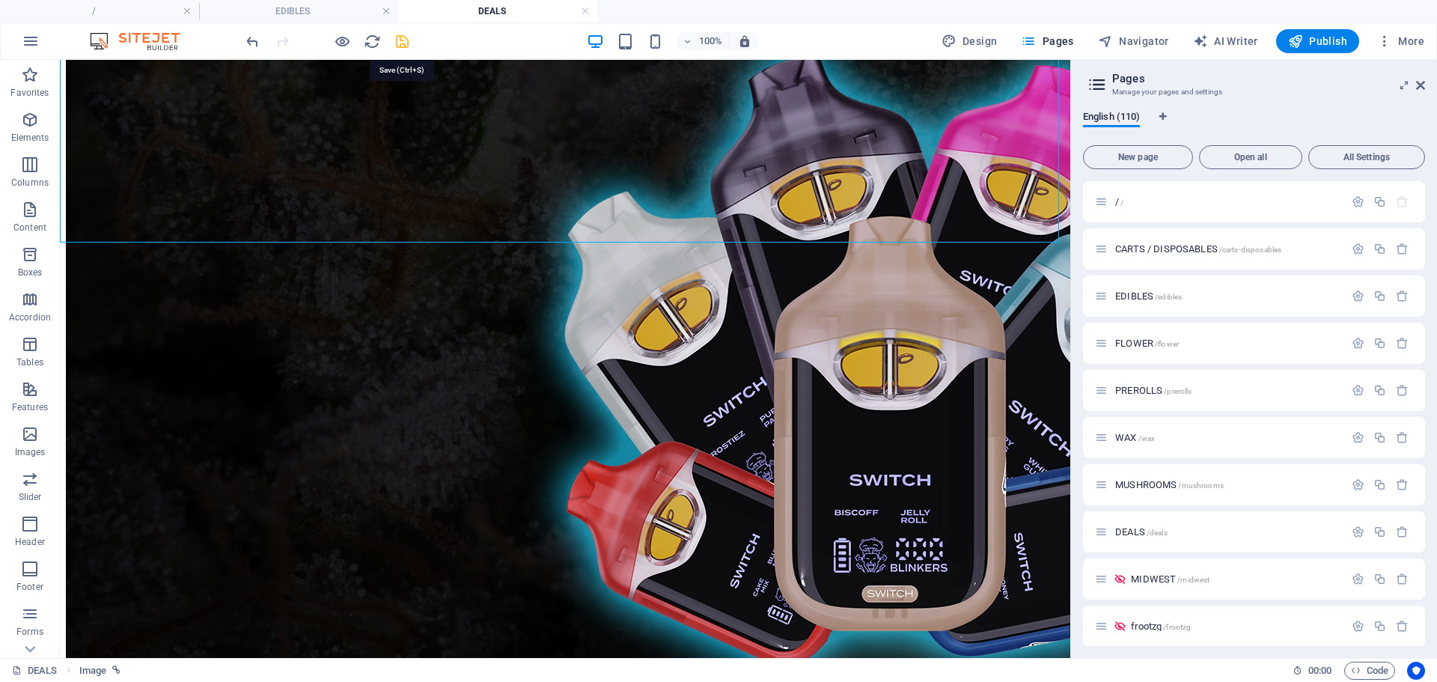
click at [401, 40] on icon "save" at bounding box center [402, 41] width 17 height 17
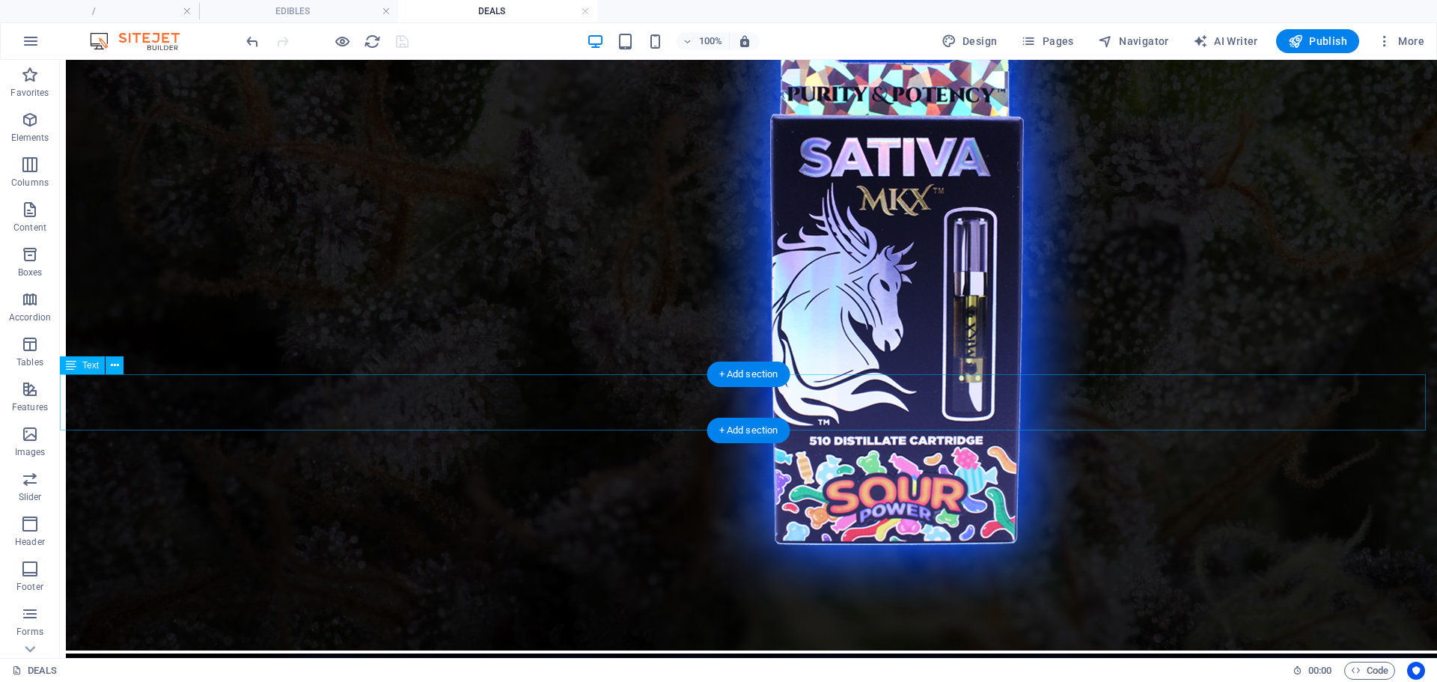
scroll to position [12939, 0]
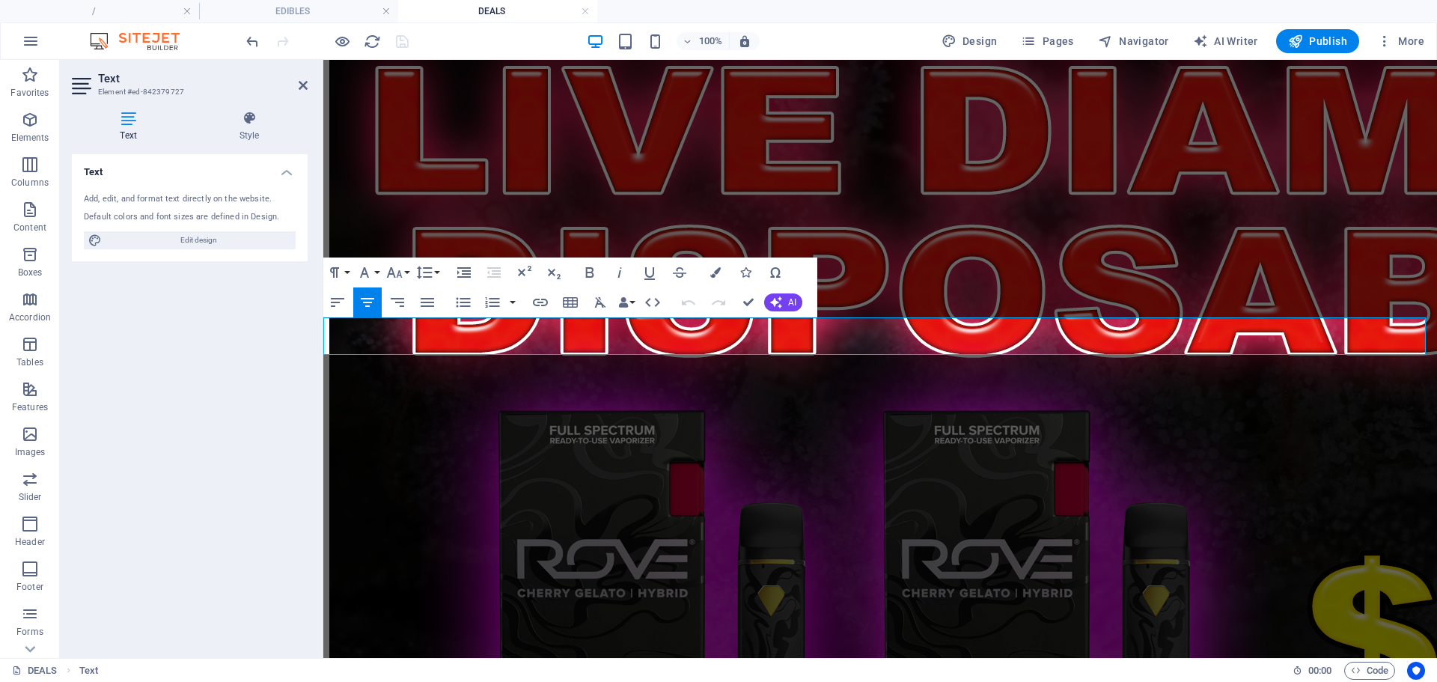
scroll to position [10497, 0]
drag, startPoint x: 987, startPoint y: 341, endPoint x: 713, endPoint y: 389, distance: 278.3
drag, startPoint x: 713, startPoint y: 389, endPoint x: 990, endPoint y: 353, distance: 279.3
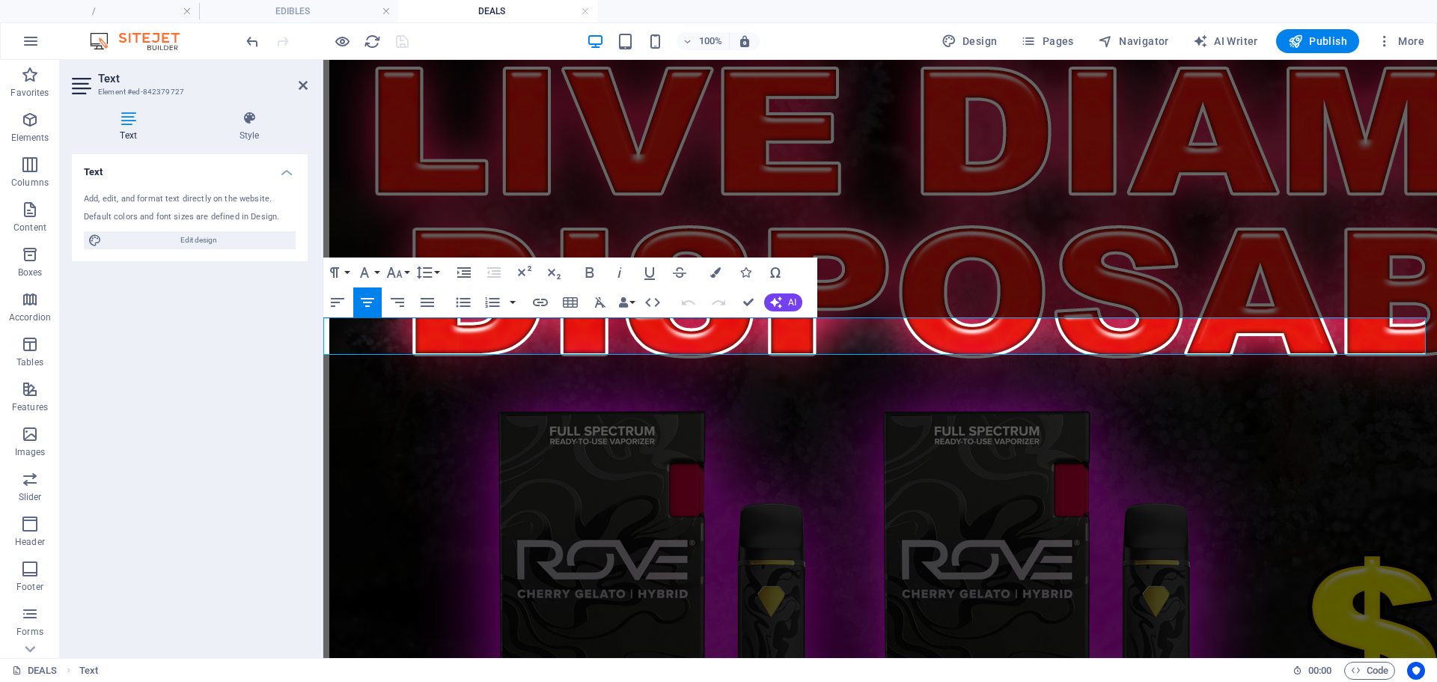
drag, startPoint x: 987, startPoint y: 338, endPoint x: 770, endPoint y: 331, distance: 216.5
copy p "Trudose 1g (2023-2024) -- $5"
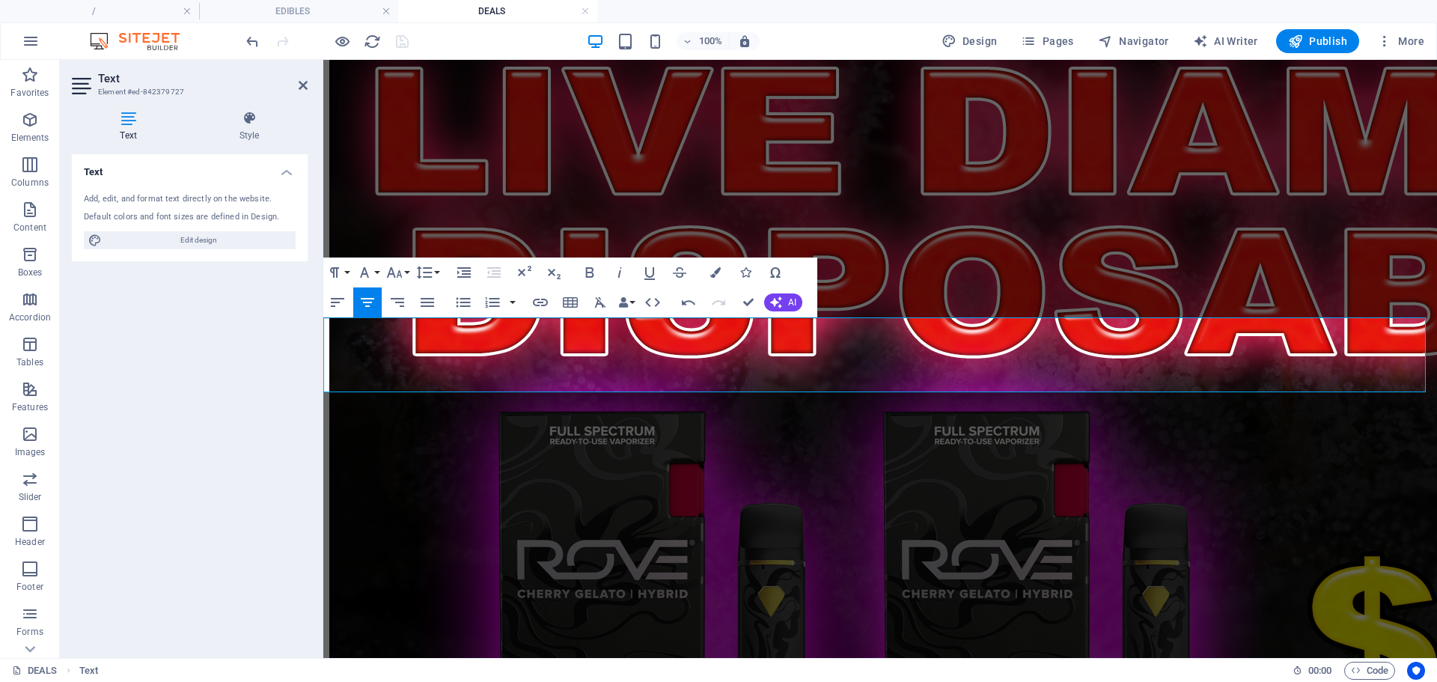
drag, startPoint x: 931, startPoint y: 378, endPoint x: 777, endPoint y: 379, distance: 153.5
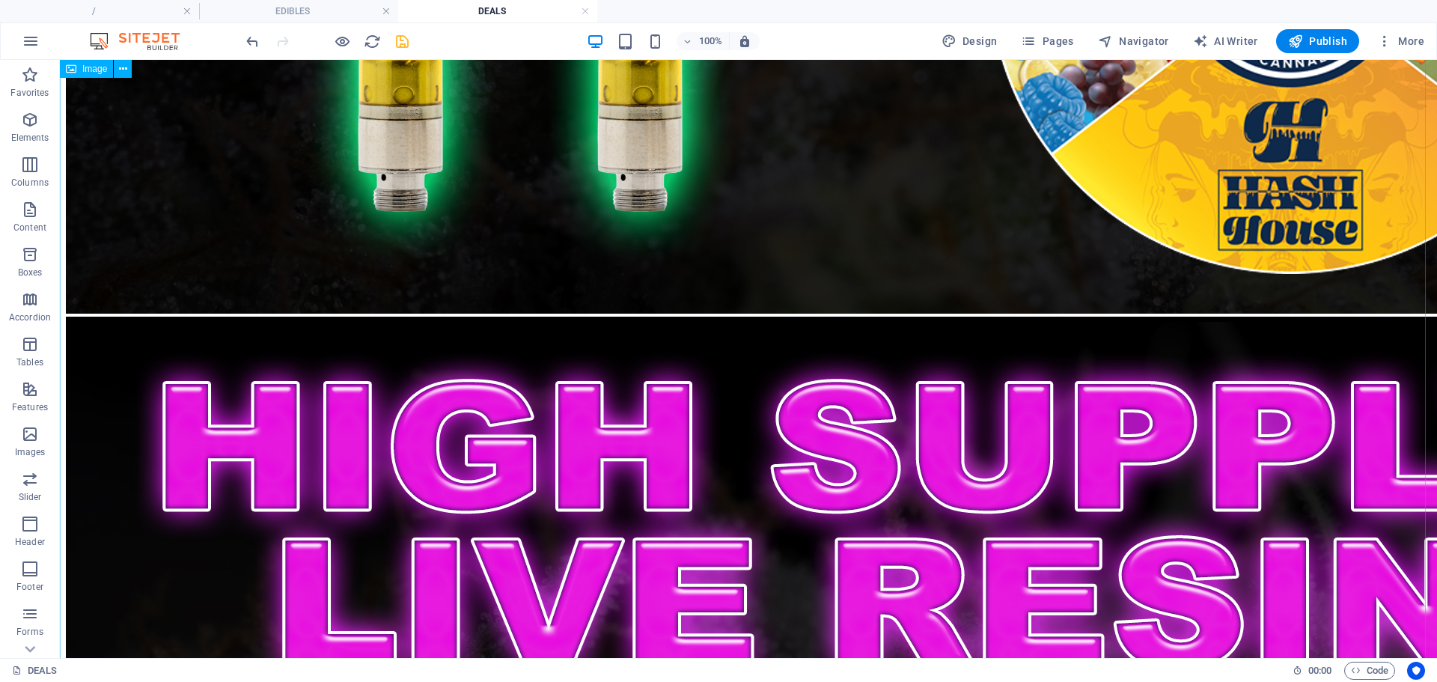
scroll to position [7843, 0]
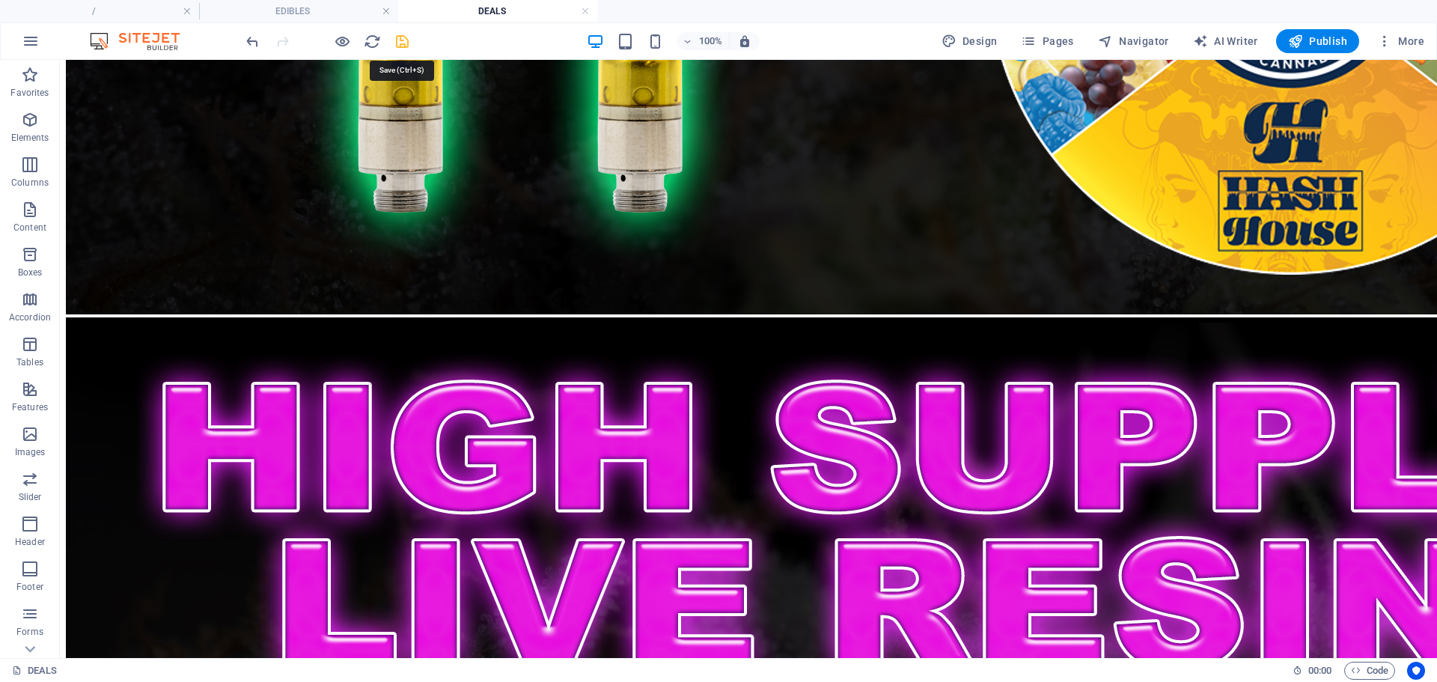
click at [398, 45] on icon "save" at bounding box center [402, 41] width 17 height 17
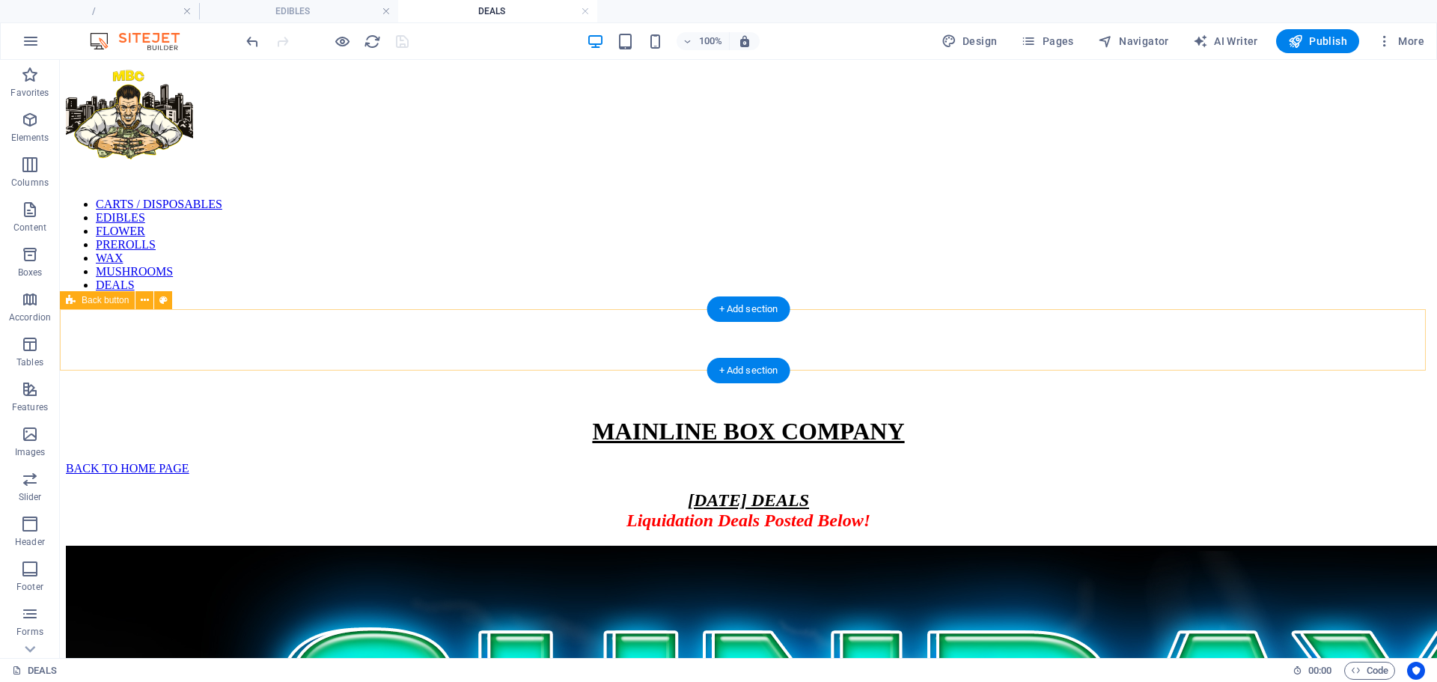
scroll to position [0, 0]
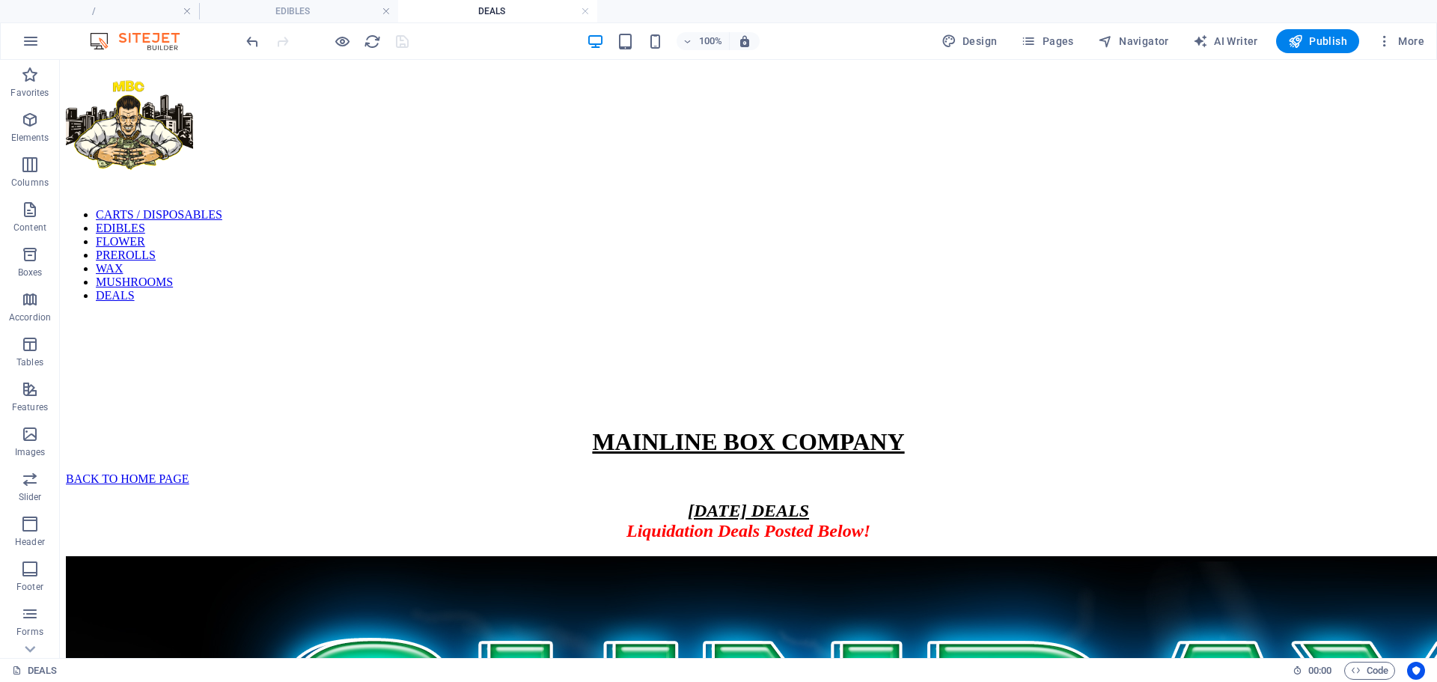
click at [1336, 12] on ul "/ EDIBLES DEALS" at bounding box center [718, 11] width 1437 height 22
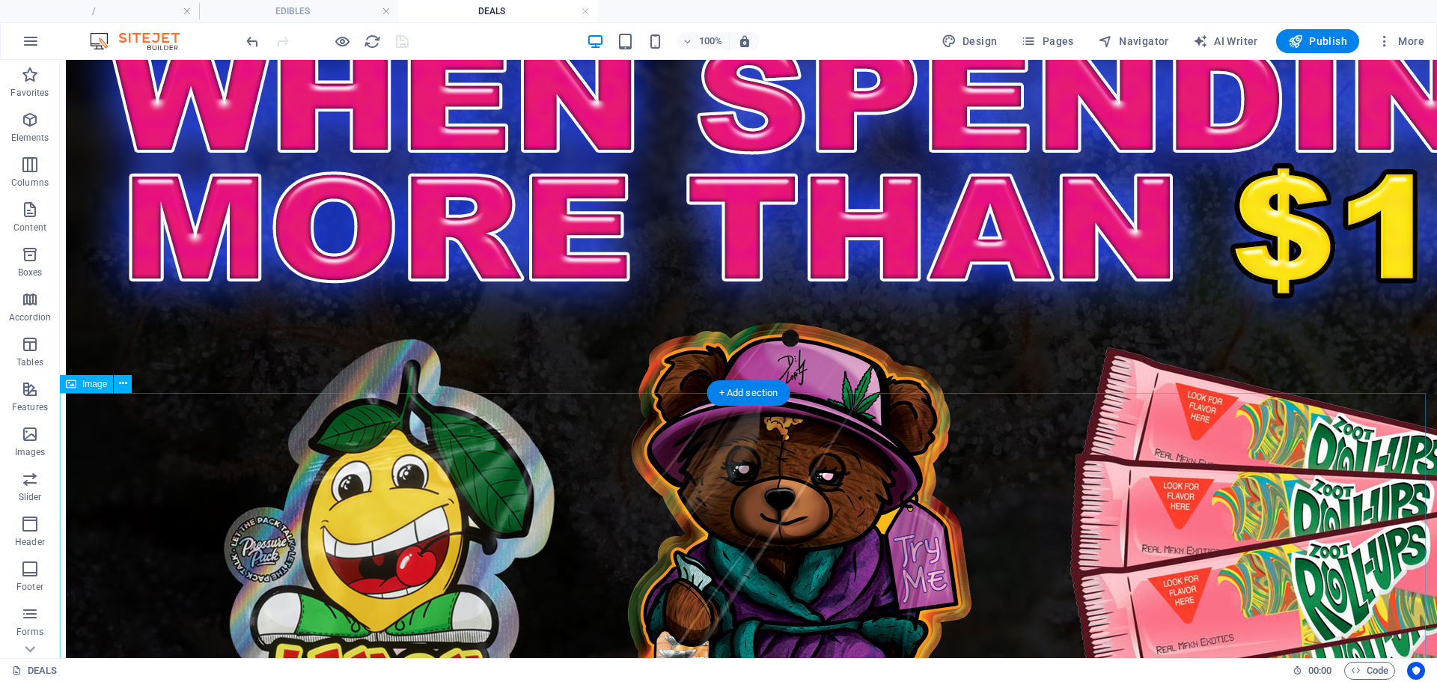
scroll to position [1891, 0]
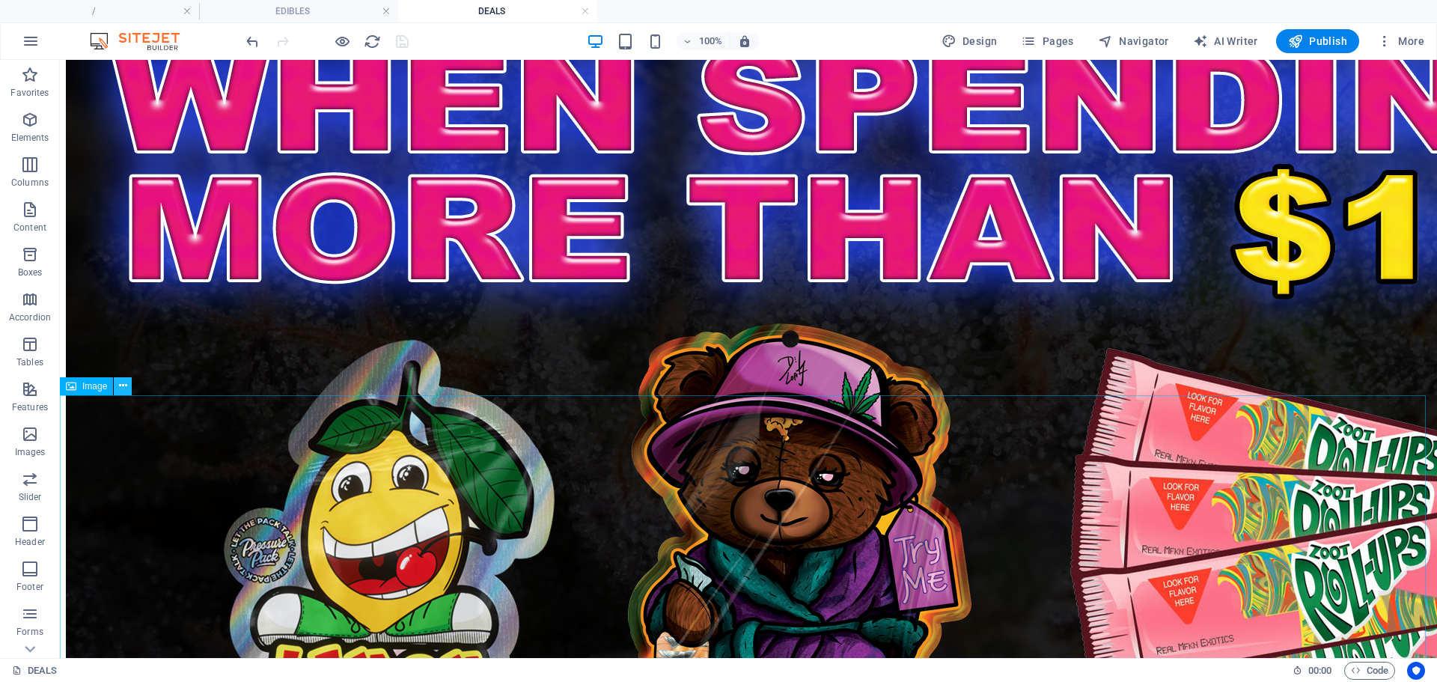
click at [121, 383] on icon at bounding box center [123, 386] width 8 height 16
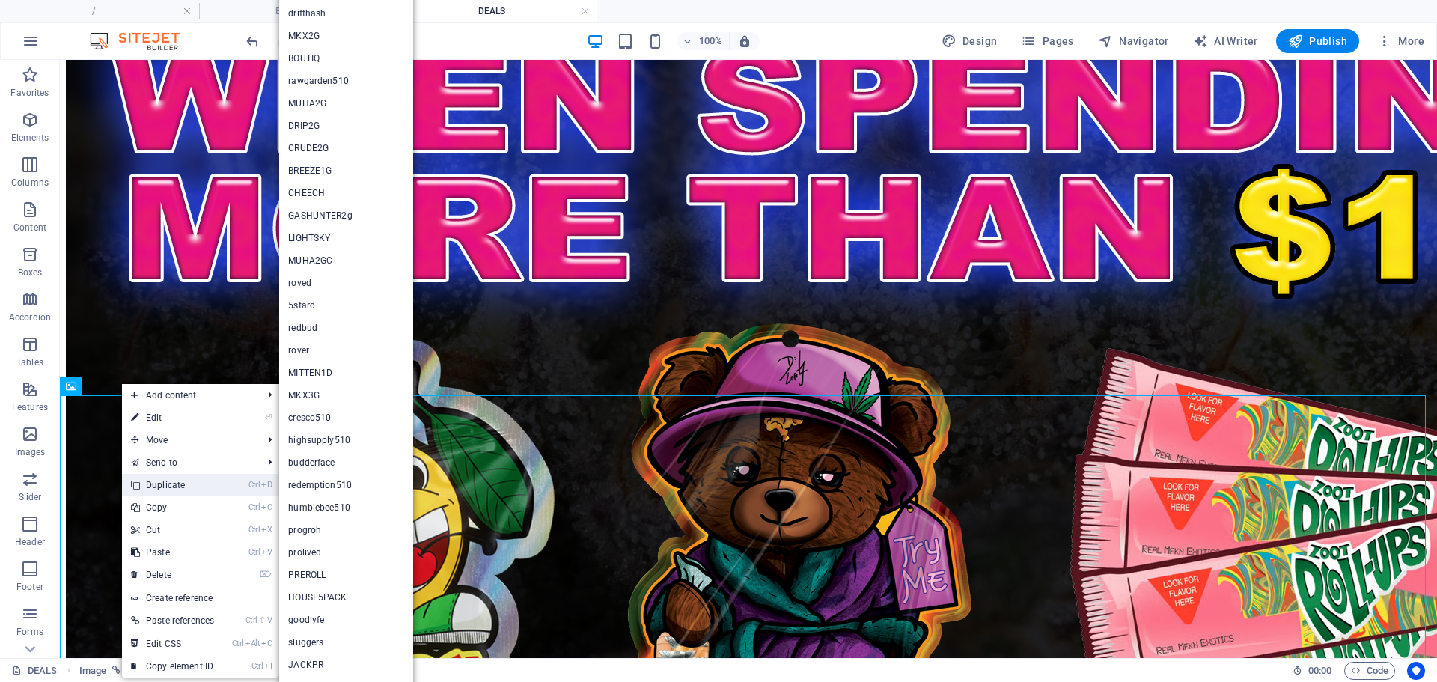
click at [170, 481] on link "Ctrl D Duplicate" at bounding box center [172, 485] width 101 height 22
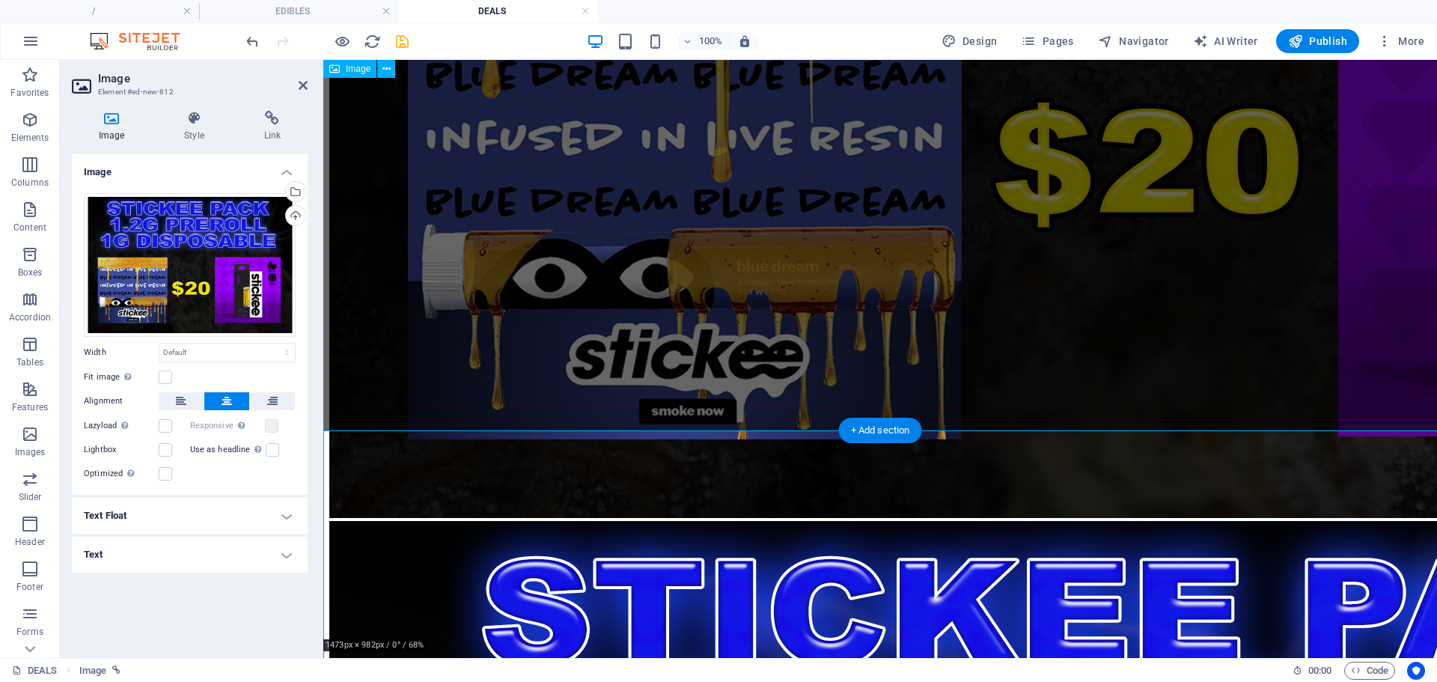
scroll to position [2767, 0]
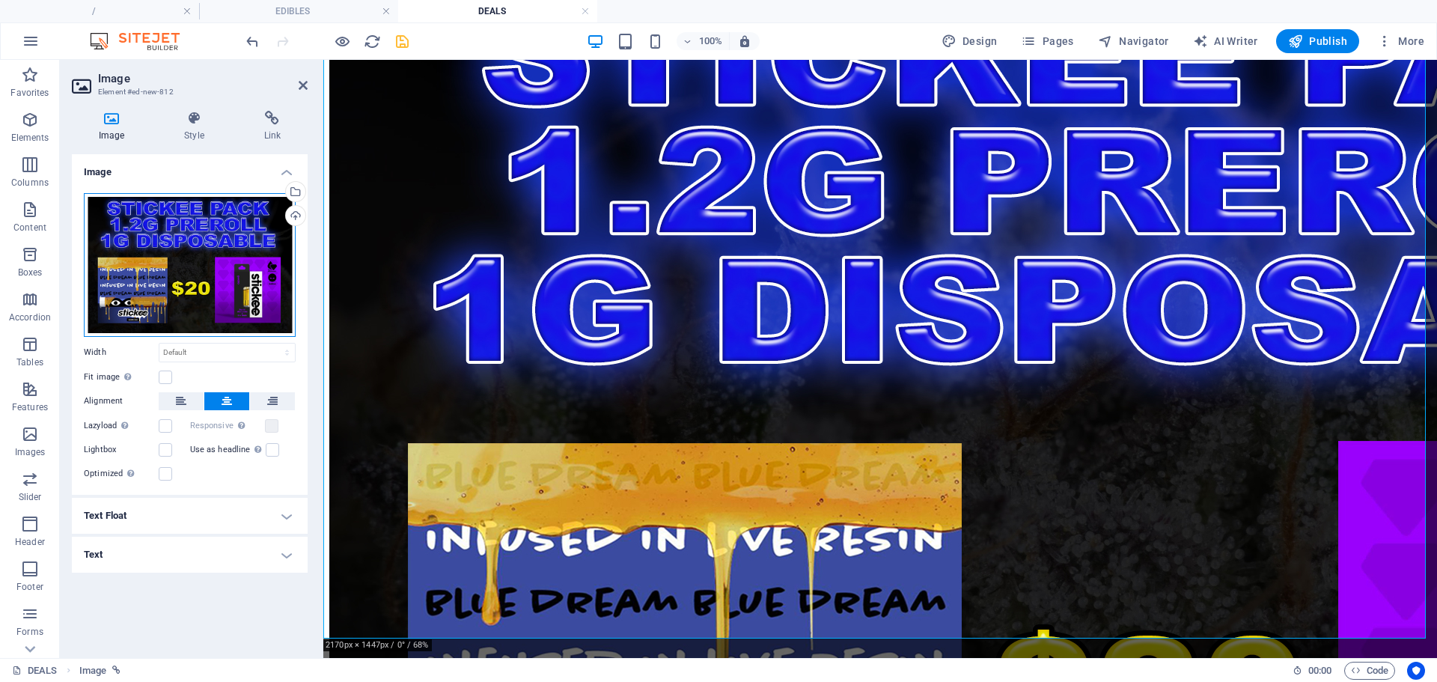
click at [253, 308] on div "Drag files here, click to choose files or select files from Files or our free s…" at bounding box center [190, 265] width 212 height 144
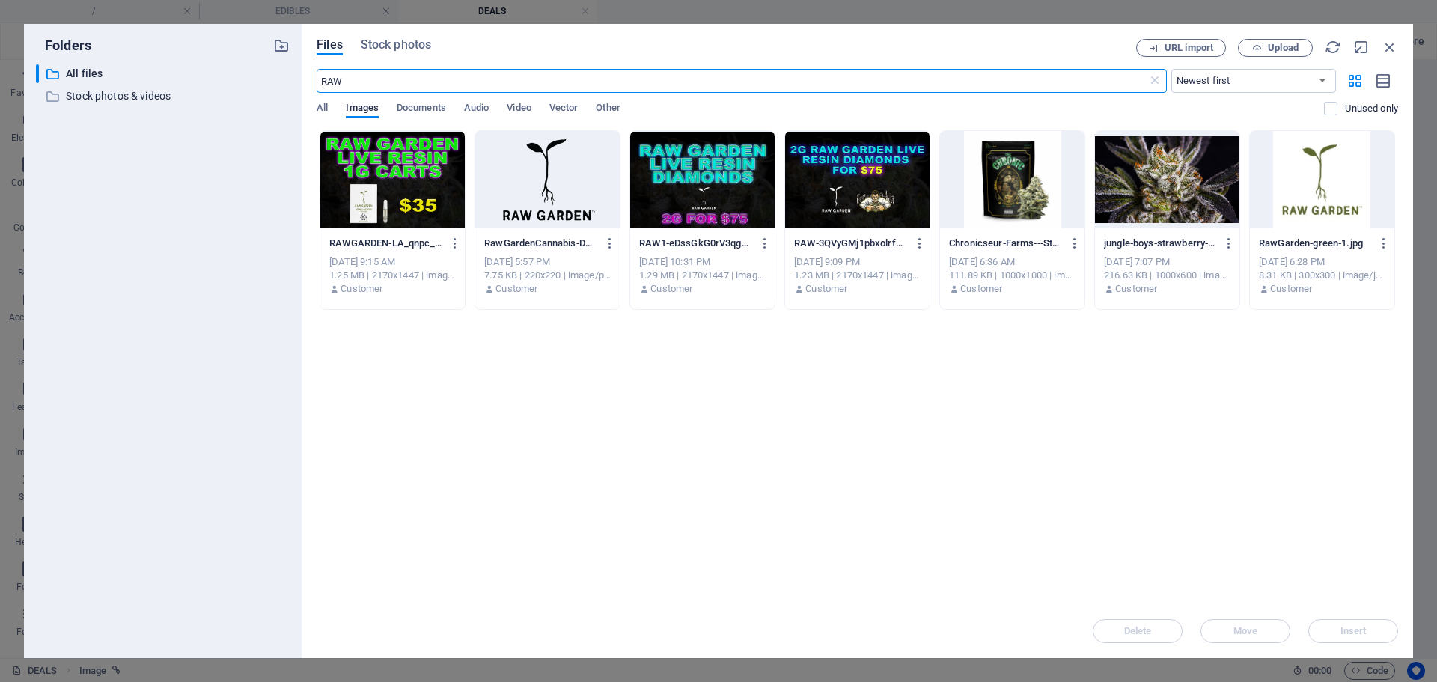
scroll to position [2071, 0]
click at [1157, 77] on icon at bounding box center [1155, 80] width 15 height 15
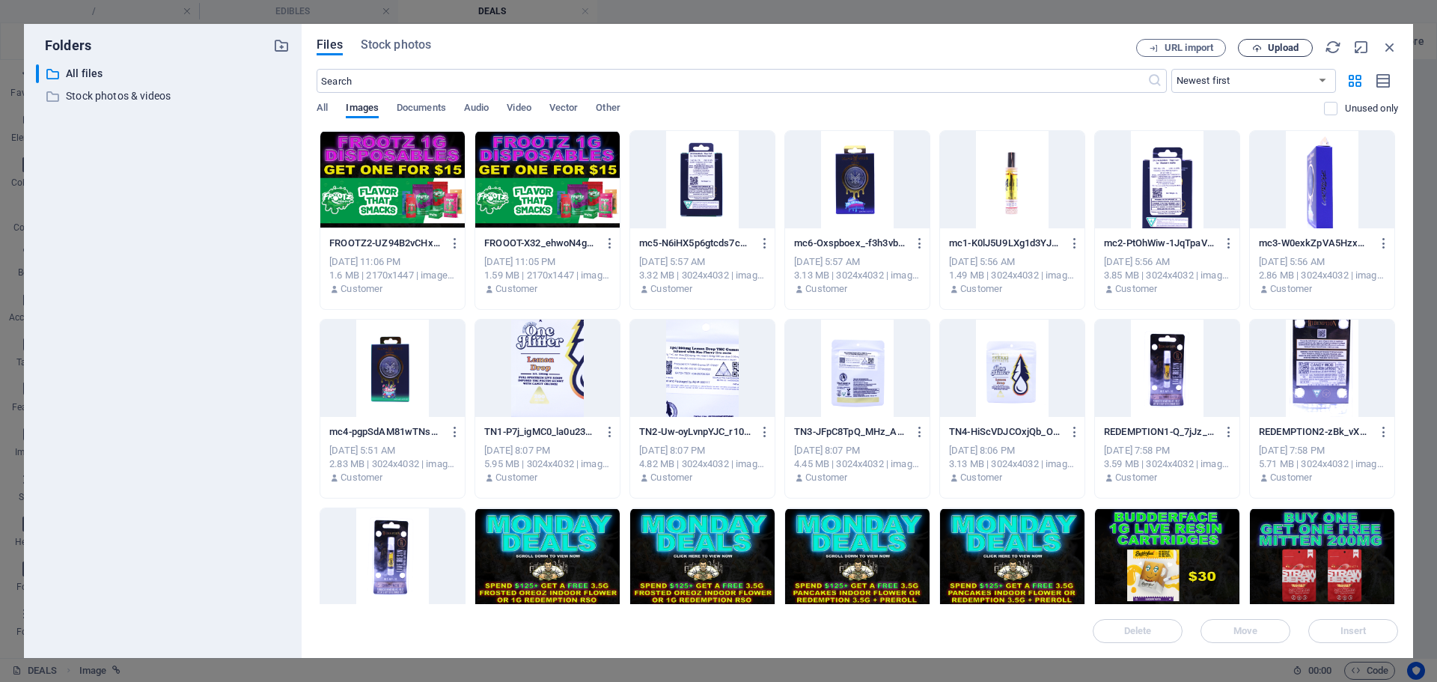
click at [1262, 40] on button "Upload" at bounding box center [1275, 48] width 75 height 18
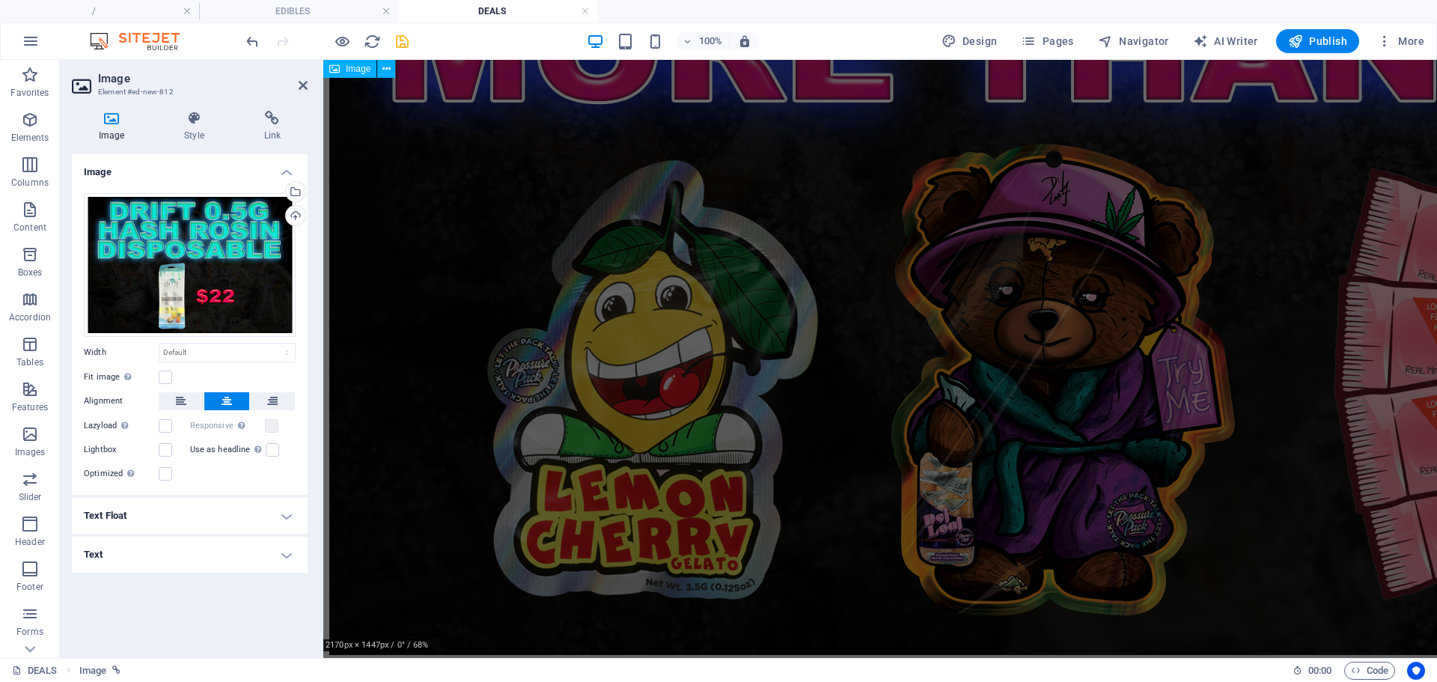
scroll to position [2767, 0]
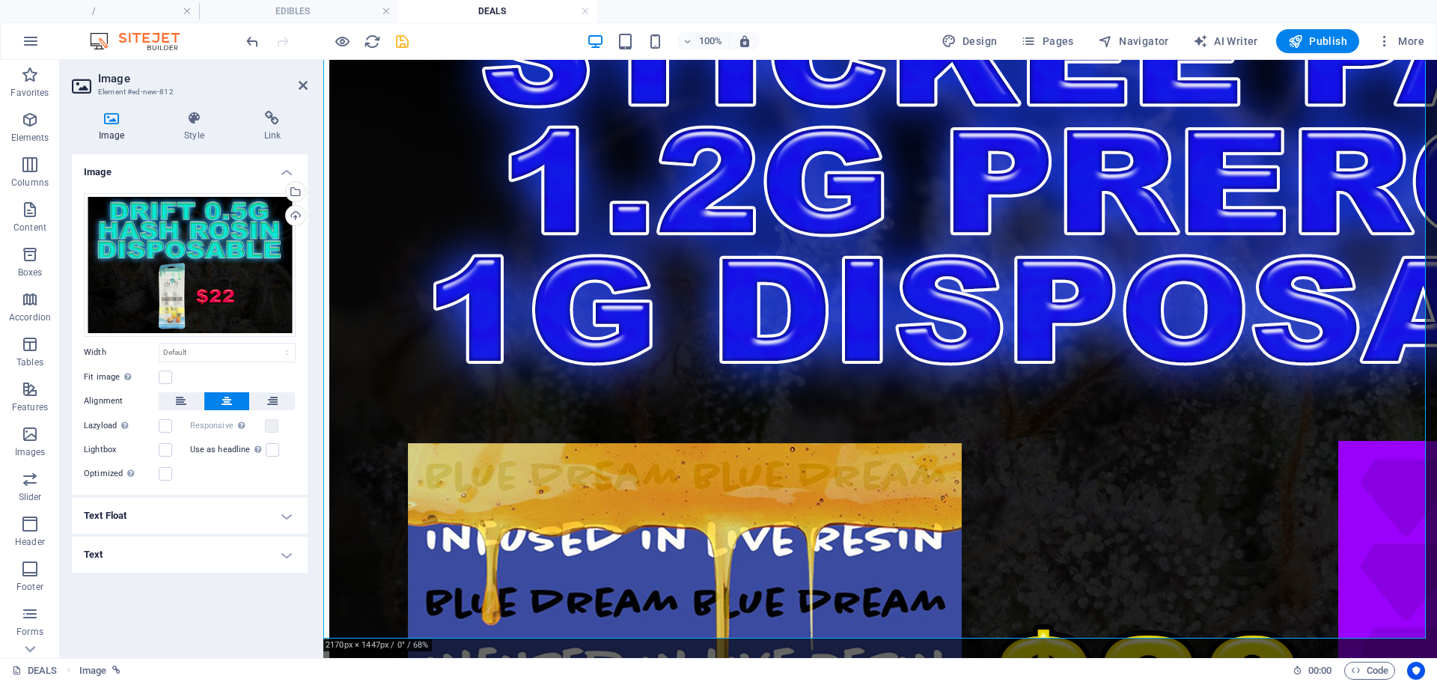
click at [271, 110] on div "Image Style Link Image Drag files here, click to choose files or select files f…" at bounding box center [190, 378] width 260 height 559
click at [271, 127] on h4 "Link" at bounding box center [272, 126] width 70 height 31
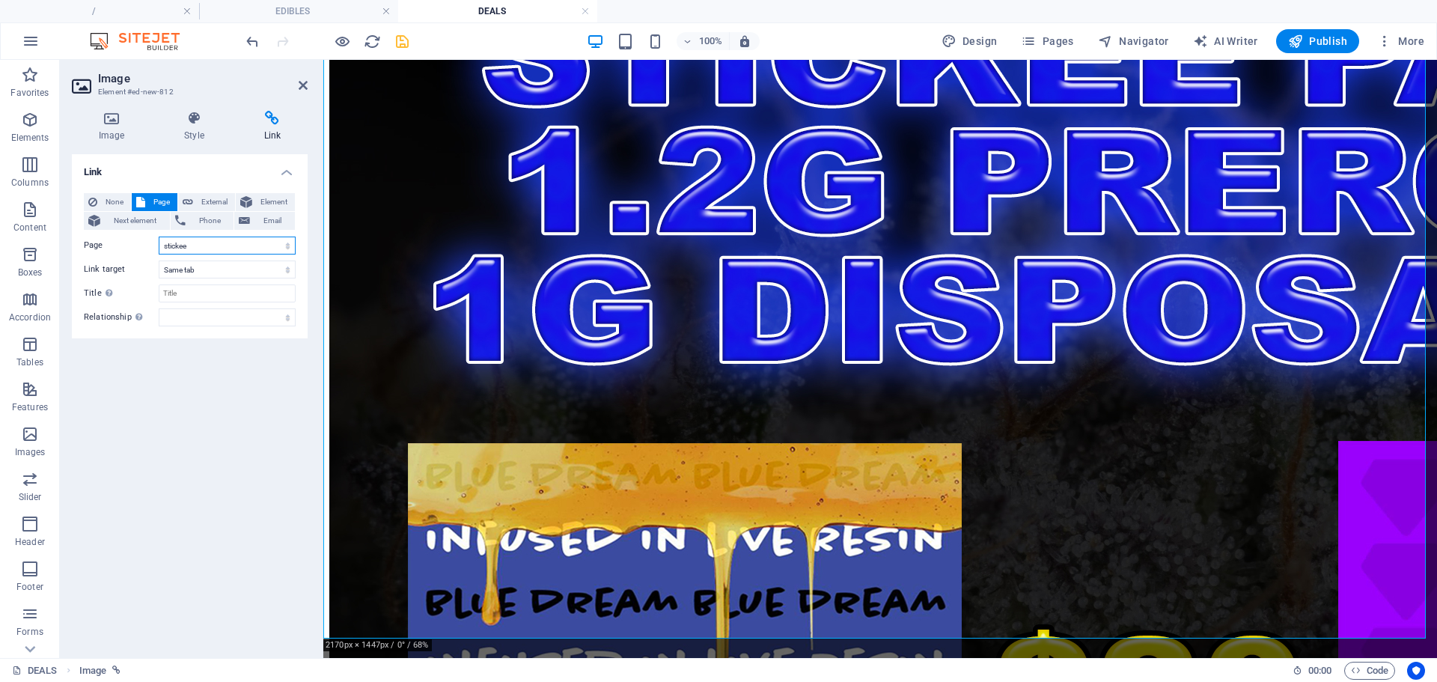
click at [195, 247] on select "/ CARTS / DISPOSABLES EDIBLES FLOWER PREROLLS WAX MUSHROOMS DEALS MIDWEST froot…" at bounding box center [227, 246] width 137 height 18
select select "34"
click at [159, 237] on select "/ CARTS / DISPOSABLES EDIBLES FLOWER PREROLLS WAX MUSHROOMS DEALS MIDWEST froot…" at bounding box center [227, 246] width 137 height 18
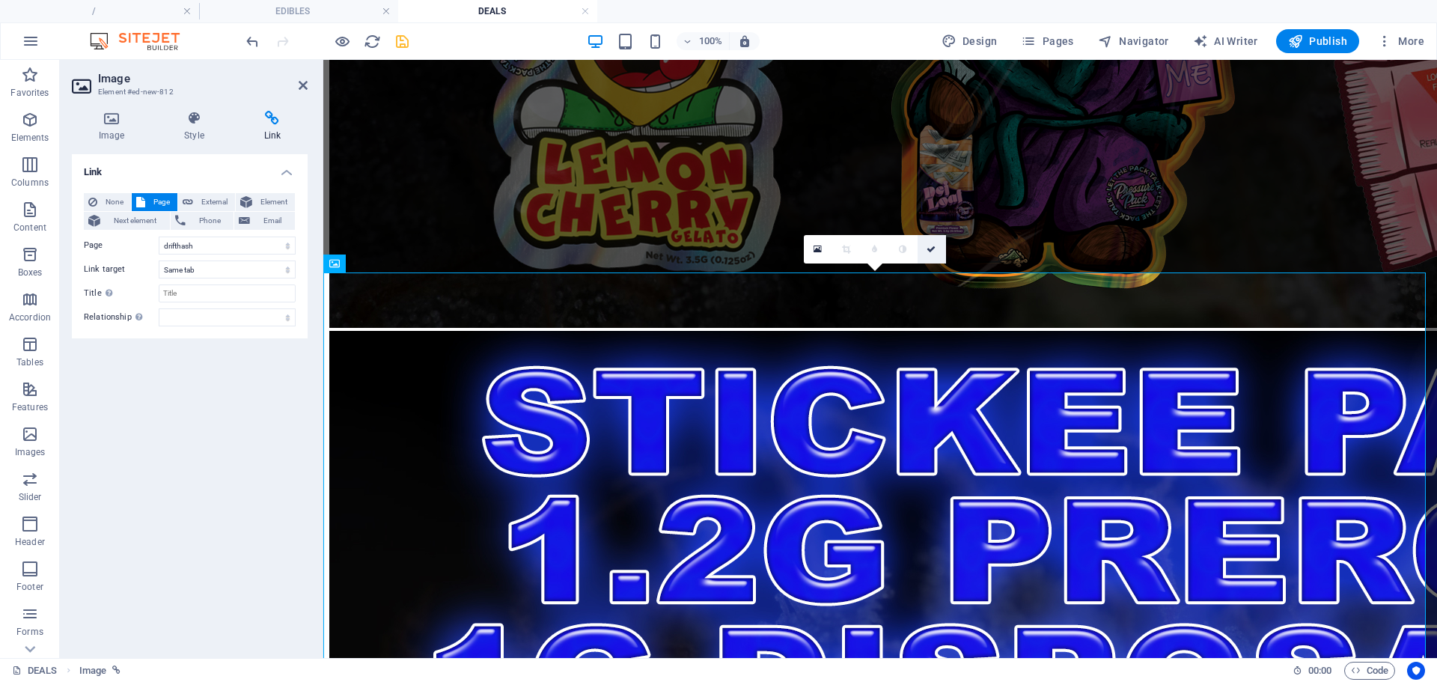
click at [936, 251] on icon at bounding box center [931, 249] width 9 height 9
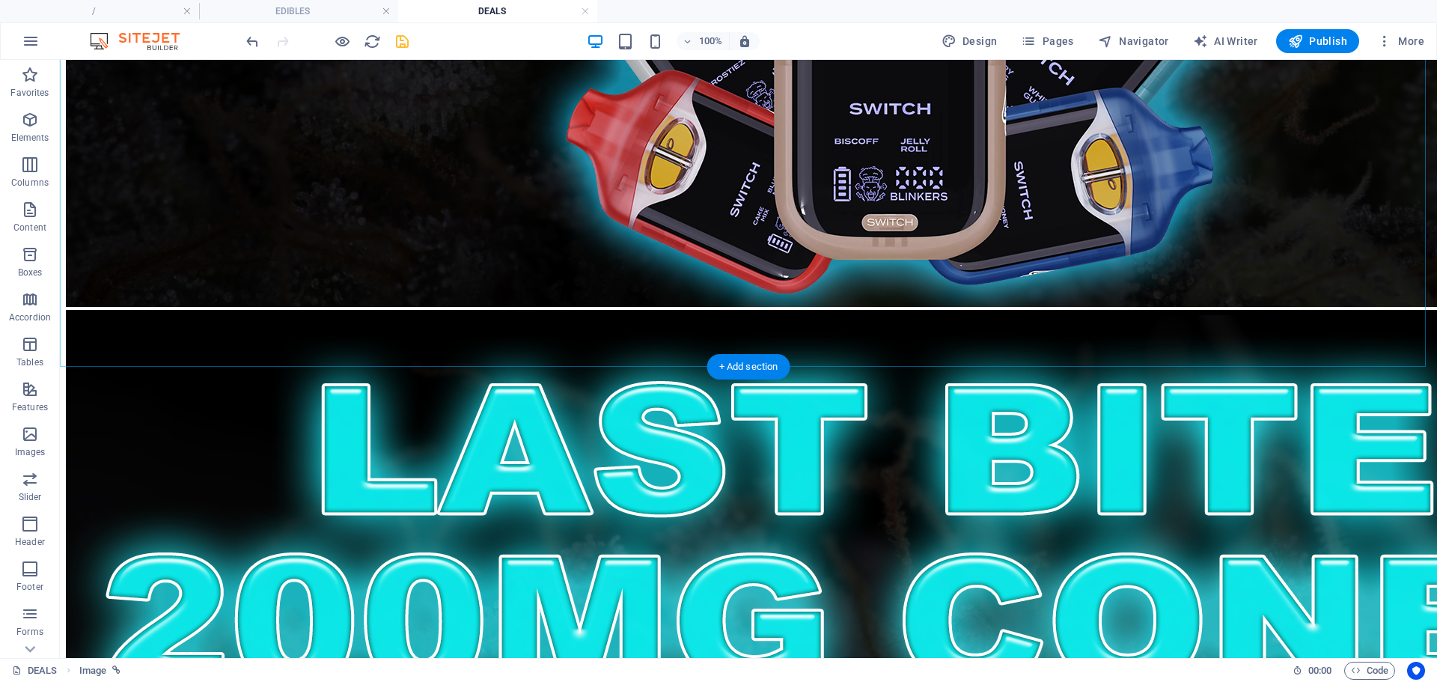
scroll to position [5735, 0]
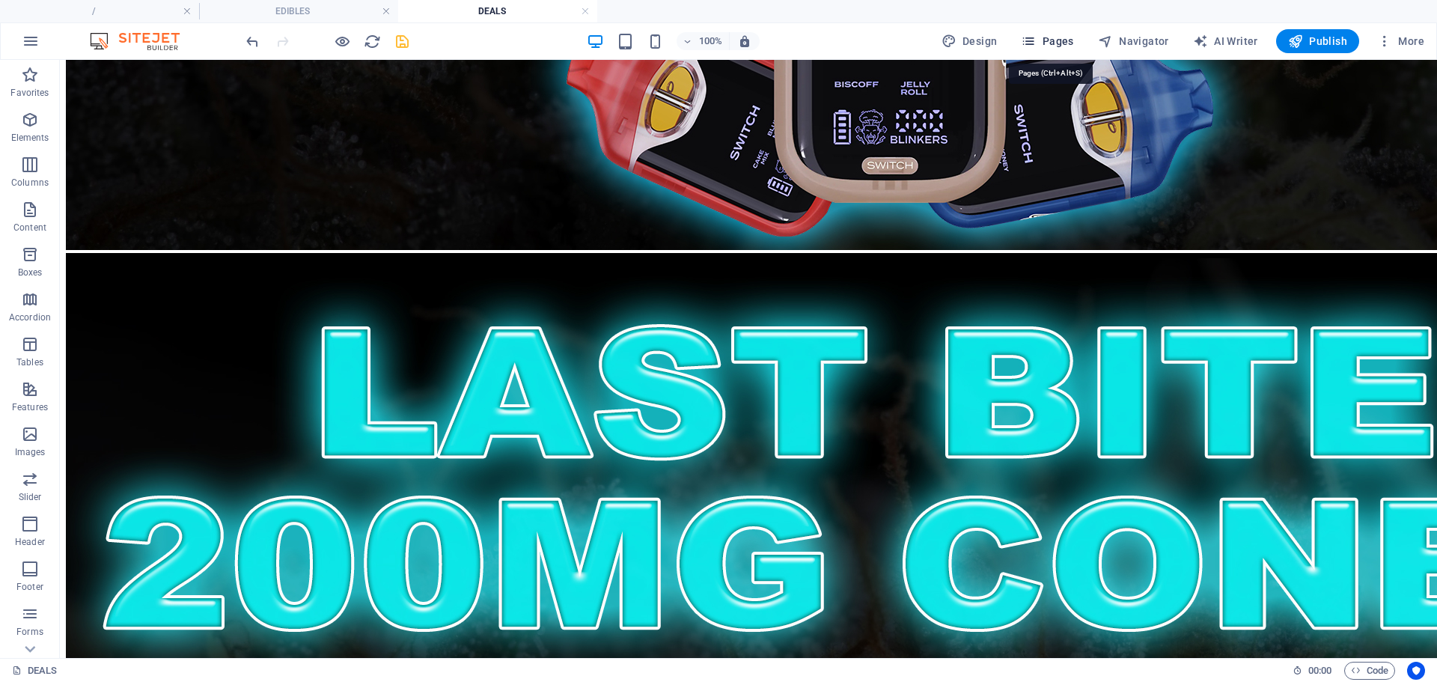
click at [1061, 35] on span "Pages" at bounding box center [1047, 41] width 52 height 15
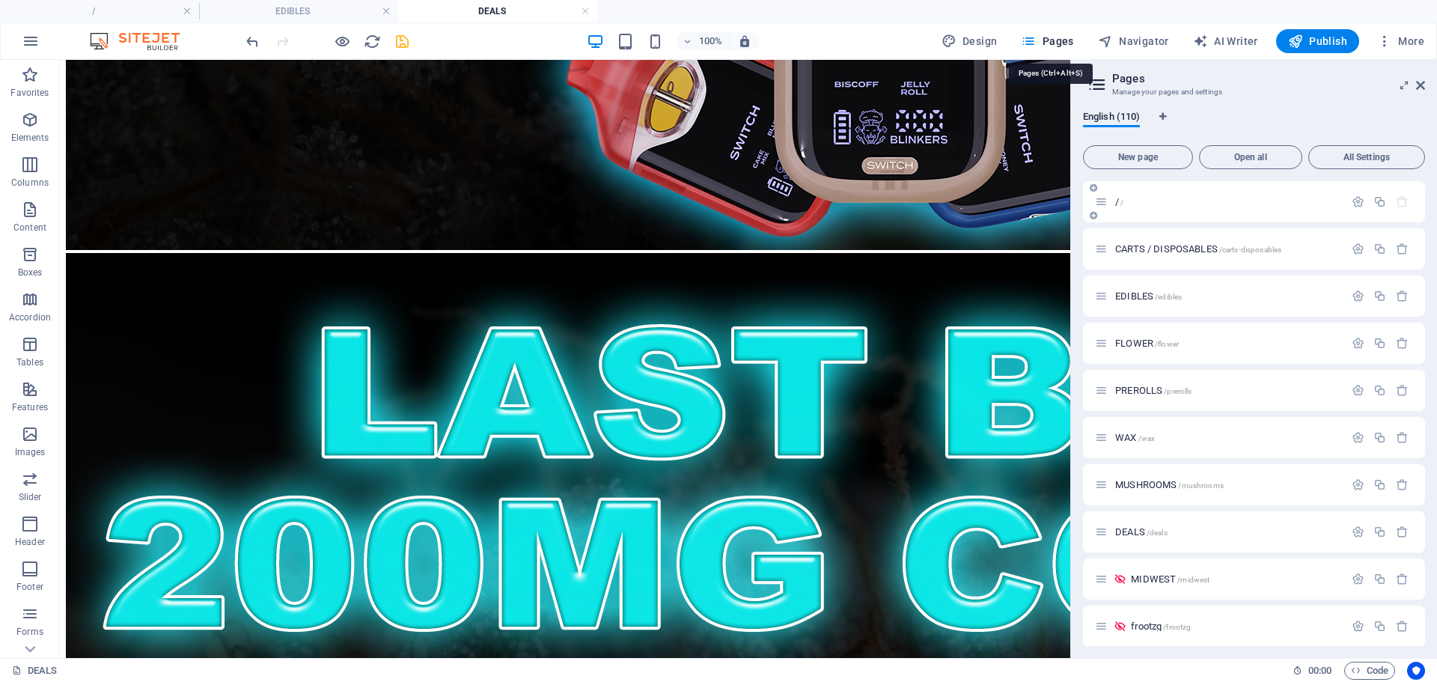
scroll to position [4511, 0]
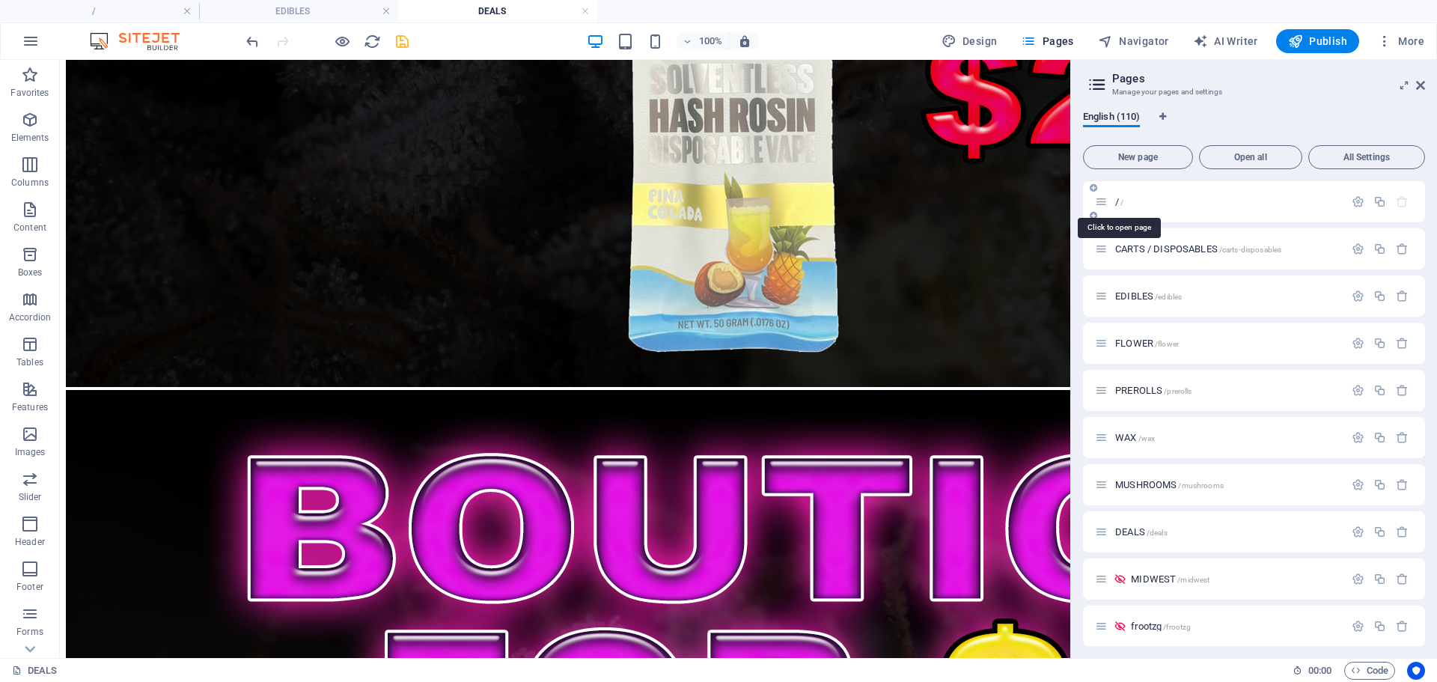
click at [1122, 202] on span "/" at bounding box center [1122, 202] width 3 height 8
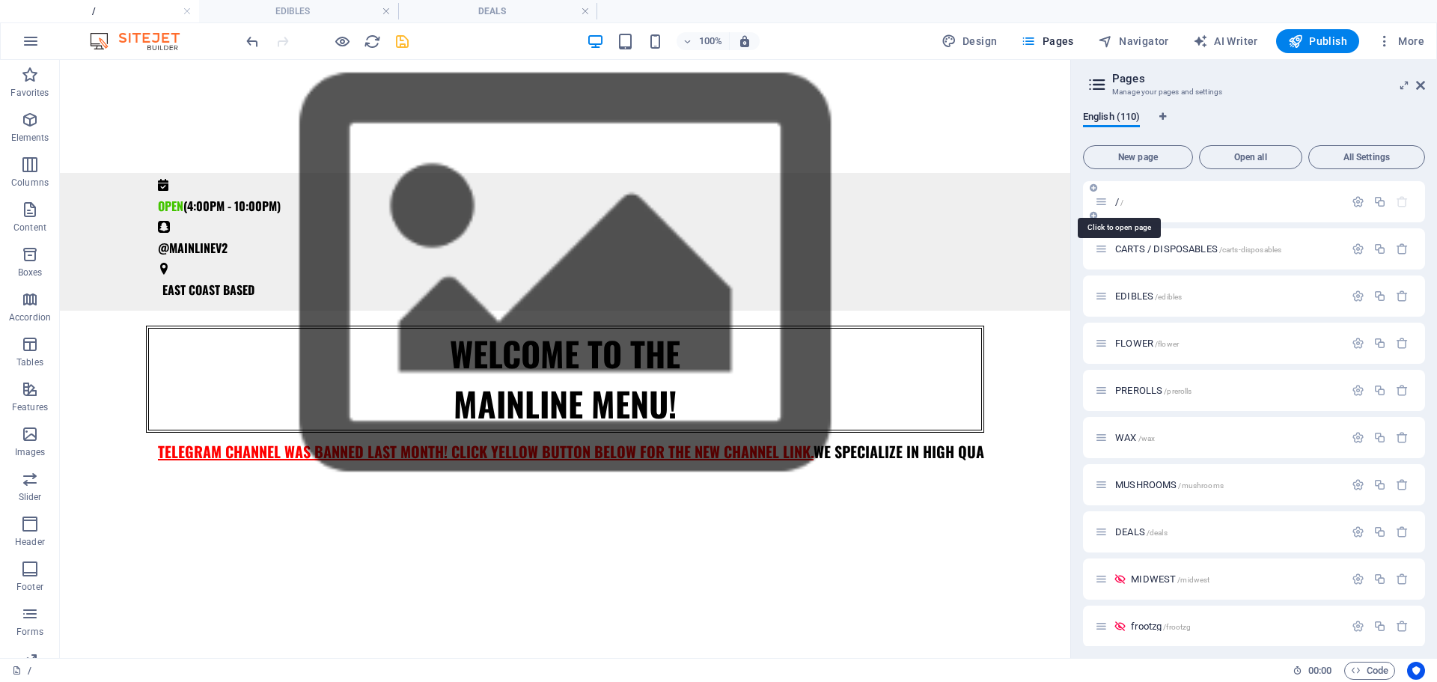
scroll to position [0, 0]
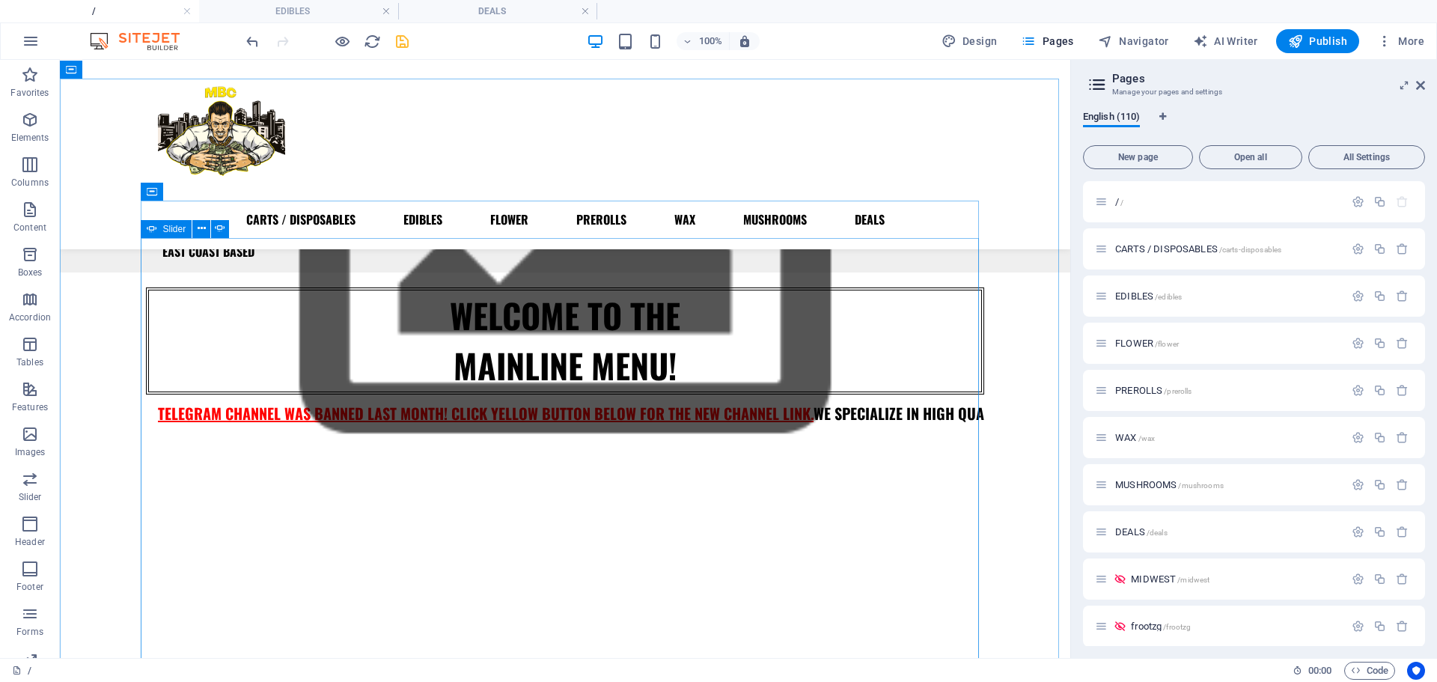
click at [158, 228] on div "Slider" at bounding box center [167, 229] width 52 height 18
select select "ms"
select select "s"
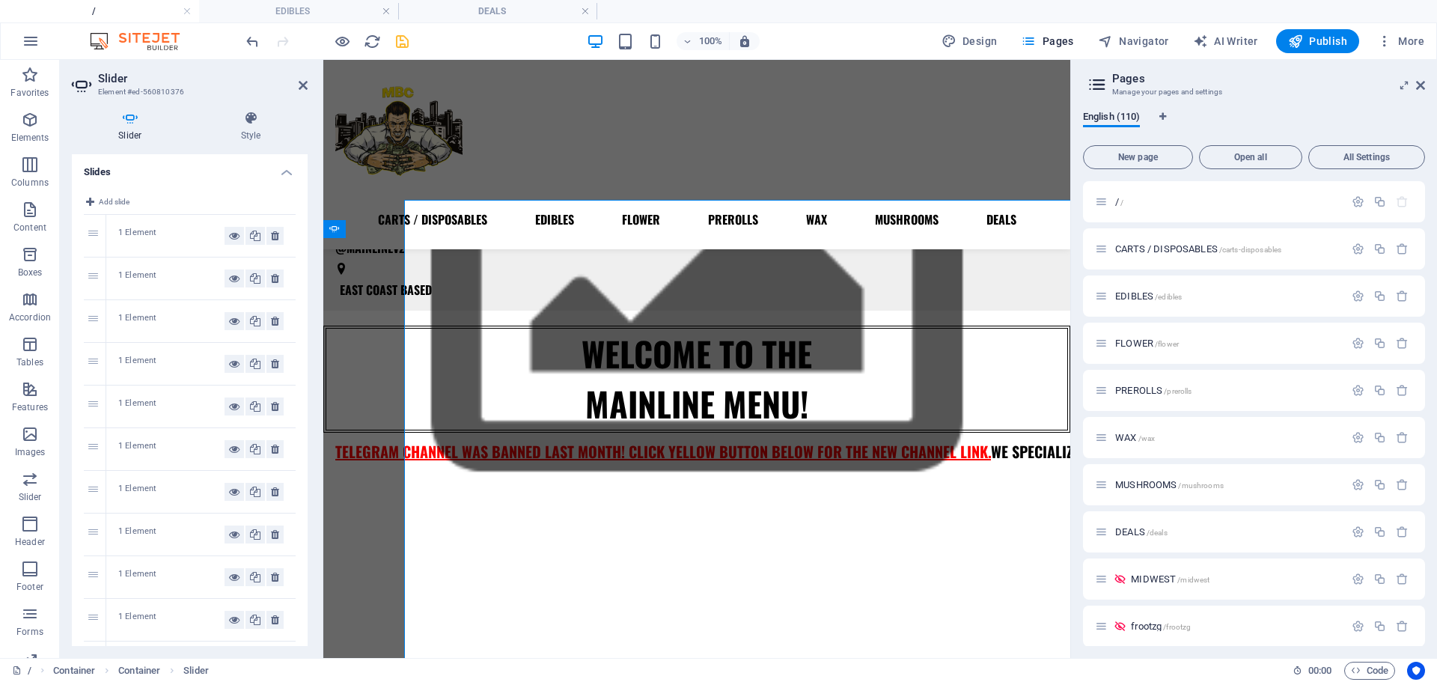
scroll to position [311, 0]
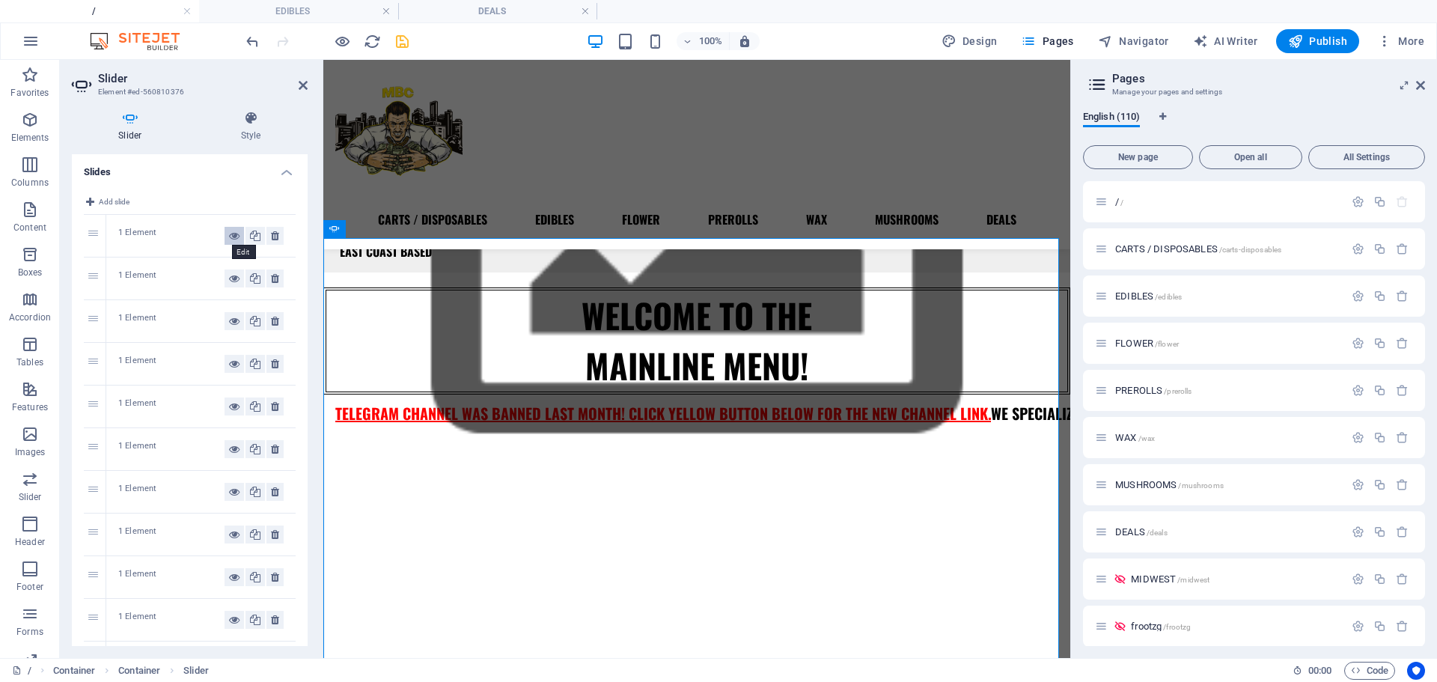
click at [233, 237] on icon at bounding box center [234, 236] width 10 height 18
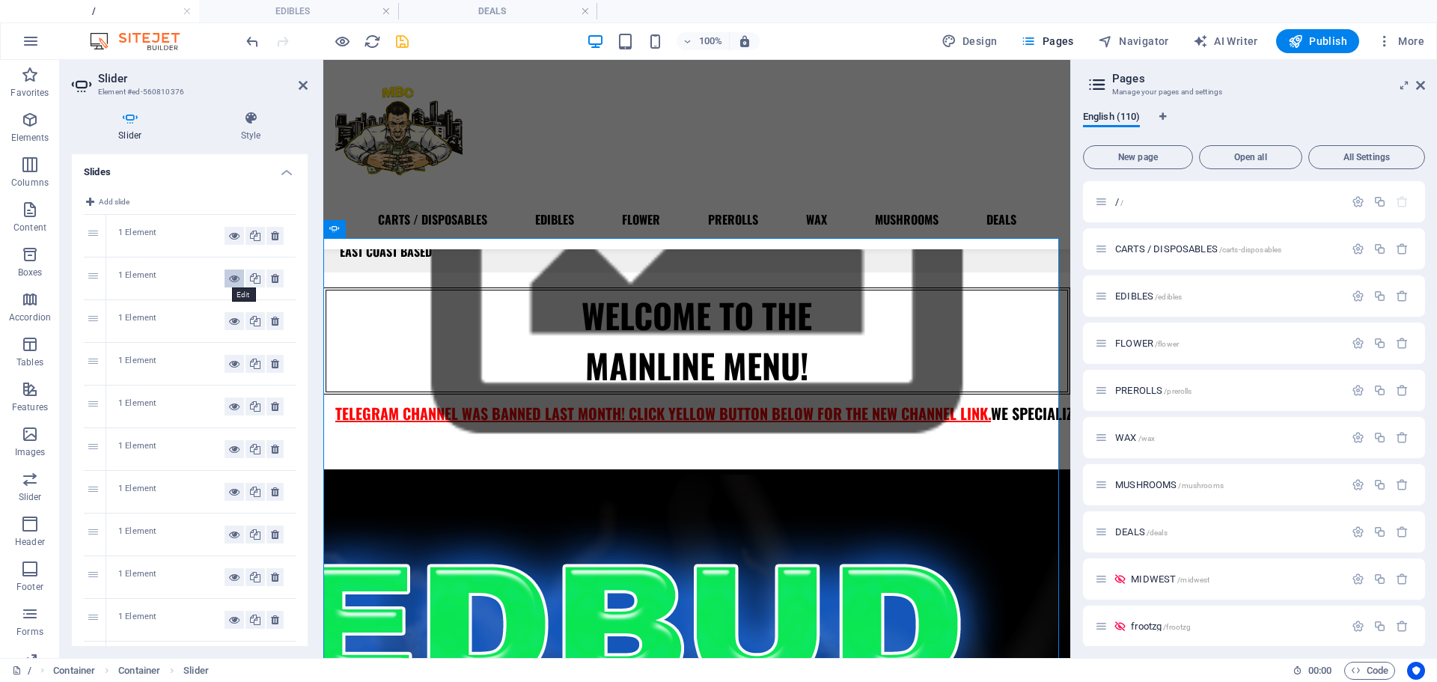
click at [229, 284] on icon at bounding box center [234, 279] width 10 height 18
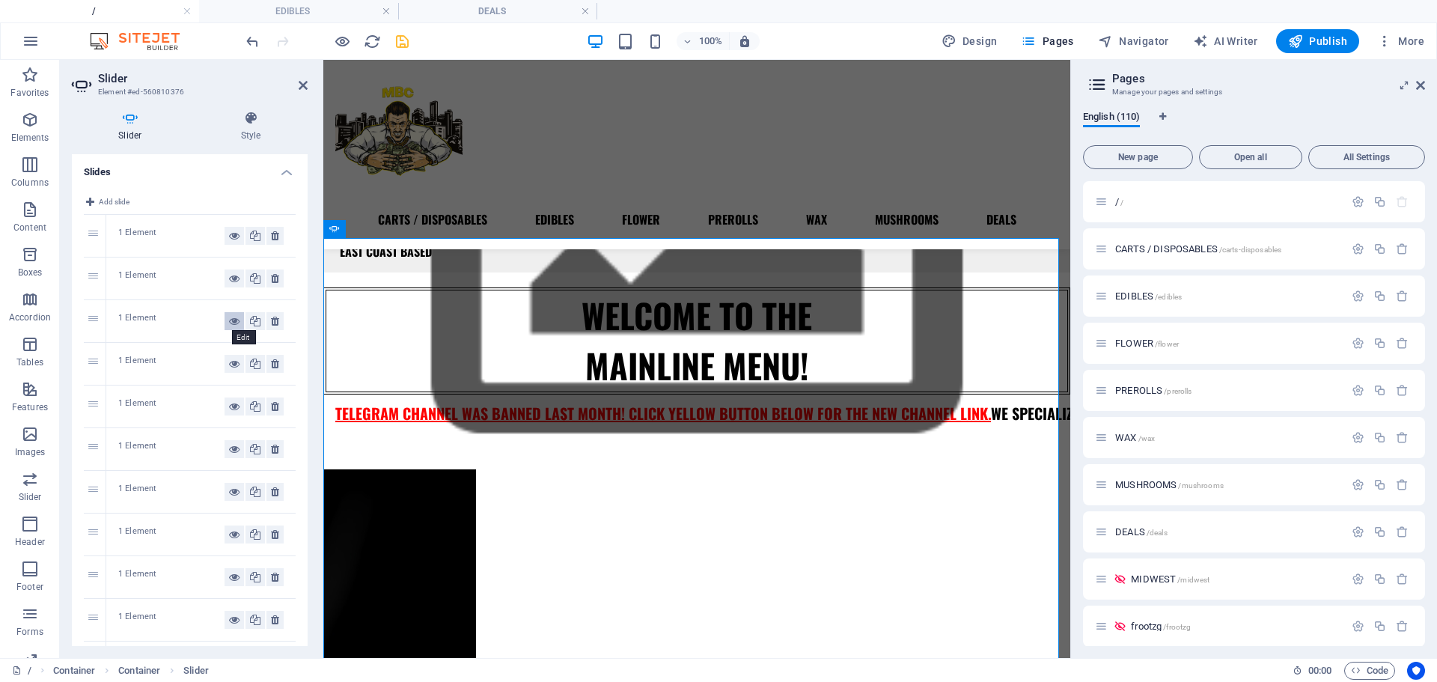
click at [231, 322] on icon at bounding box center [234, 321] width 10 height 18
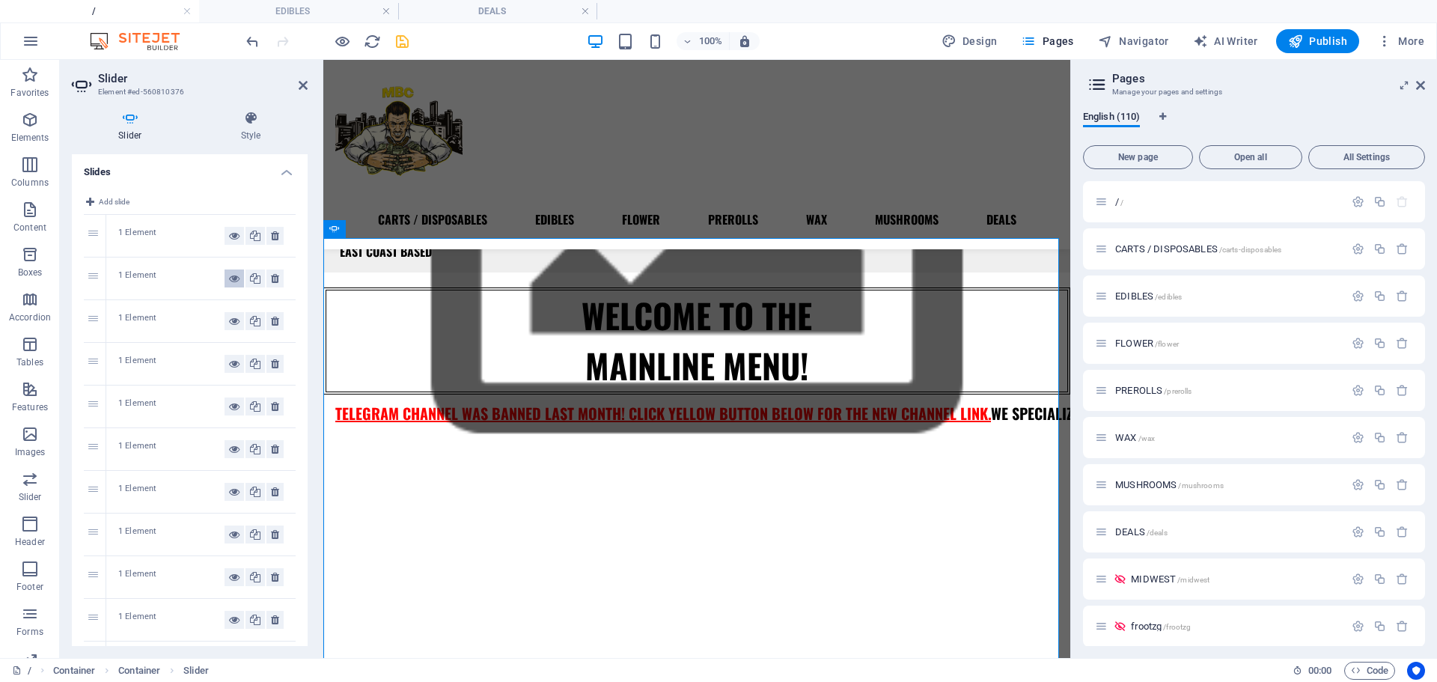
click at [235, 284] on icon at bounding box center [234, 279] width 10 height 18
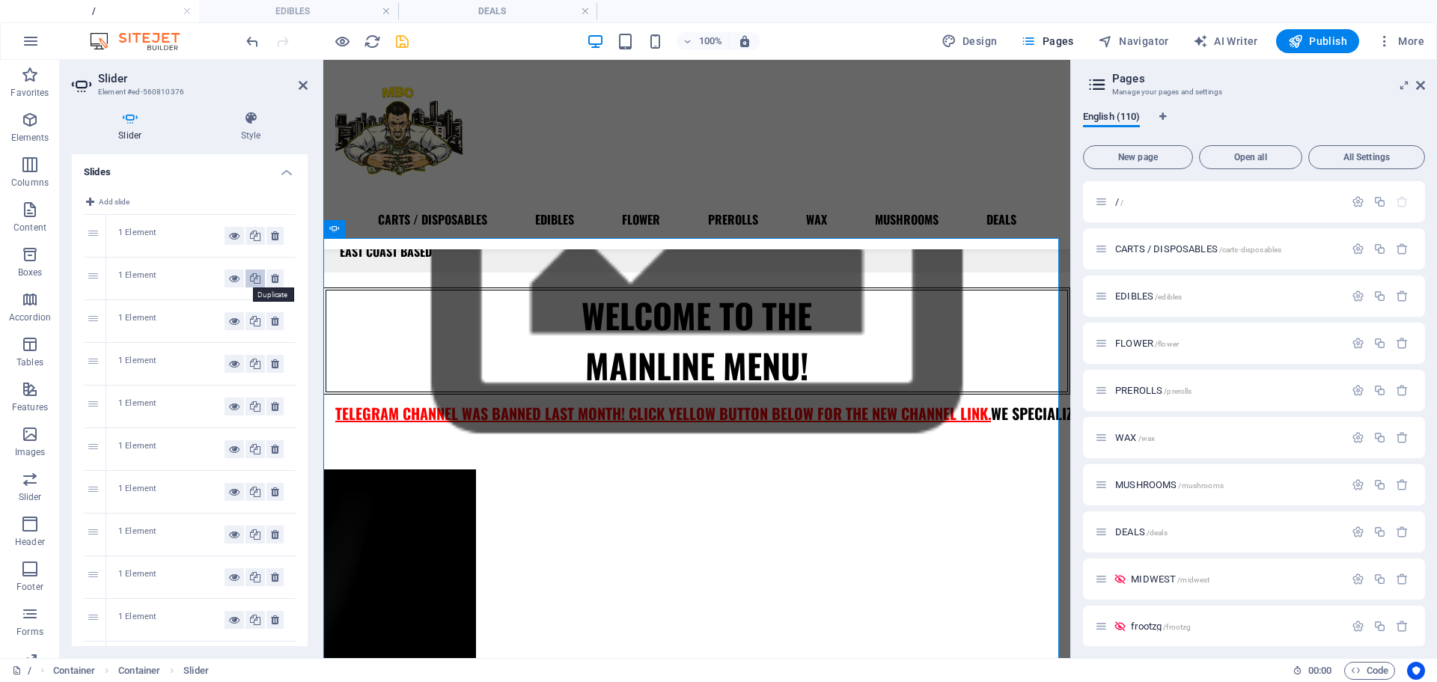
click at [252, 280] on icon at bounding box center [255, 279] width 10 height 18
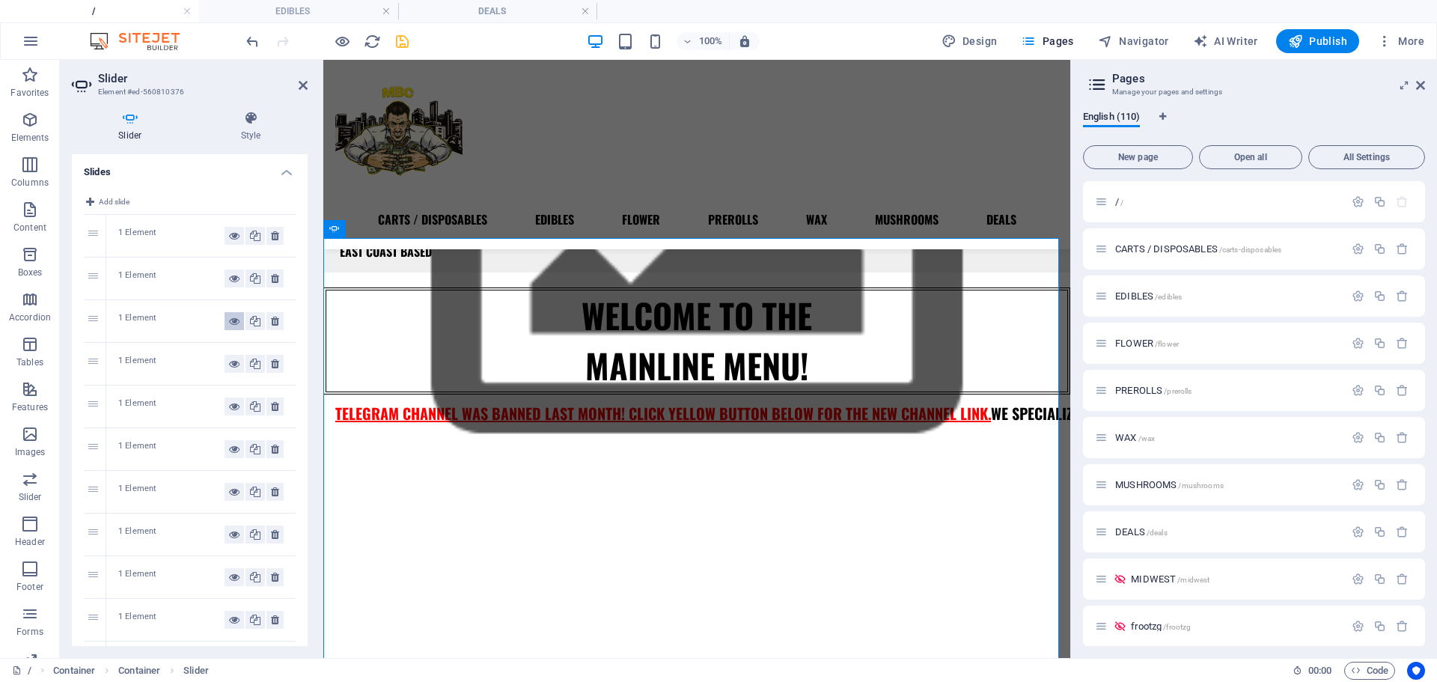
click at [231, 321] on icon at bounding box center [234, 321] width 10 height 18
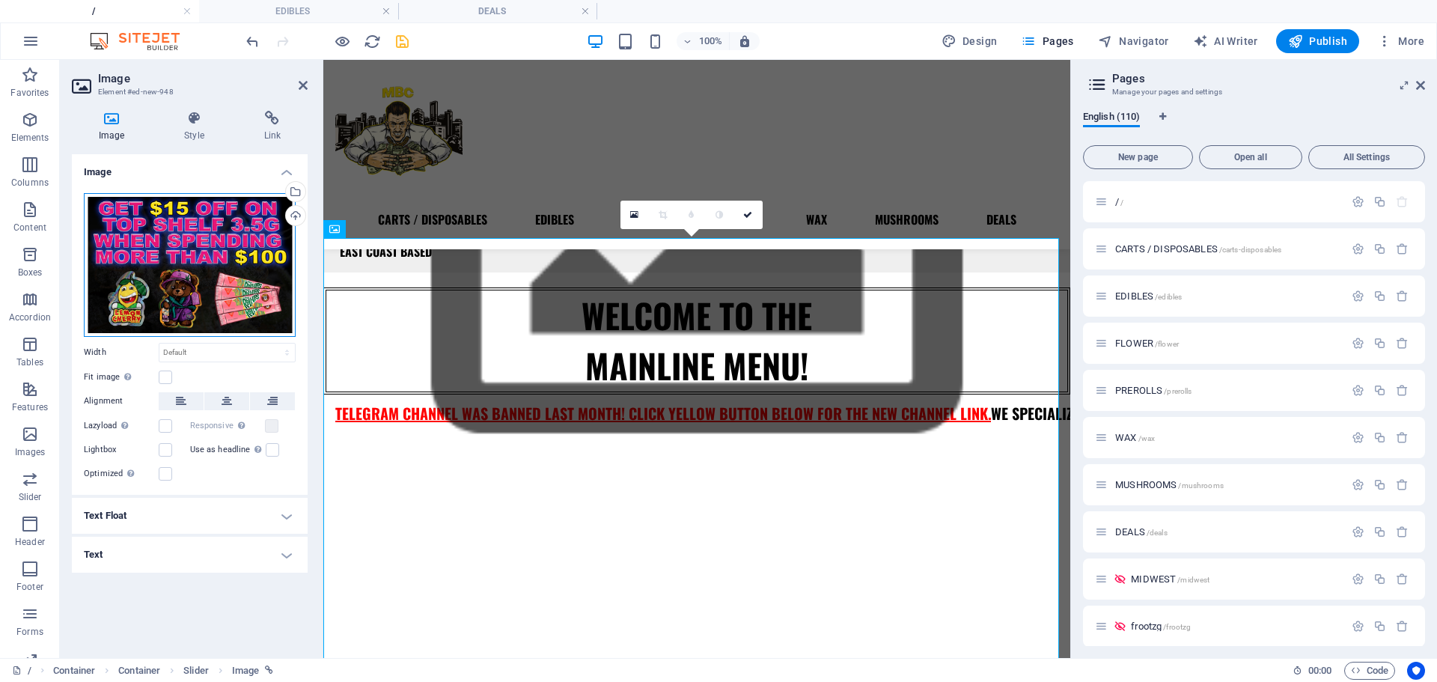
click at [221, 246] on div "Drag files here, click to choose files or select files from Files or our free s…" at bounding box center [190, 265] width 212 height 144
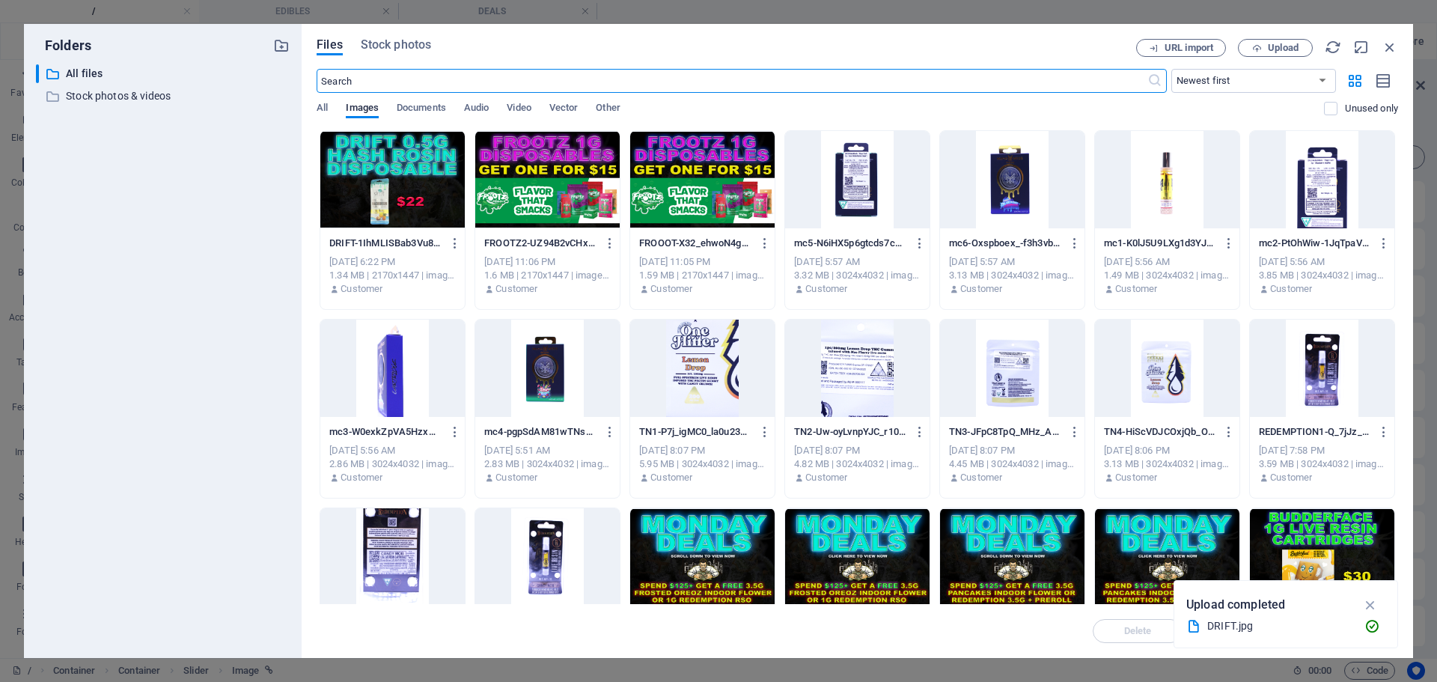
scroll to position [281, 0]
click at [374, 188] on div at bounding box center [392, 179] width 144 height 97
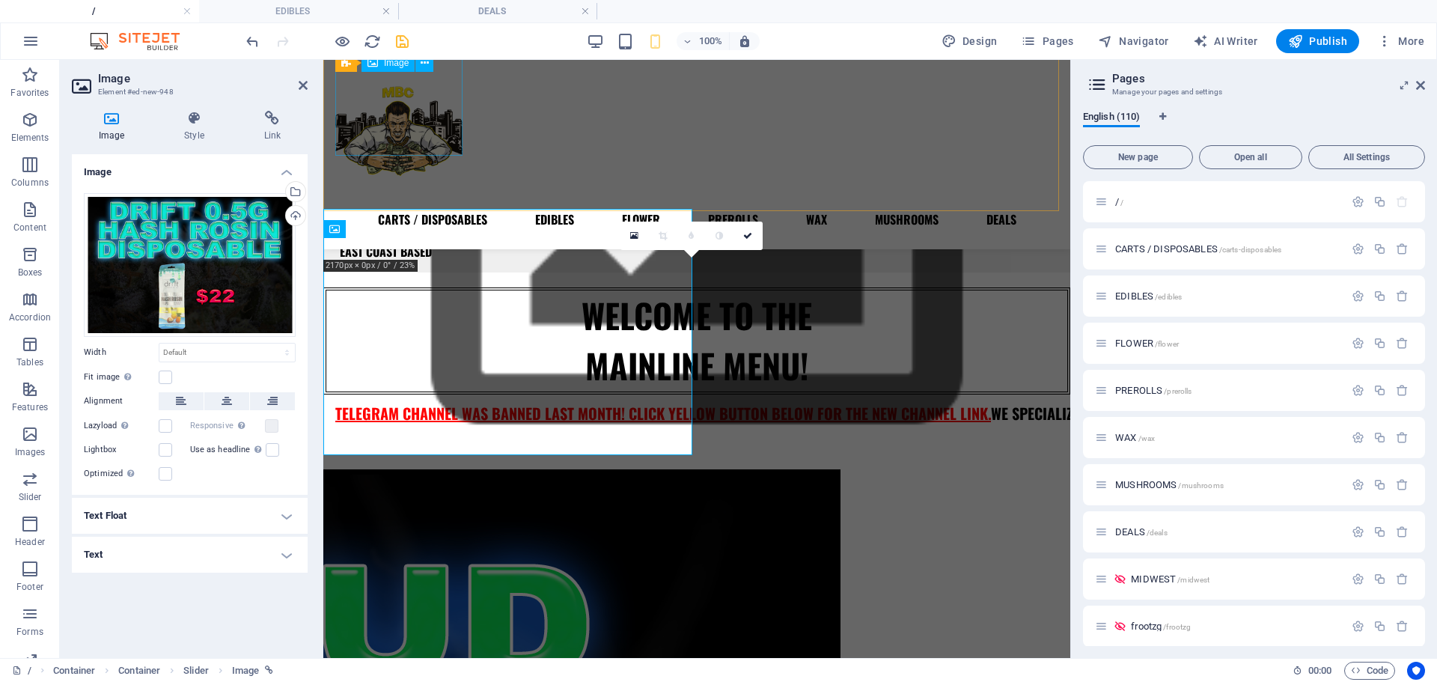
scroll to position [311, 0]
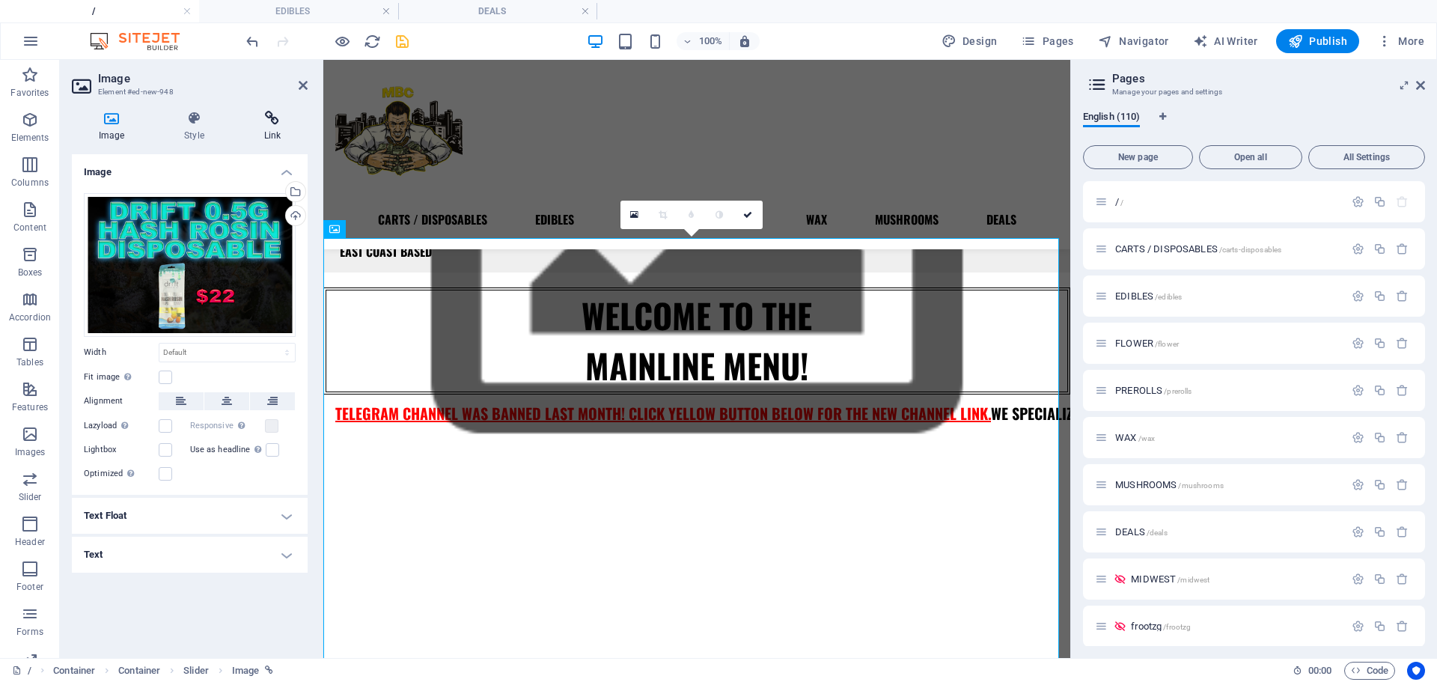
click at [275, 133] on h4 "Link" at bounding box center [272, 126] width 70 height 31
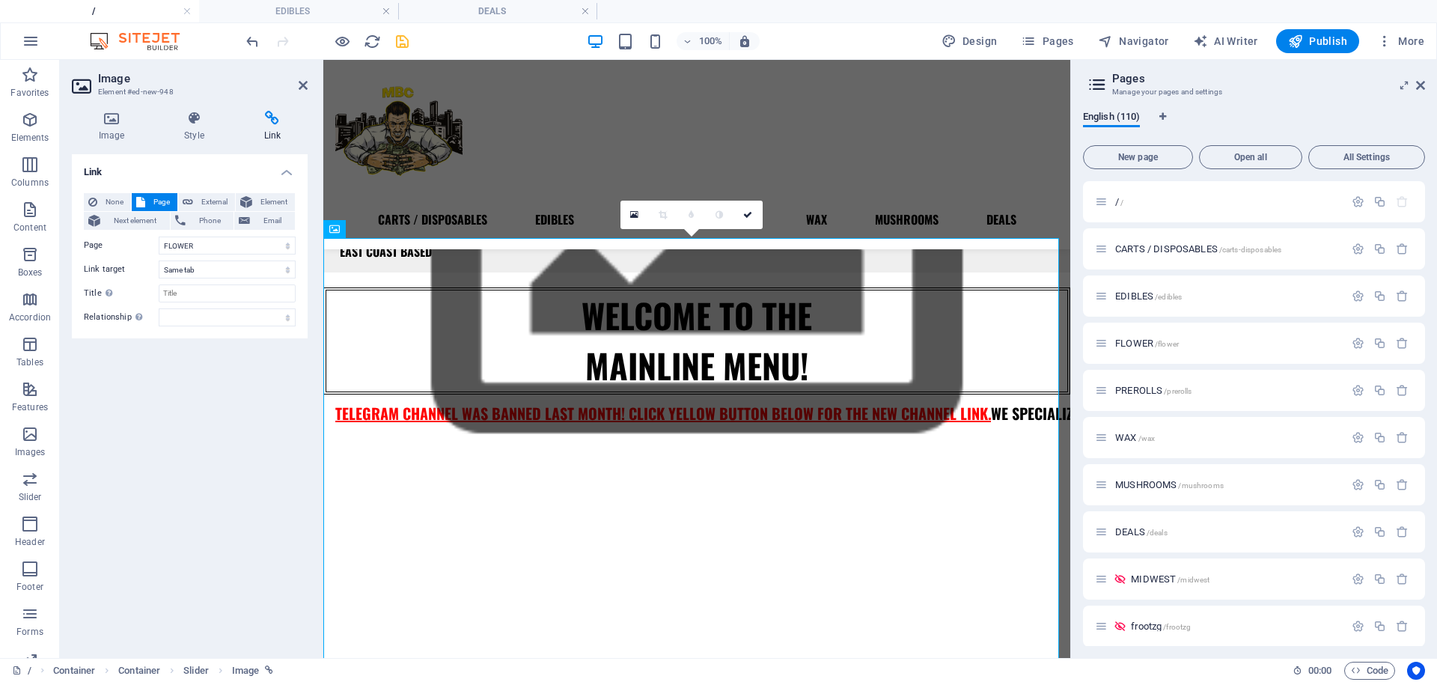
click at [179, 255] on div "None Page External Element Next element Phone Email Page / CARTS / DISPOSABLES …" at bounding box center [190, 259] width 212 height 133
click at [174, 246] on select "/ CARTS / DISPOSABLES EDIBLES FLOWER PREROLLS WAX MUSHROOMS DEALS MIDWEST froot…" at bounding box center [227, 246] width 137 height 18
select select "34"
click at [159, 237] on select "/ CARTS / DISPOSABLES EDIBLES FLOWER PREROLLS WAX MUSHROOMS DEALS MIDWEST froot…" at bounding box center [227, 246] width 137 height 18
click at [743, 213] on link at bounding box center [748, 215] width 28 height 28
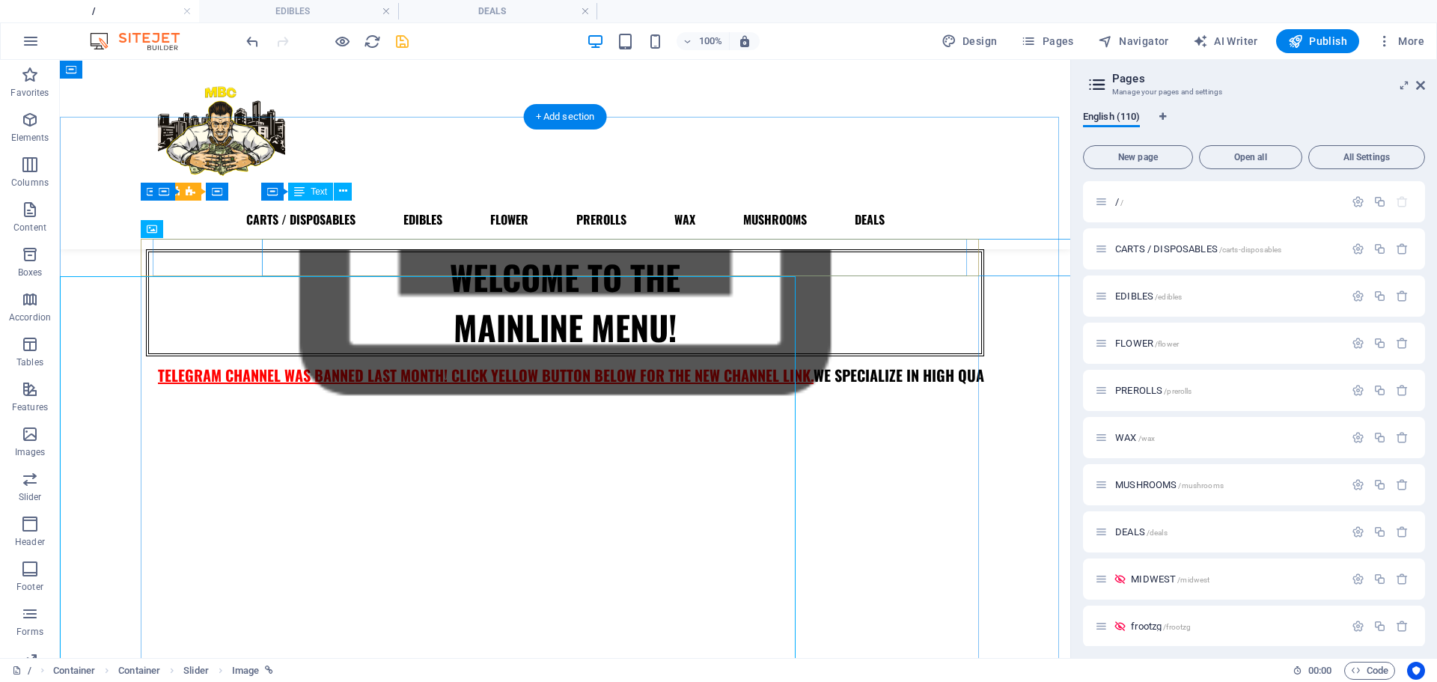
scroll to position [273, 0]
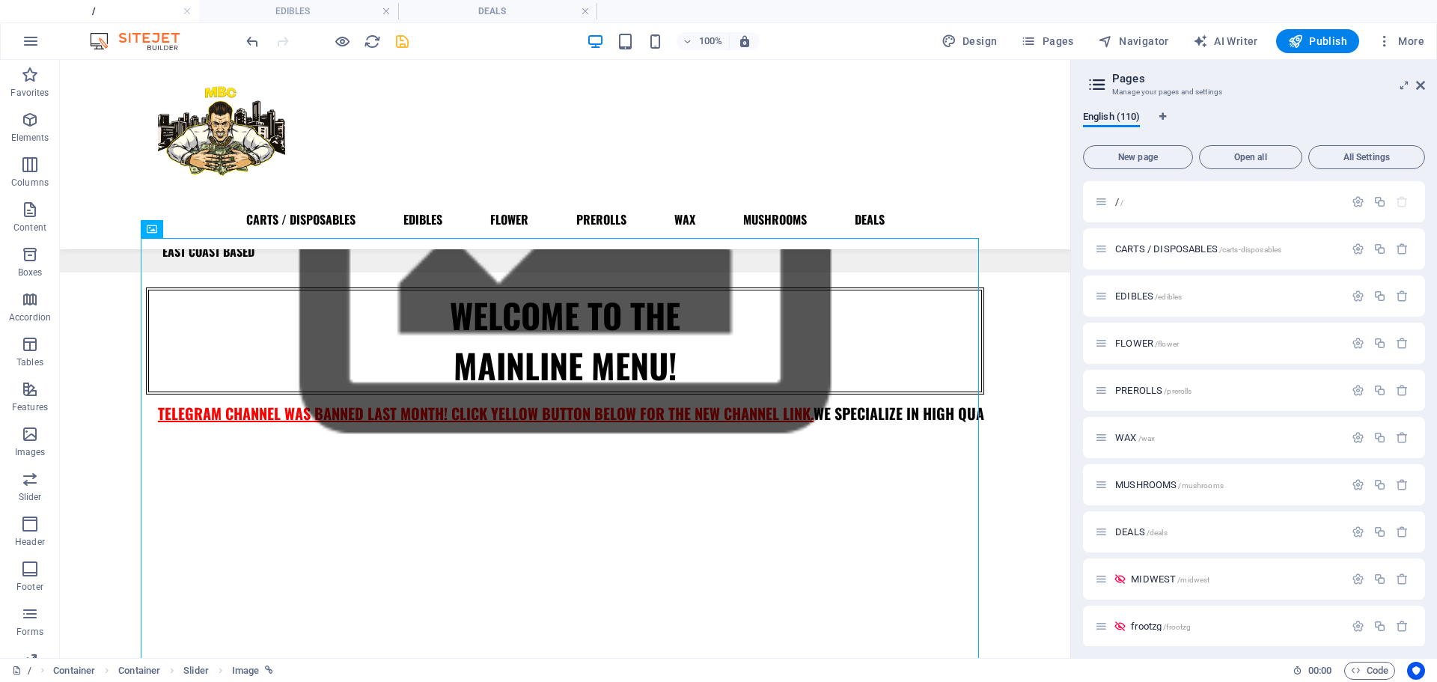
click at [404, 41] on icon "save" at bounding box center [402, 41] width 17 height 17
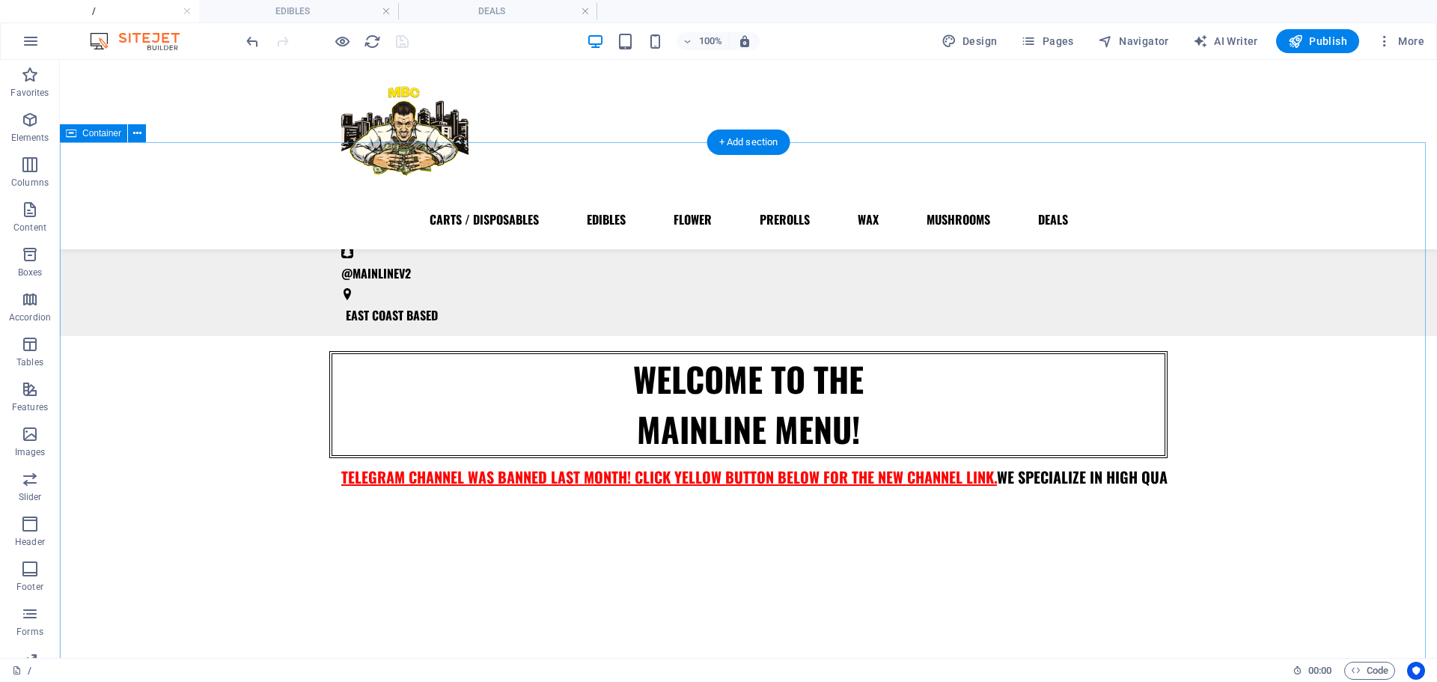
scroll to position [0, 0]
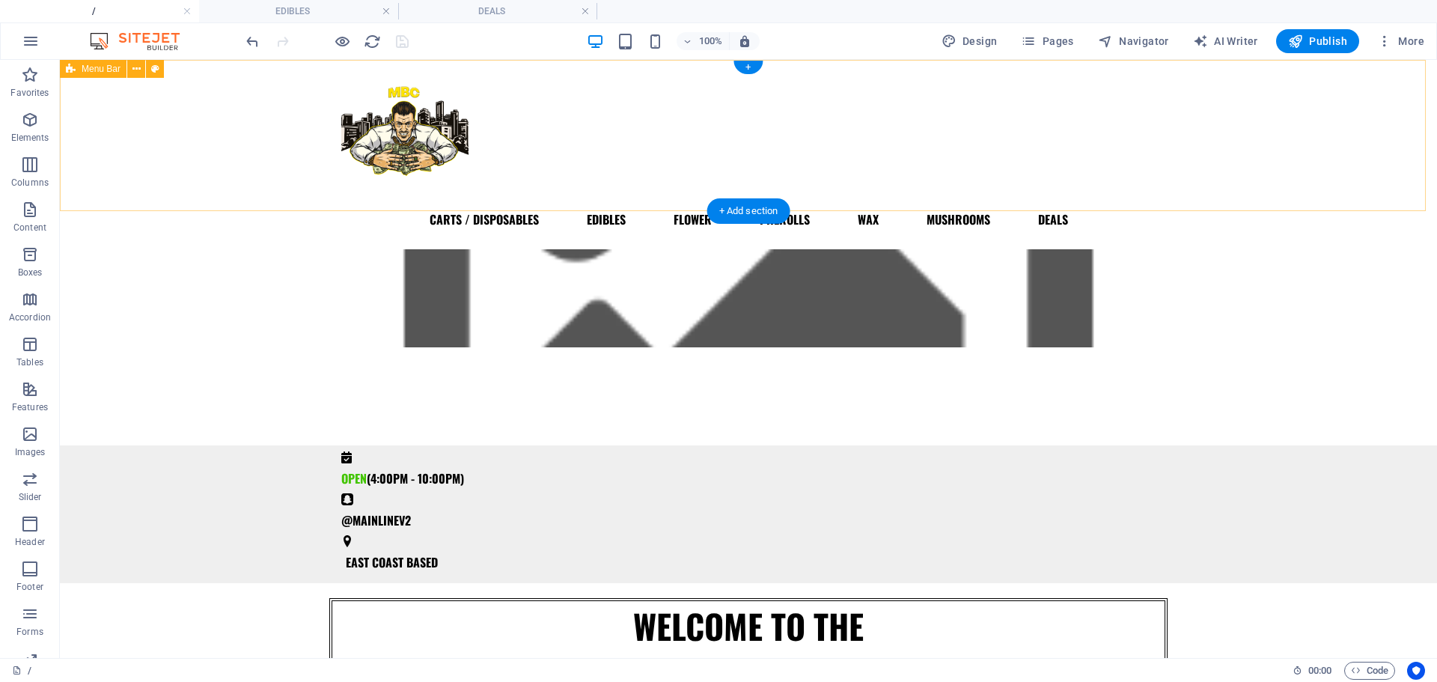
click at [1311, 60] on div "CARTS / DISPOSABLES EDIBLES FLOWER PREROLLS WAX MUSHROOMS DEALS" at bounding box center [748, 154] width 1377 height 189
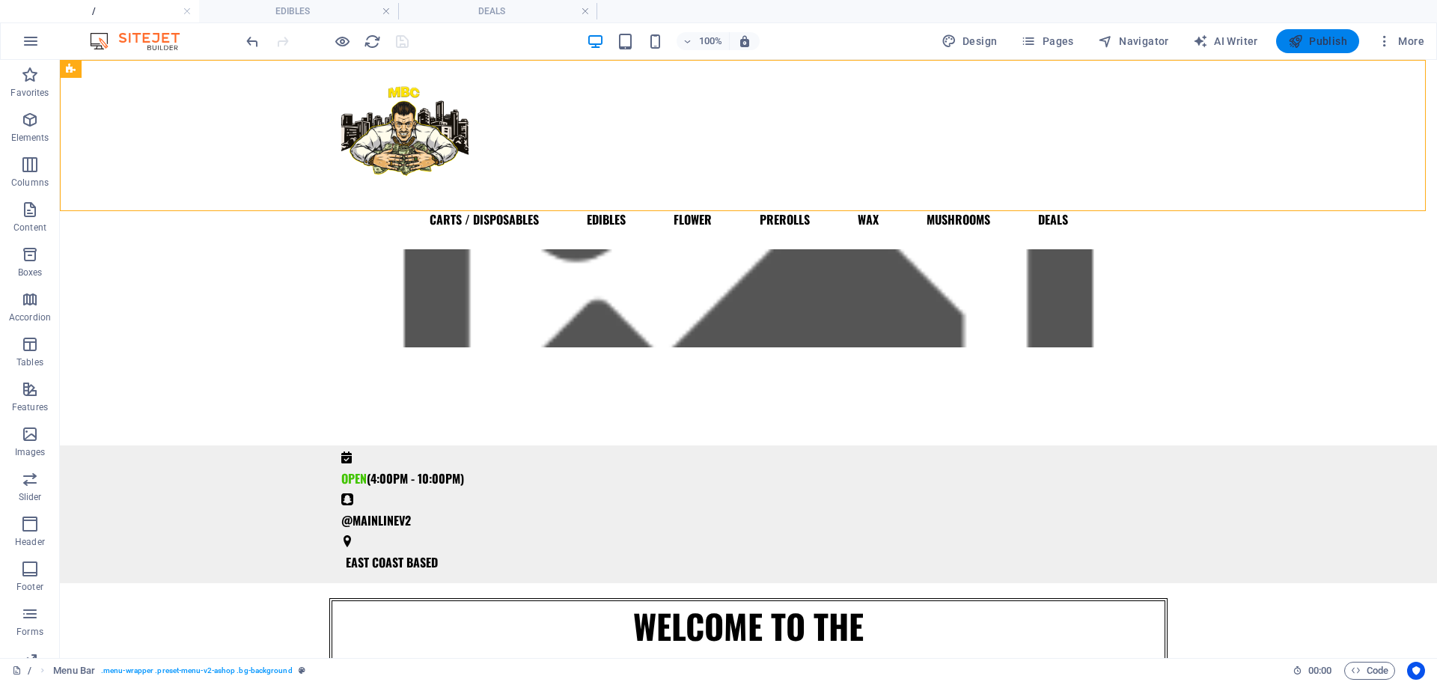
click at [1311, 51] on button "Publish" at bounding box center [1317, 41] width 83 height 24
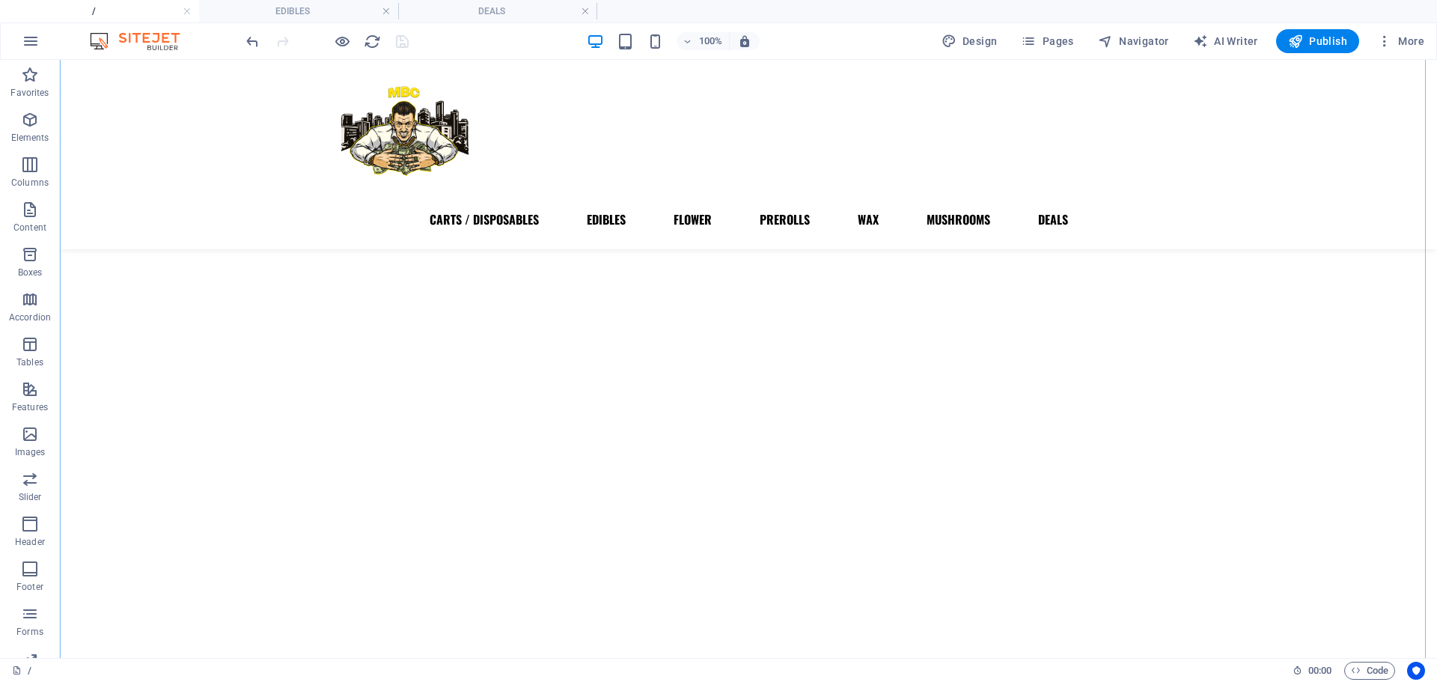
scroll to position [484, 0]
